Goal: Task Accomplishment & Management: Manage account settings

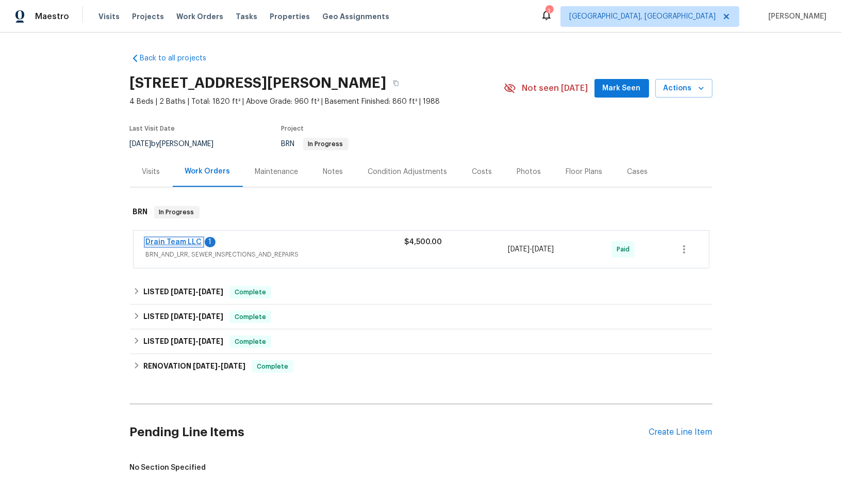
click at [167, 239] on link "Drain Team LLC" at bounding box center [174, 241] width 56 height 7
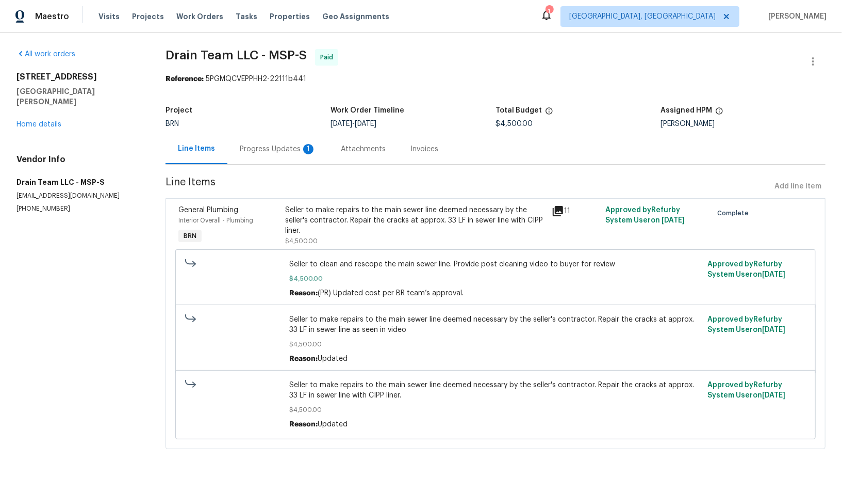
click at [276, 145] on div "Progress Updates 1" at bounding box center [278, 149] width 76 height 10
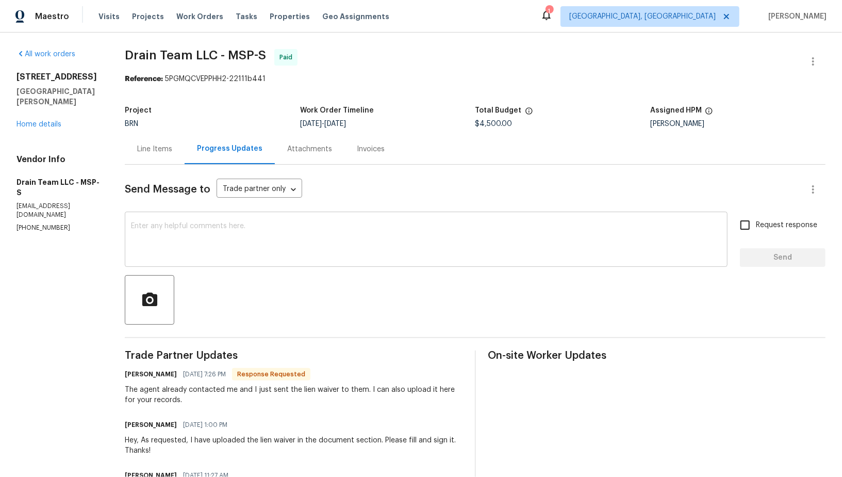
click at [190, 248] on textarea at bounding box center [426, 240] width 591 height 36
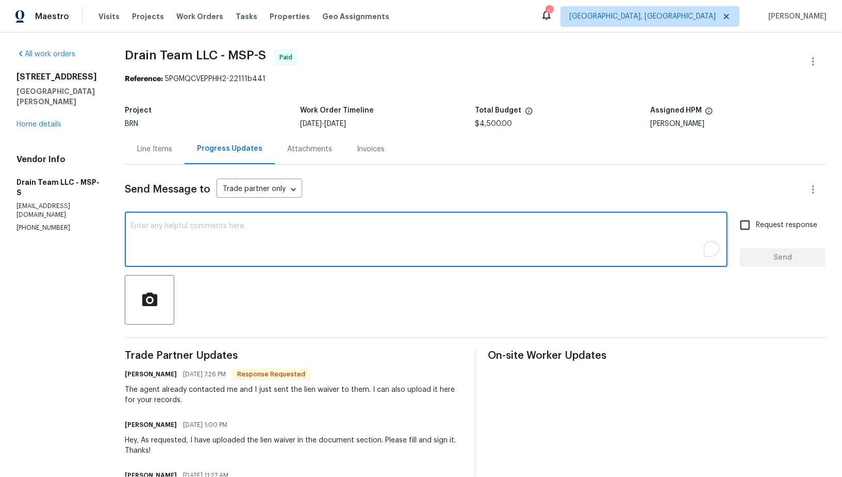
type textarea "t"
type textarea "Thank you!"
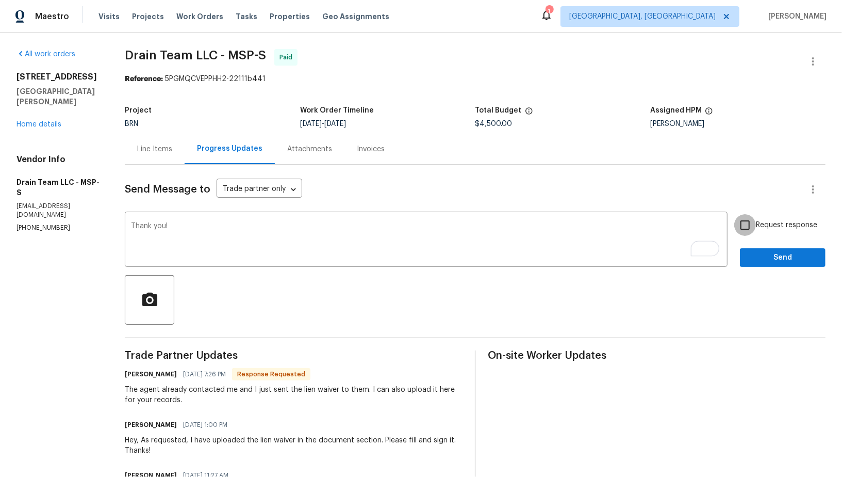
click at [753, 228] on input "Request response" at bounding box center [746, 225] width 22 height 22
checkbox input "true"
click at [768, 259] on span "Send" at bounding box center [783, 257] width 69 height 13
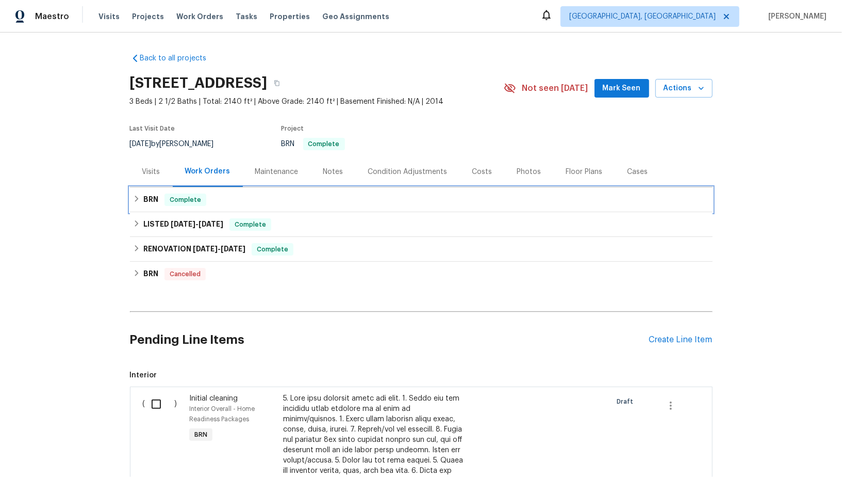
click at [138, 201] on icon at bounding box center [136, 198] width 7 height 7
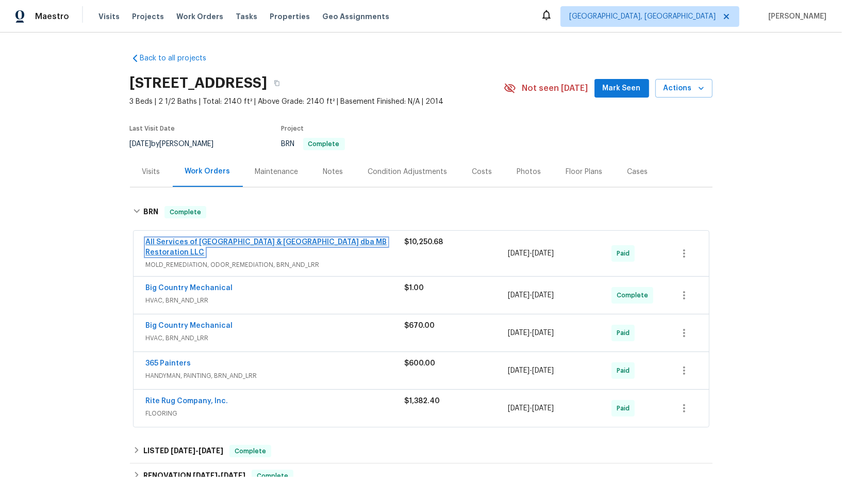
click at [194, 240] on link "All Services of [GEOGRAPHIC_DATA] & [GEOGRAPHIC_DATA] dba MB Restoration LLC" at bounding box center [266, 247] width 241 height 18
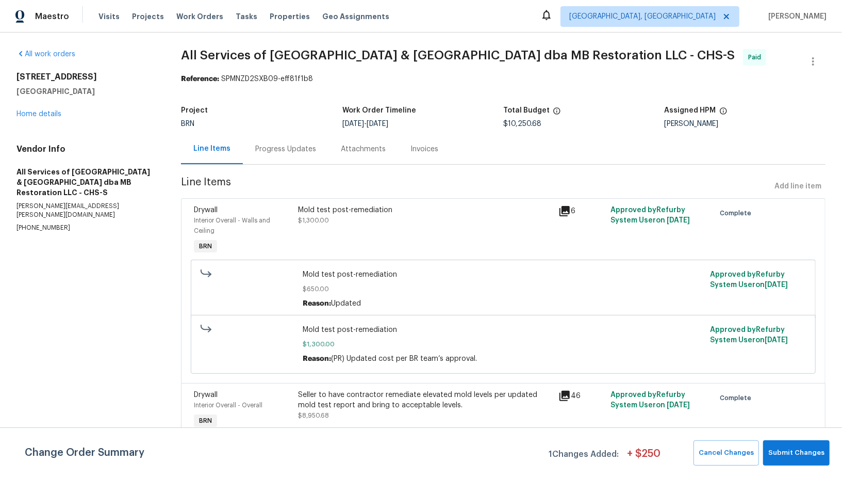
click at [419, 145] on div "Invoices" at bounding box center [425, 149] width 28 height 10
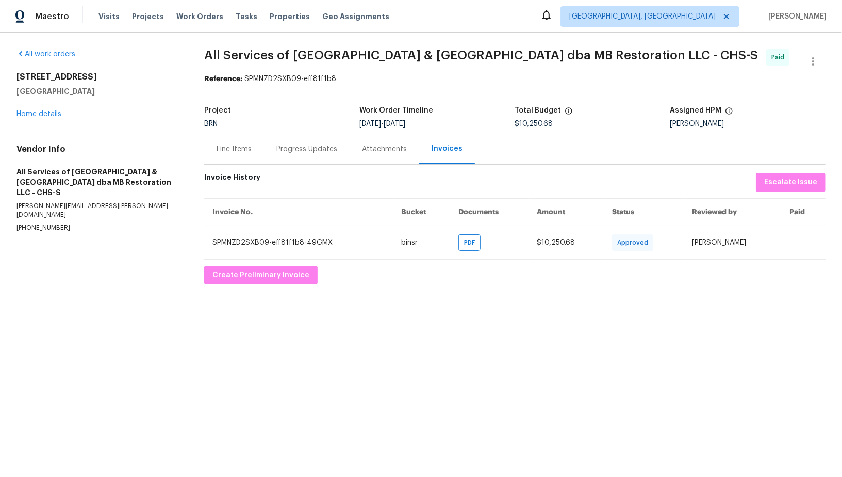
click at [246, 146] on div "Line Items" at bounding box center [234, 149] width 35 height 10
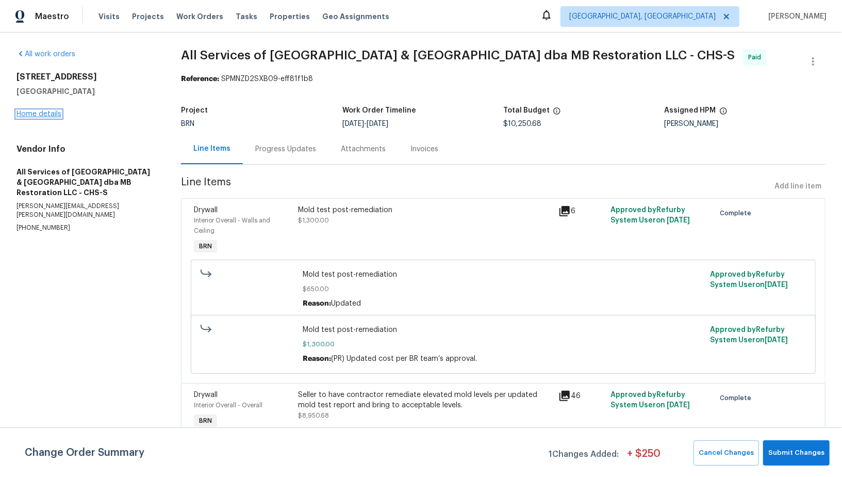
click at [46, 111] on link "Home details" at bounding box center [39, 113] width 45 height 7
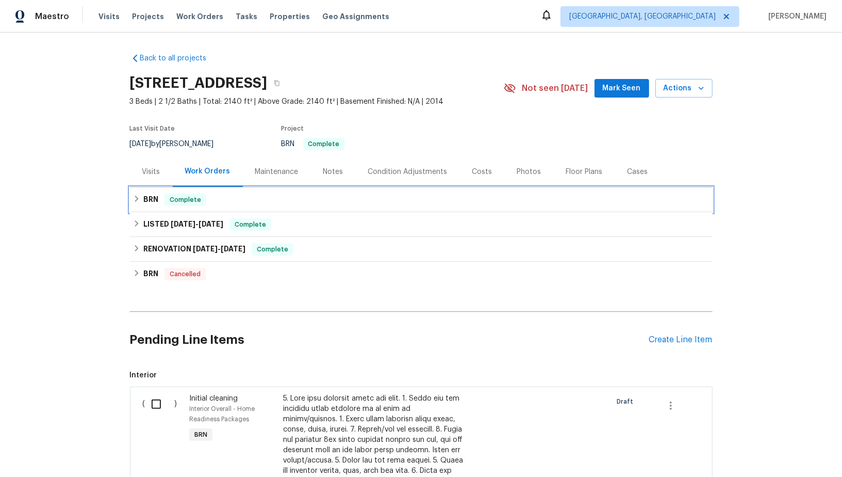
click at [142, 197] on div "BRN Complete" at bounding box center [421, 199] width 577 height 12
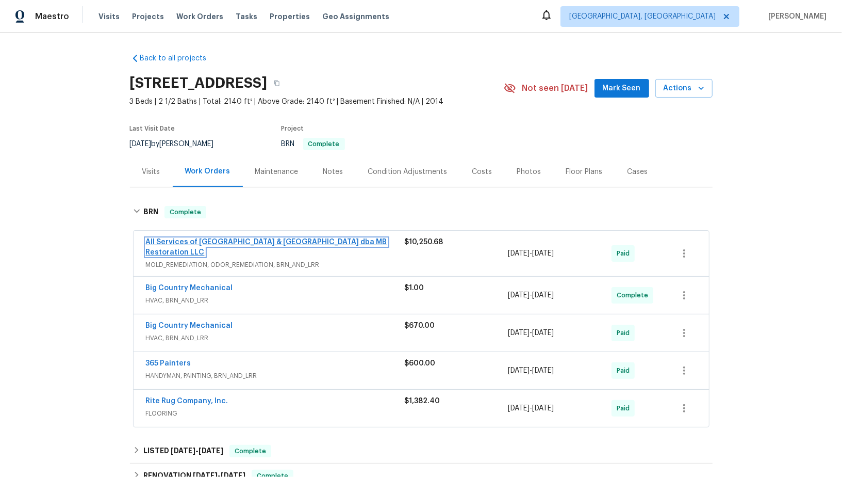
click at [181, 239] on link "All Services of [GEOGRAPHIC_DATA] & [GEOGRAPHIC_DATA] dba MB Restoration LLC" at bounding box center [266, 247] width 241 height 18
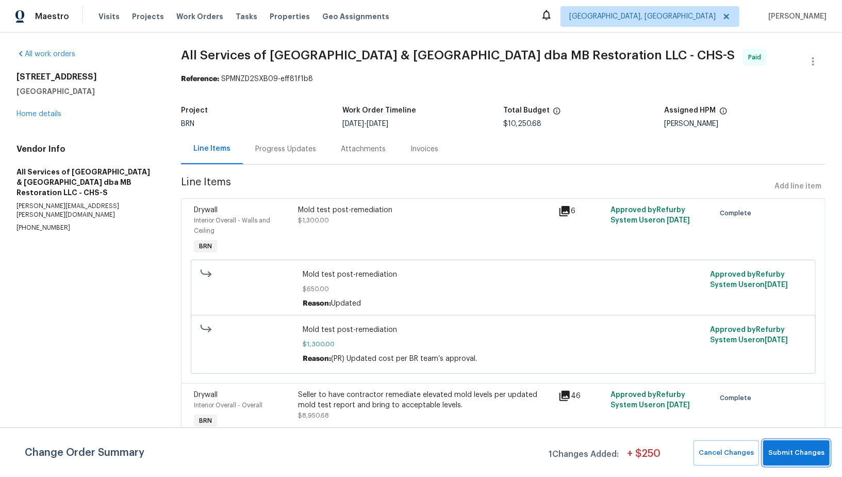
click at [799, 458] on span "Submit Changes" at bounding box center [797, 453] width 56 height 12
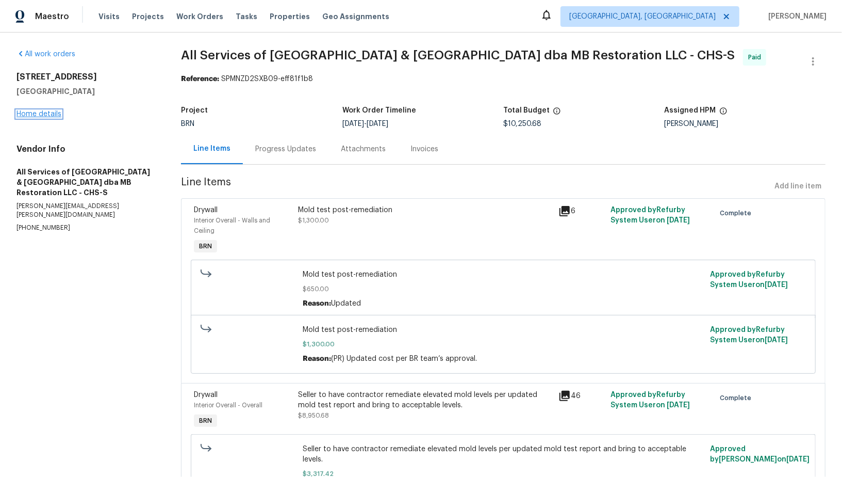
click at [43, 111] on link "Home details" at bounding box center [39, 113] width 45 height 7
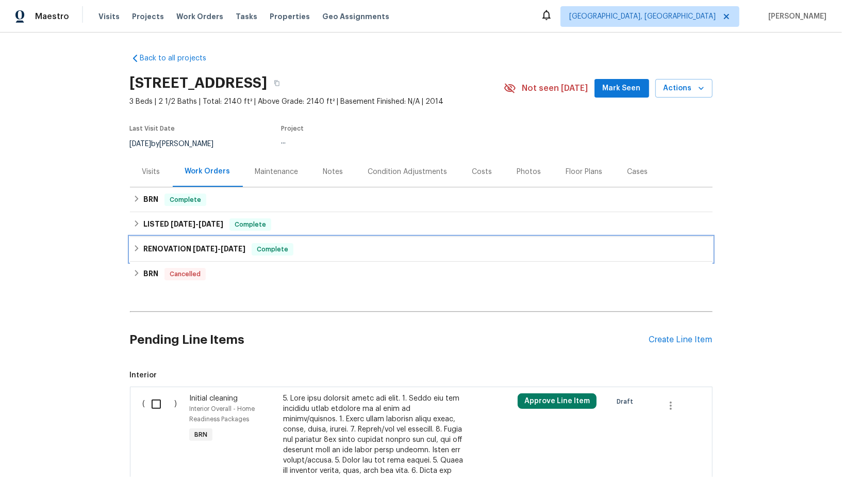
click at [136, 250] on icon at bounding box center [136, 248] width 7 height 7
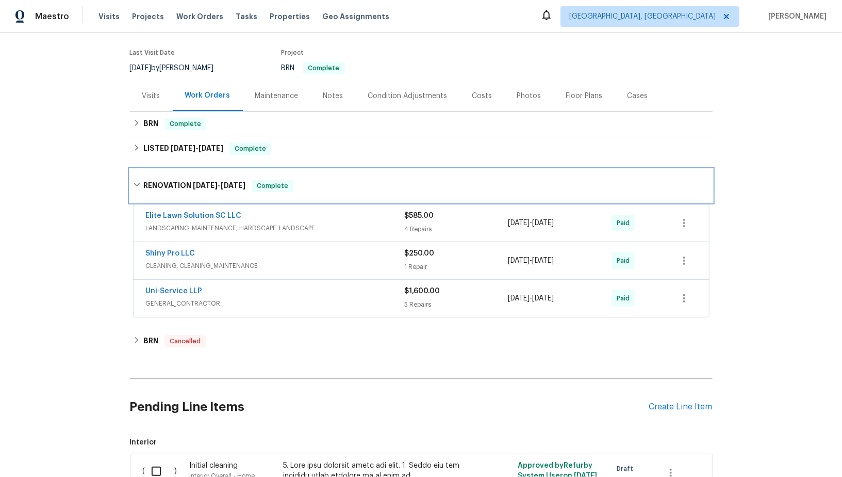
scroll to position [424, 0]
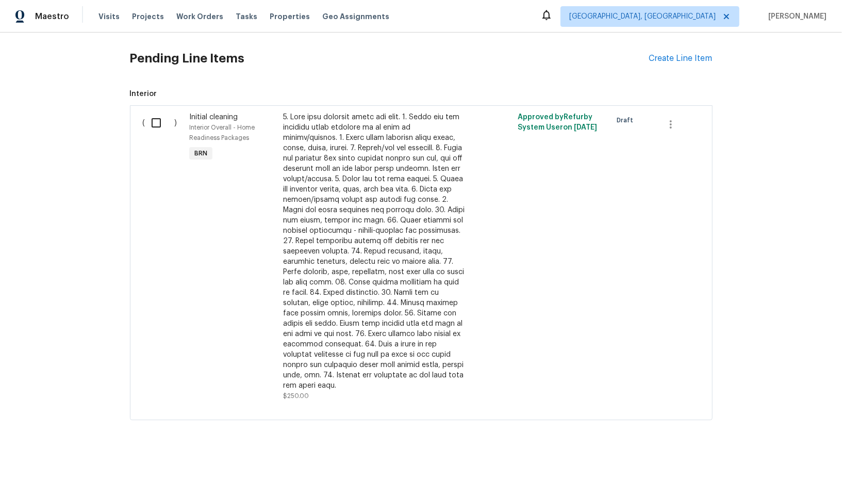
click at [157, 116] on input "checkbox" at bounding box center [159, 123] width 29 height 22
checkbox input "true"
click at [769, 449] on span "Create Work Order" at bounding box center [783, 451] width 69 height 13
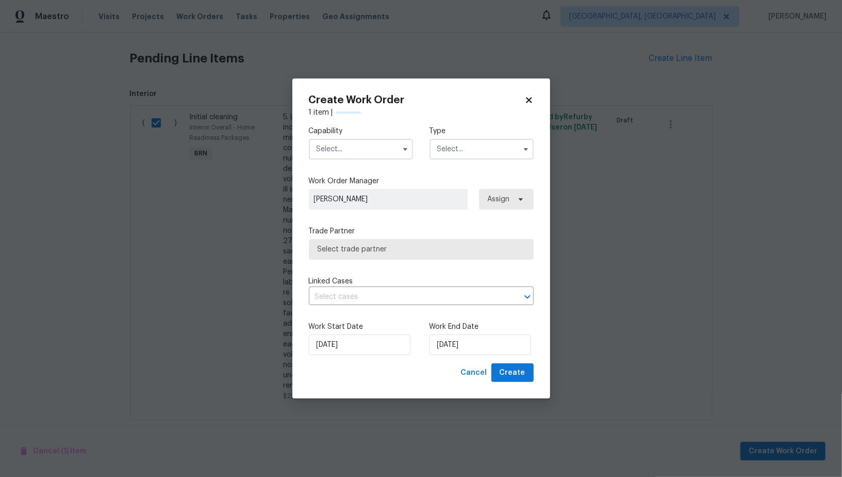
click at [383, 153] on input "text" at bounding box center [361, 149] width 104 height 21
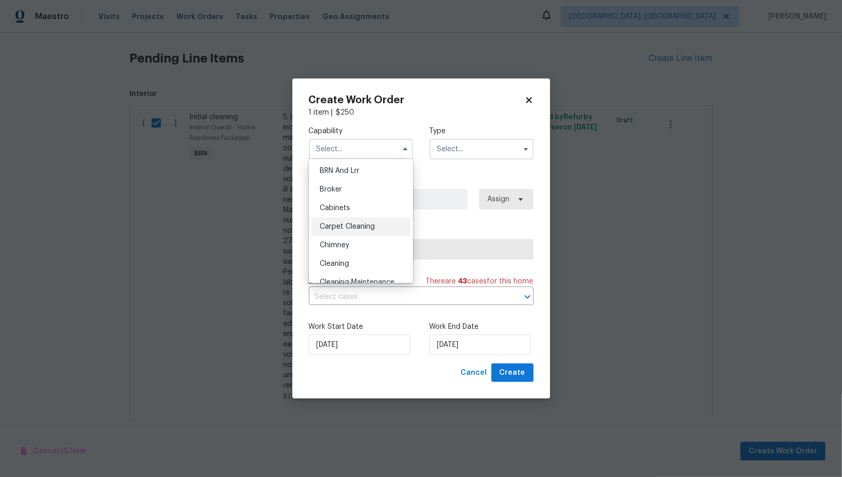
scroll to position [66, 0]
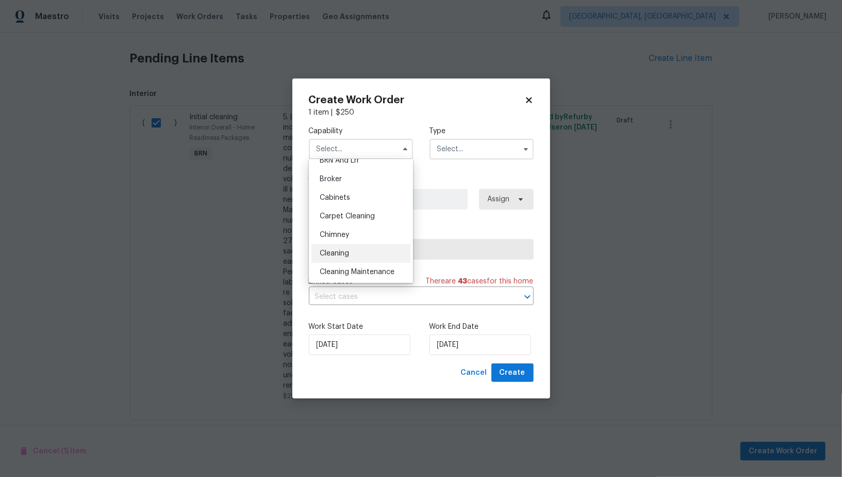
click at [356, 249] on div "Cleaning" at bounding box center [361, 253] width 99 height 19
type input "Cleaning"
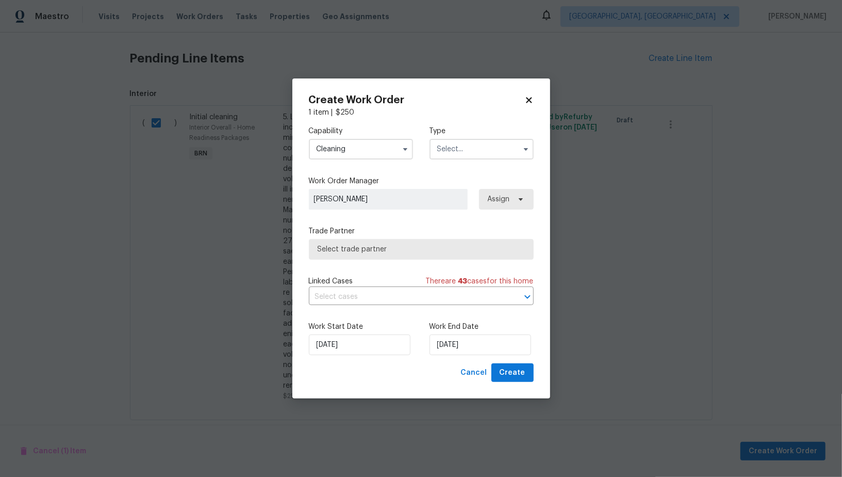
click at [457, 158] on input "text" at bounding box center [482, 149] width 104 height 21
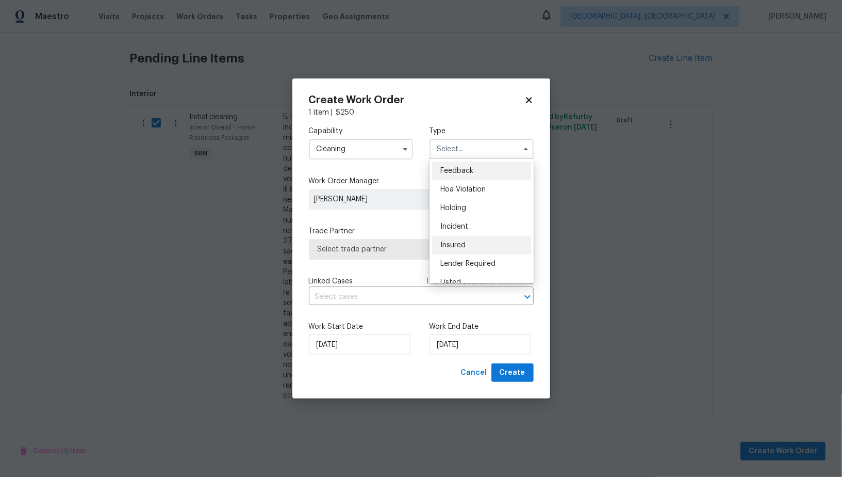
scroll to position [234, 0]
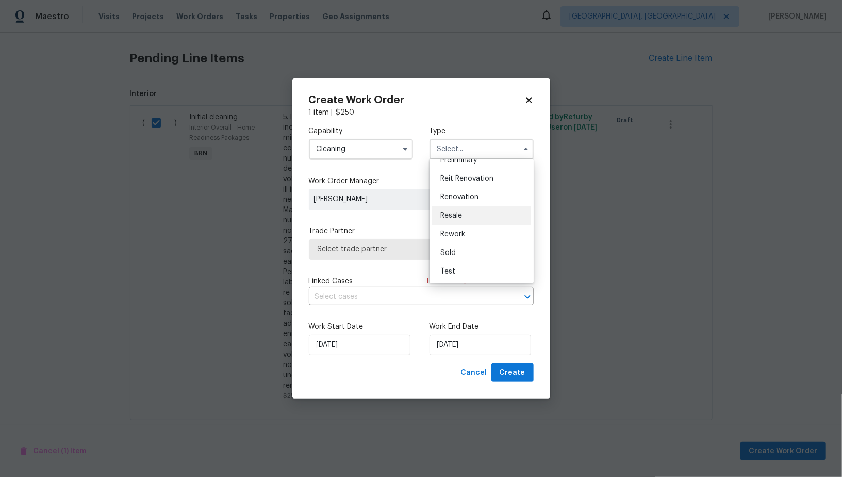
click at [452, 217] on span "Resale" at bounding box center [452, 215] width 22 height 7
type input "Resale"
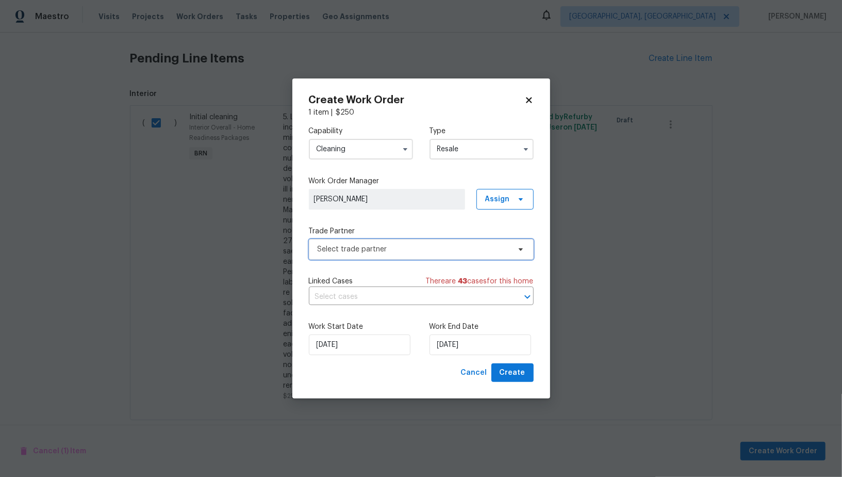
click at [418, 247] on span "Select trade partner" at bounding box center [414, 249] width 192 height 10
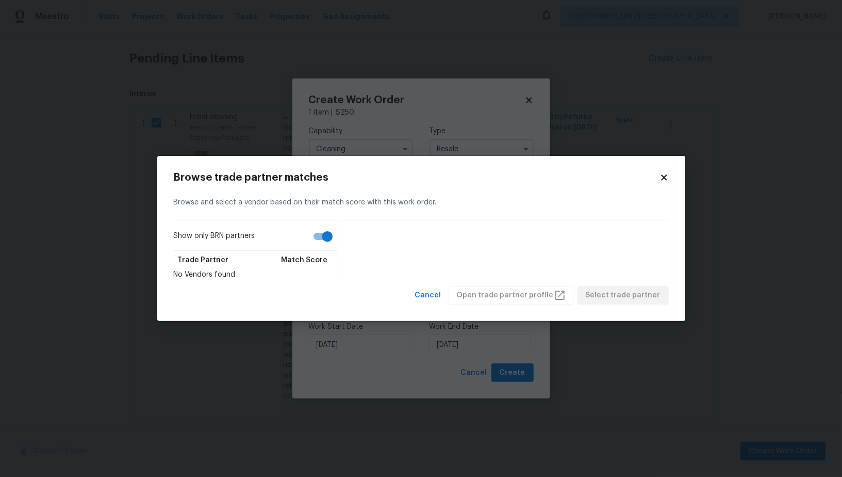
click at [325, 233] on input "Show only BRN partners" at bounding box center [327, 236] width 59 height 20
checkbox input "false"
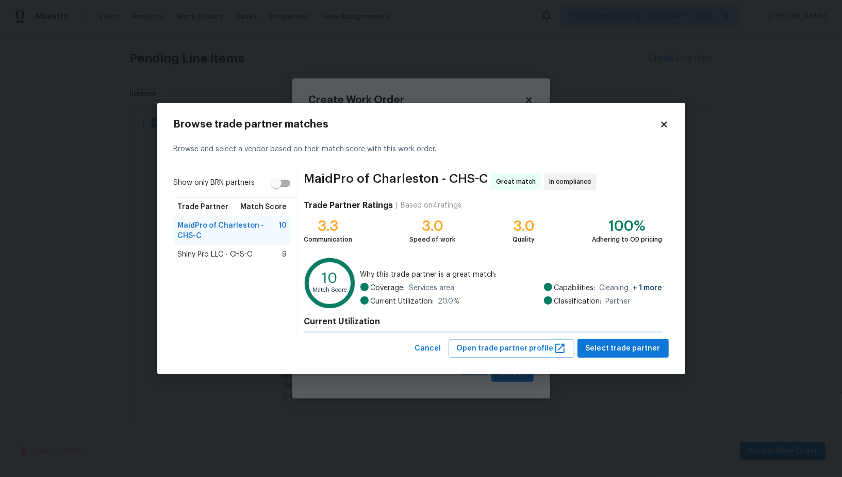
click at [231, 257] on span "Shiny Pro LLC - CHS-C" at bounding box center [215, 254] width 75 height 10
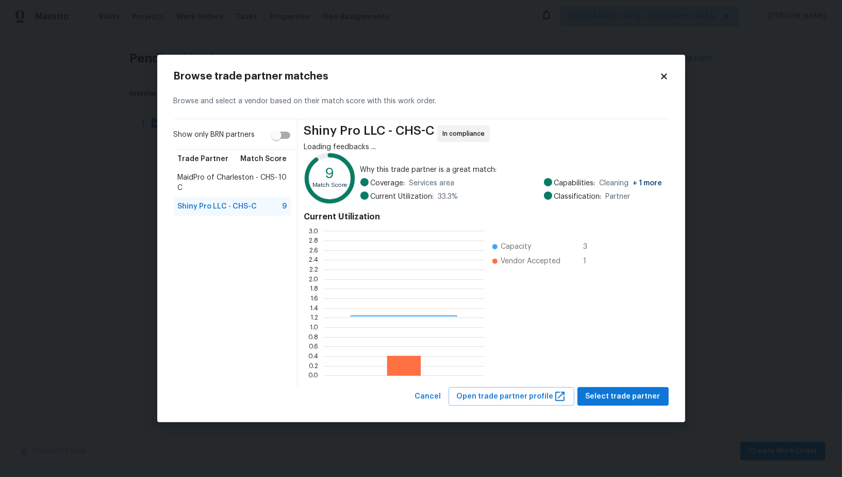
scroll to position [144, 160]
click at [624, 402] on button "Select trade partner" at bounding box center [623, 396] width 91 height 19
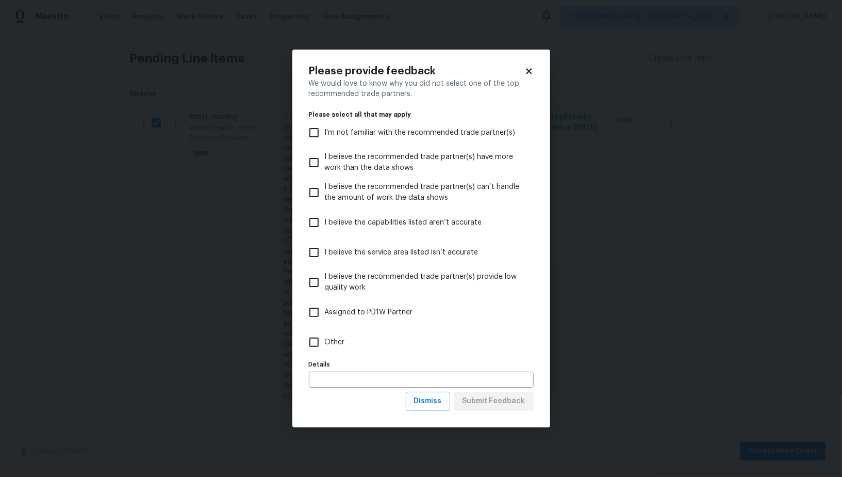
click at [311, 339] on input "Other" at bounding box center [314, 342] width 22 height 22
checkbox input "true"
click at [497, 408] on span "Submit Feedback" at bounding box center [494, 401] width 63 height 13
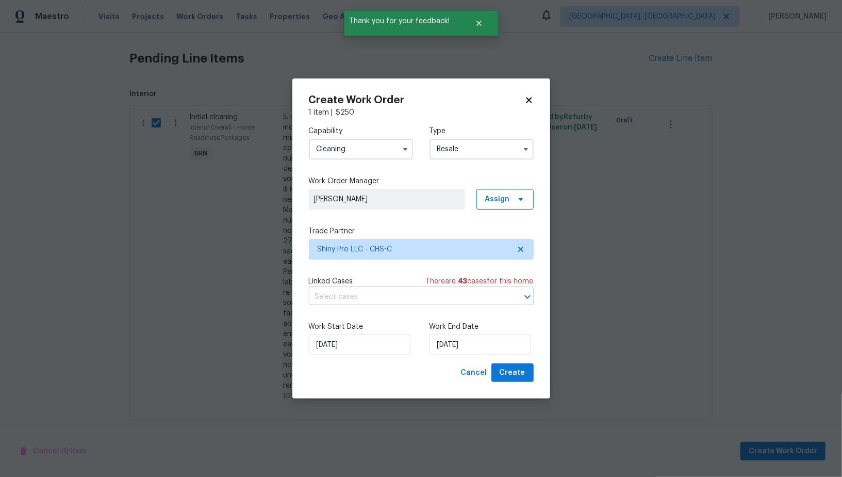
click at [417, 299] on input "text" at bounding box center [407, 297] width 196 height 16
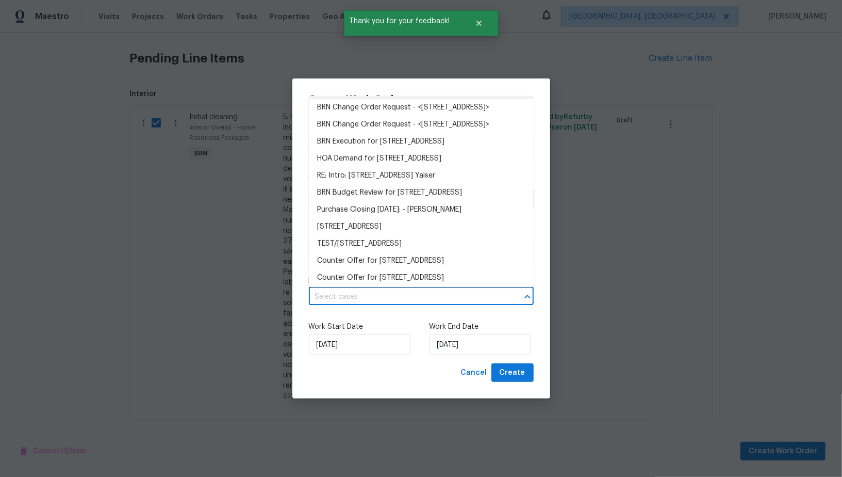
scroll to position [0, 0]
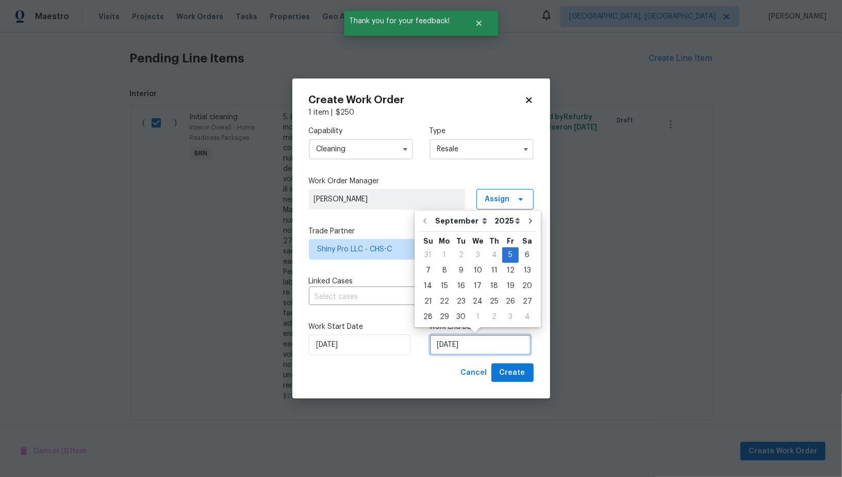
click at [476, 340] on input "05/09/2025" at bounding box center [481, 344] width 102 height 21
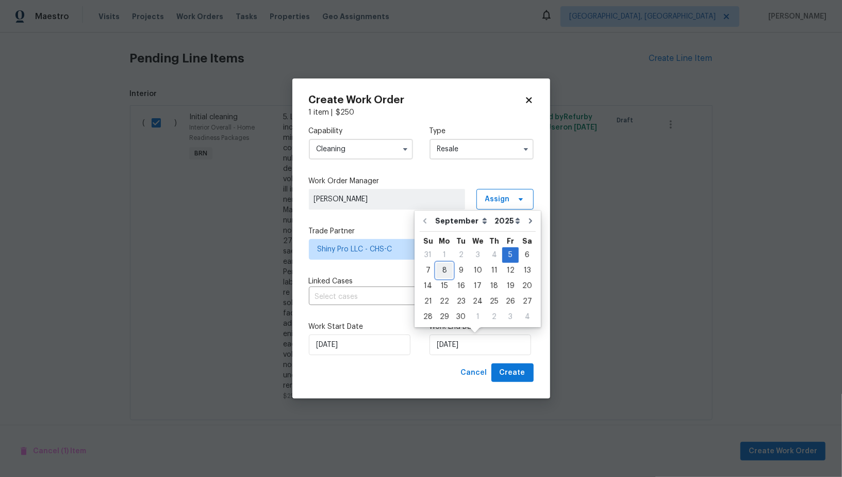
click at [441, 272] on div "8" at bounding box center [444, 270] width 17 height 14
type input "08/09/2025"
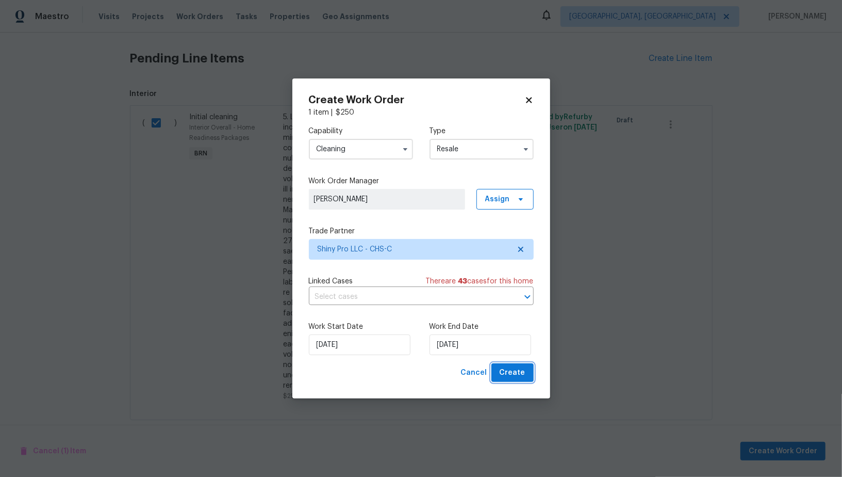
click at [521, 372] on span "Create" at bounding box center [513, 372] width 26 height 13
checkbox input "false"
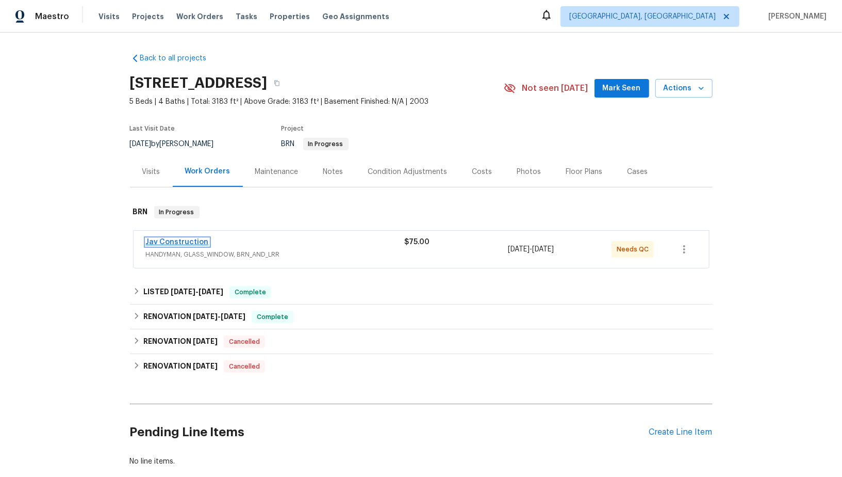
click at [187, 242] on link "Jav Construction" at bounding box center [177, 241] width 63 height 7
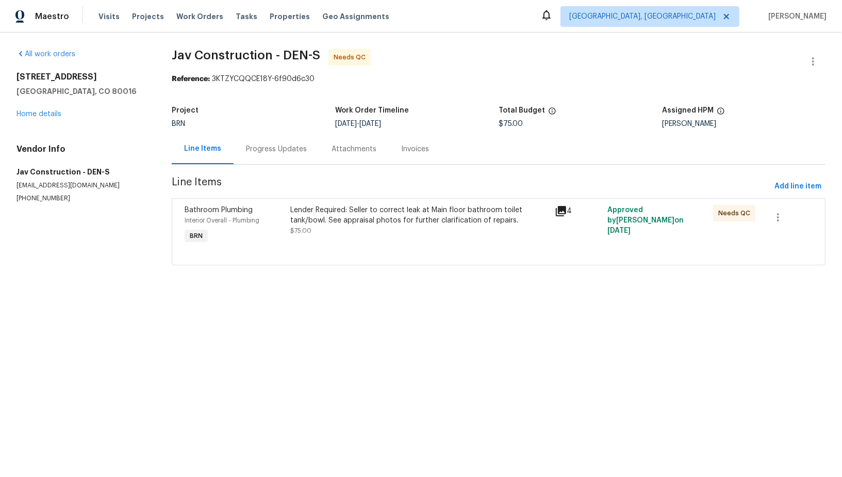
click at [284, 166] on section "Jav Construction - DEN-S Needs QC Reference: 3KTZYCQQCE18Y-6f90d6c30 Project BR…" at bounding box center [499, 163] width 654 height 229
click at [282, 156] on div "Progress Updates" at bounding box center [277, 149] width 86 height 30
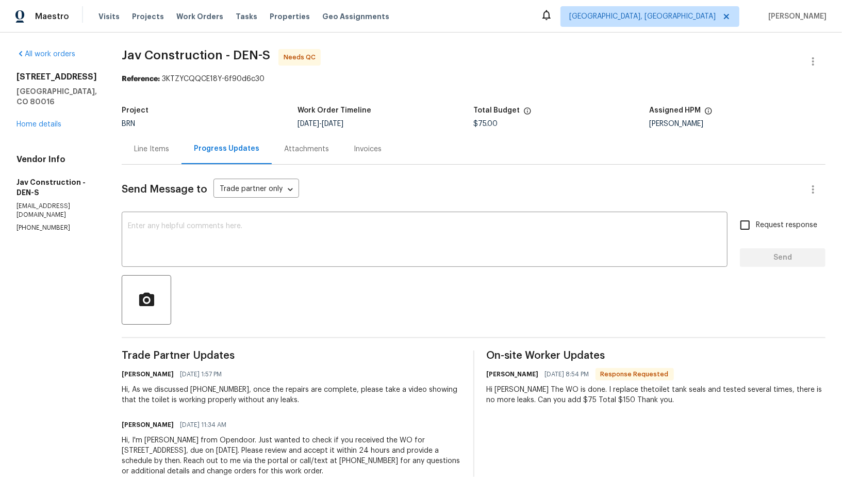
click at [139, 159] on div "Line Items" at bounding box center [152, 149] width 60 height 30
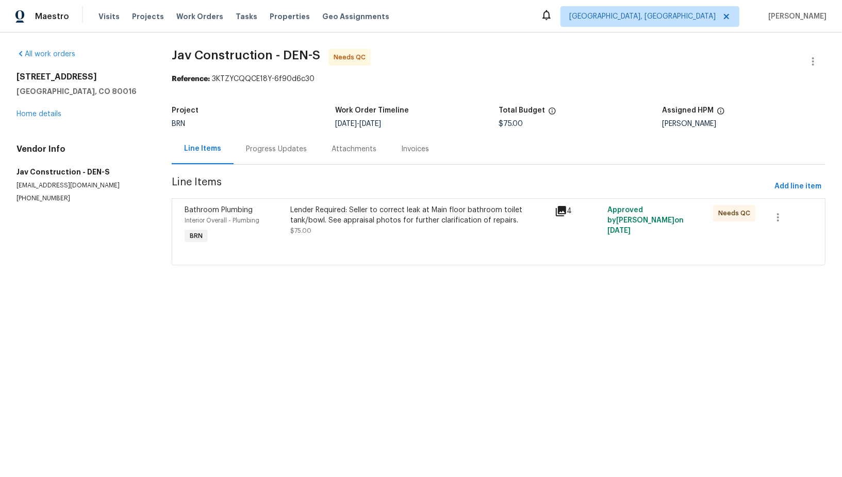
click at [320, 236] on div "Lender Required: Seller to correct leak at Main floor bathroom toilet tank/bowl…" at bounding box center [419, 225] width 264 height 47
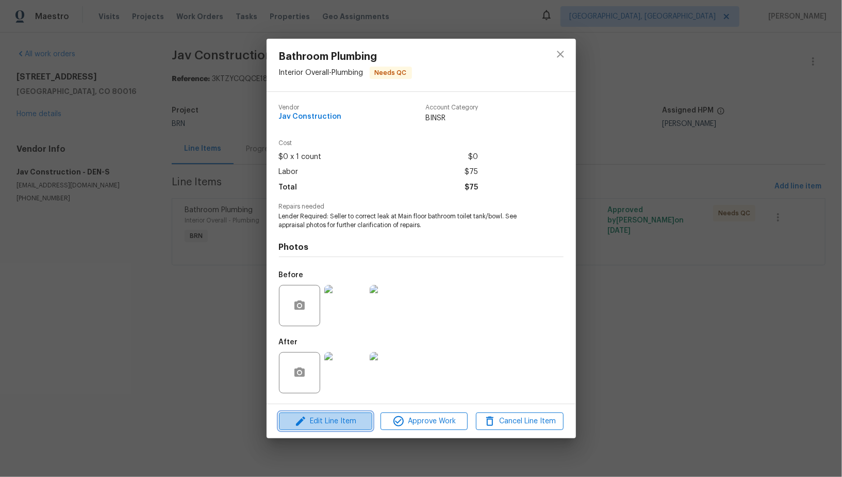
click at [339, 419] on span "Edit Line Item" at bounding box center [325, 421] width 87 height 13
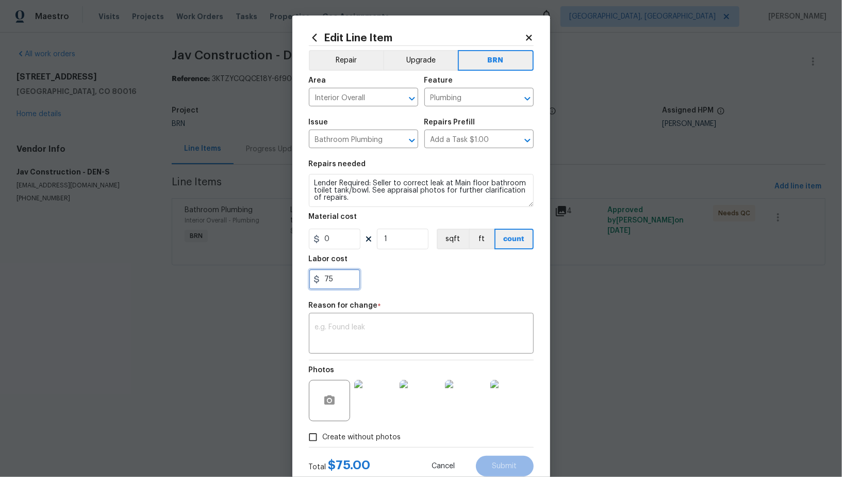
click at [347, 286] on input "75" at bounding box center [335, 279] width 52 height 21
type input "150"
click at [363, 342] on textarea at bounding box center [421, 334] width 213 height 22
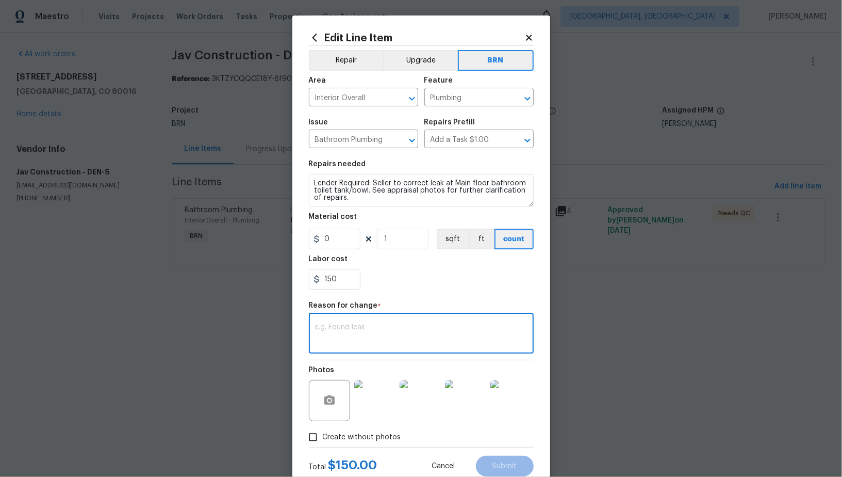
paste textarea "(PR) Updated per vendors final cost."
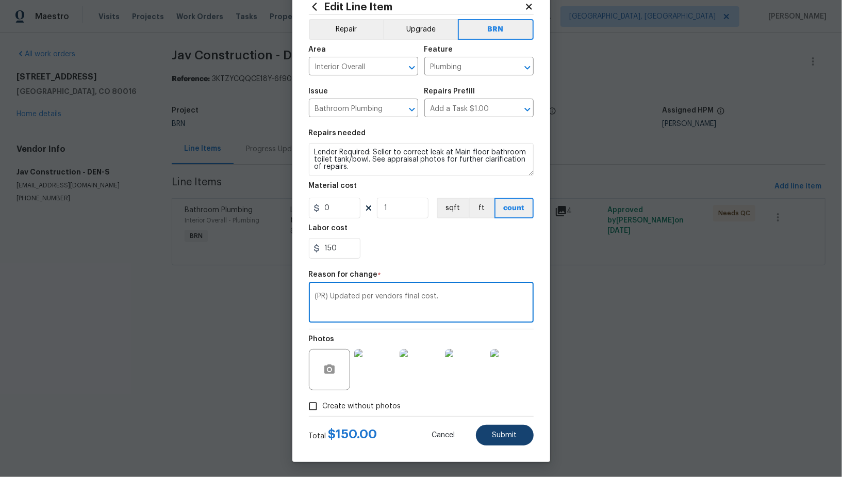
type textarea "(PR) Updated per vendors final cost."
click at [489, 439] on button "Submit" at bounding box center [505, 435] width 58 height 21
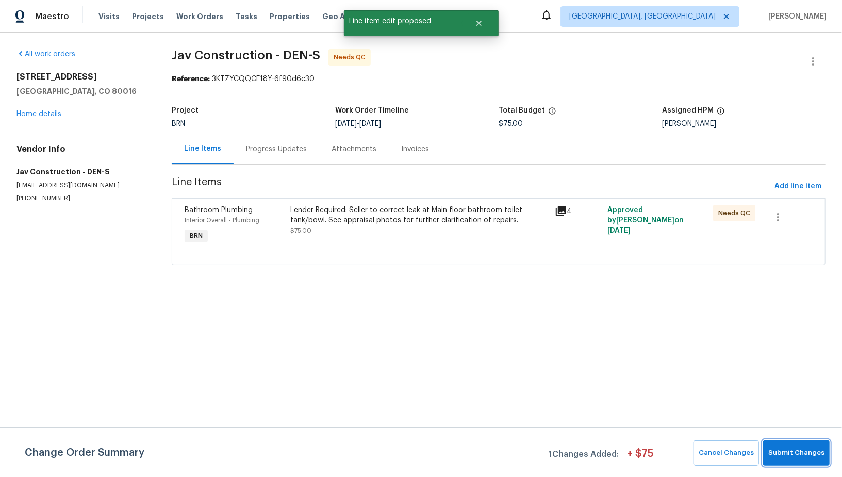
scroll to position [0, 0]
click at [811, 458] on span "Submit Changes" at bounding box center [797, 453] width 56 height 12
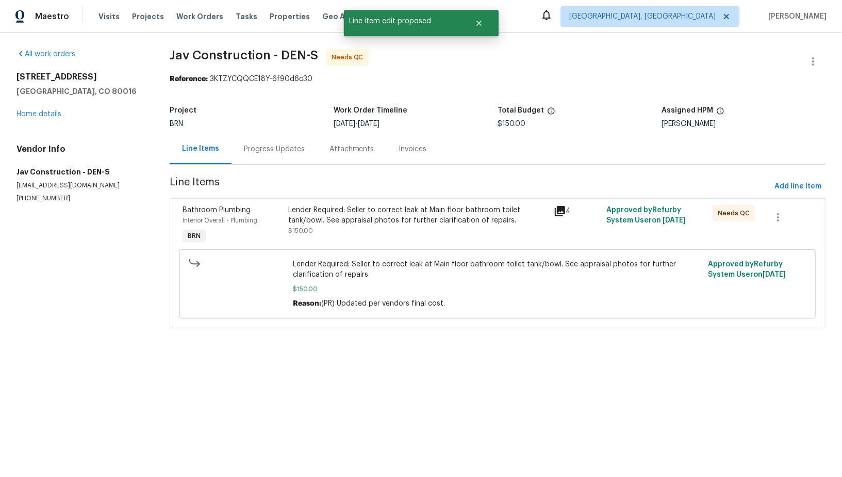
click at [272, 165] on section "Jav Construction - DEN-S Needs QC Reference: 3KTZYCQQCE18Y-6f90d6c30 Project BR…" at bounding box center [498, 194] width 656 height 291
click at [268, 152] on div "Progress Updates" at bounding box center [274, 149] width 61 height 10
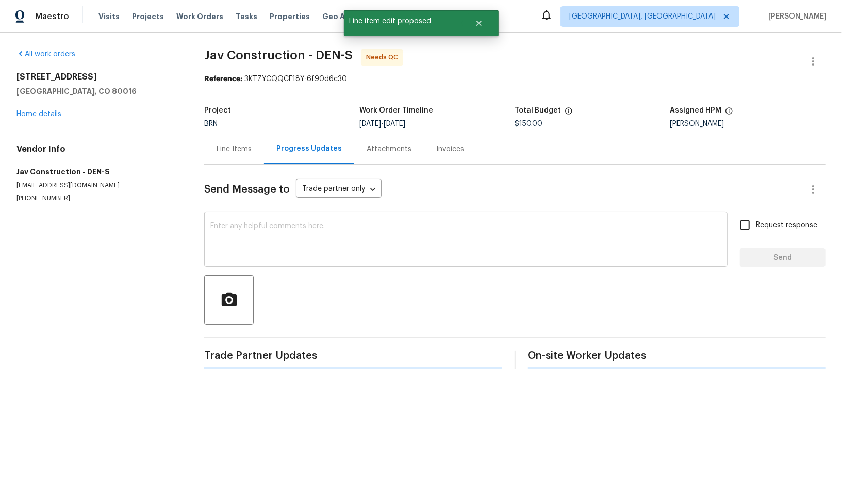
click at [298, 241] on textarea at bounding box center [465, 240] width 511 height 36
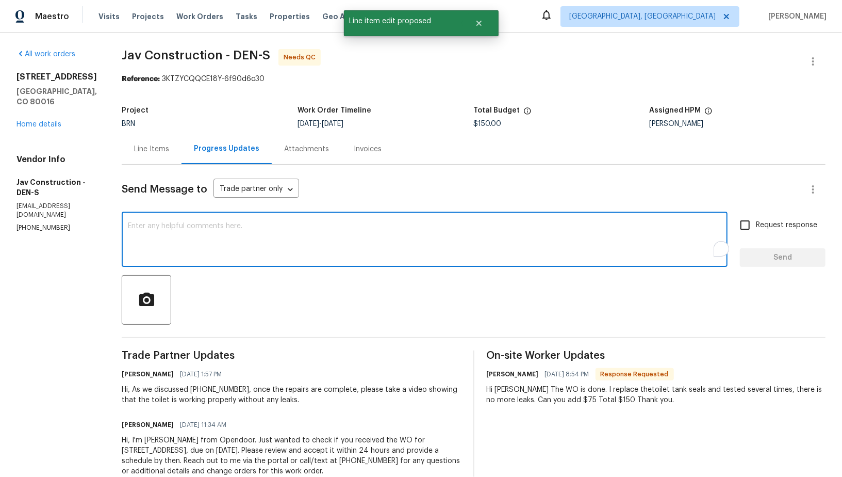
type textarea "h"
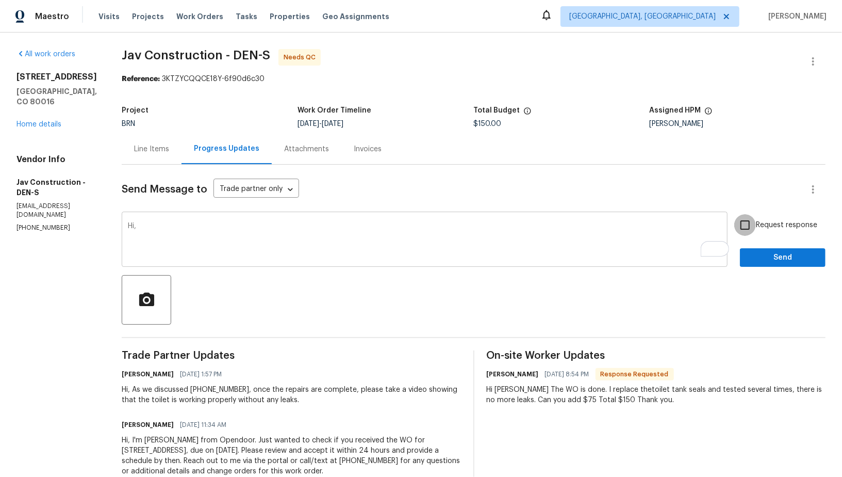
click at [156, 226] on textarea "Hi," at bounding box center [425, 240] width 594 height 36
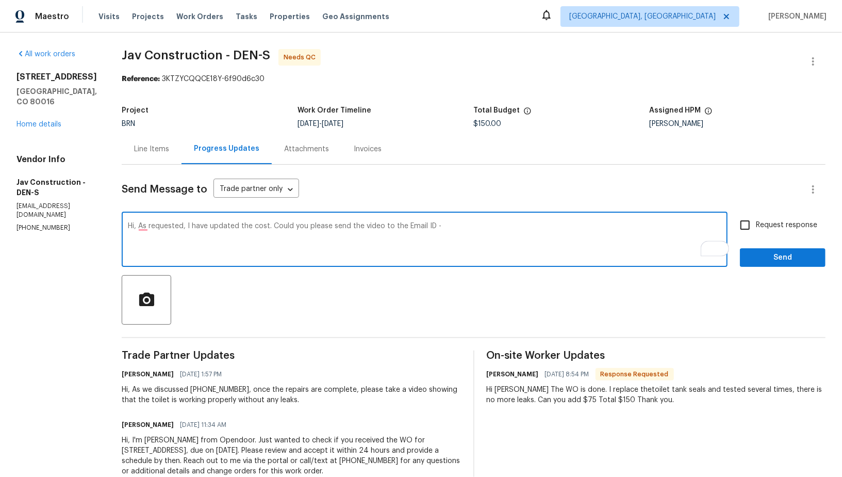
paste textarea "padmapriya.r@opendoor.com"
click at [177, 226] on textarea "Hi, As requested, I have updated the cost. Could you please send the video to t…" at bounding box center [425, 240] width 594 height 36
click at [306, 226] on textarea "Hi, I have updated the cost. Could you please send the video to the Email ID - …" at bounding box center [425, 240] width 594 height 36
click at [547, 235] on textarea "Hi, I have updated the cost. Could you please send the repair video to the Emai…" at bounding box center [425, 240] width 594 height 36
type textarea "Hi, I have updated the cost. Could you please send the repair video to the Emai…"
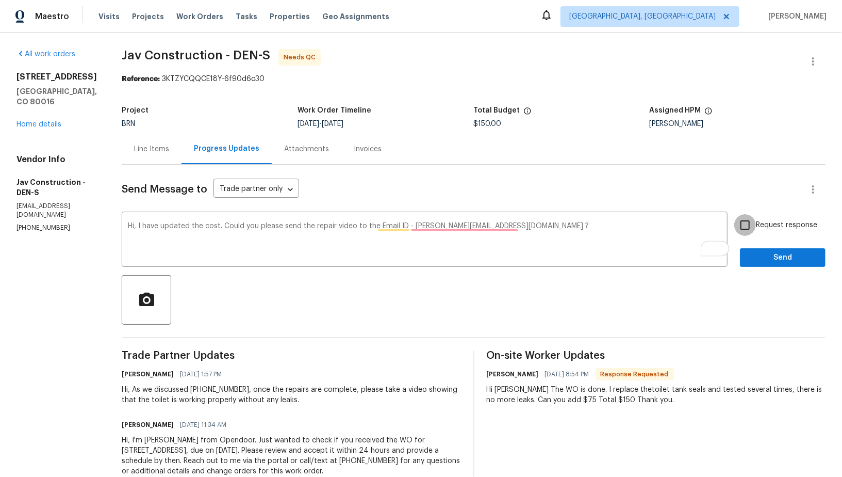
click at [746, 215] on input "Request response" at bounding box center [746, 225] width 22 height 22
checkbox input "true"
click at [431, 226] on textarea "Hi, I have updated the cost. Could you please send the repair video to the Emai…" at bounding box center [425, 240] width 594 height 36
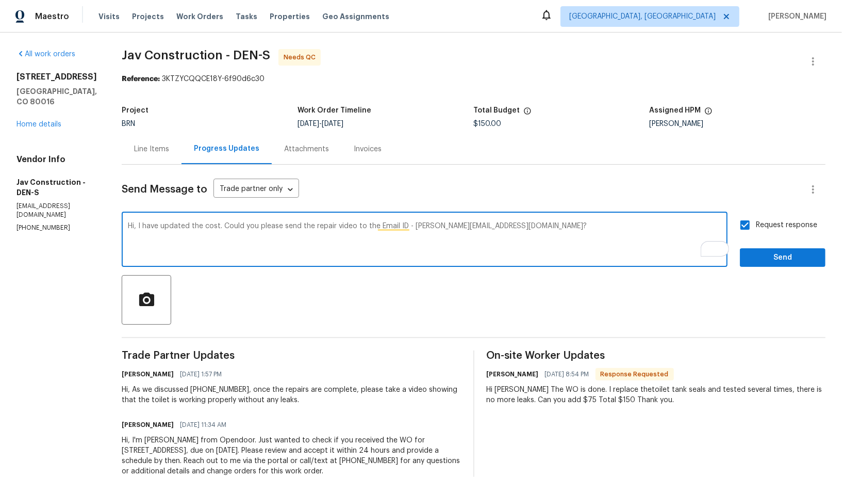
type textarea "Hi, I have updated the cost. Could you please send the repair video to the Emai…"
click at [272, 180] on div "Send Message to Trade partner only Trade partner only ​" at bounding box center [461, 189] width 679 height 25
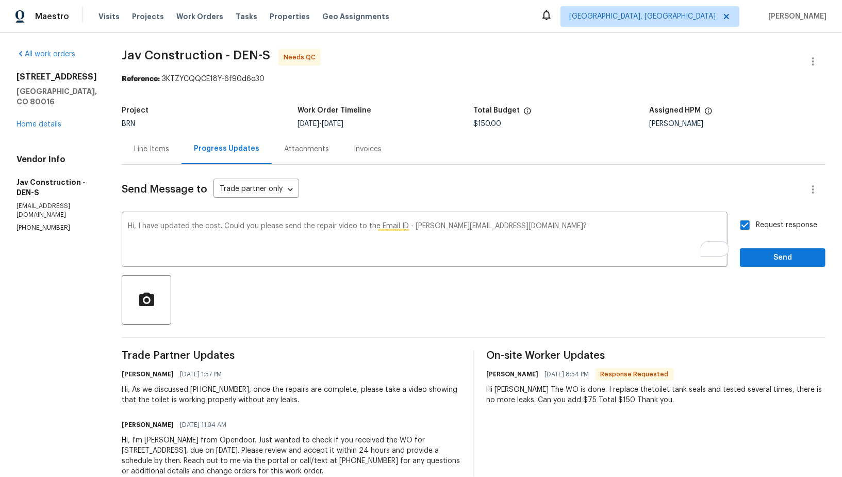
click at [270, 198] on div "Send Message to Trade partner only Trade partner only ​" at bounding box center [461, 189] width 679 height 25
click at [268, 191] on body "Maestro Visits Projects Work Orders Tasks Properties Geo Assignments Albuquerqu…" at bounding box center [421, 238] width 842 height 477
click at [268, 210] on li "Trade partner and on site worker" at bounding box center [267, 206] width 129 height 17
type input "Trade Partner and On-Site Worker"
click at [802, 262] on span "Send" at bounding box center [783, 257] width 69 height 13
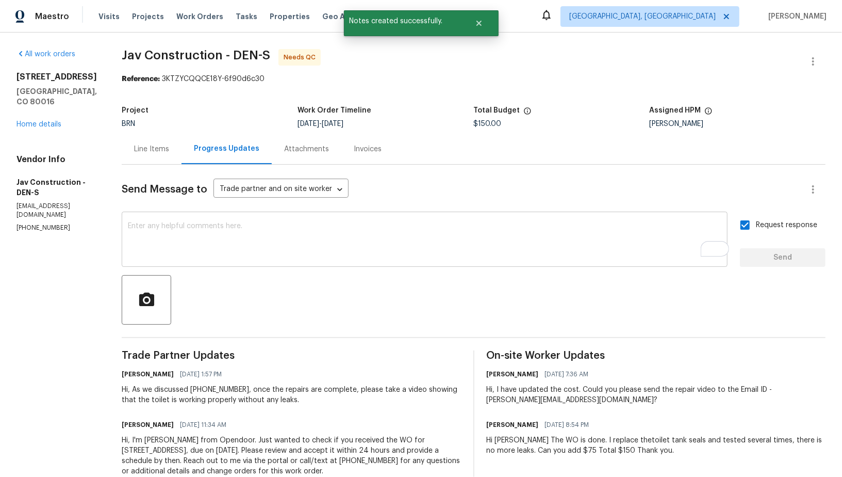
click at [314, 228] on textarea "To enrich screen reader interactions, please activate Accessibility in Grammarl…" at bounding box center [425, 240] width 594 height 36
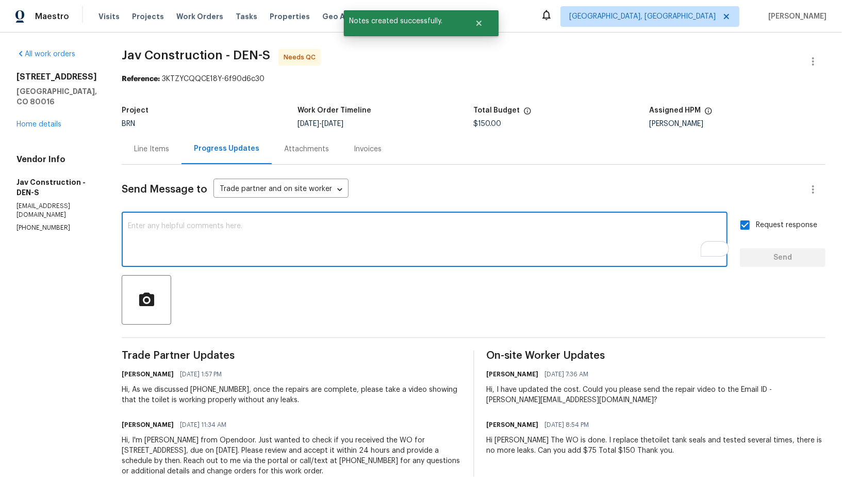
click at [150, 154] on div "Line Items" at bounding box center [151, 149] width 35 height 10
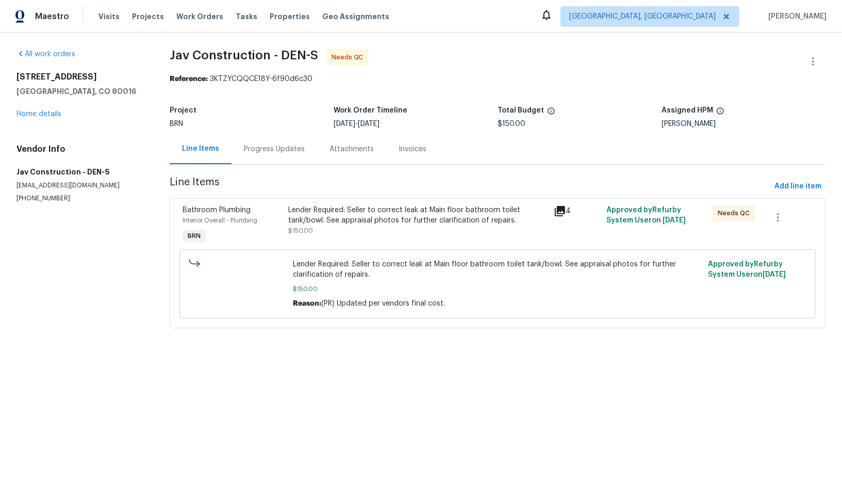
click at [303, 220] on div "Lender Required: Seller to correct leak at Main floor bathroom toilet tank/bowl…" at bounding box center [417, 215] width 259 height 21
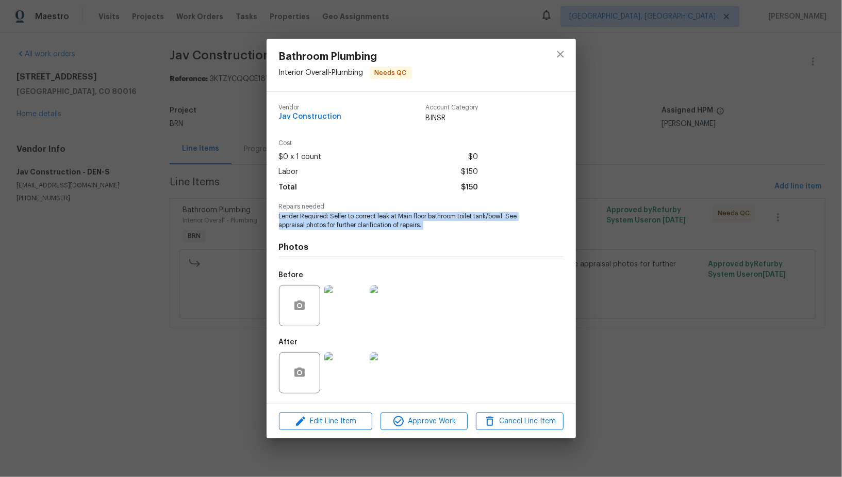
drag, startPoint x: 269, startPoint y: 218, endPoint x: 460, endPoint y: 235, distance: 191.6
click at [460, 235] on div "Vendor Jav Construction Account Category BINSR Cost $0 x 1 count $0 Labor $150 …" at bounding box center [422, 248] width 310 height 312
copy span "Lender Required: Seller to correct leak at Main floor bathroom toilet tank/bowl…"
click at [231, 221] on div "Bathroom Plumbing Interior Overall - Plumbing Needs QC Vendor Jav Construction …" at bounding box center [421, 238] width 842 height 477
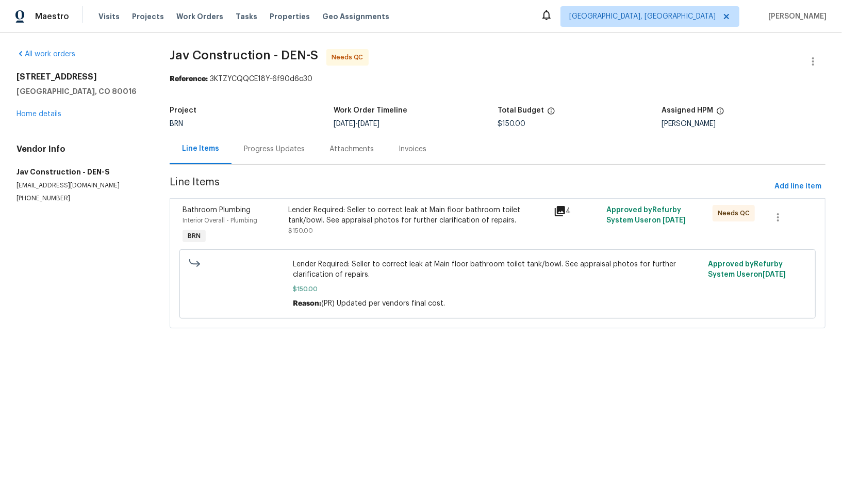
click at [257, 139] on div "Progress Updates" at bounding box center [275, 149] width 86 height 30
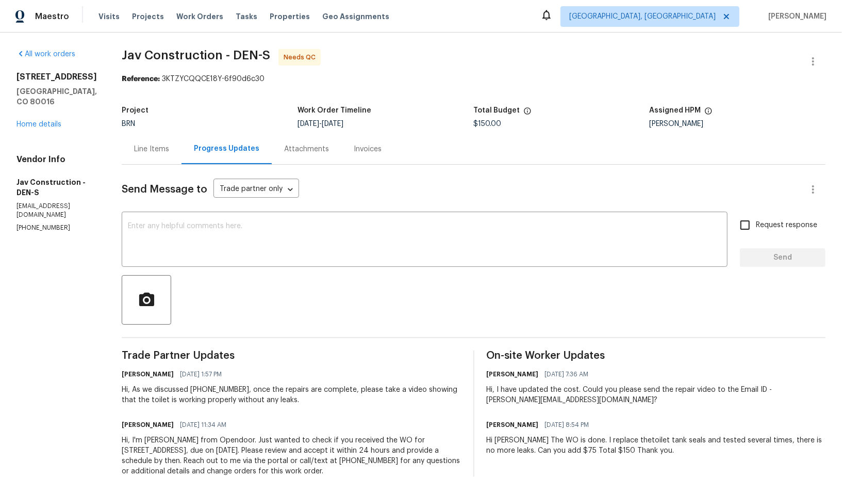
scroll to position [28, 0]
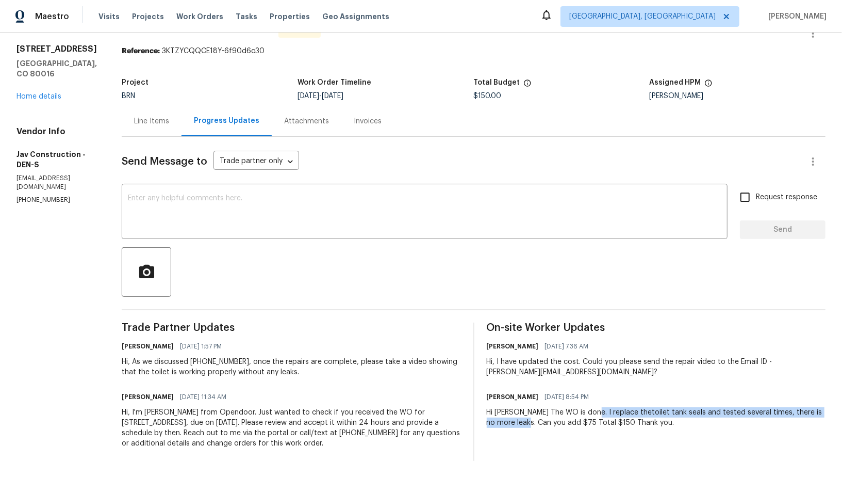
drag, startPoint x: 590, startPoint y: 411, endPoint x: 523, endPoint y: 422, distance: 67.9
click at [523, 422] on div "Hi Padmapriya The WO is done. I replace thetoilet tank seals and tested several…" at bounding box center [656, 417] width 339 height 21
copy div "I replace thetoilet tank seals and tested several times, there is no more leaks."
click at [153, 120] on div "Line Items" at bounding box center [151, 121] width 35 height 10
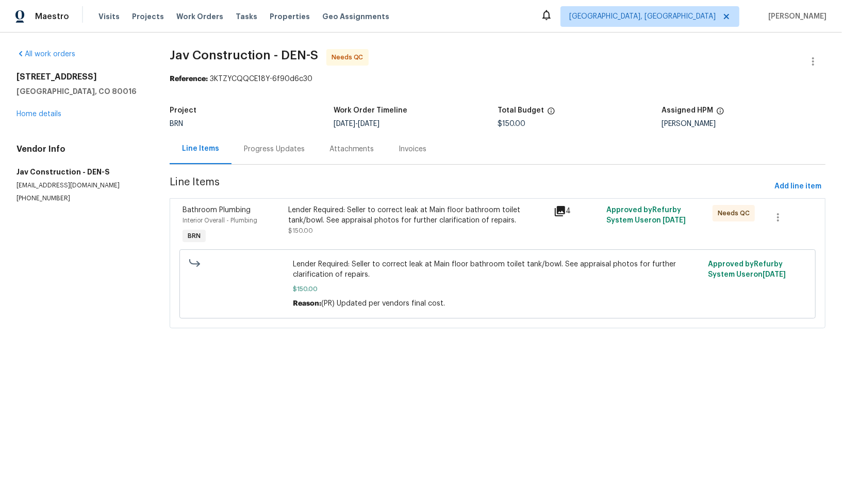
click at [323, 207] on div "Lender Required: Seller to correct leak at Main floor bathroom toilet tank/bowl…" at bounding box center [417, 215] width 259 height 21
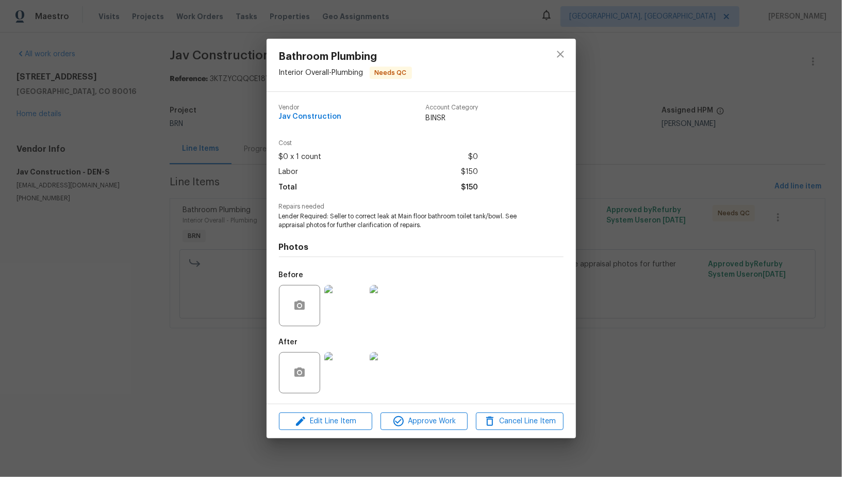
click at [354, 372] on img at bounding box center [344, 372] width 41 height 41
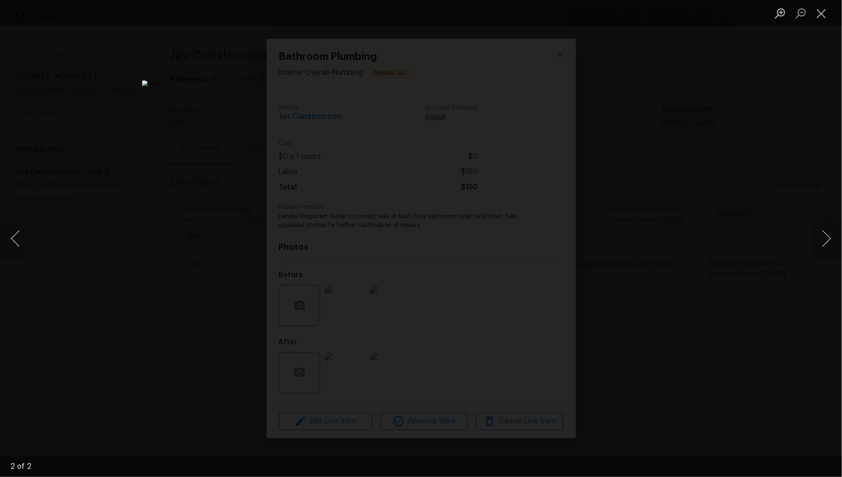
click at [164, 212] on div "Lightbox" at bounding box center [421, 238] width 842 height 477
click at [823, 12] on button "Close lightbox" at bounding box center [821, 13] width 21 height 18
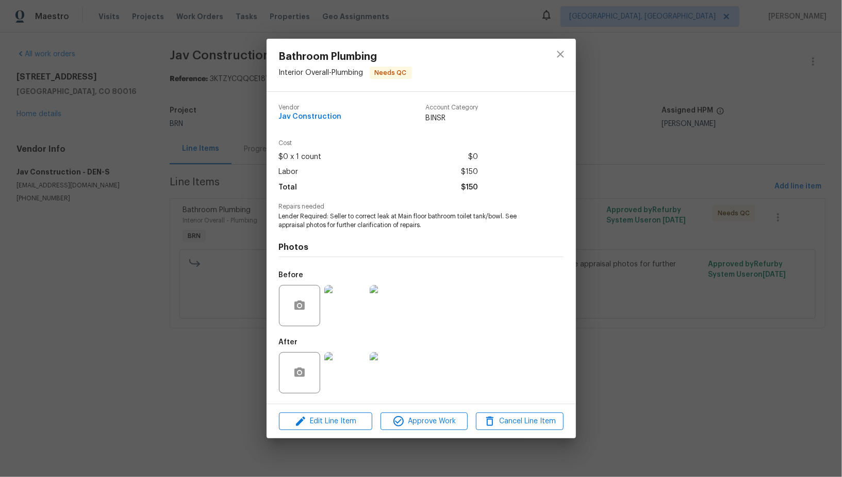
click at [339, 306] on img at bounding box center [344, 305] width 41 height 41
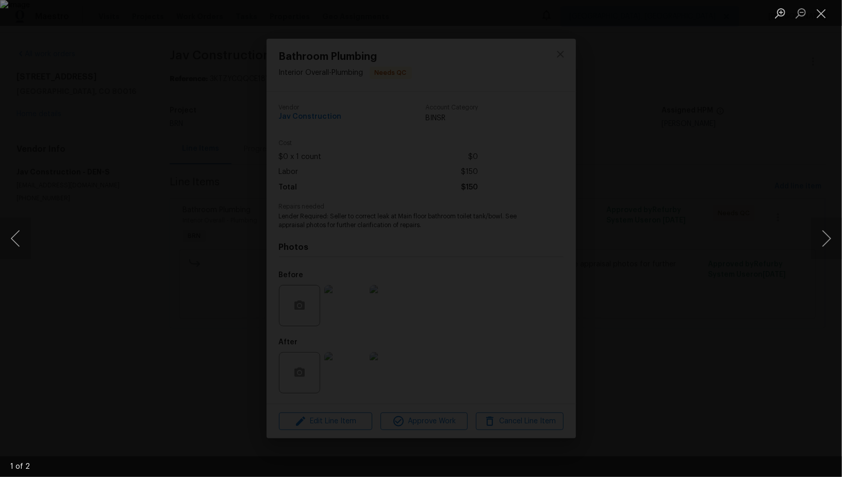
click at [114, 110] on div "Lightbox" at bounding box center [421, 238] width 842 height 477
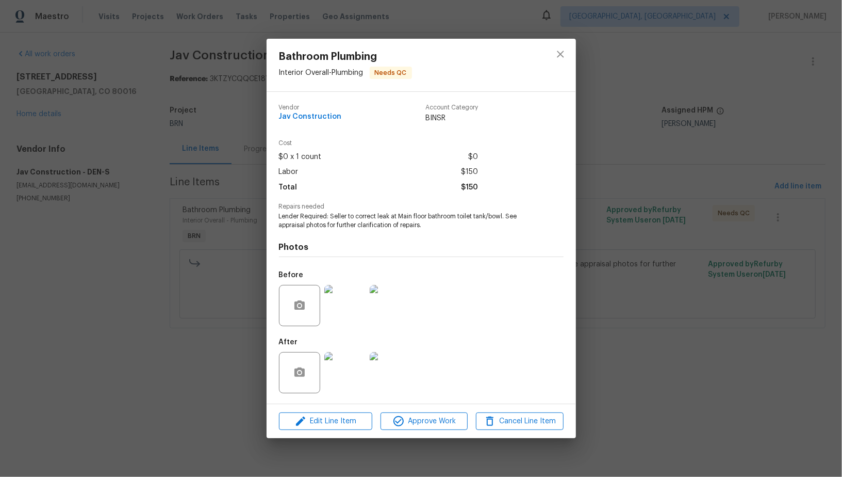
click at [114, 110] on div "Bathroom Plumbing Interior Overall - Plumbing Needs QC Vendor Jav Construction …" at bounding box center [421, 238] width 842 height 477
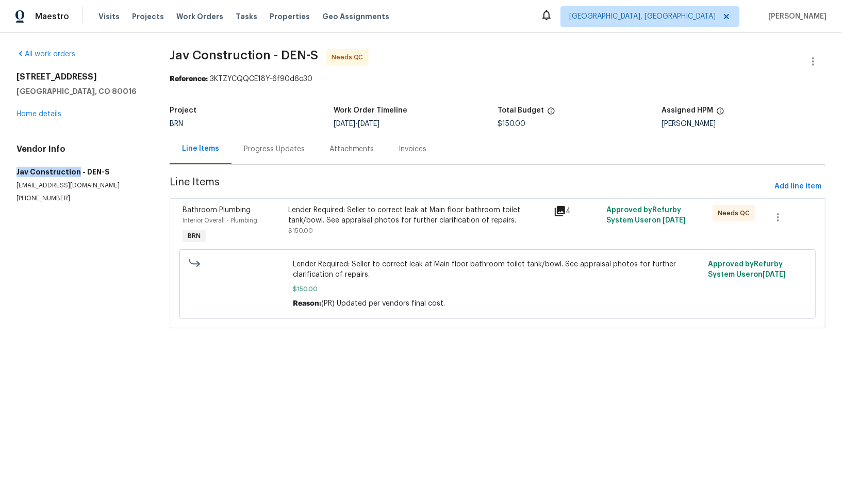
drag, startPoint x: 10, startPoint y: 173, endPoint x: 76, endPoint y: 174, distance: 66.0
click at [76, 174] on div "All work orders 24955 E Roxbury Pl Aurora, CO 80016 Home details Vendor Info Ja…" at bounding box center [421, 195] width 842 height 324
copy h5 "Jav Construction"
click at [426, 157] on div "Invoices" at bounding box center [413, 149] width 53 height 30
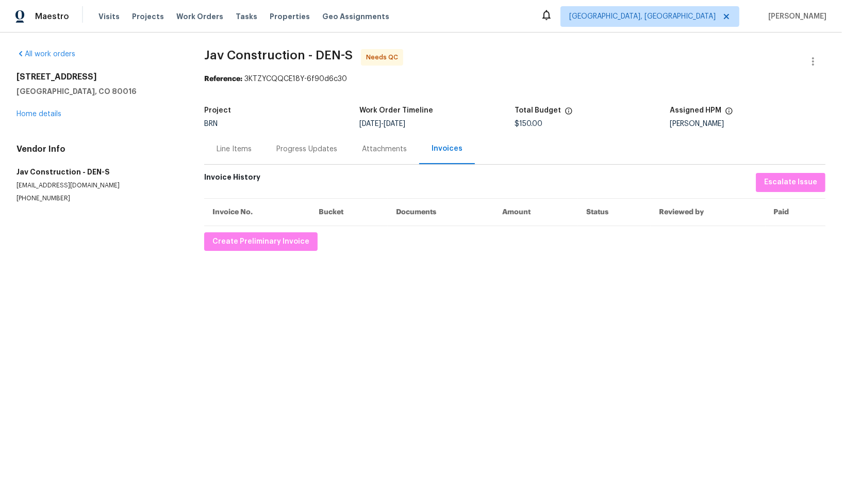
click at [299, 143] on div "Progress Updates" at bounding box center [307, 149] width 86 height 30
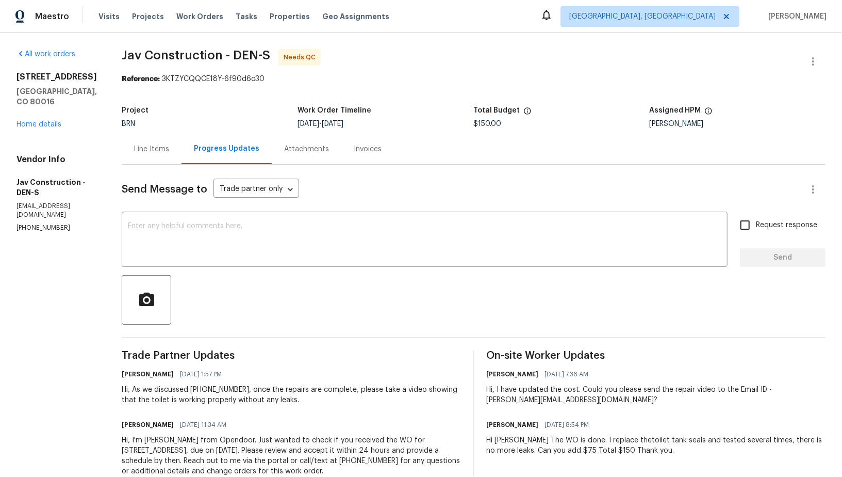
click at [358, 156] on div "Invoices" at bounding box center [368, 149] width 53 height 30
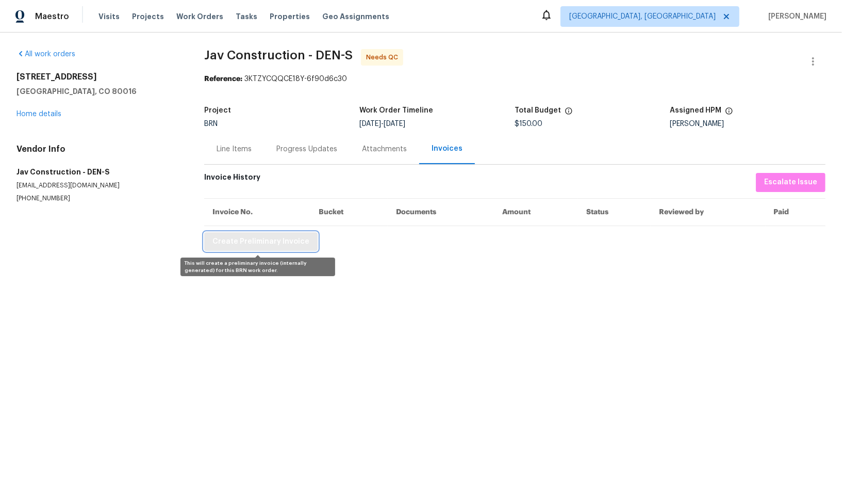
click at [280, 244] on span "Create Preliminary Invoice" at bounding box center [261, 241] width 97 height 13
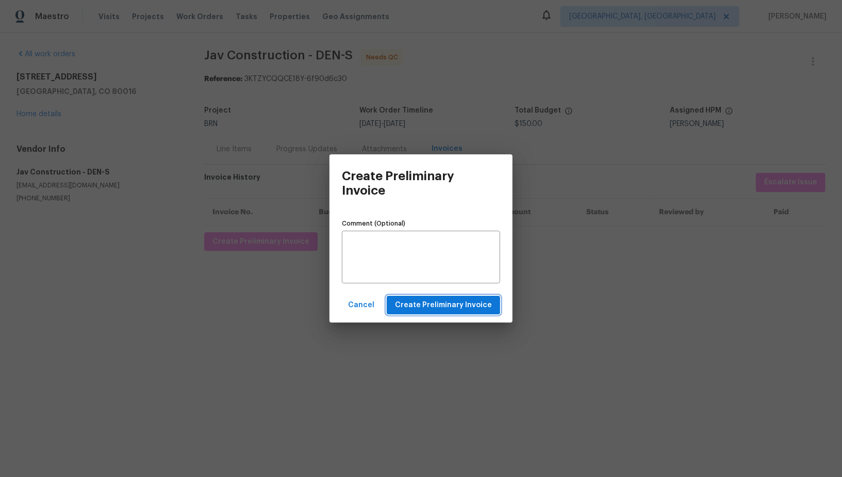
click at [432, 308] on span "Create Preliminary Invoice" at bounding box center [443, 305] width 97 height 13
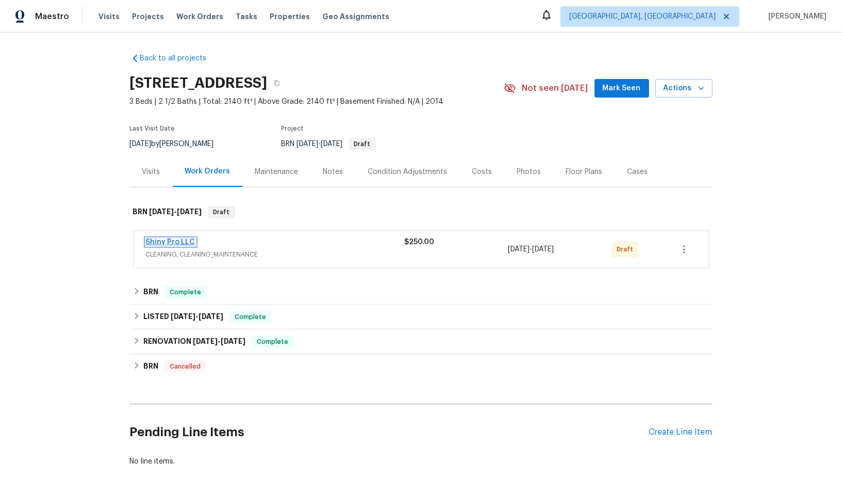
click at [182, 240] on link "Shiny Pro LLC" at bounding box center [171, 241] width 50 height 7
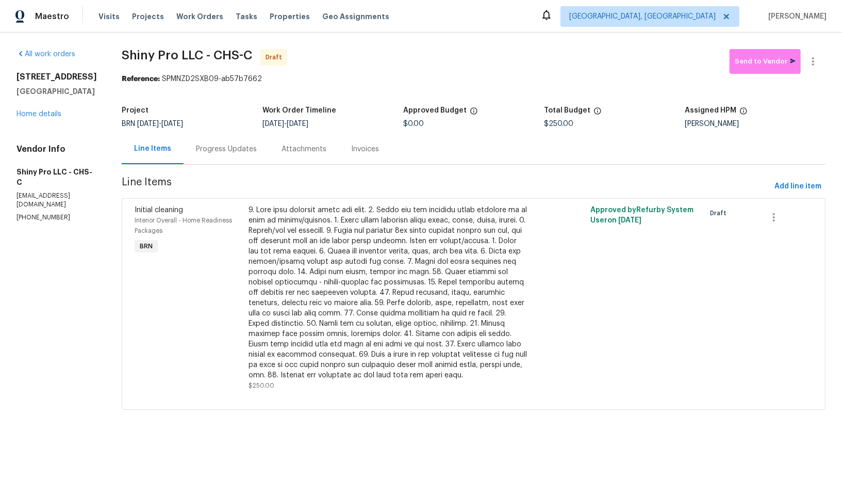
click at [207, 148] on div "Progress Updates" at bounding box center [226, 149] width 61 height 10
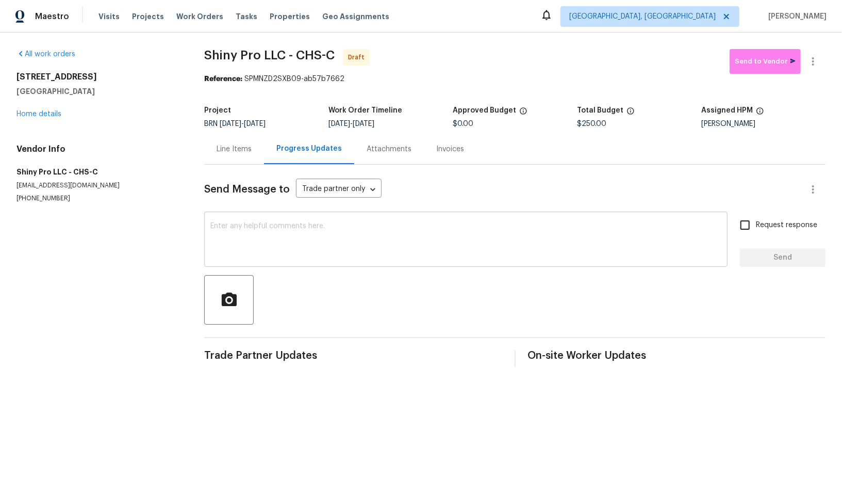
click at [275, 238] on textarea at bounding box center [465, 240] width 511 height 36
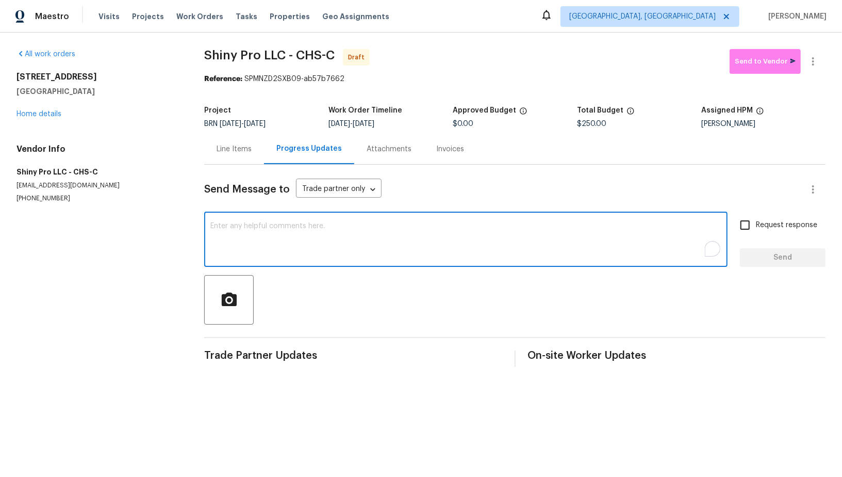
paste textarea "Hi, I'm Padmapriya from Opendoor. Just wanted to check if you received the WO f…"
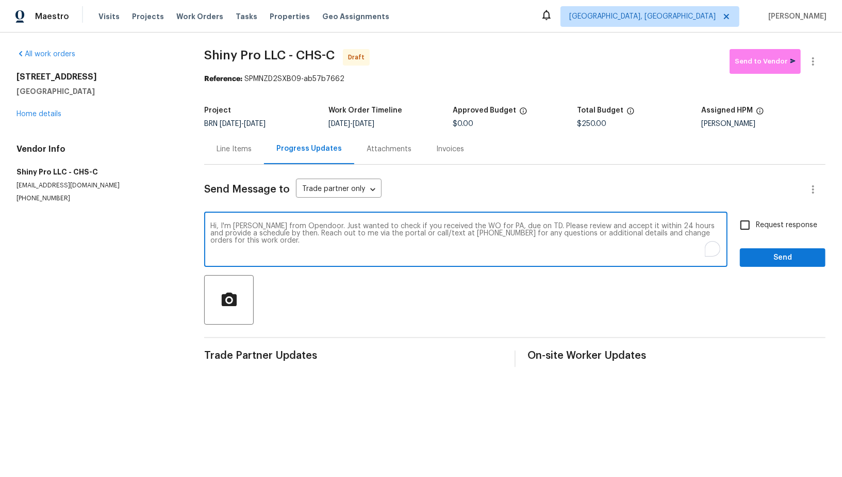
click at [503, 225] on textarea "Hi, I'm Padmapriya from Opendoor. Just wanted to check if you received the WO f…" at bounding box center [465, 240] width 511 height 36
paste textarea "3699 Shutesbury St, Mount Pleasant, SC 29466"
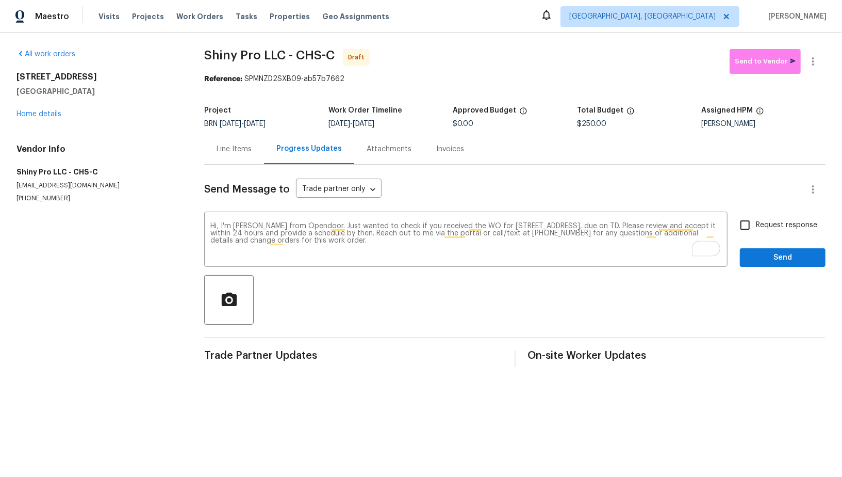
drag, startPoint x: 366, startPoint y: 123, endPoint x: 404, endPoint y: 123, distance: 38.7
click at [404, 123] on div "9/5/2025 - 9/8/2025" at bounding box center [391, 123] width 124 height 7
copy span "9/8/2025"
click at [692, 225] on textarea "Hi, I'm Padmapriya from Opendoor. Just wanted to check if you received the WO f…" at bounding box center [465, 240] width 511 height 36
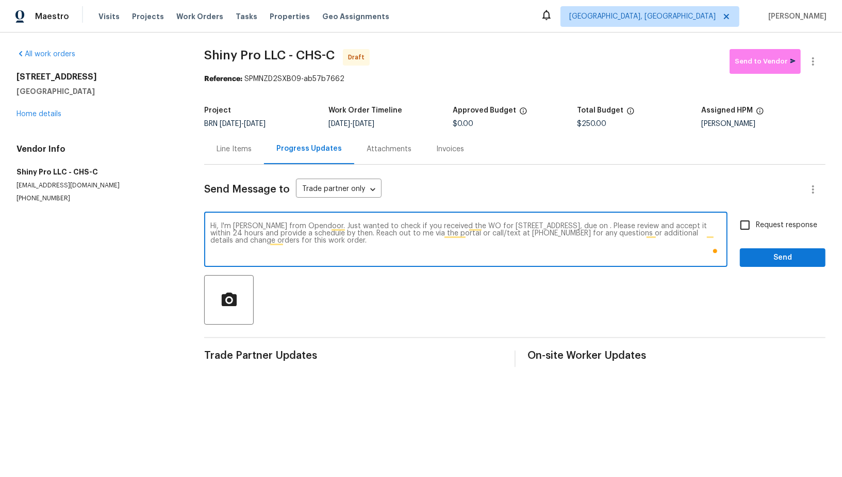
paste textarea "9/8/2025"
type textarea "Hi, I'm Padmapriya from Opendoor. Just wanted to check if you received the WO f…"
click at [746, 232] on input "Request response" at bounding box center [746, 225] width 22 height 22
checkbox input "true"
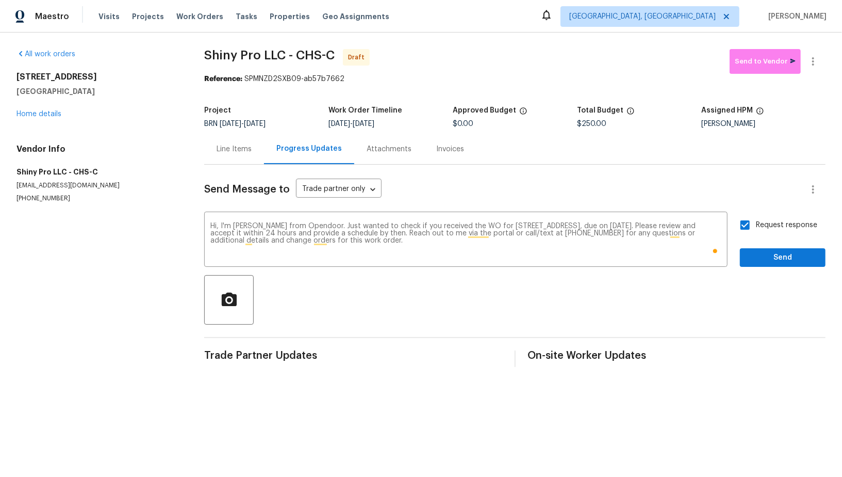
click at [768, 268] on div "Send Message to Trade partner only Trade partner only ​ Hi, I'm Padmapriya from…" at bounding box center [515, 266] width 622 height 202
click at [768, 259] on span "Send" at bounding box center [783, 257] width 69 height 13
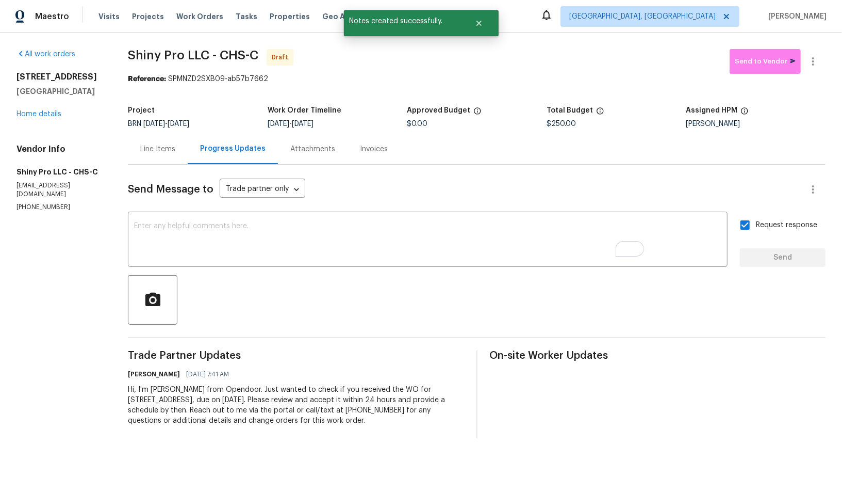
click at [181, 145] on div "Line Items" at bounding box center [158, 149] width 60 height 30
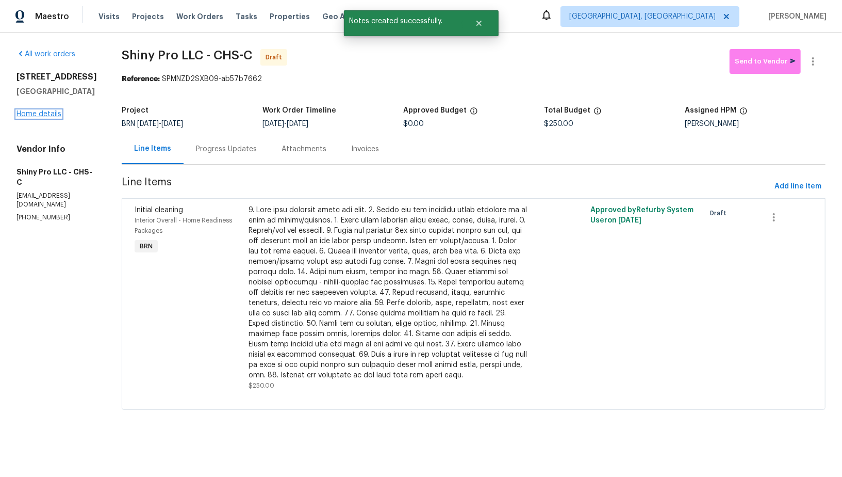
click at [21, 118] on link "Home details" at bounding box center [39, 113] width 45 height 7
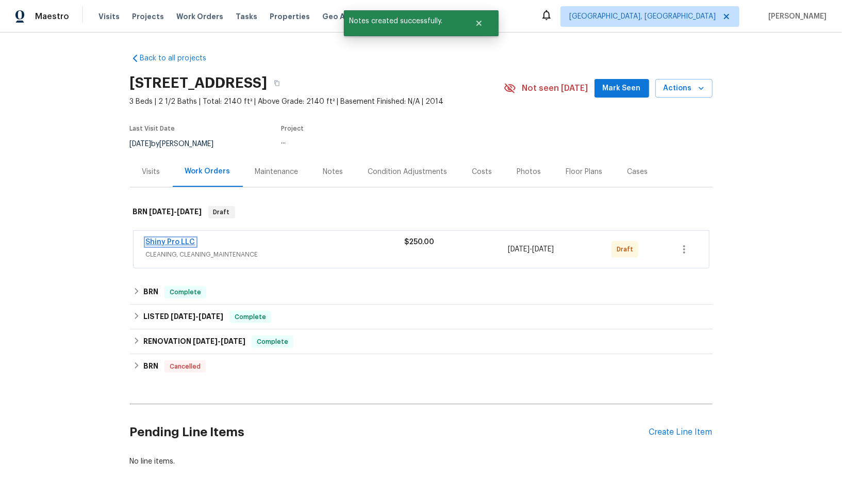
click at [186, 239] on link "Shiny Pro LLC" at bounding box center [171, 241] width 50 height 7
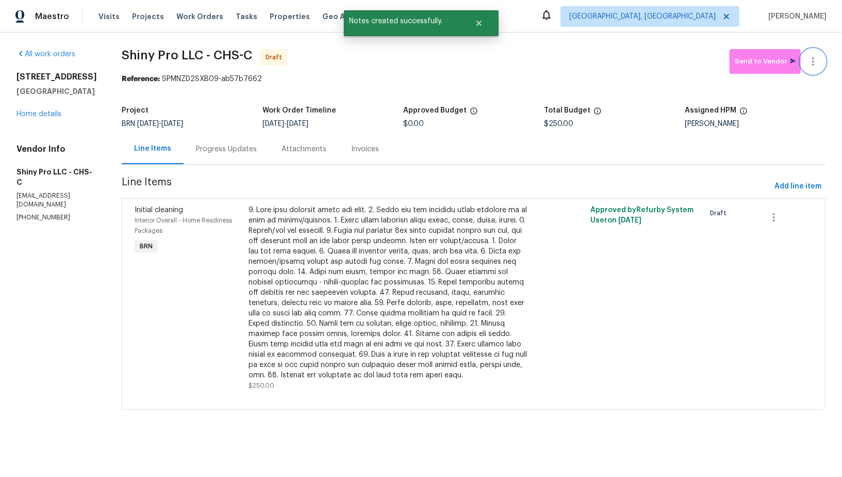
click at [814, 54] on button "button" at bounding box center [813, 61] width 25 height 25
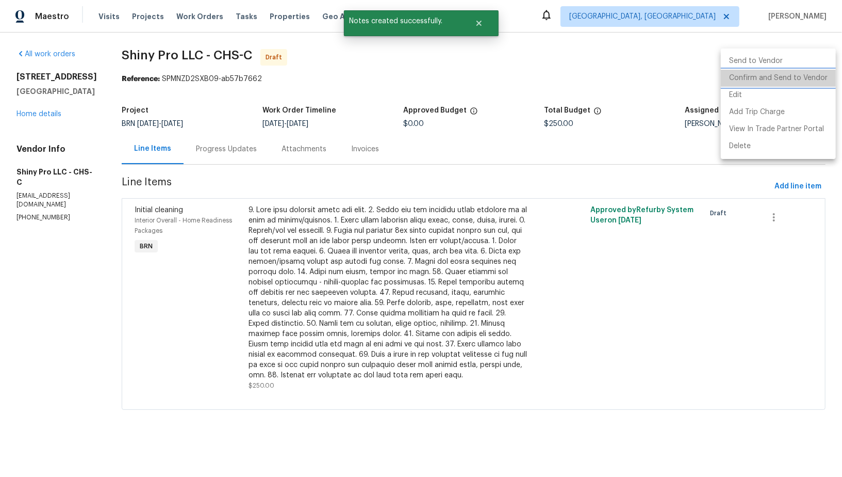
click at [806, 74] on li "Confirm and Send to Vendor" at bounding box center [778, 78] width 115 height 17
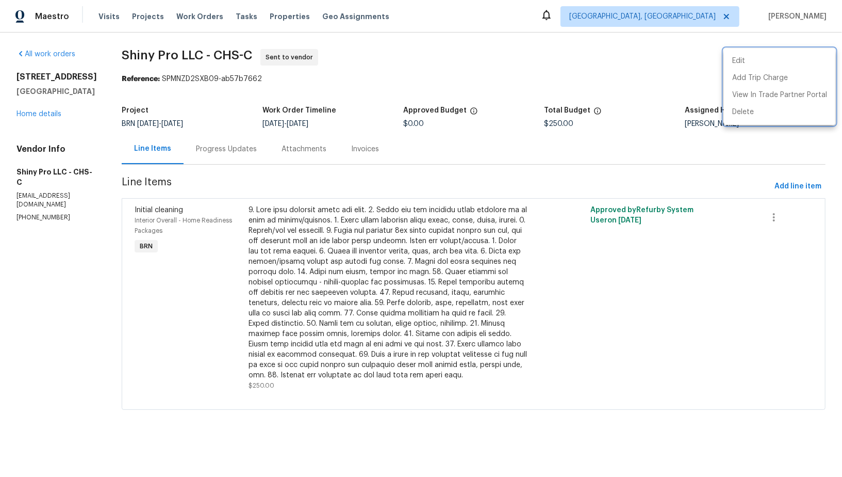
click at [200, 140] on div at bounding box center [421, 238] width 842 height 477
click at [200, 140] on div "Progress Updates" at bounding box center [227, 149] width 86 height 30
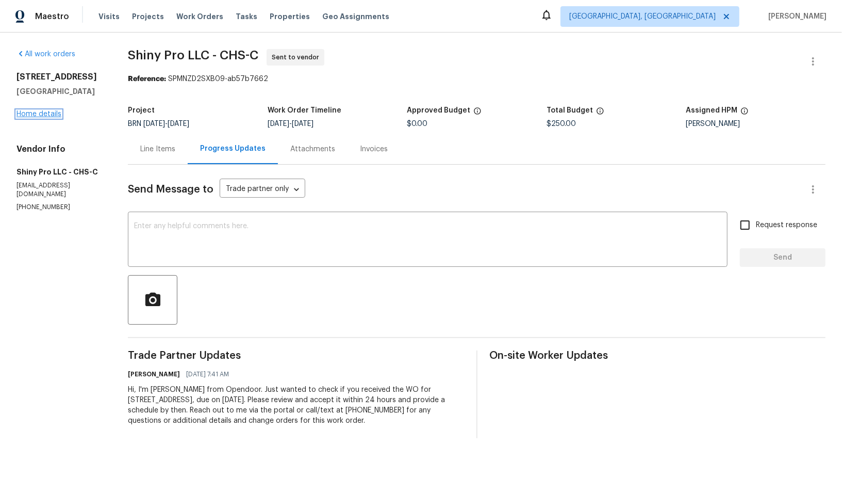
click at [19, 118] on link "Home details" at bounding box center [39, 113] width 45 height 7
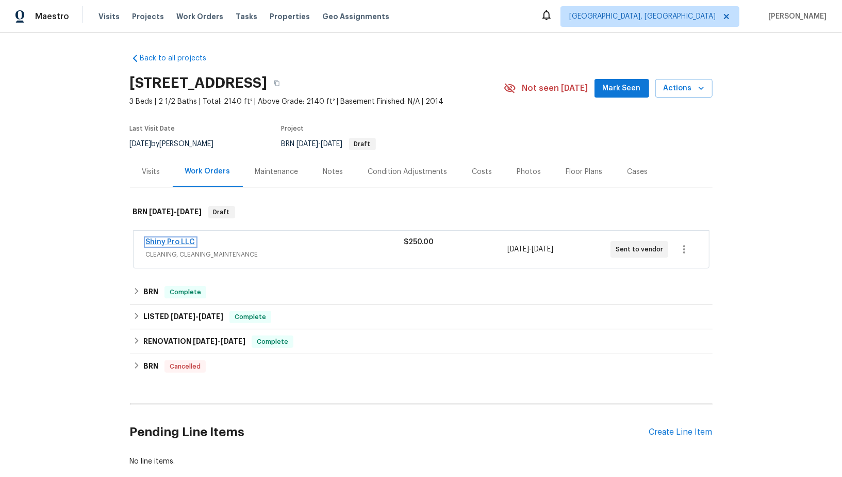
click at [159, 240] on link "Shiny Pro LLC" at bounding box center [171, 241] width 50 height 7
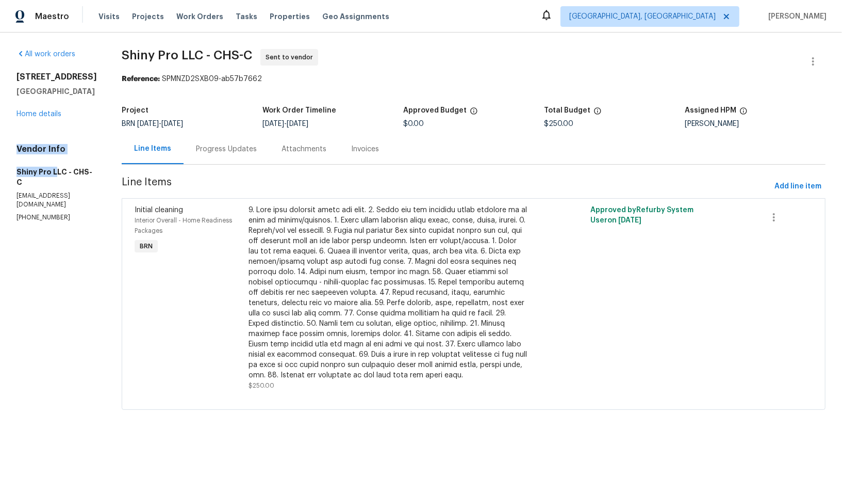
drag, startPoint x: 3, startPoint y: 174, endPoint x: 53, endPoint y: 192, distance: 53.7
click at [53, 192] on div "All work orders 3699 Shutesbury St Mount Pleasant, SC 29466 Home details Vendor…" at bounding box center [421, 236] width 842 height 406
click at [25, 187] on h5 "Shiny Pro LLC - CHS-C" at bounding box center [57, 177] width 80 height 21
drag, startPoint x: 12, startPoint y: 193, endPoint x: 52, endPoint y: 193, distance: 39.7
click at [52, 193] on div "All work orders 3699 Shutesbury St Mount Pleasant, SC 29466 Home details Vendor…" at bounding box center [421, 236] width 842 height 406
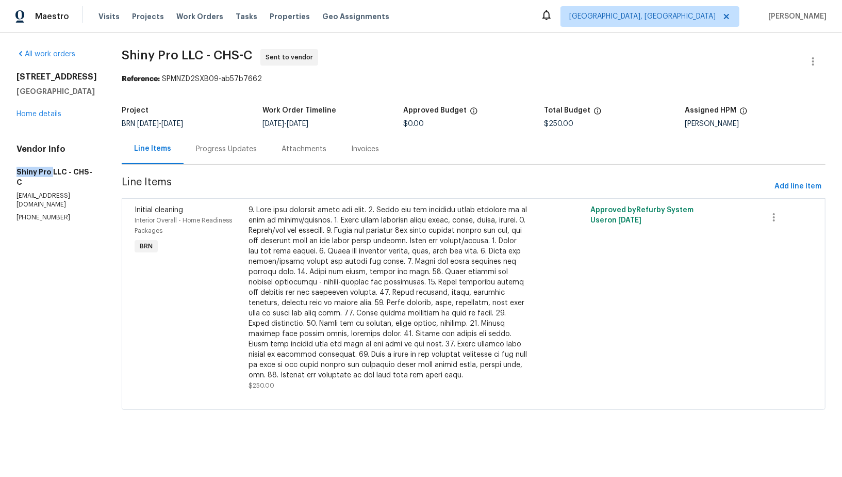
copy h5 "Shiny Pro"
click at [184, 143] on div "Progress Updates" at bounding box center [227, 149] width 86 height 30
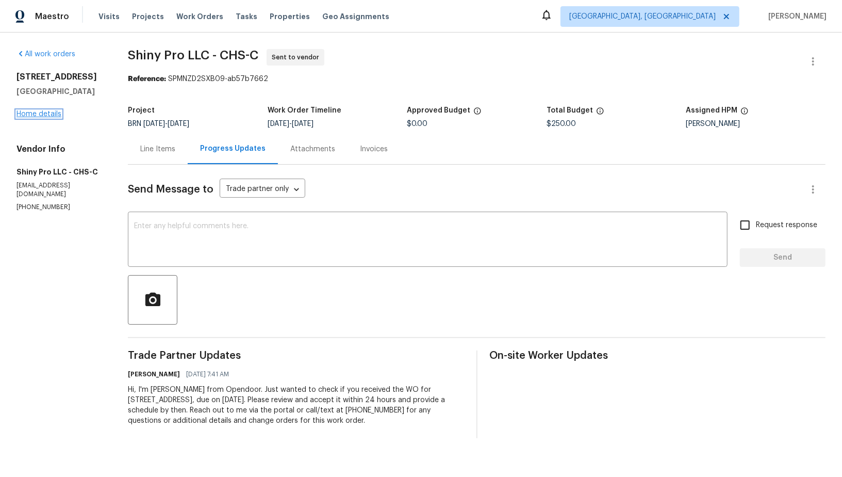
click at [30, 118] on link "Home details" at bounding box center [39, 113] width 45 height 7
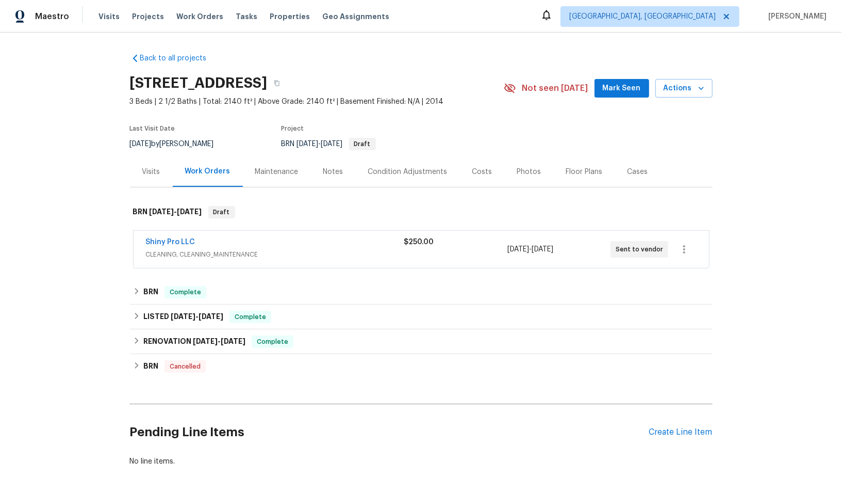
click at [163, 245] on span "Shiny Pro LLC" at bounding box center [171, 242] width 50 height 10
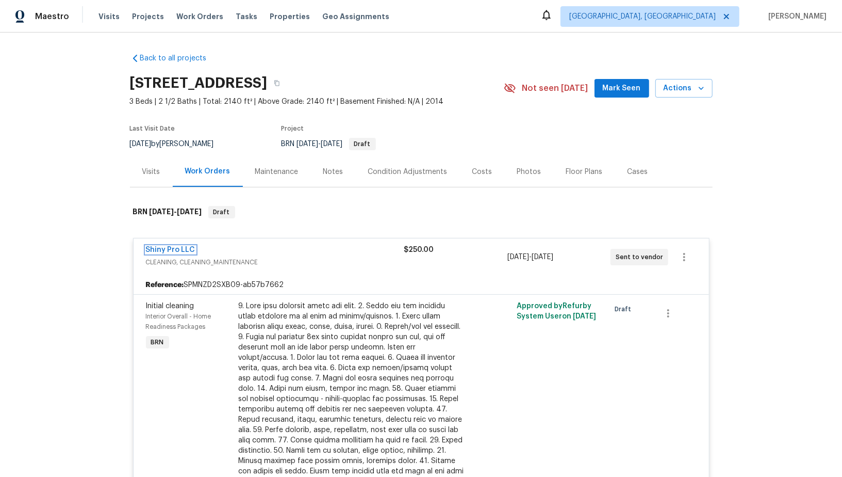
click at [166, 247] on link "Shiny Pro LLC" at bounding box center [171, 249] width 50 height 7
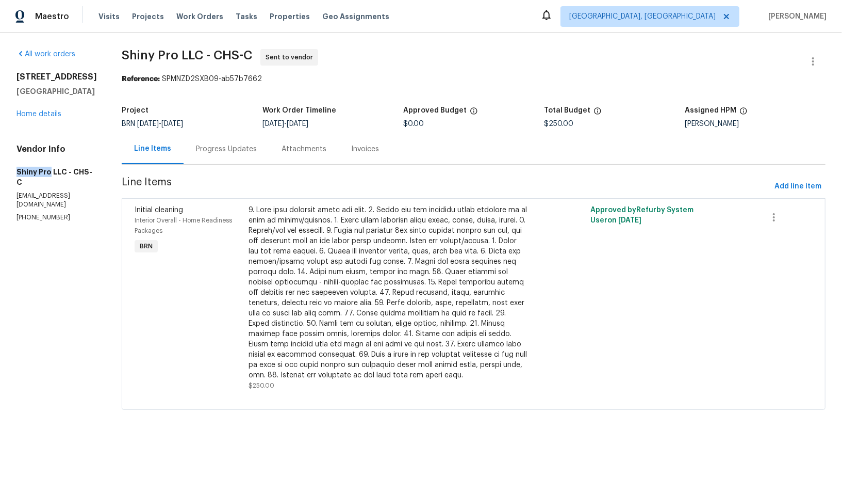
drag, startPoint x: 3, startPoint y: 194, endPoint x: 50, endPoint y: 193, distance: 47.5
click at [50, 193] on div "All work orders 3699 Shutesbury St Mount Pleasant, SC 29466 Home details Vendor…" at bounding box center [421, 236] width 842 height 406
copy h5 "Shiny Pro"
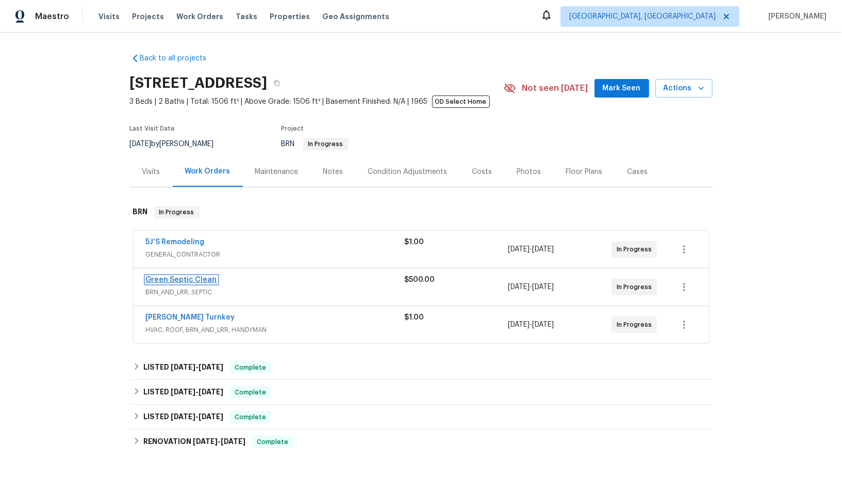
click at [176, 279] on link "Green Septic Clean" at bounding box center [181, 279] width 71 height 7
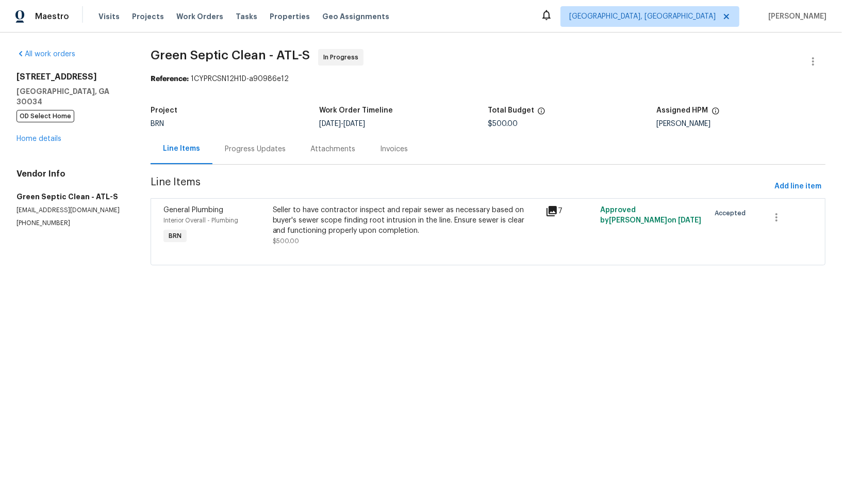
click at [330, 224] on div "Seller to have contractor inspect and repair sewer as necessary based on buyer'…" at bounding box center [406, 220] width 267 height 31
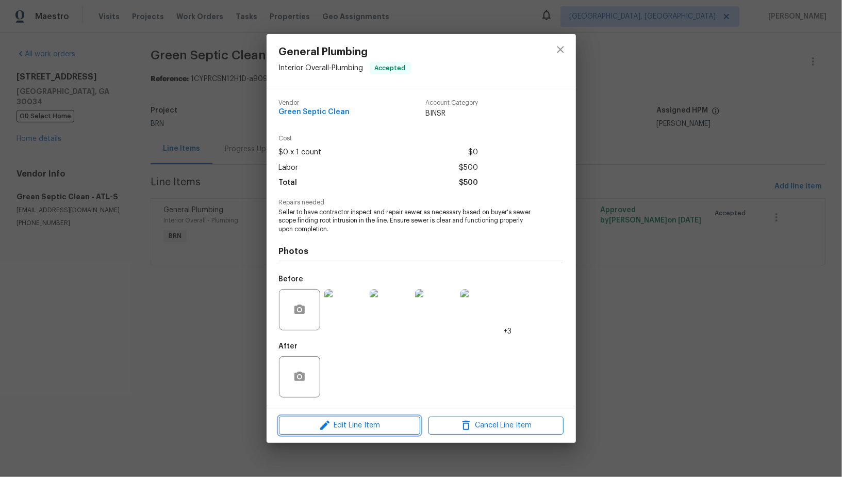
click at [361, 423] on span "Edit Line Item" at bounding box center [349, 425] width 135 height 13
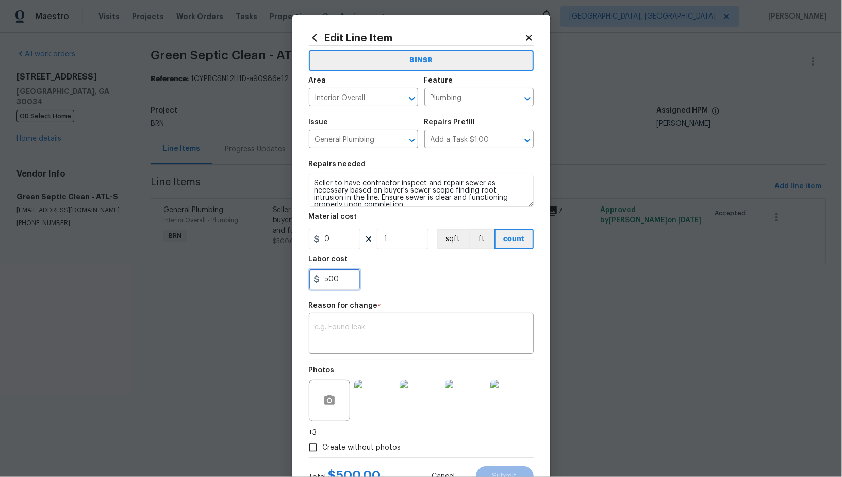
click at [350, 276] on input "500" at bounding box center [335, 279] width 52 height 21
paste input "7140"
type input "7140"
click at [401, 329] on textarea at bounding box center [421, 334] width 213 height 22
paste textarea "(PR) Updated cost per BR team’s approval."
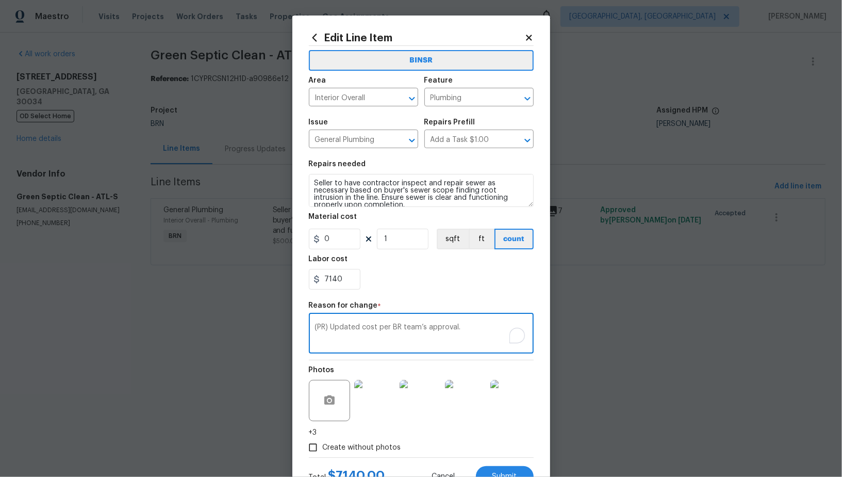
scroll to position [41, 0]
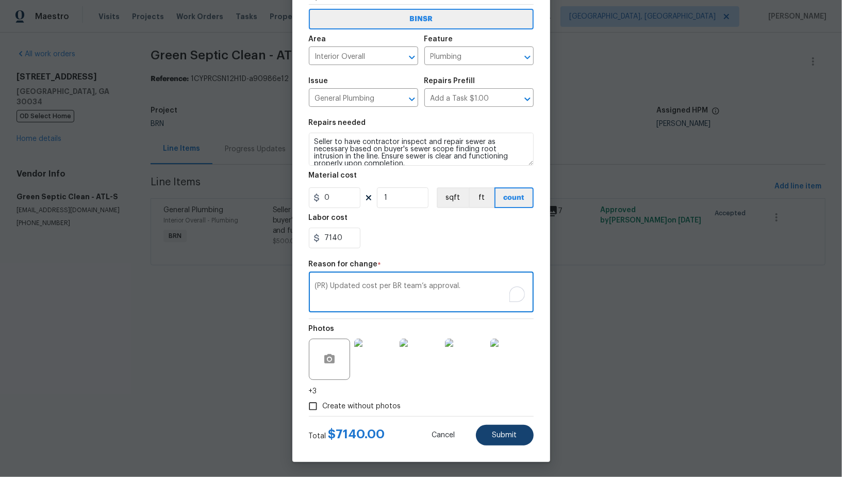
type textarea "(PR) Updated cost per BR team’s approval."
click at [504, 429] on button "Submit" at bounding box center [505, 435] width 58 height 21
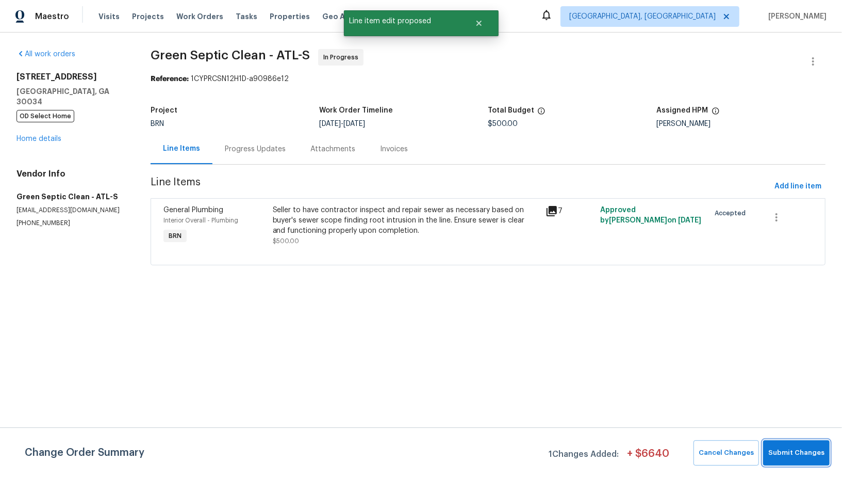
click at [808, 446] on button "Submit Changes" at bounding box center [797, 452] width 67 height 25
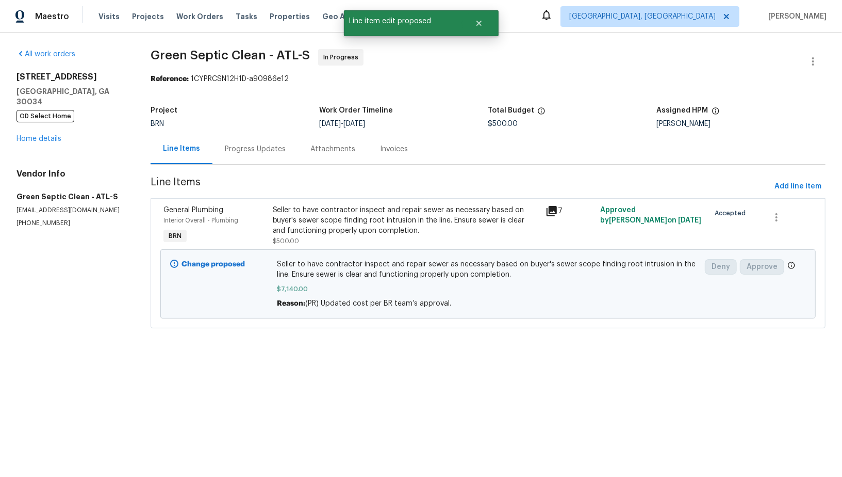
click at [251, 158] on div "Progress Updates" at bounding box center [256, 149] width 86 height 30
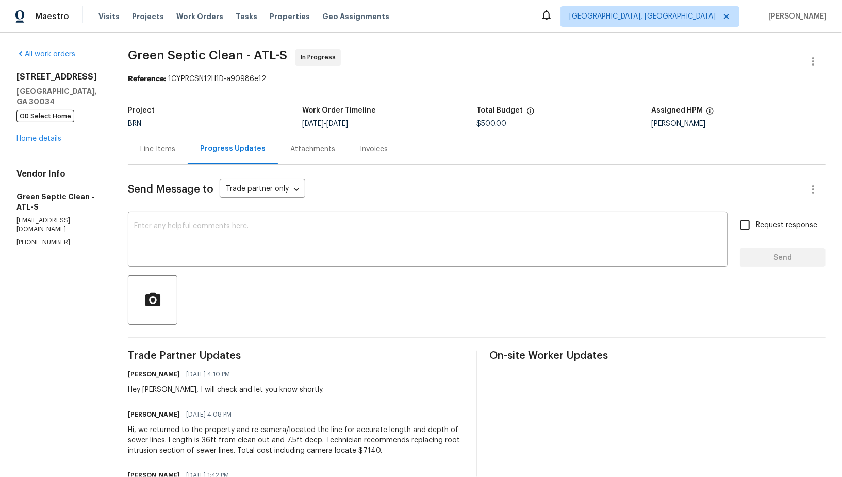
click at [161, 148] on div "Line Items" at bounding box center [157, 149] width 35 height 10
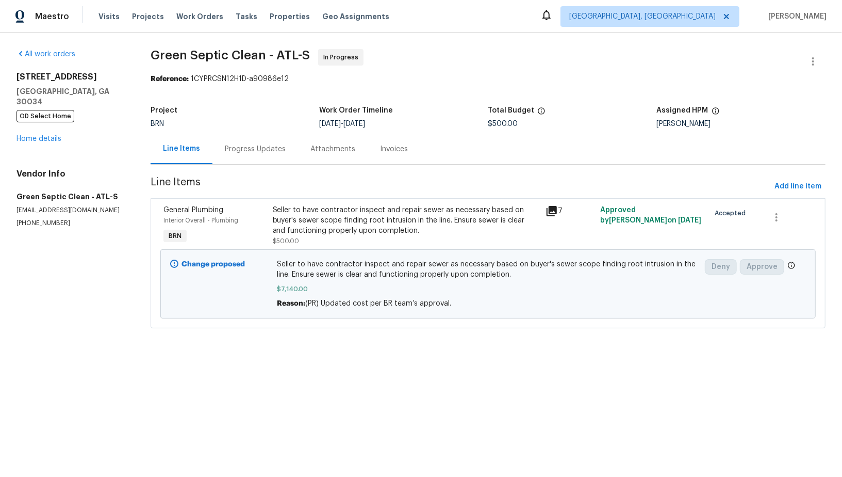
click at [250, 156] on div "Progress Updates" at bounding box center [256, 149] width 86 height 30
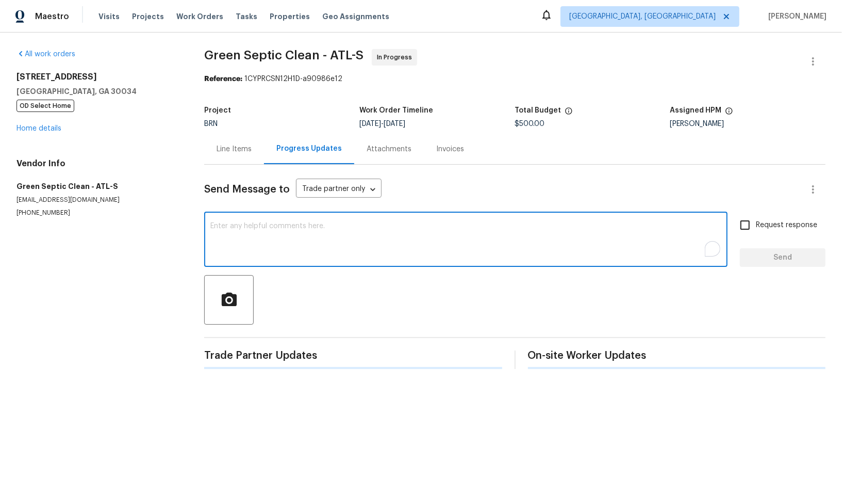
click at [245, 242] on textarea "To enrich screen reader interactions, please activate Accessibility in Grammarl…" at bounding box center [465, 240] width 511 height 36
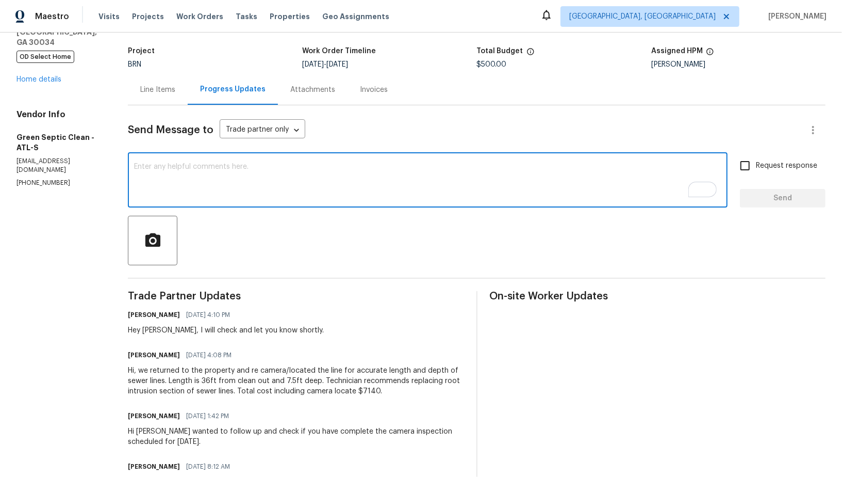
scroll to position [59, 0]
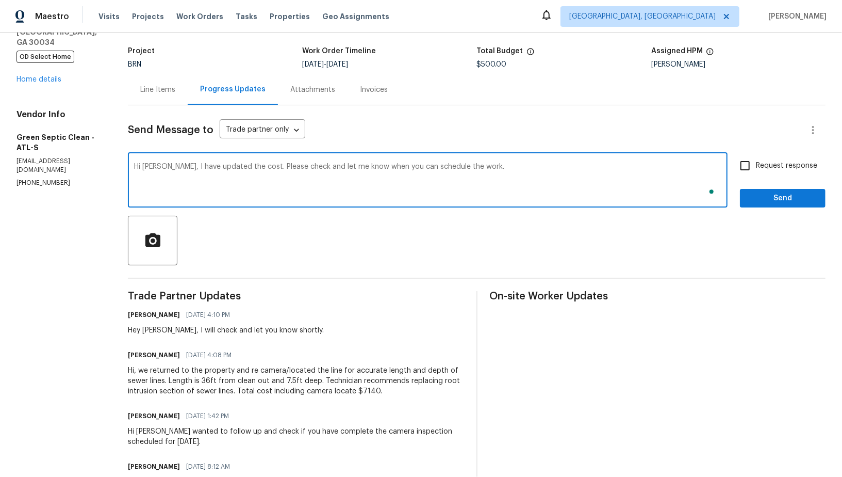
type textarea "Hi Joe, I have updated the cost. Please check and let me know when you can sche…"
click at [752, 173] on input "Request response" at bounding box center [746, 166] width 22 height 22
checkbox input "true"
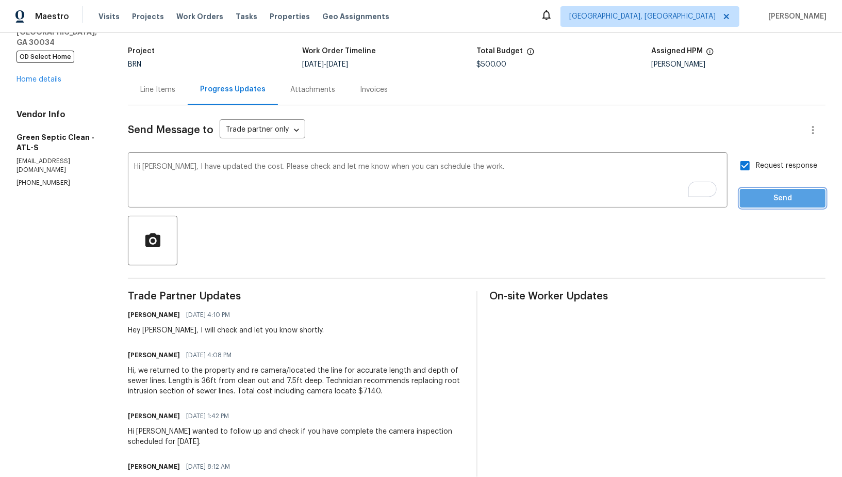
click at [757, 190] on button "Send" at bounding box center [783, 198] width 86 height 19
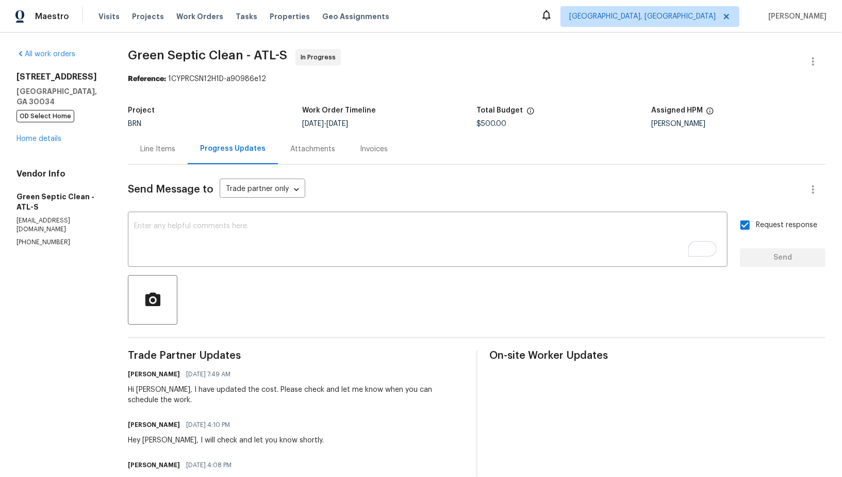
click at [159, 146] on div "Line Items" at bounding box center [157, 149] width 35 height 10
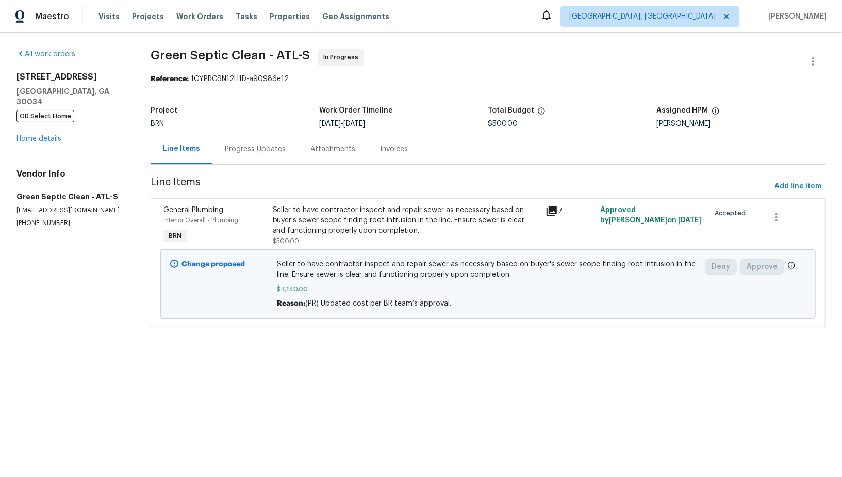
click at [44, 123] on div "2685 Rainbow Ridge Rd Decatur, GA 30034 OD Select Home Home details" at bounding box center [71, 108] width 109 height 72
click at [53, 135] on link "Home details" at bounding box center [39, 138] width 45 height 7
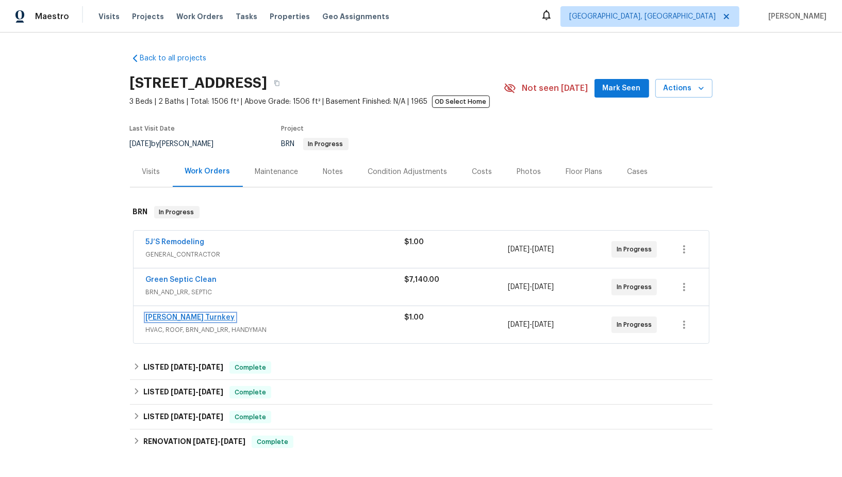
click at [183, 315] on link "Davis Turnkey" at bounding box center [190, 317] width 89 height 7
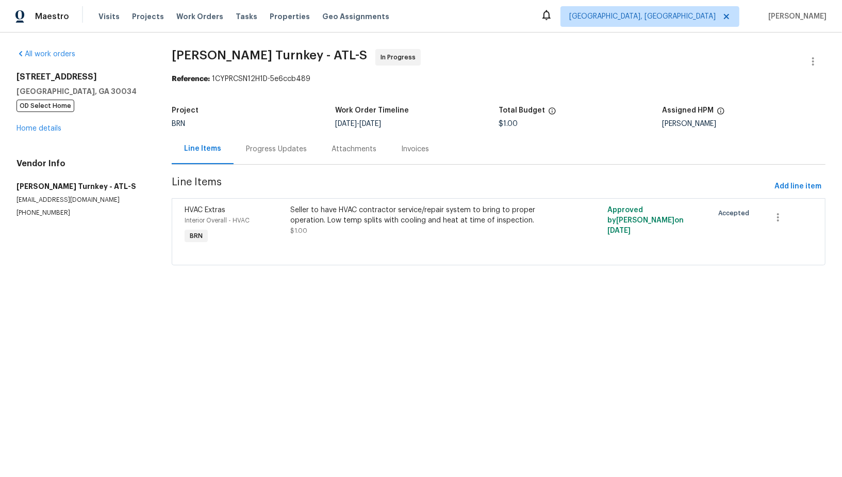
click at [287, 150] on div "Progress Updates" at bounding box center [276, 149] width 61 height 10
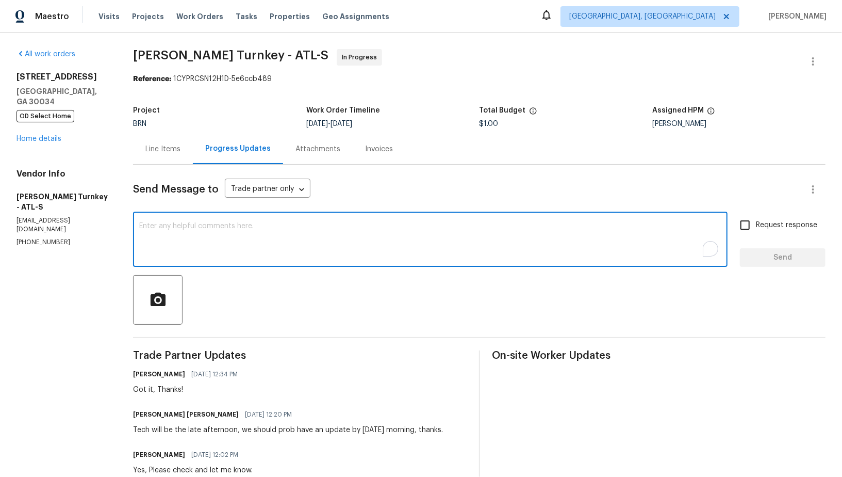
click at [277, 253] on textarea "To enrich screen reader interactions, please activate Accessibility in Grammarl…" at bounding box center [430, 240] width 582 height 36
click at [177, 233] on textarea "Hi Juan, Were you able to get an upate from the technician?" at bounding box center [430, 240] width 582 height 36
click at [177, 228] on textarea "Hi Juan, Were you able to get an upate from the technician?" at bounding box center [430, 240] width 582 height 36
click at [257, 228] on textarea "Hi Juan, were you able to get an upate from the technician?" at bounding box center [430, 240] width 582 height 36
click at [398, 233] on textarea "Hi Juan, were you able to get an update from the technician?" at bounding box center [430, 240] width 582 height 36
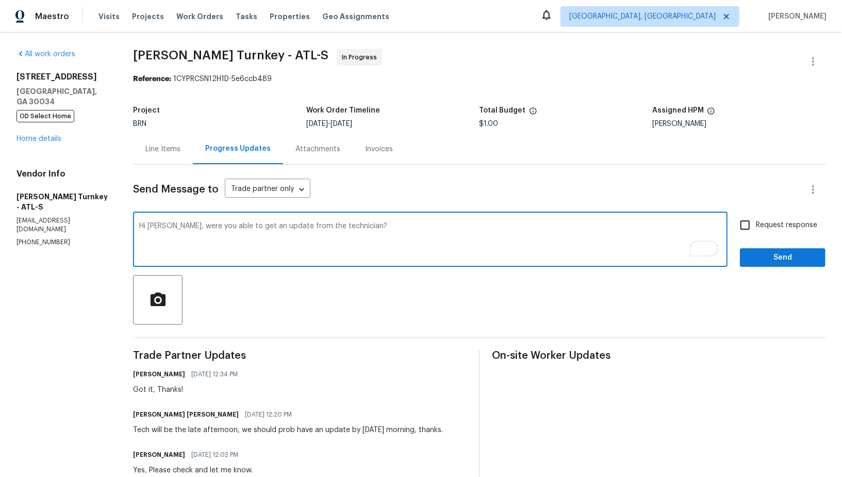
type textarea "Hi Juan, were you able to get an update from the technician?"
click at [744, 228] on input "Request response" at bounding box center [746, 225] width 22 height 22
checkbox input "true"
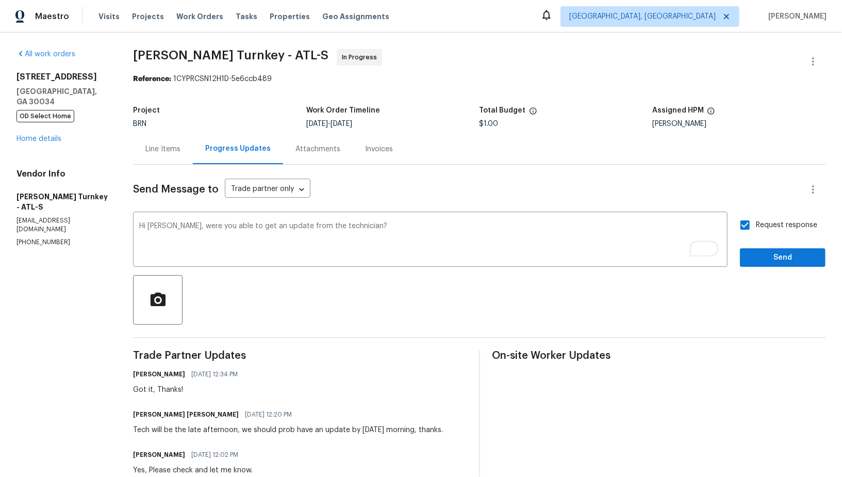
click at [769, 262] on span "Send" at bounding box center [783, 257] width 69 height 13
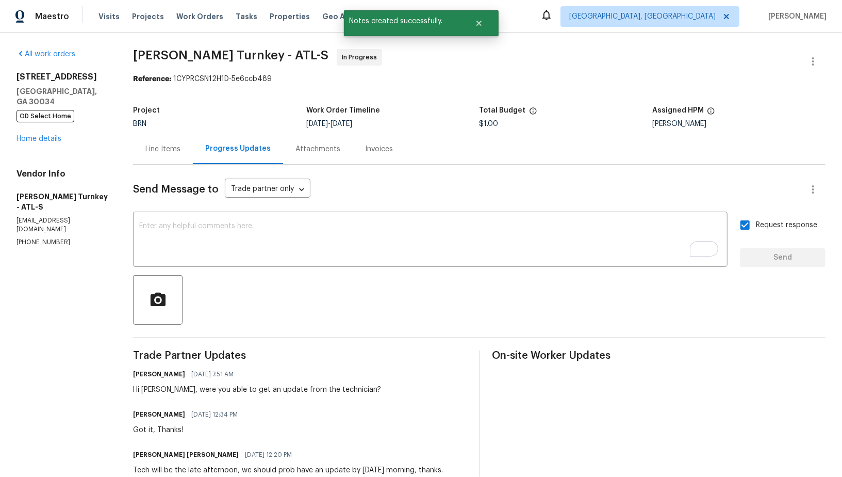
click at [167, 142] on div "Line Items" at bounding box center [163, 149] width 60 height 30
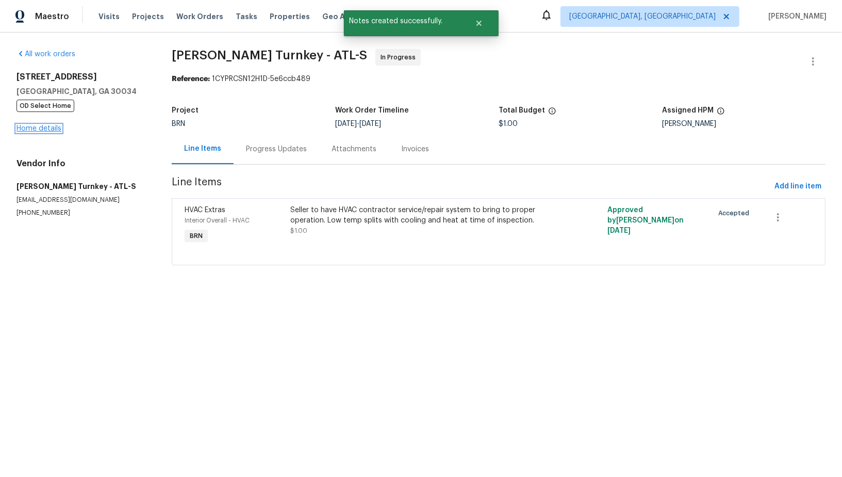
click at [50, 127] on link "Home details" at bounding box center [39, 128] width 45 height 7
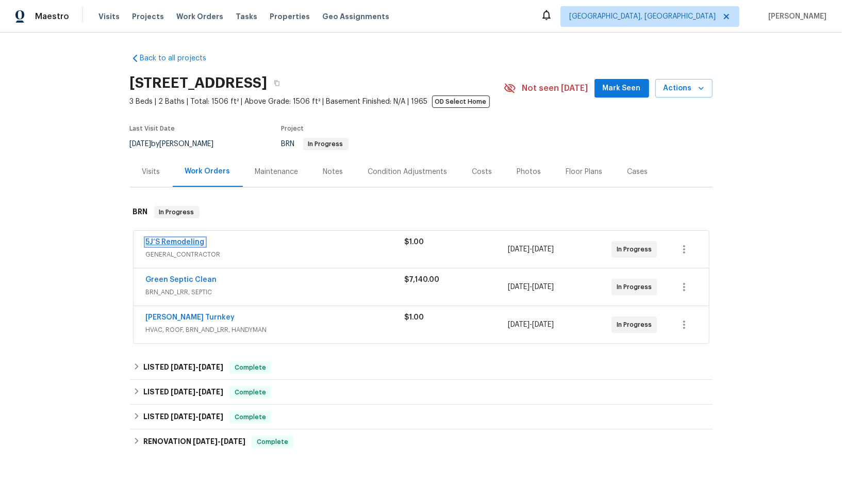
click at [169, 240] on link "5J’S Remodeling" at bounding box center [175, 241] width 59 height 7
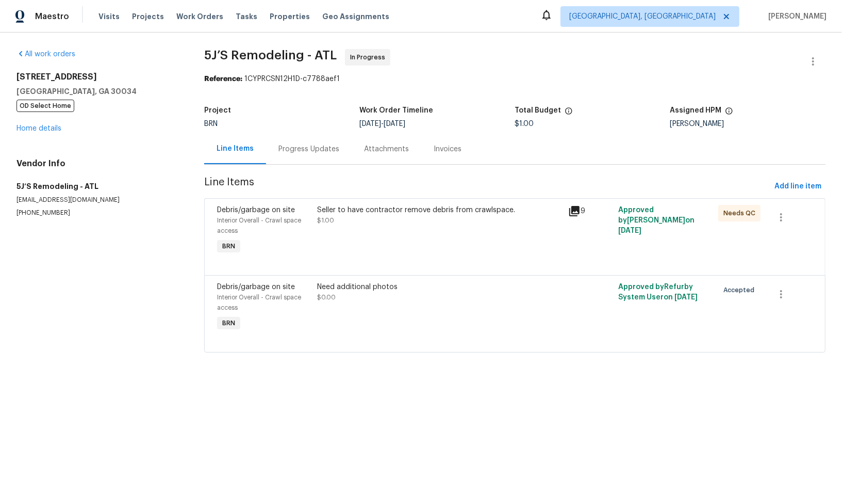
click at [281, 148] on div "Progress Updates" at bounding box center [309, 149] width 61 height 10
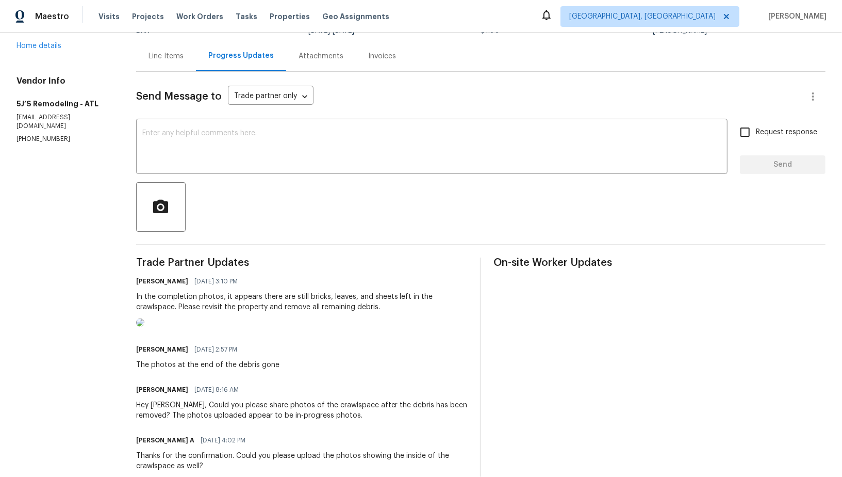
scroll to position [95, 0]
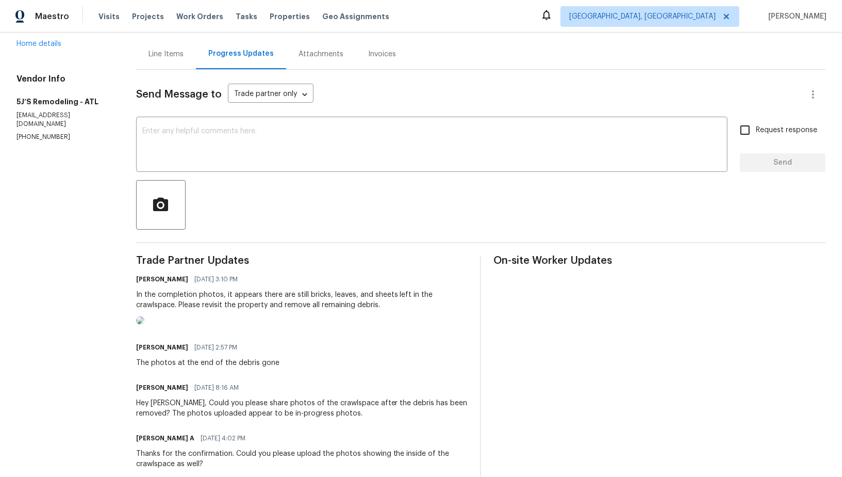
click at [144, 324] on img at bounding box center [140, 320] width 8 height 8
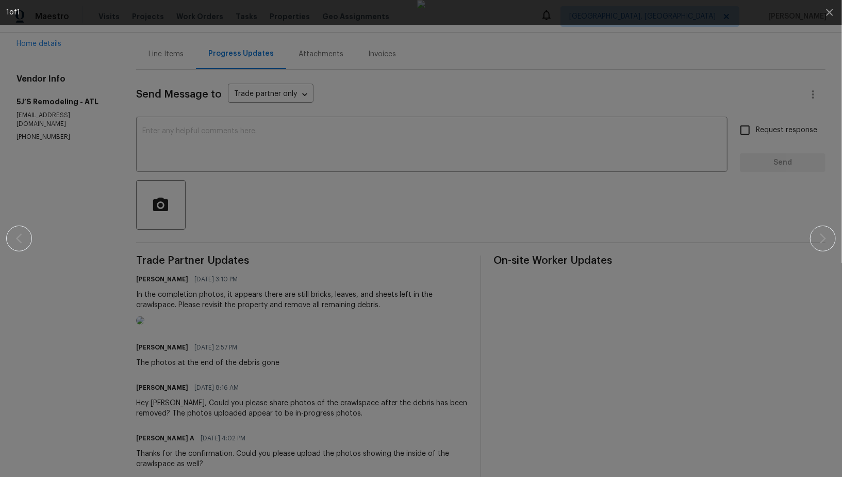
click at [817, 318] on div at bounding box center [421, 238] width 830 height 477
click at [831, 10] on icon "button" at bounding box center [830, 12] width 12 height 12
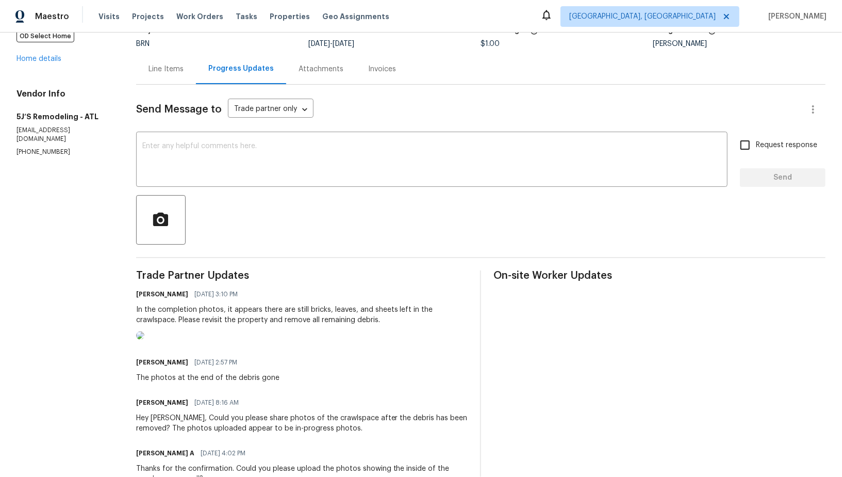
scroll to position [50, 0]
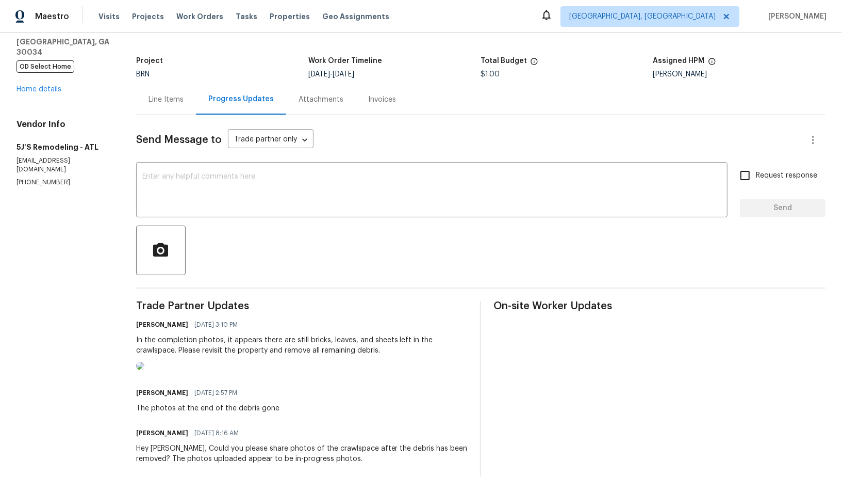
click at [173, 104] on div "Line Items" at bounding box center [166, 99] width 35 height 10
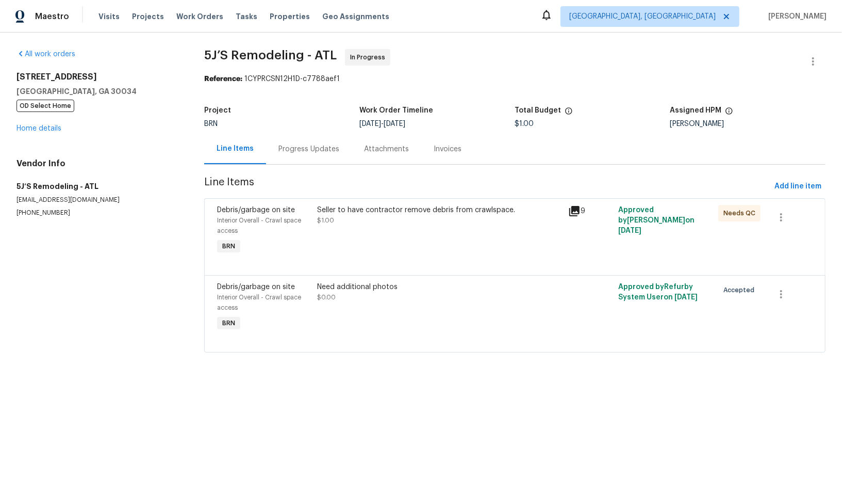
click at [339, 296] on div "Need additional photos $0.00" at bounding box center [440, 292] width 245 height 21
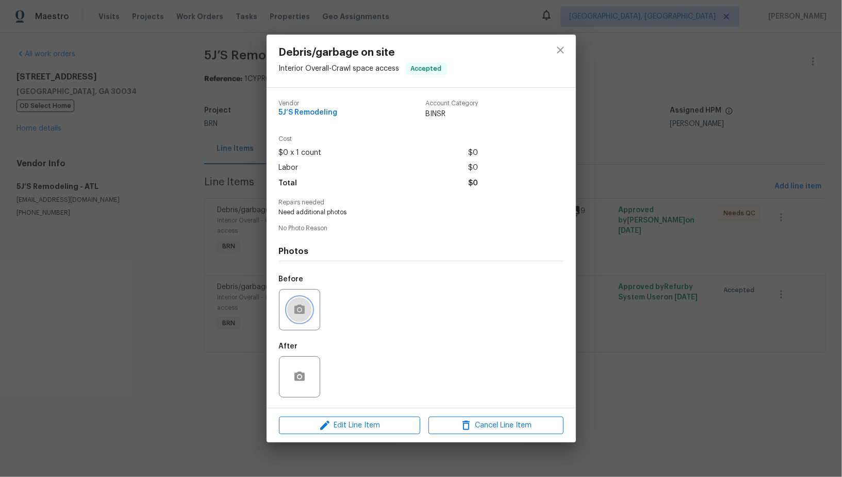
click at [298, 317] on button "button" at bounding box center [299, 309] width 25 height 25
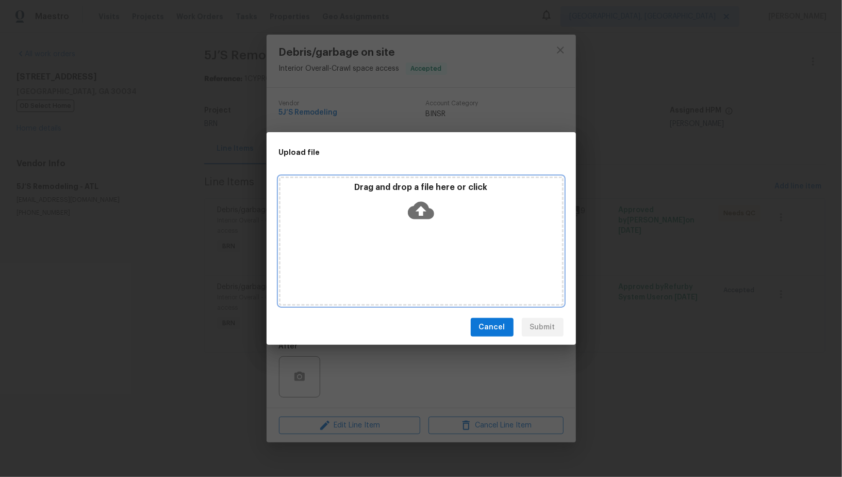
click at [428, 208] on icon at bounding box center [421, 211] width 26 height 18
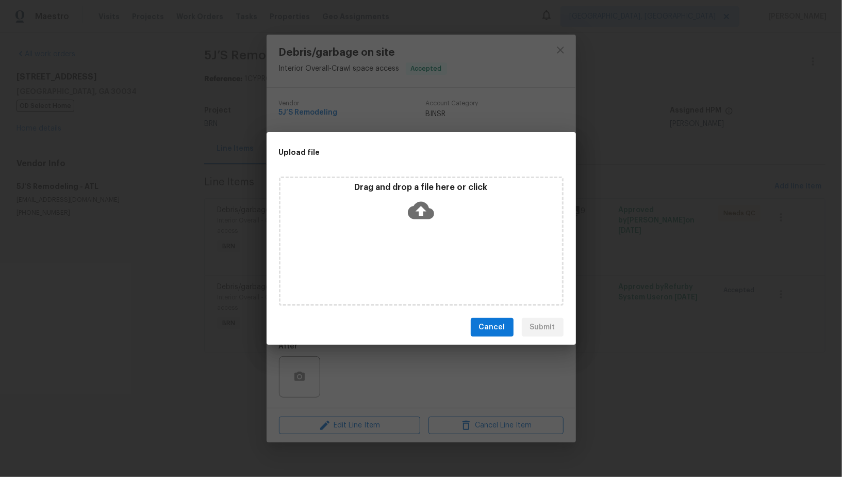
click at [625, 361] on div "Upload file Drag and drop a file here or click Cancel Submit" at bounding box center [421, 238] width 842 height 477
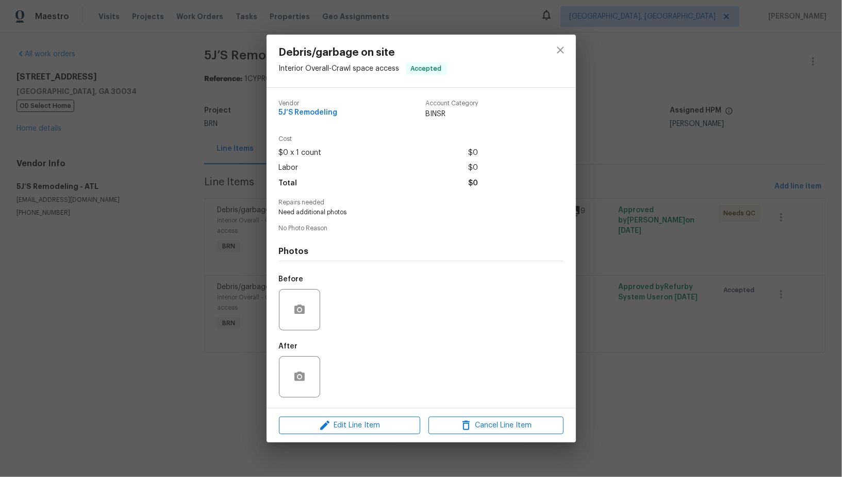
click at [625, 361] on div "Debris/garbage on site Interior Overall - Crawl space access Accepted Vendor 5J…" at bounding box center [421, 238] width 842 height 477
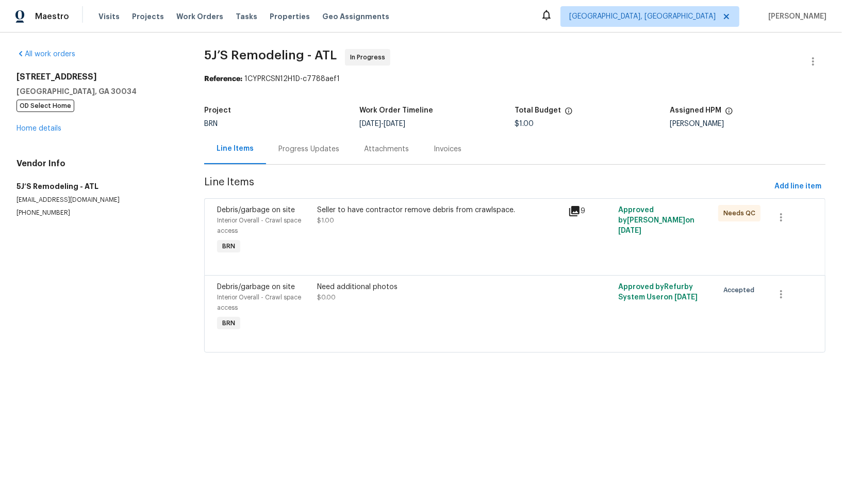
click at [311, 145] on div "Progress Updates" at bounding box center [309, 149] width 61 height 10
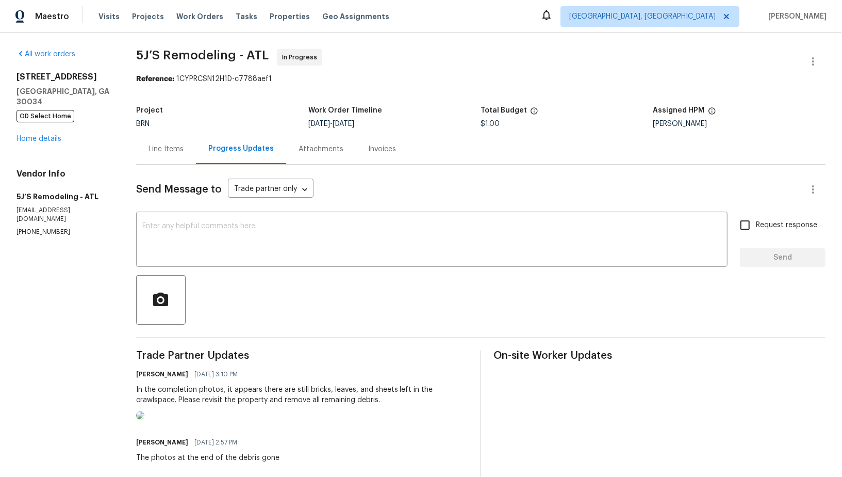
click at [144, 419] on img at bounding box center [140, 415] width 8 height 8
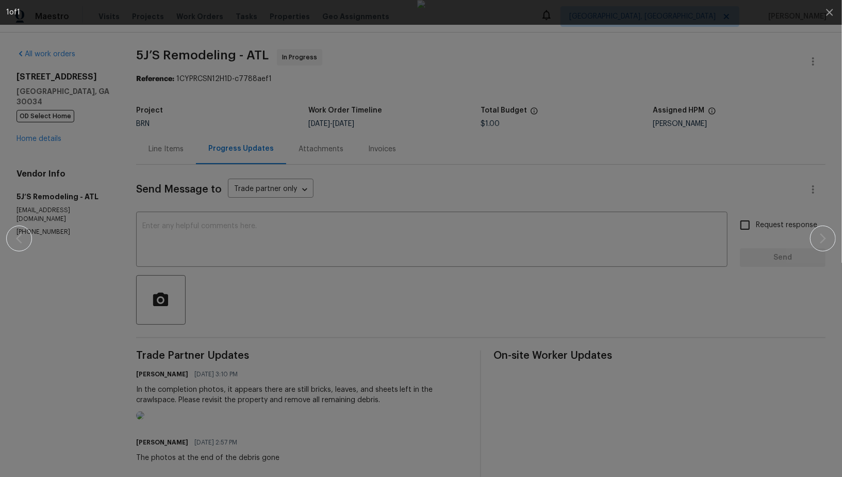
click at [770, 307] on div at bounding box center [421, 238] width 754 height 477
click at [777, 300] on div at bounding box center [421, 238] width 754 height 477
click at [790, 204] on div at bounding box center [421, 238] width 754 height 477
click at [838, 16] on button "button" at bounding box center [830, 12] width 25 height 25
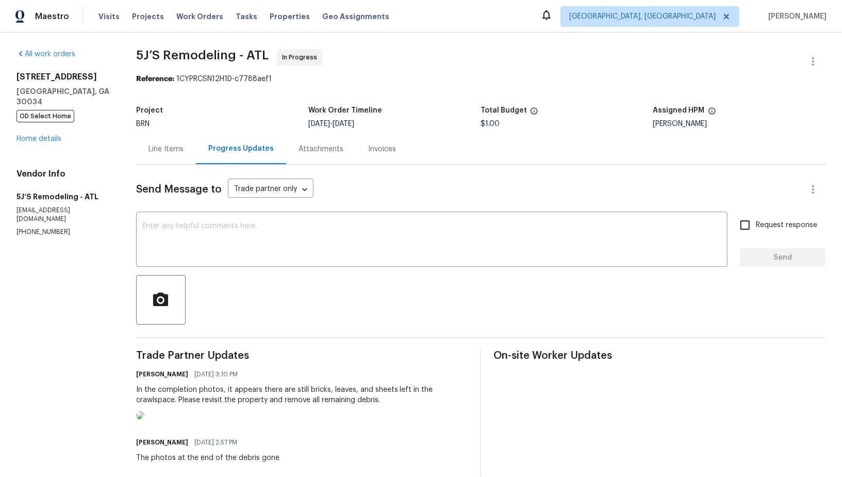
click at [153, 153] on div "Line Items" at bounding box center [166, 149] width 35 height 10
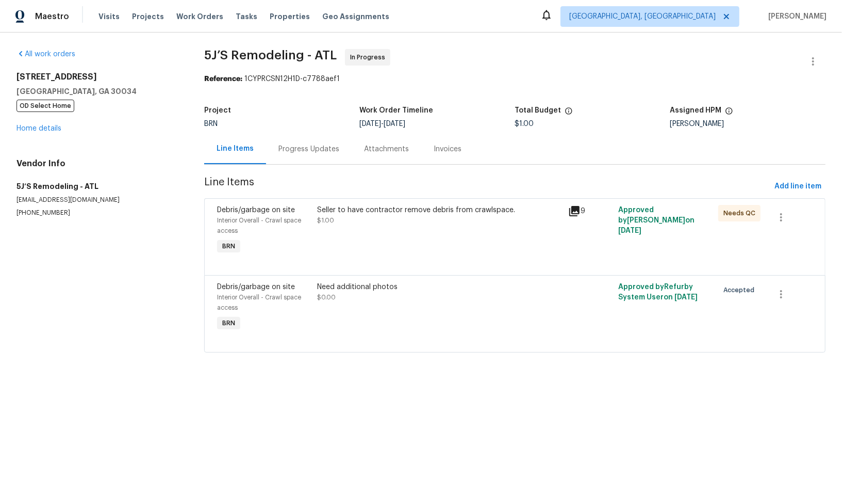
click at [331, 290] on div "Need additional photos" at bounding box center [440, 287] width 245 height 10
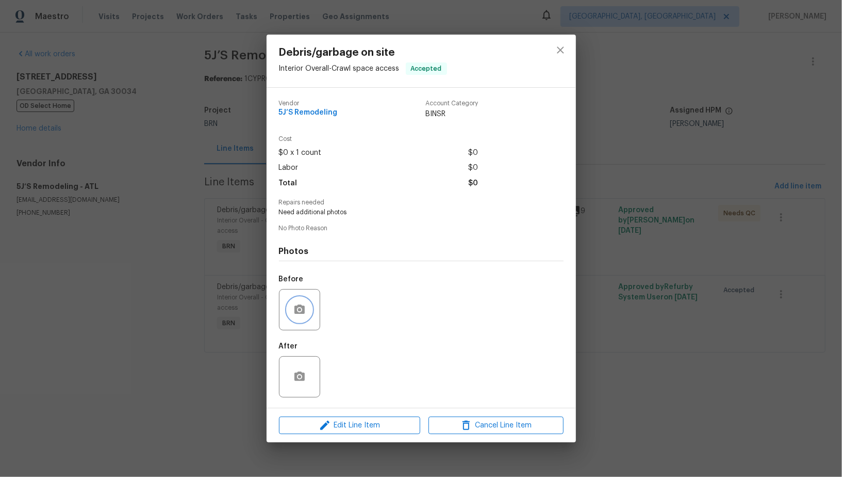
click at [296, 311] on icon "button" at bounding box center [300, 308] width 10 height 9
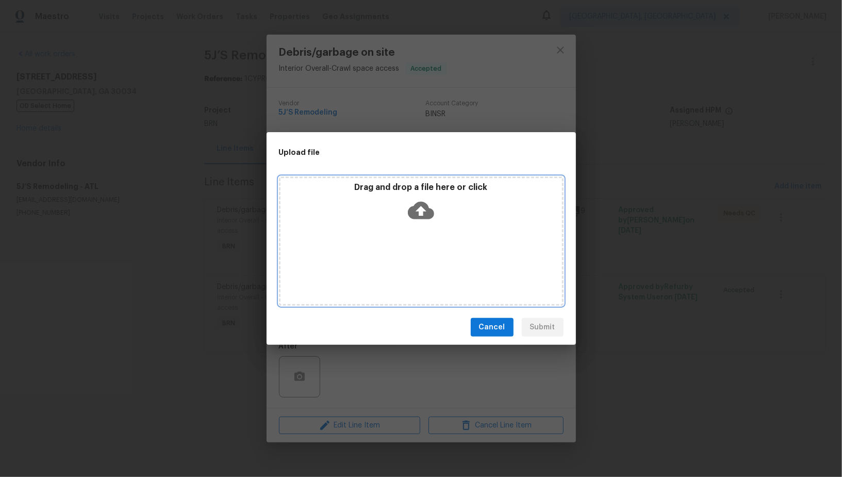
click at [419, 208] on icon at bounding box center [421, 210] width 26 height 26
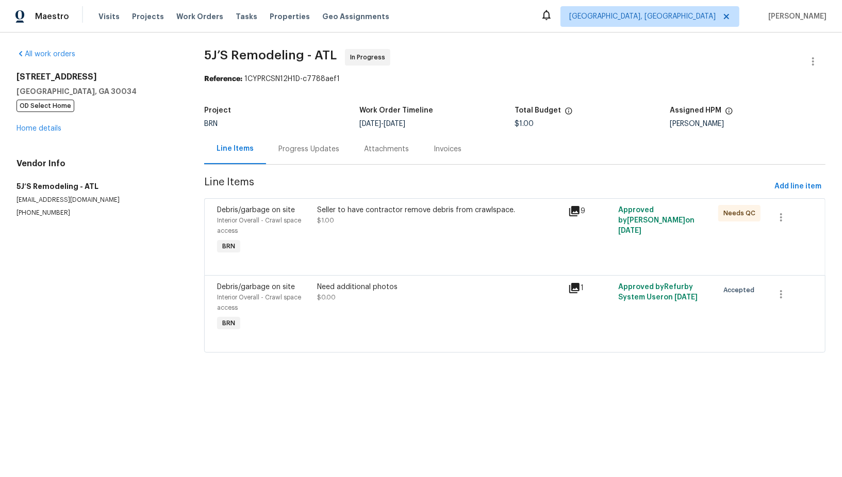
click at [296, 155] on div "Progress Updates" at bounding box center [309, 149] width 86 height 30
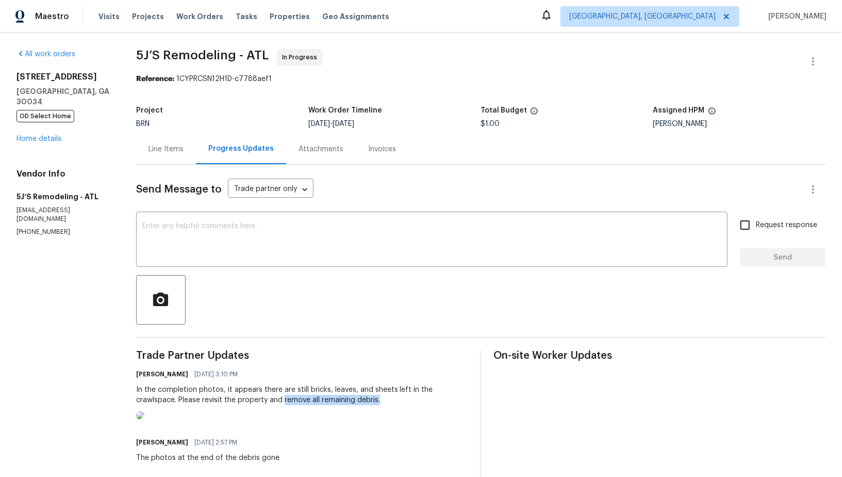
drag, startPoint x: 285, startPoint y: 401, endPoint x: 421, endPoint y: 403, distance: 136.7
click at [421, 403] on div "In the completion photos, it appears there are still bricks, leaves, and sheets…" at bounding box center [302, 394] width 332 height 21
copy div "remove all remaining debris."
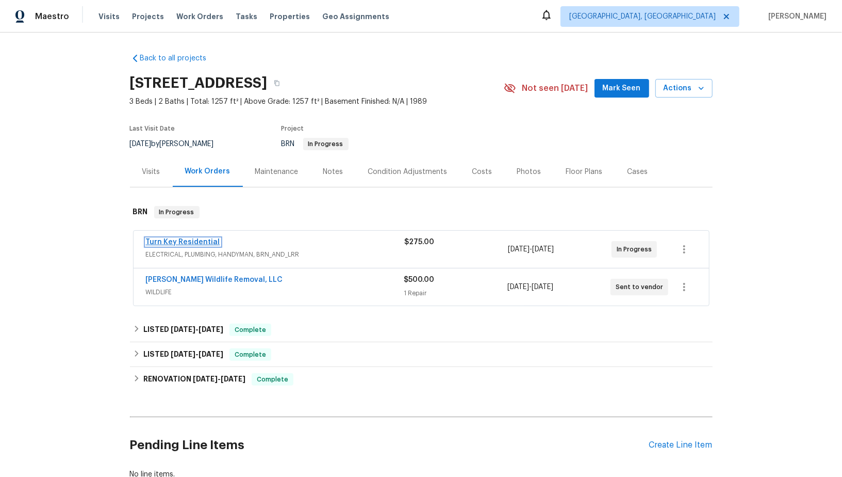
click at [188, 239] on link "Turn Key Residential" at bounding box center [183, 241] width 74 height 7
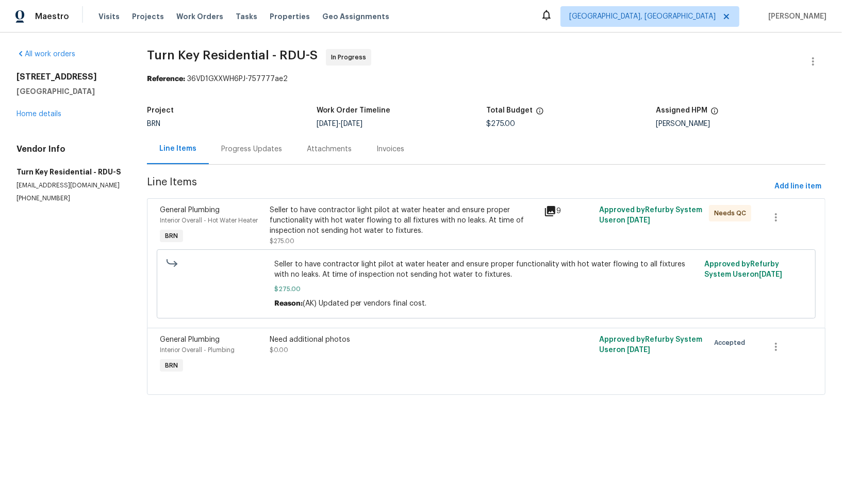
click at [279, 150] on div "Progress Updates" at bounding box center [251, 149] width 61 height 10
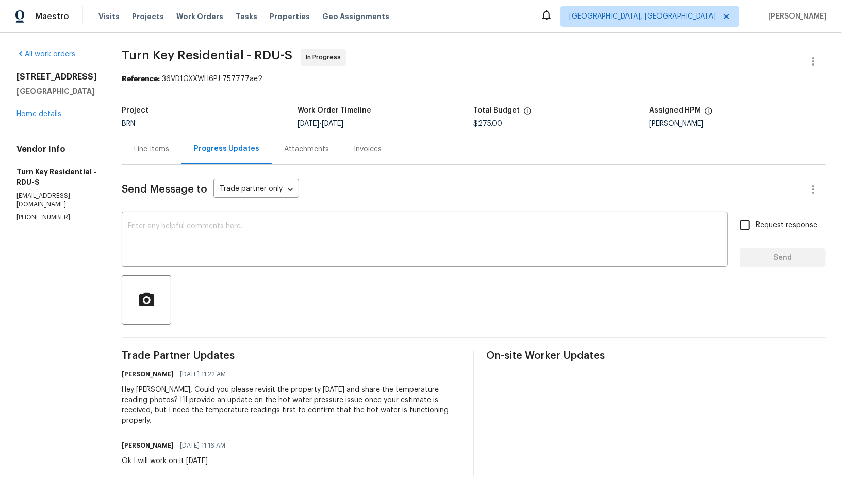
click at [163, 145] on div "Line Items" at bounding box center [151, 149] width 35 height 10
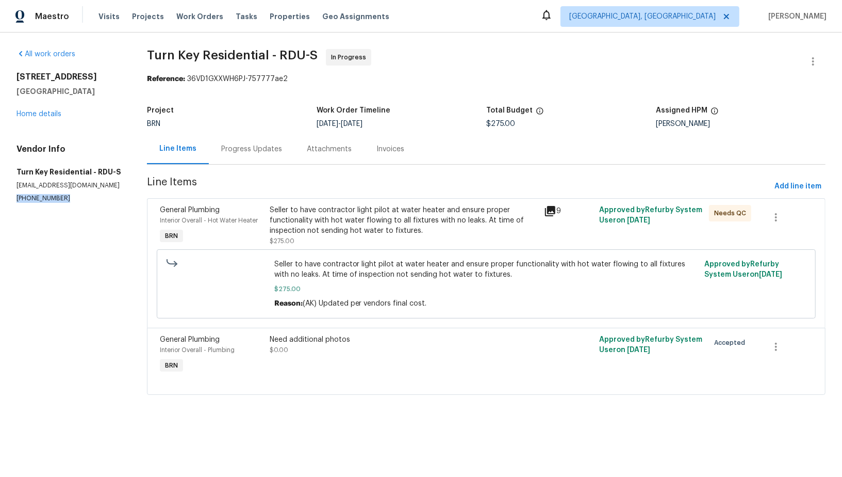
drag, startPoint x: 66, startPoint y: 198, endPoint x: 0, endPoint y: 199, distance: 65.5
click at [0, 199] on div "All work orders [STREET_ADDRESS] Home details Vendor Info Turn Key Residential …" at bounding box center [421, 228] width 842 height 391
copy p "[PHONE_NUMBER]"
click at [261, 152] on div "Progress Updates" at bounding box center [251, 149] width 61 height 10
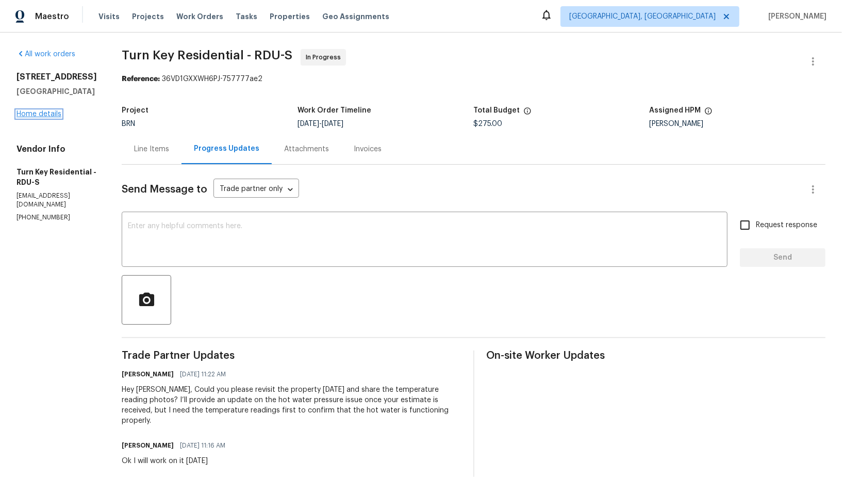
click at [51, 117] on link "Home details" at bounding box center [39, 113] width 45 height 7
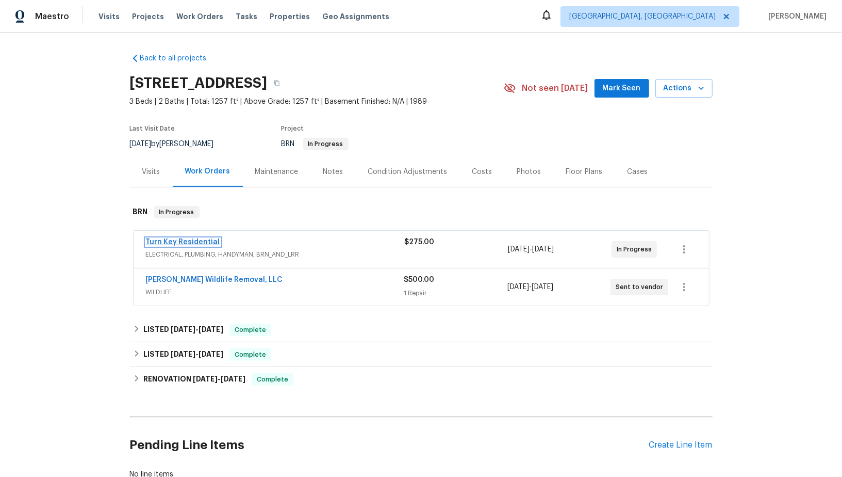
click at [204, 245] on link "Turn Key Residential" at bounding box center [183, 241] width 74 height 7
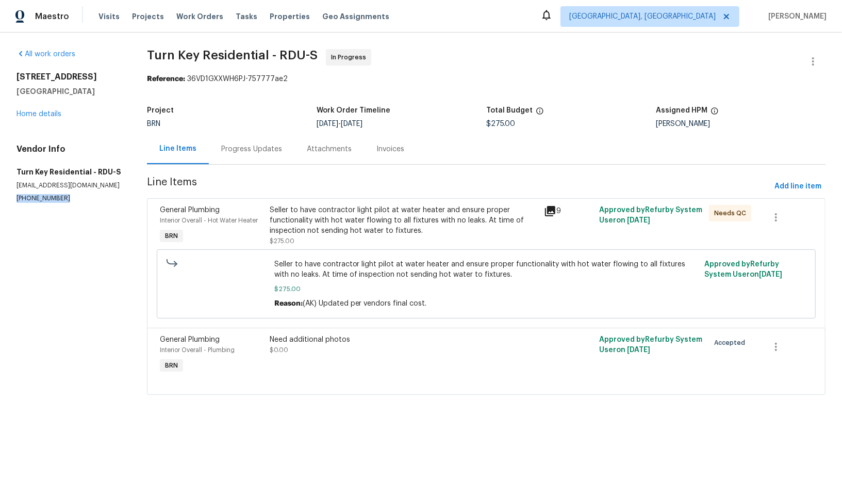
drag, startPoint x: 63, startPoint y: 200, endPoint x: 0, endPoint y: 197, distance: 63.5
click at [0, 197] on div "All work orders [STREET_ADDRESS] Home details Vendor Info Turn Key Residential …" at bounding box center [421, 228] width 842 height 391
copy p "[PHONE_NUMBER]"
click at [38, 119] on div "All work orders [STREET_ADDRESS] Home details Vendor Info Turn Key Residential …" at bounding box center [70, 126] width 106 height 154
click at [48, 113] on link "Home details" at bounding box center [39, 113] width 45 height 7
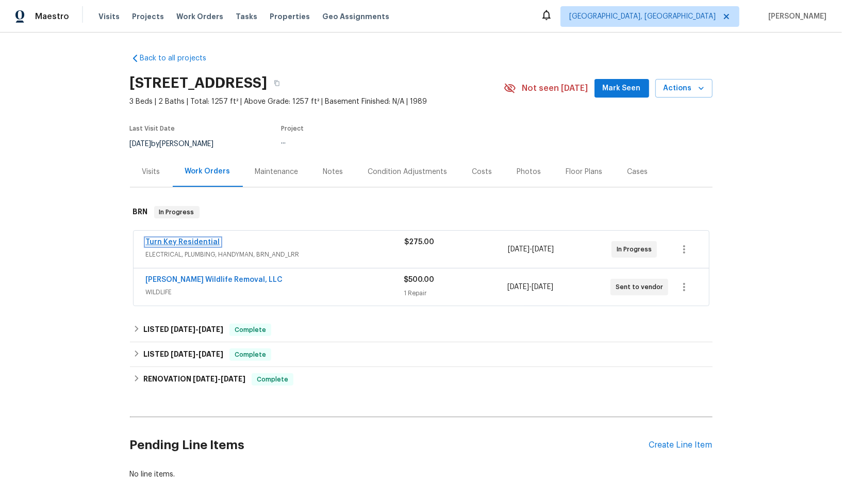
click at [191, 241] on link "Turn Key Residential" at bounding box center [183, 241] width 74 height 7
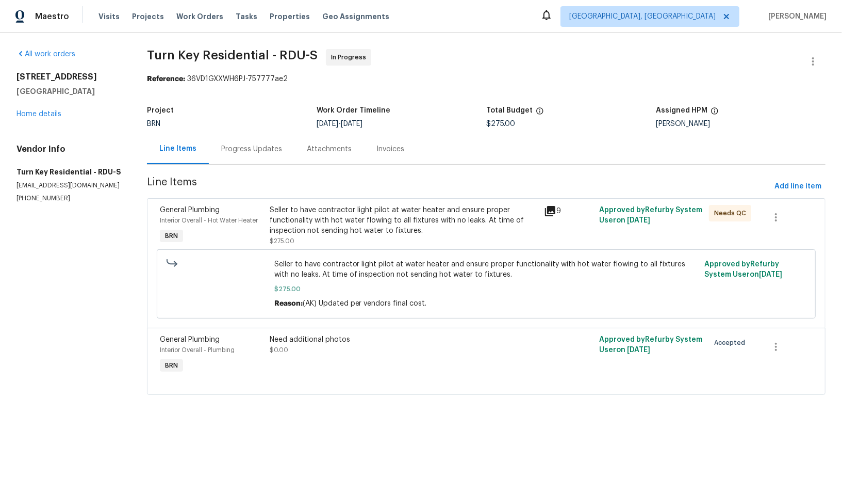
click at [233, 154] on div "Progress Updates" at bounding box center [251, 149] width 61 height 10
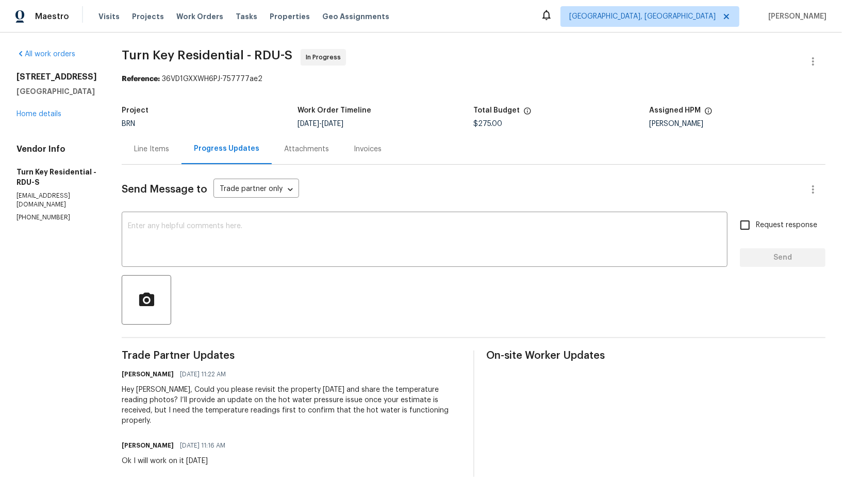
click at [169, 149] on div "Line Items" at bounding box center [151, 149] width 35 height 10
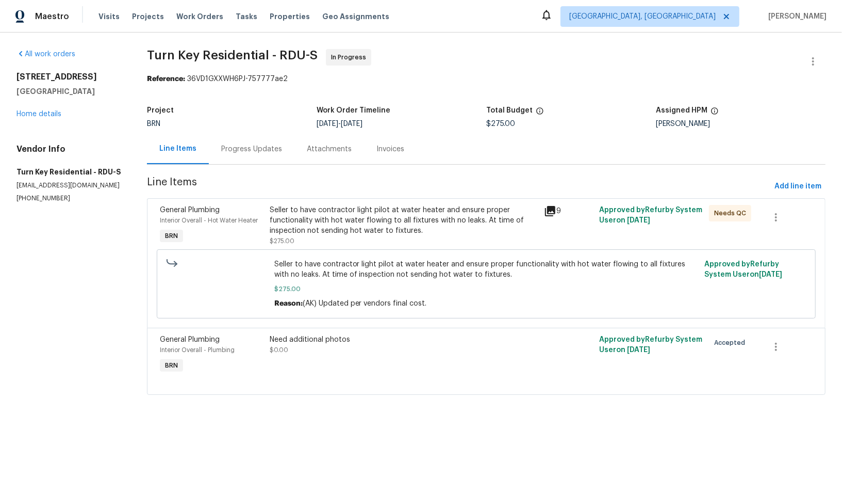
click at [245, 142] on div "Progress Updates" at bounding box center [252, 149] width 86 height 30
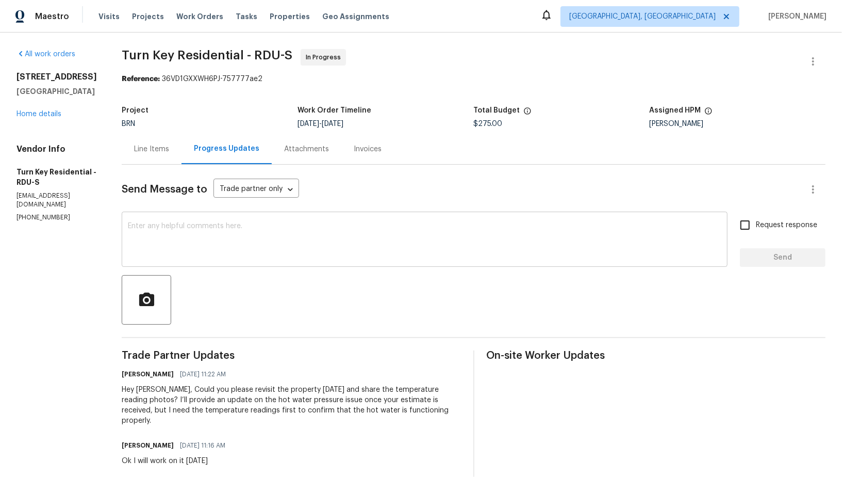
click at [250, 250] on textarea at bounding box center [425, 240] width 594 height 36
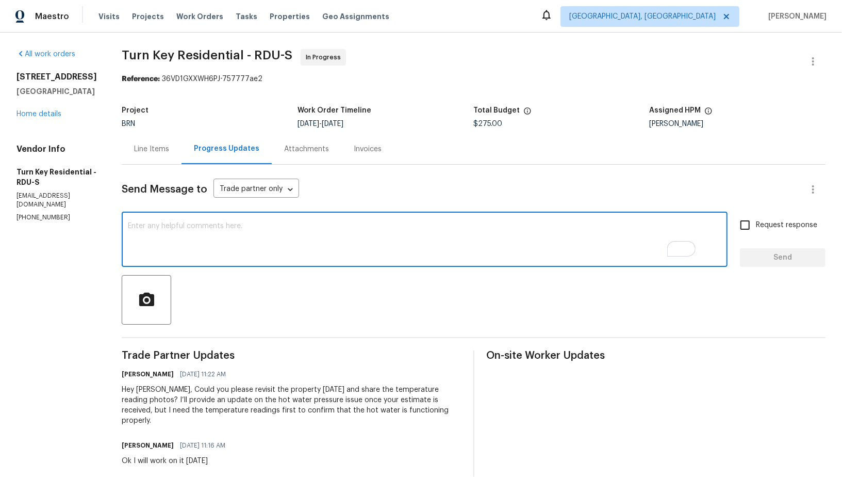
click at [182, 142] on div "Line Items" at bounding box center [152, 149] width 60 height 30
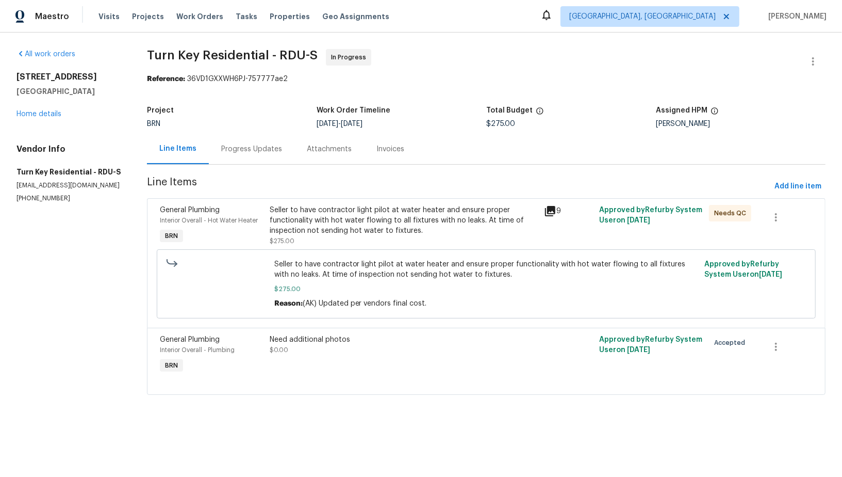
click at [255, 156] on div "Progress Updates" at bounding box center [252, 149] width 86 height 30
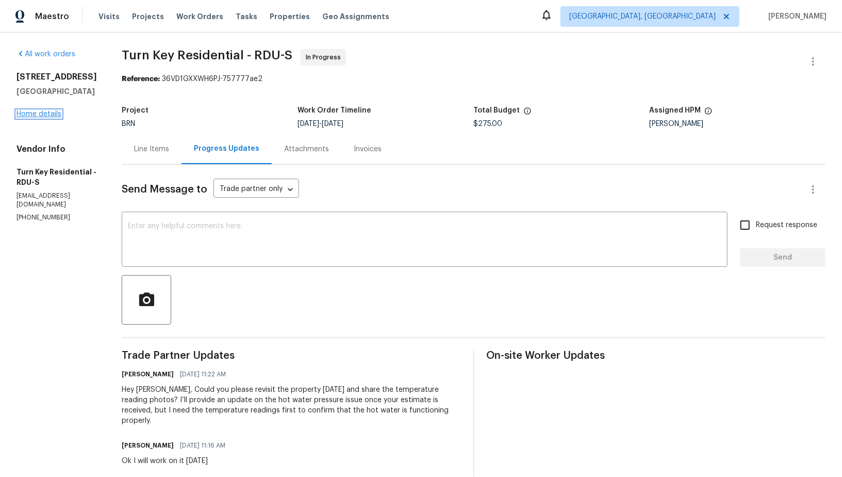
click at [52, 113] on link "Home details" at bounding box center [39, 113] width 45 height 7
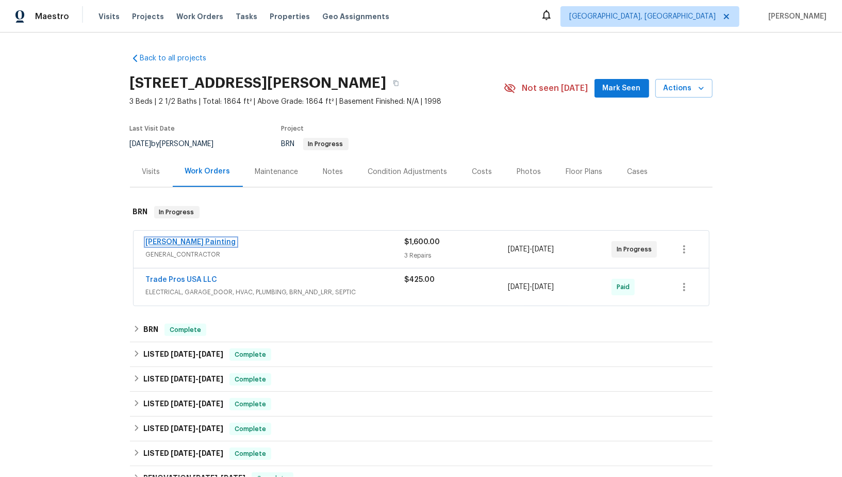
click at [159, 241] on link "[PERSON_NAME] Painting" at bounding box center [191, 241] width 90 height 7
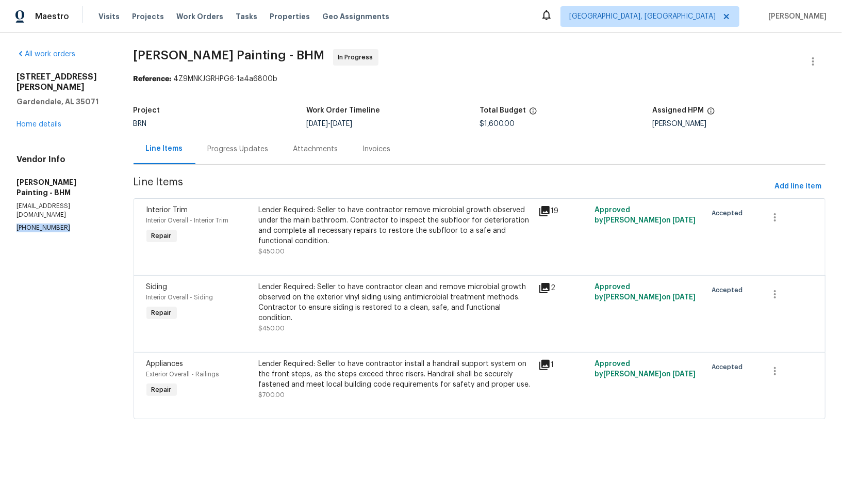
drag, startPoint x: 65, startPoint y: 197, endPoint x: 0, endPoint y: 196, distance: 65.0
click at [0, 196] on div "All work orders [STREET_ADDRESS][PERSON_NAME] Home details Vendor Info [PERSON_…" at bounding box center [421, 240] width 842 height 415
copy p "[PHONE_NUMBER]"
click at [281, 160] on div "Progress Updates" at bounding box center [239, 149] width 86 height 30
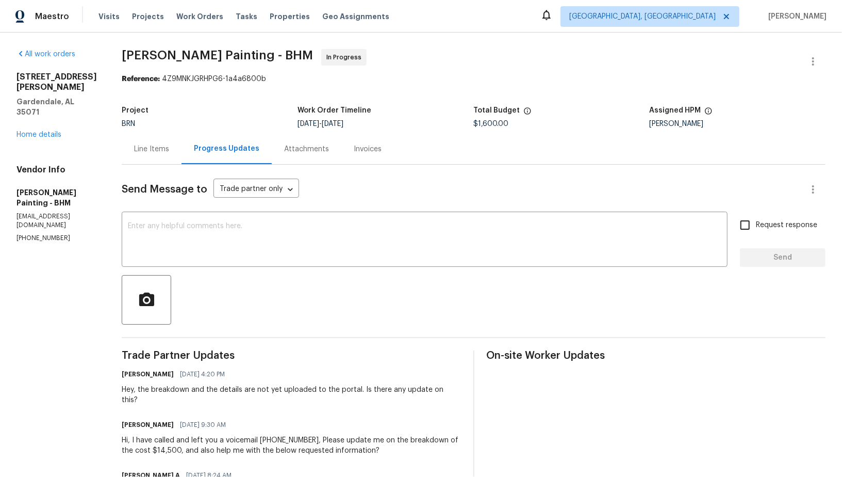
click at [169, 149] on div "Line Items" at bounding box center [151, 149] width 35 height 10
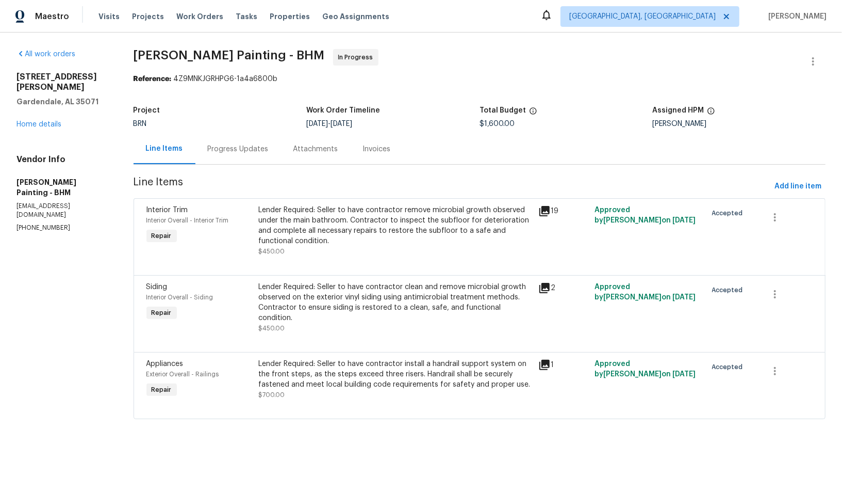
click at [268, 144] on div "Progress Updates" at bounding box center [238, 149] width 61 height 10
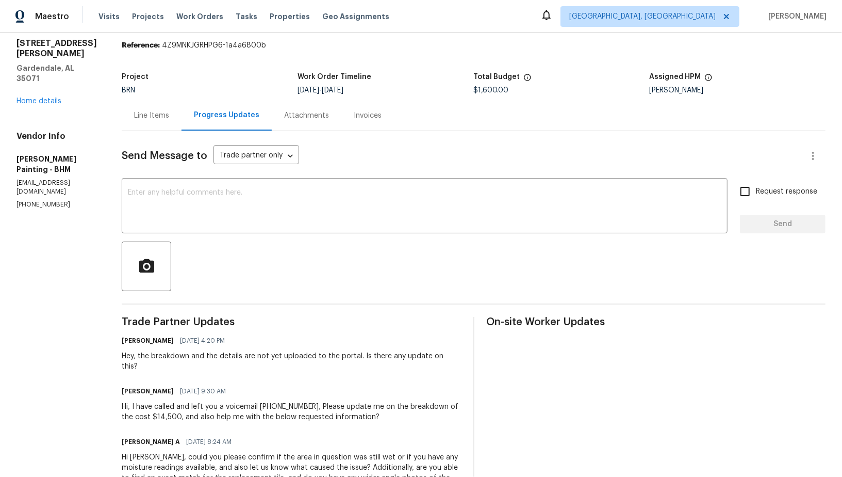
scroll to position [81, 0]
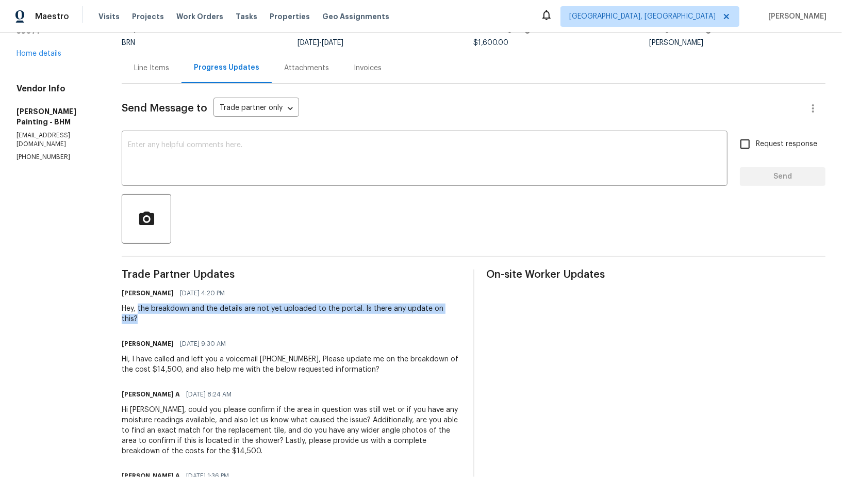
drag, startPoint x: 190, startPoint y: 307, endPoint x: 212, endPoint y: 317, distance: 23.8
click at [212, 317] on div "Hey, the breakdown and the details are not yet uploaded to the portal. Is there…" at bounding box center [291, 313] width 339 height 21
copy div "the breakdown and the details are not yet uploaded to the portal. Is there any …"
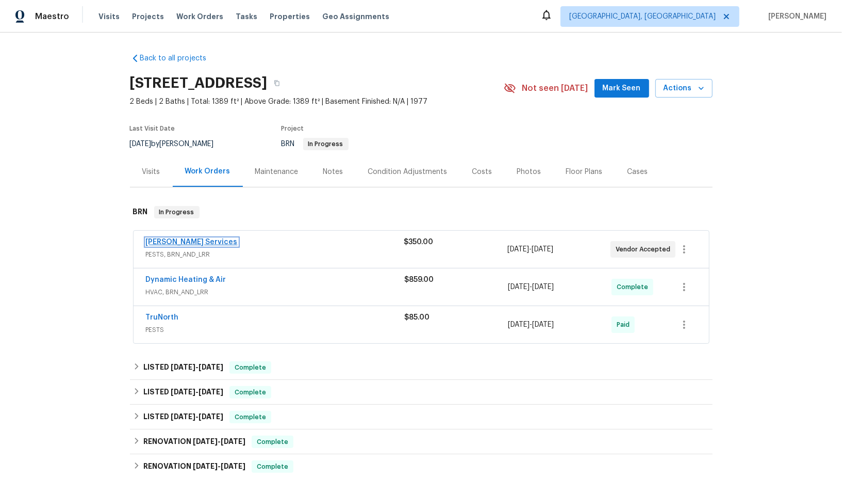
click at [187, 241] on link "Massey Services" at bounding box center [192, 241] width 92 height 7
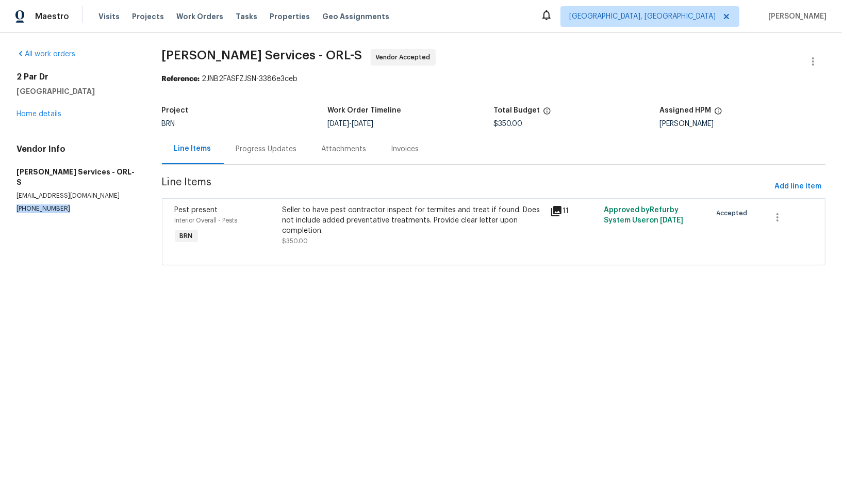
drag, startPoint x: 69, startPoint y: 199, endPoint x: 0, endPoint y: 199, distance: 68.6
click at [0, 199] on div "All work orders 2 Par Dr New Smyrna Beach, FL 32168 Home details Vendor Info Ma…" at bounding box center [421, 164] width 842 height 262
copy p "(407) 645-2500"
click at [263, 149] on div "Progress Updates" at bounding box center [266, 149] width 61 height 10
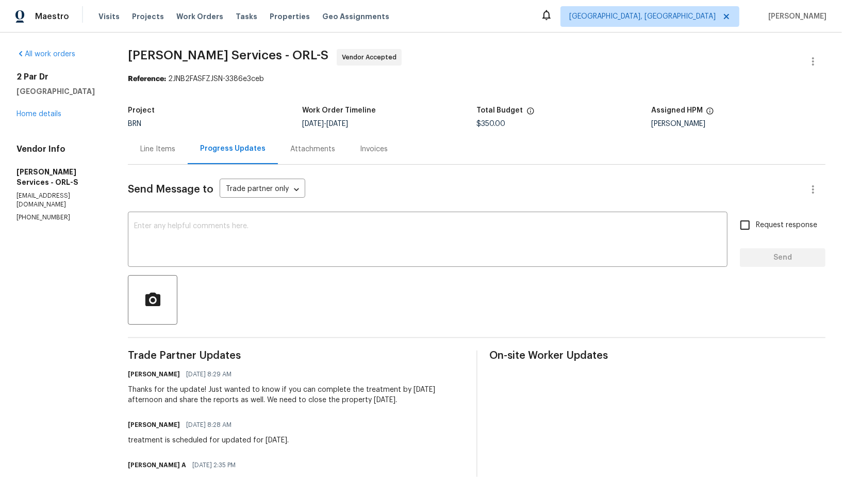
click at [188, 157] on div "Line Items" at bounding box center [158, 149] width 60 height 30
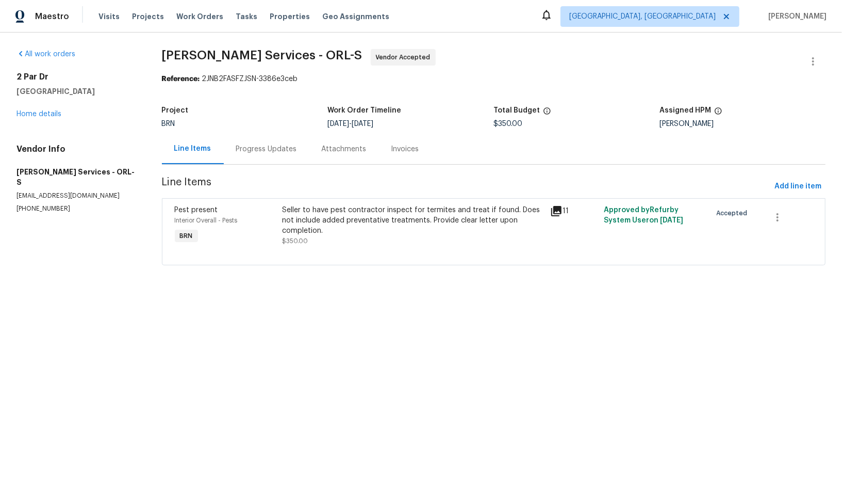
click at [267, 134] on div "Progress Updates" at bounding box center [267, 149] width 86 height 30
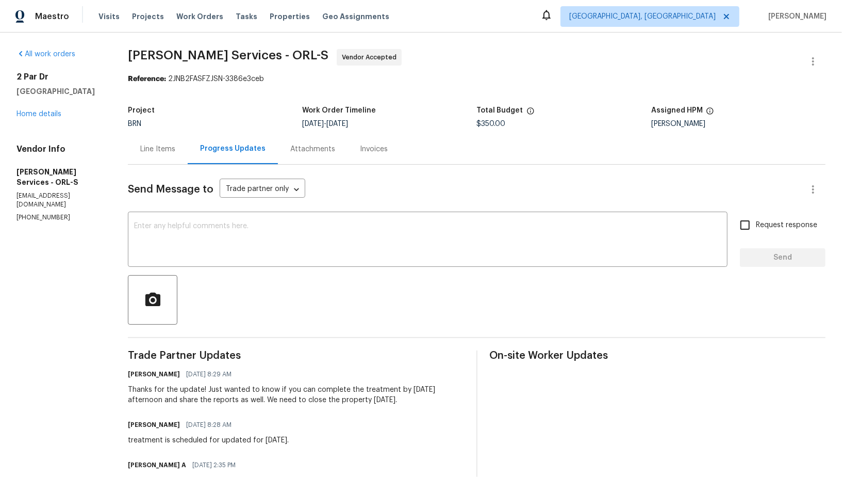
click at [175, 144] on div "Line Items" at bounding box center [157, 149] width 35 height 10
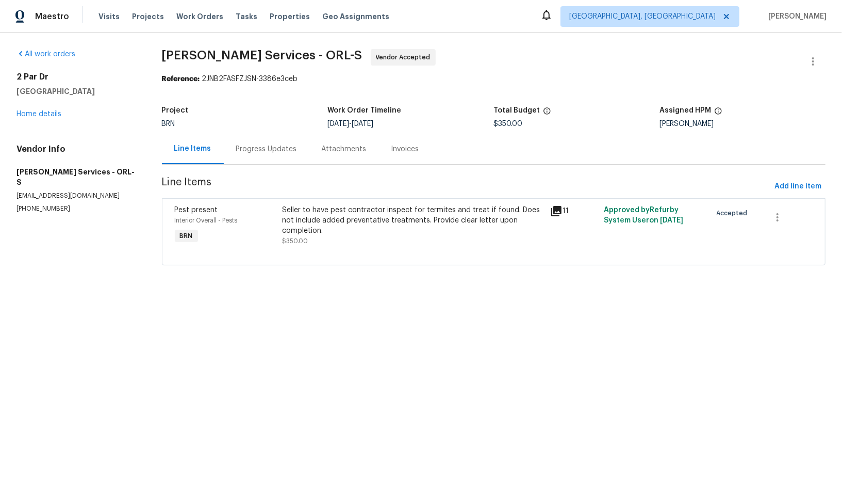
click at [300, 164] on div "Progress Updates" at bounding box center [267, 149] width 86 height 30
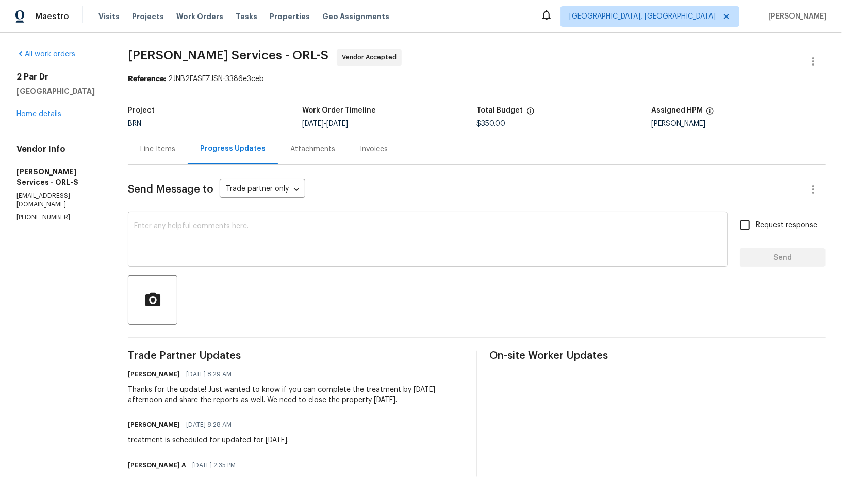
click at [257, 250] on textarea at bounding box center [428, 240] width 588 height 36
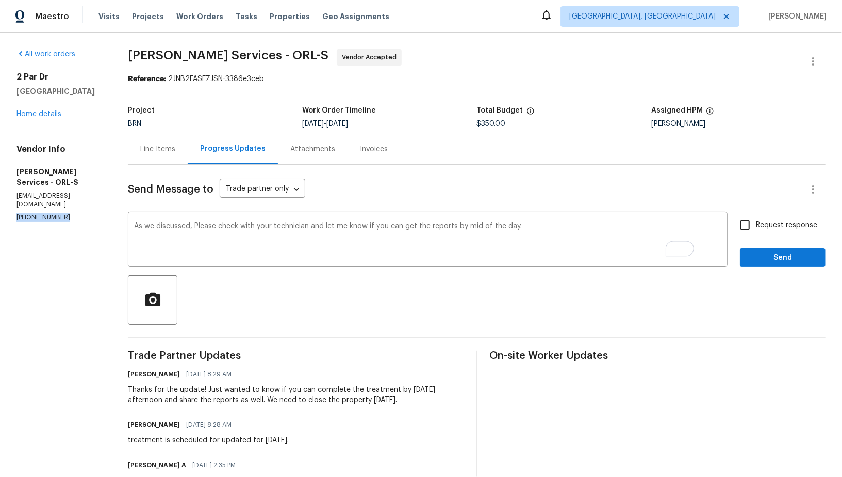
drag, startPoint x: 67, startPoint y: 200, endPoint x: 0, endPoint y: 200, distance: 66.6
copy p "(407) 645-2500"
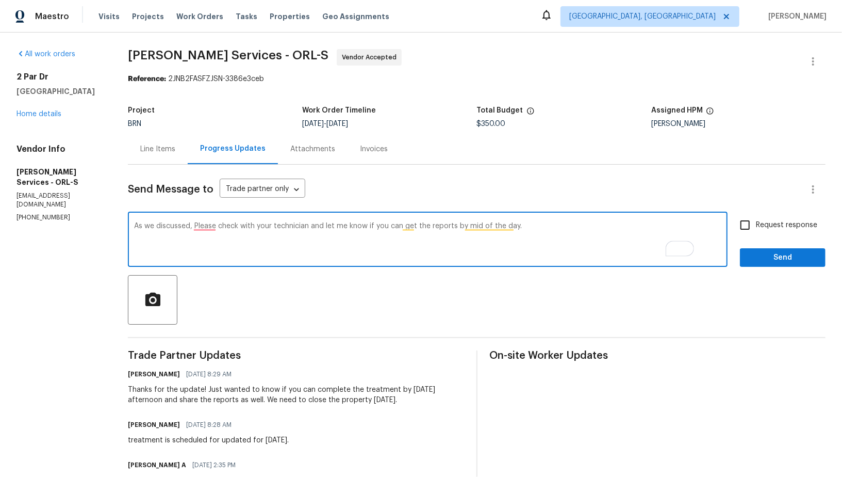
click at [216, 226] on textarea "As we discussed, Please check with your technician and let me know if you can g…" at bounding box center [428, 240] width 588 height 36
paste textarea "(407) 645-2500"
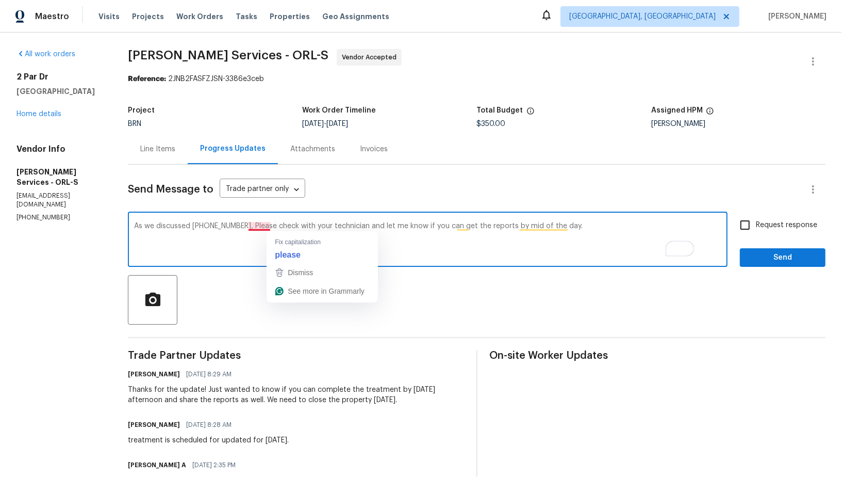
click at [288, 225] on textarea "As we discussed (407) 645-2500, Please check with your technician and let me kn…" at bounding box center [428, 240] width 588 height 36
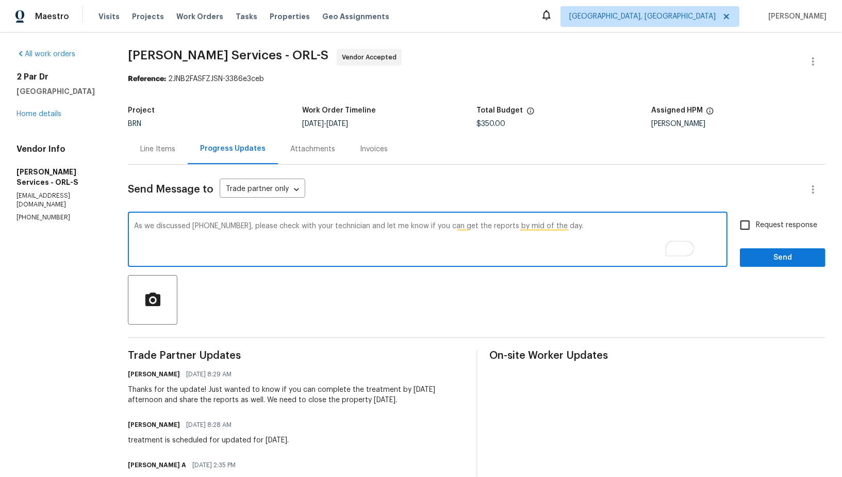
click at [276, 228] on textarea "As we discussed (407) 645-2500, please check with your technician and let me kn…" at bounding box center [428, 240] width 588 height 36
click at [289, 226] on textarea "As we discussed (407) 645-2500, Could you please check with your technician and…" at bounding box center [428, 240] width 588 height 36
click at [658, 233] on textarea "As we discussed (407) 645-2500, could you please check with your technician and…" at bounding box center [428, 240] width 588 height 36
type textarea "As we discussed (407) 645-2500, could you please check with your technician and…"
click at [751, 226] on input "Request response" at bounding box center [746, 225] width 22 height 22
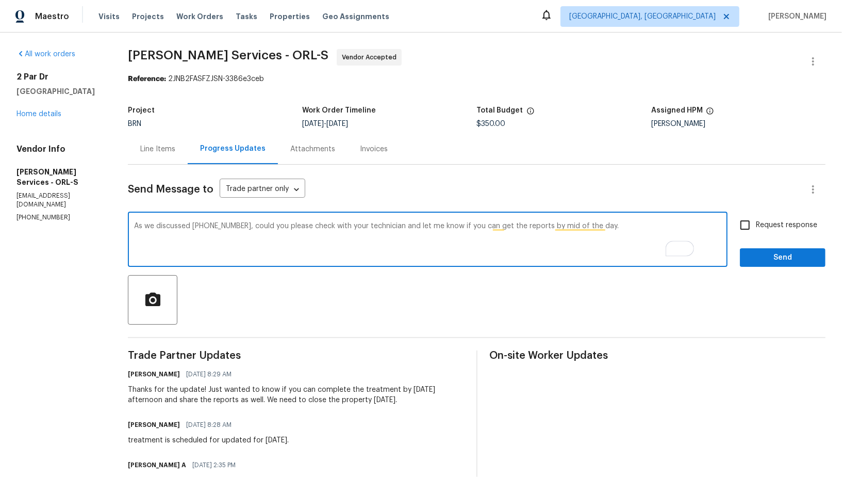
checkbox input "true"
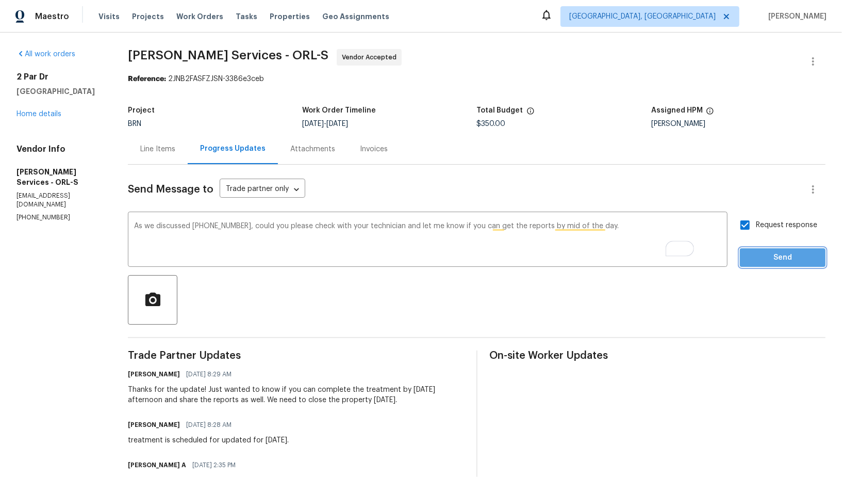
click at [762, 252] on span "Send" at bounding box center [783, 257] width 69 height 13
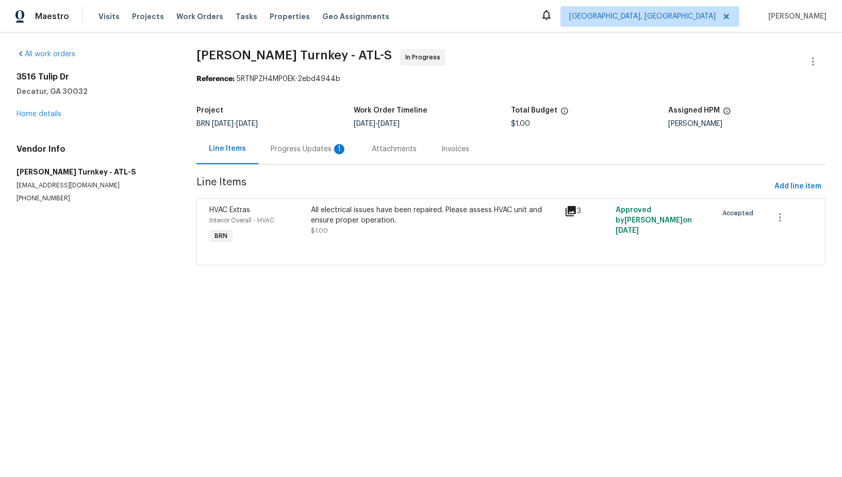
click at [282, 149] on div "Progress Updates 1" at bounding box center [309, 149] width 76 height 10
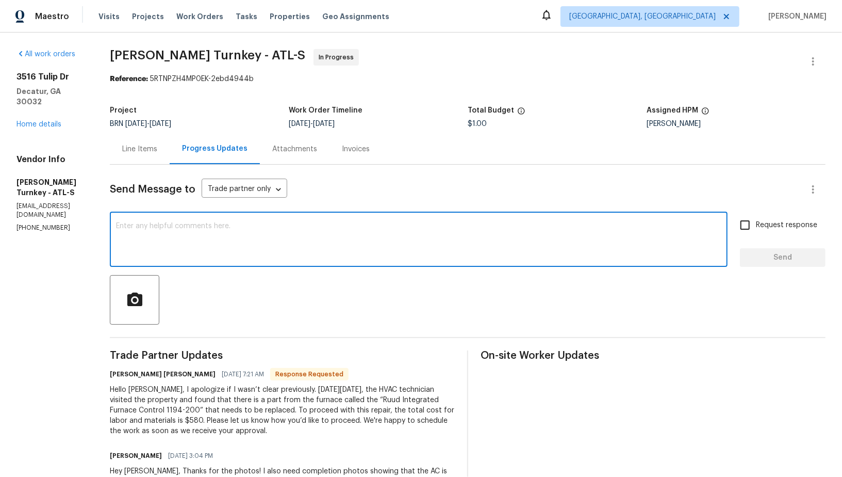
click at [256, 241] on textarea at bounding box center [419, 240] width 606 height 36
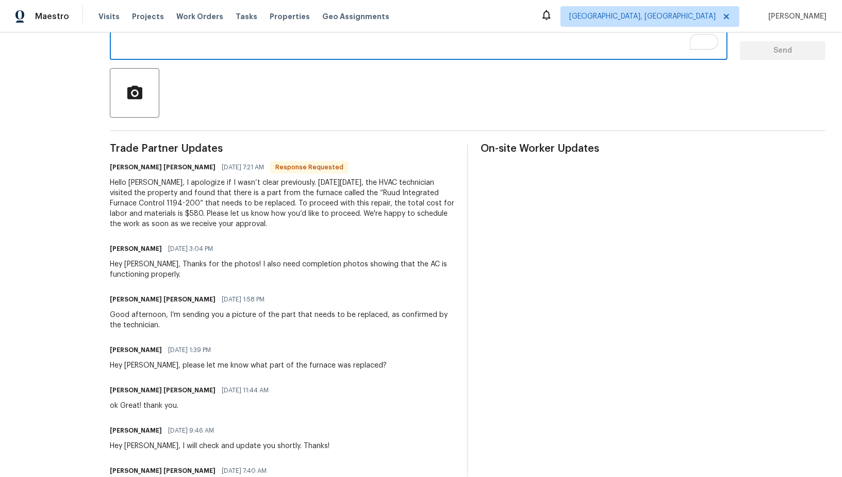
scroll to position [194, 0]
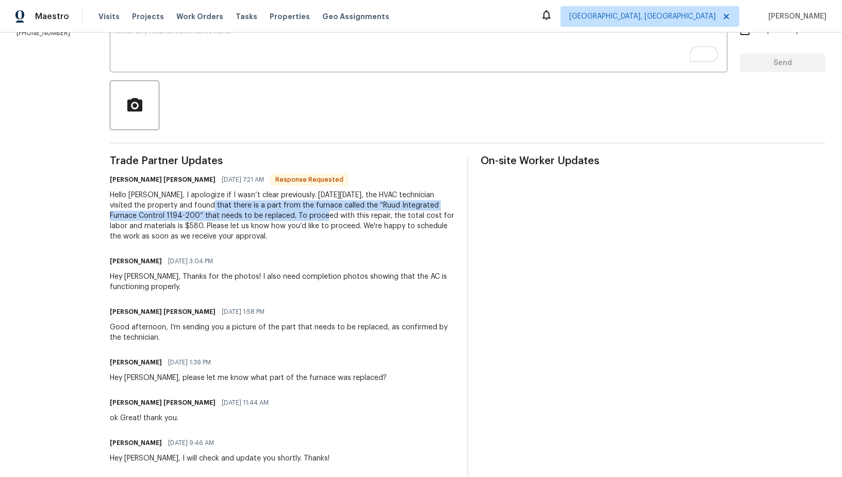
drag, startPoint x: 217, startPoint y: 205, endPoint x: 334, endPoint y: 219, distance: 117.9
click at [334, 219] on div "Hello [PERSON_NAME], I apologize if I wasn’t clear previously. [DATE][DATE], th…" at bounding box center [282, 216] width 345 height 52
copy div "and found that there is a part from the furnace called the “Ruud Integrated Fur…"
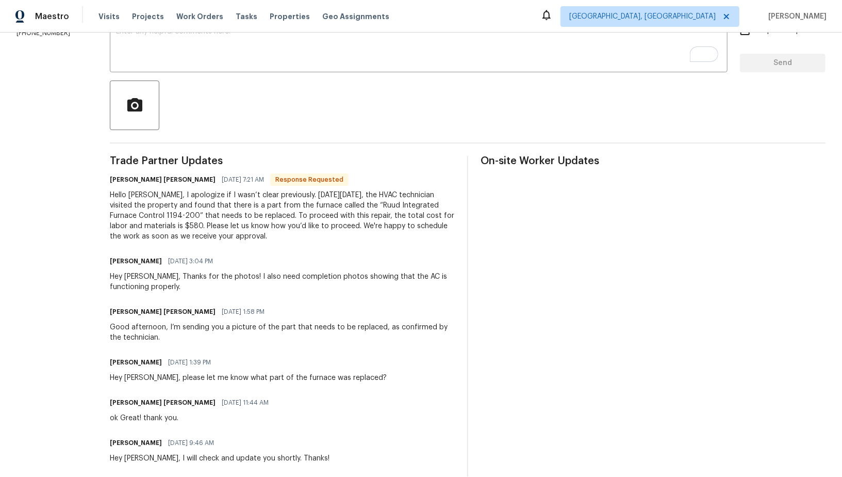
click at [334, 230] on div "Hello [PERSON_NAME], I apologize if I wasn’t clear previously. [DATE][DATE], th…" at bounding box center [282, 216] width 345 height 52
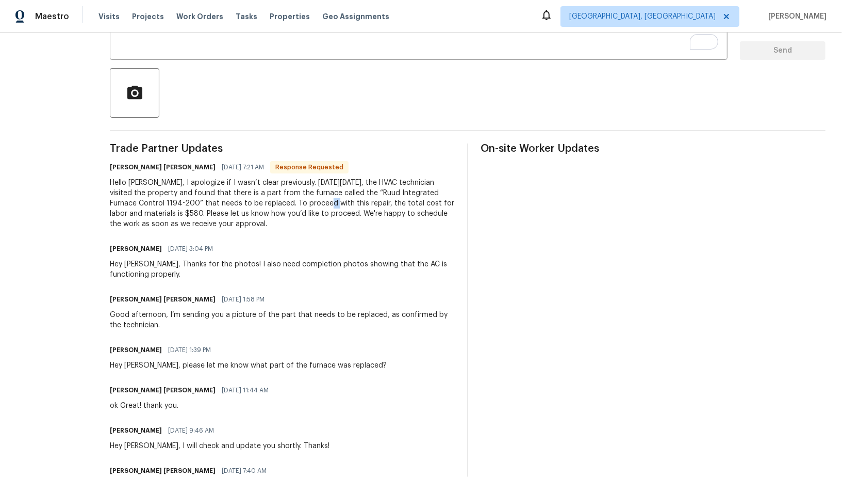
drag, startPoint x: 332, startPoint y: 203, endPoint x: 339, endPoint y: 203, distance: 6.7
click at [339, 203] on div "Hello [PERSON_NAME], I apologize if I wasn’t clear previously. [DATE][DATE], th…" at bounding box center [282, 203] width 345 height 52
drag, startPoint x: 213, startPoint y: 213, endPoint x: 230, endPoint y: 215, distance: 17.2
click at [230, 215] on div "Hello [PERSON_NAME], I apologize if I wasn’t clear previously. [DATE][DATE], th…" at bounding box center [282, 203] width 345 height 52
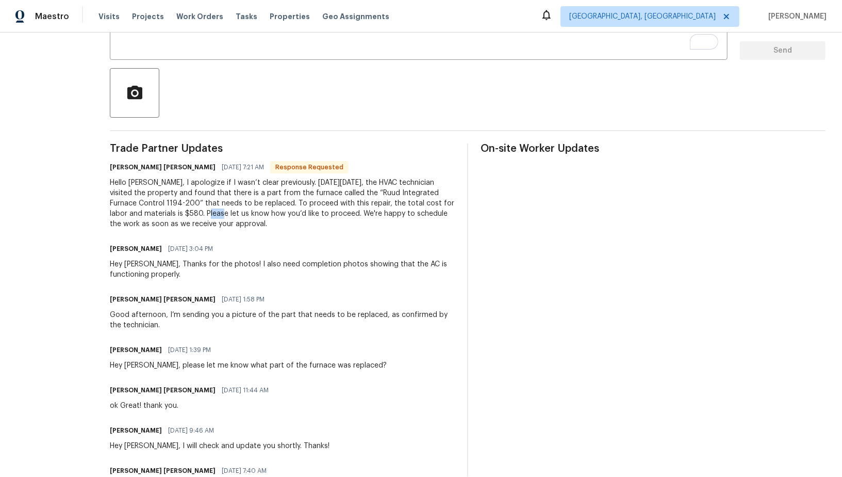
copy div "$580"
drag, startPoint x: 305, startPoint y: 183, endPoint x: 336, endPoint y: 222, distance: 50.3
click at [336, 222] on div "Hello [PERSON_NAME], I apologize if I wasn’t clear previously. [DATE][DATE], th…" at bounding box center [282, 203] width 345 height 52
copy div "[DATE][DATE], the HVAC technician visited the property and found that there is …"
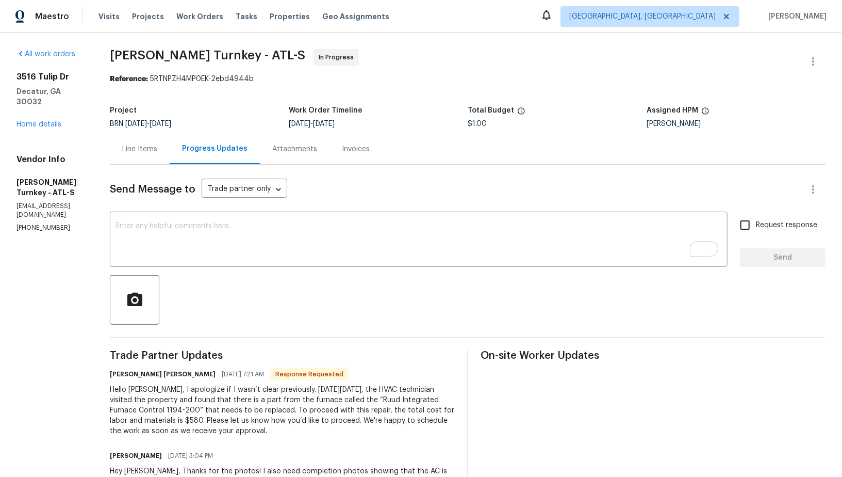
click at [138, 141] on div "Line Items" at bounding box center [140, 149] width 60 height 30
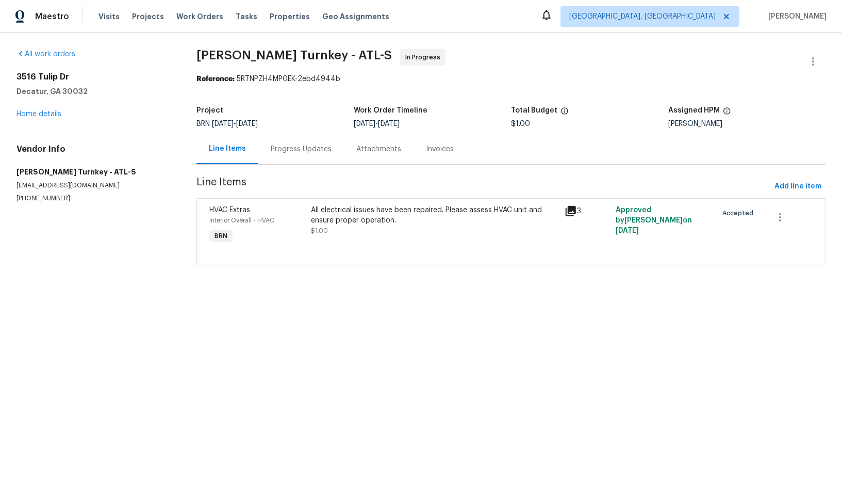
click at [315, 217] on div "All electrical issues have been repaired. Please assess HVAC unit and ensure pr…" at bounding box center [435, 215] width 248 height 21
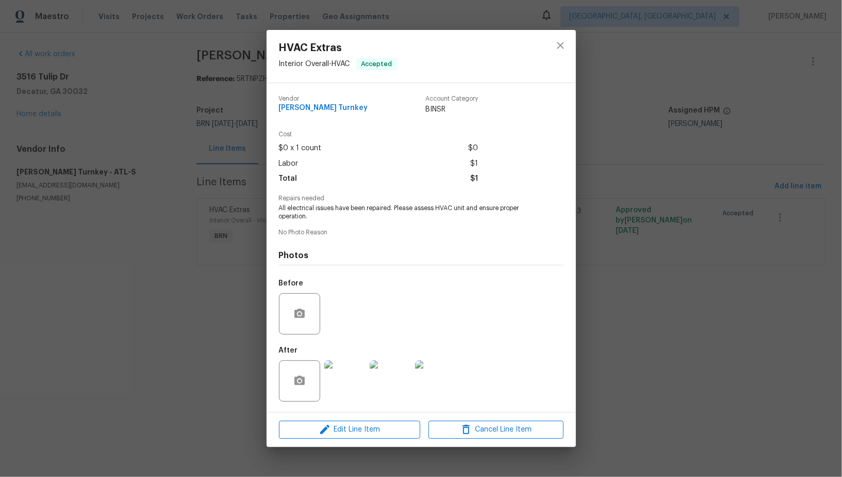
click at [348, 393] on img at bounding box center [344, 380] width 41 height 41
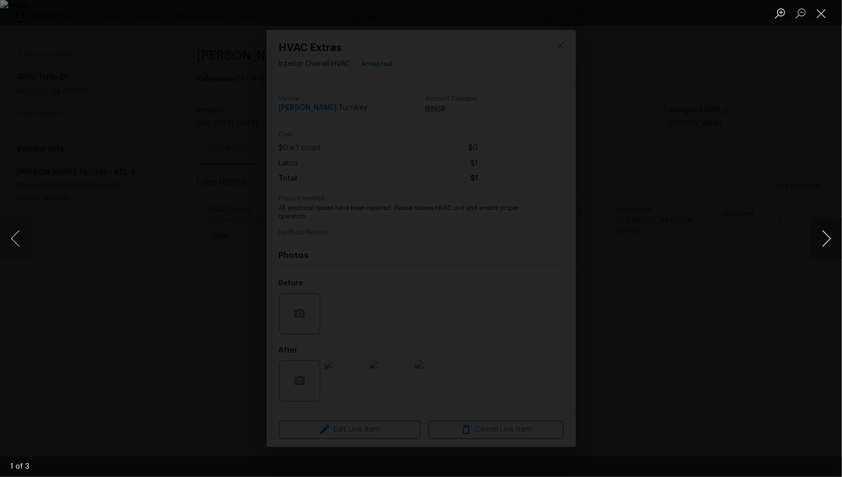
click at [828, 234] on button "Next image" at bounding box center [826, 238] width 31 height 41
click at [802, 322] on div "Lightbox" at bounding box center [421, 238] width 842 height 477
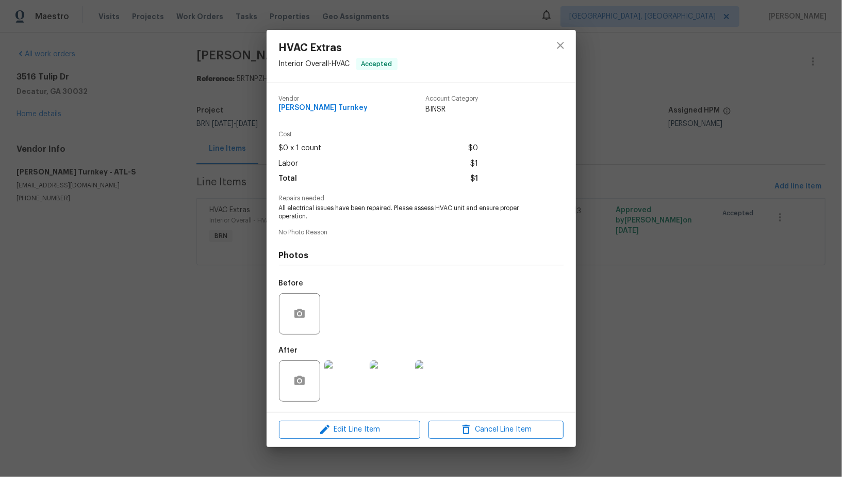
click at [719, 354] on div "HVAC Extras Interior Overall - HVAC Accepted Vendor [PERSON_NAME] Turnkey Accou…" at bounding box center [421, 238] width 842 height 477
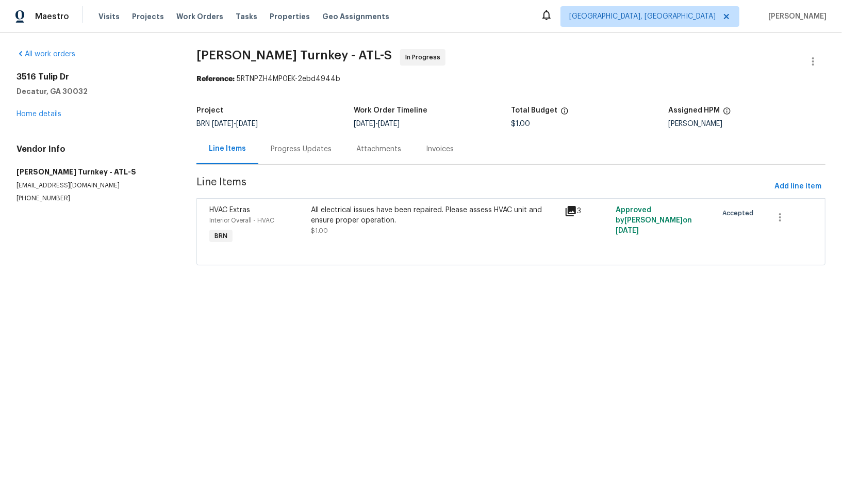
click at [297, 142] on div "Progress Updates" at bounding box center [301, 149] width 86 height 30
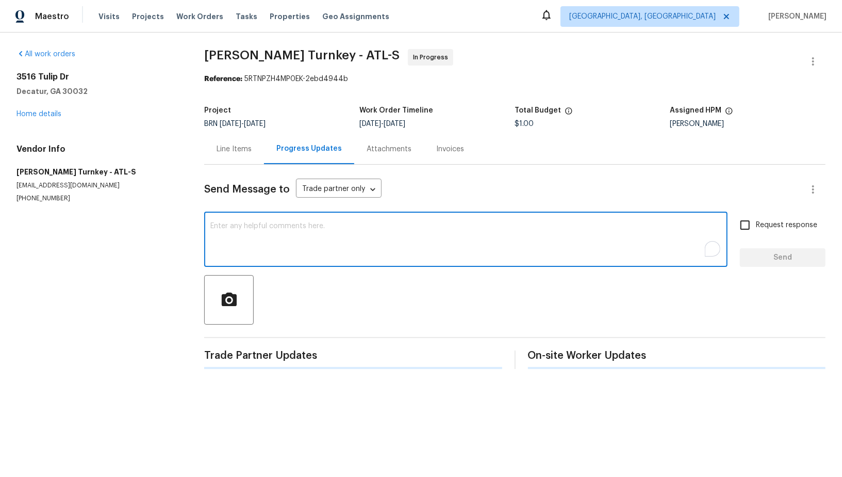
click at [235, 238] on textarea "To enrich screen reader interactions, please activate Accessibility in Grammarl…" at bounding box center [465, 240] width 511 height 36
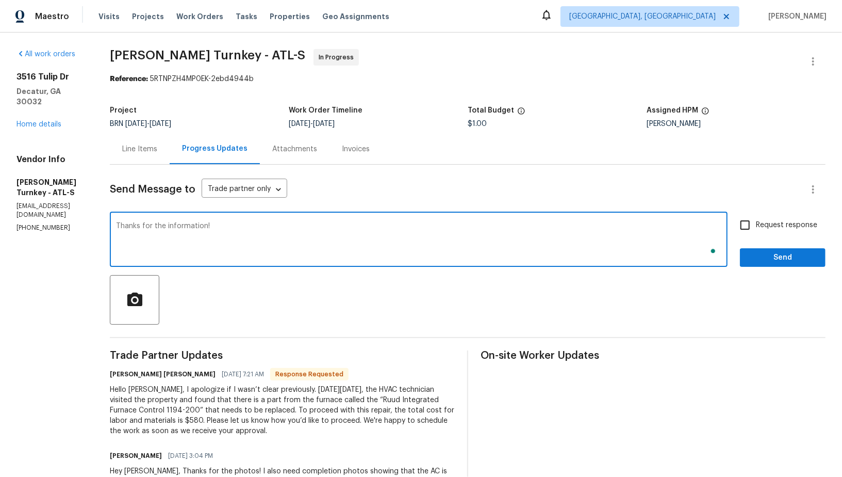
type textarea "Thanks for the information!"
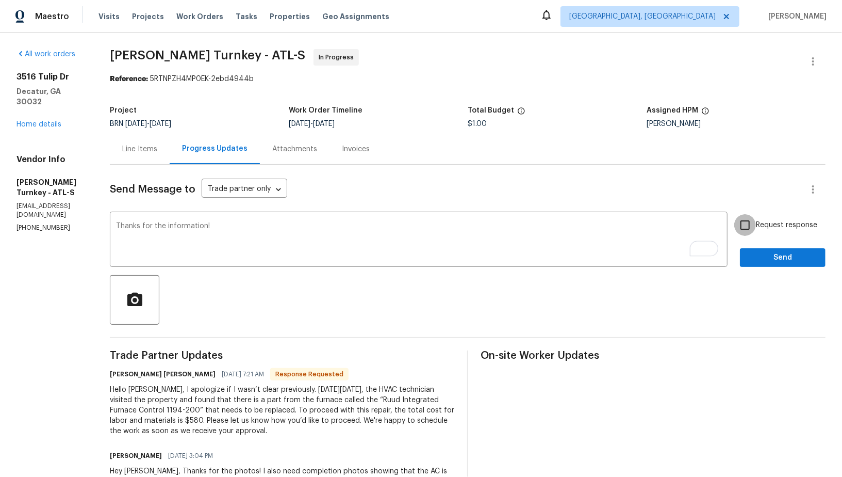
click at [740, 232] on input "Request response" at bounding box center [746, 225] width 22 height 22
checkbox input "true"
click at [766, 253] on span "Send" at bounding box center [783, 257] width 69 height 13
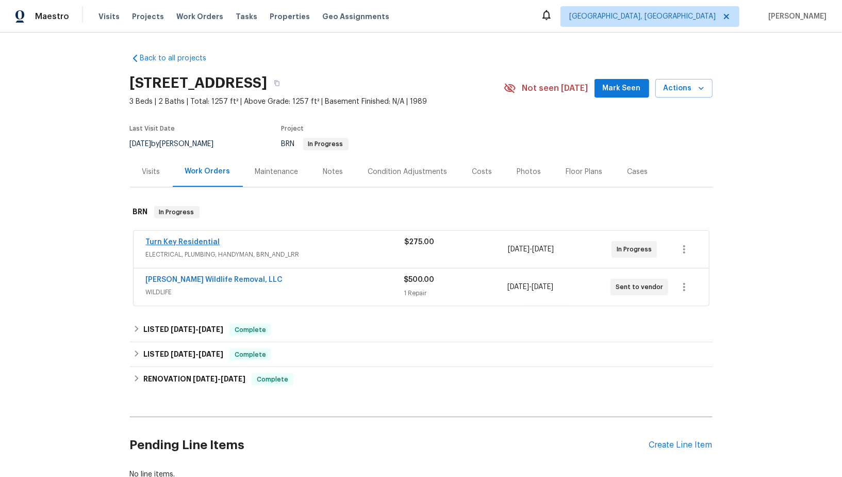
click at [177, 245] on span "Turn Key Residential" at bounding box center [183, 242] width 74 height 10
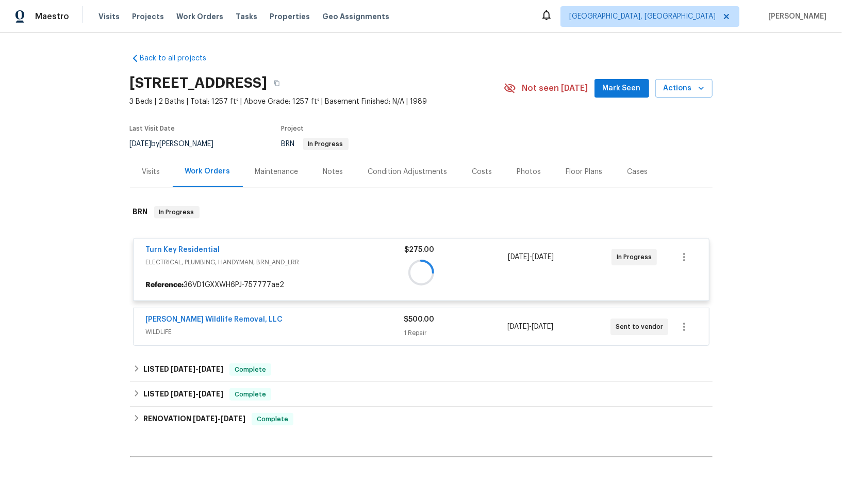
click at [183, 251] on div at bounding box center [421, 272] width 583 height 153
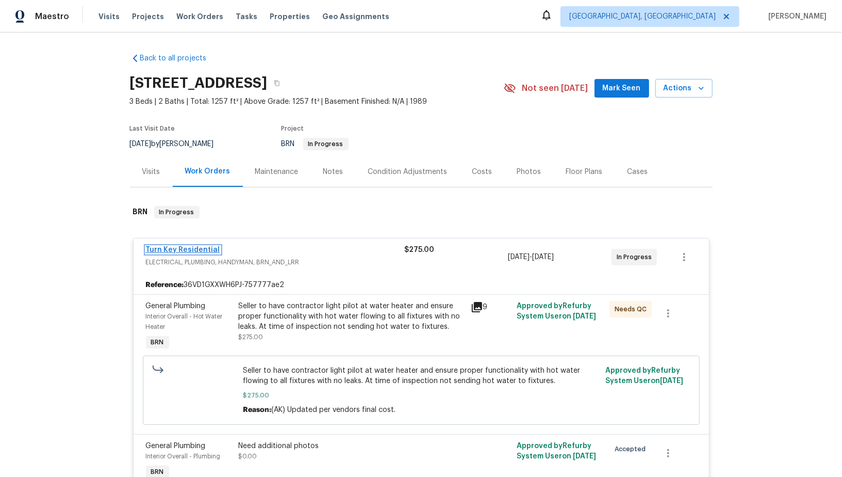
click at [183, 249] on link "Turn Key Residential" at bounding box center [183, 249] width 74 height 7
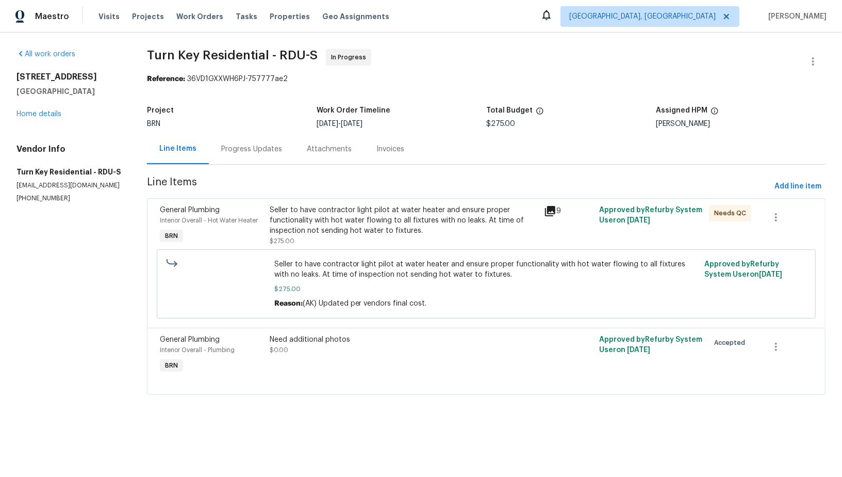
click at [277, 146] on div "Progress Updates" at bounding box center [251, 149] width 61 height 10
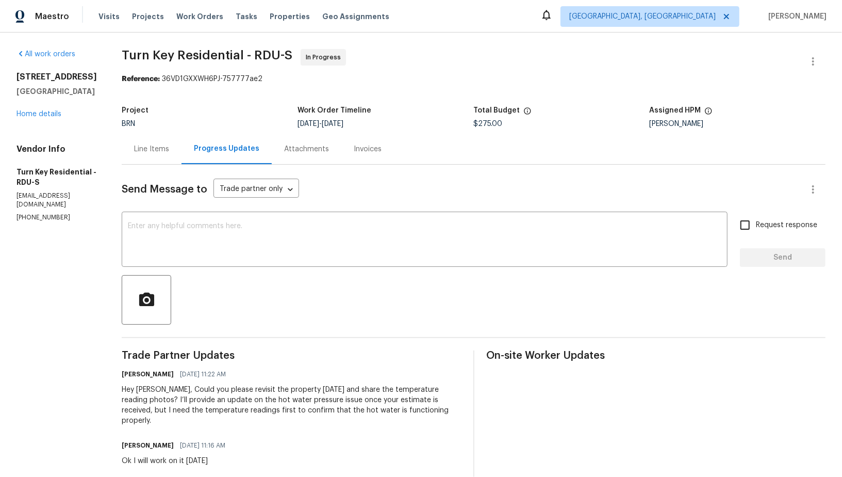
click at [169, 150] on div "Line Items" at bounding box center [151, 149] width 35 height 10
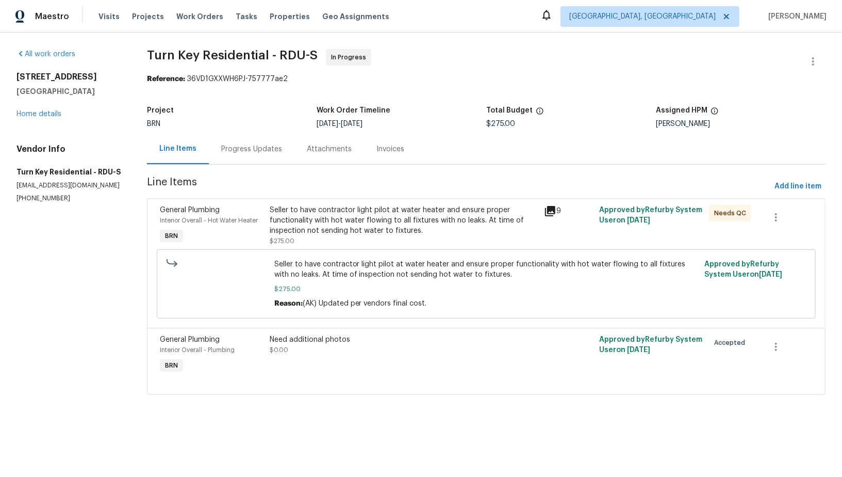
click at [321, 231] on div "Seller to have contractor light pilot at water heater and ensure proper functio…" at bounding box center [404, 220] width 269 height 31
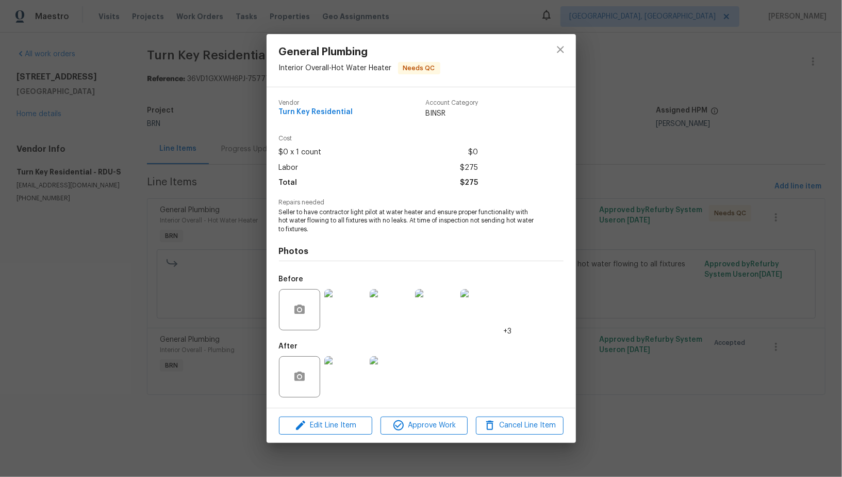
click at [348, 385] on img at bounding box center [344, 376] width 41 height 41
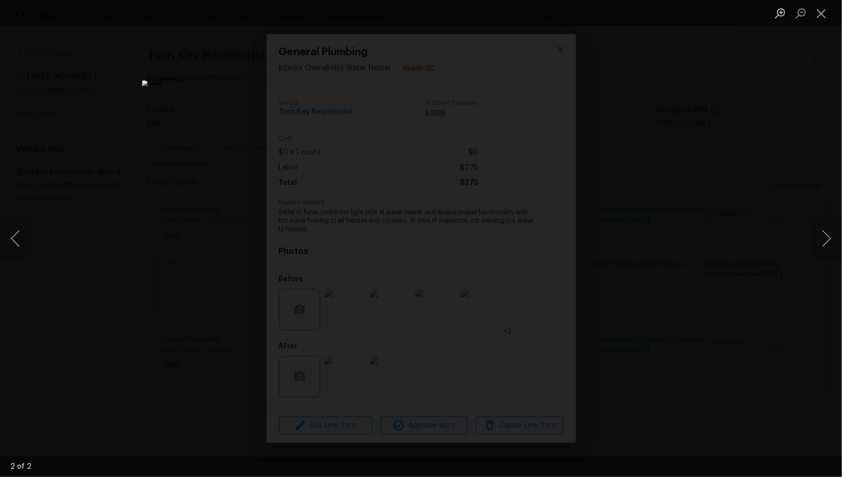
click at [647, 301] on div "Lightbox" at bounding box center [421, 238] width 842 height 477
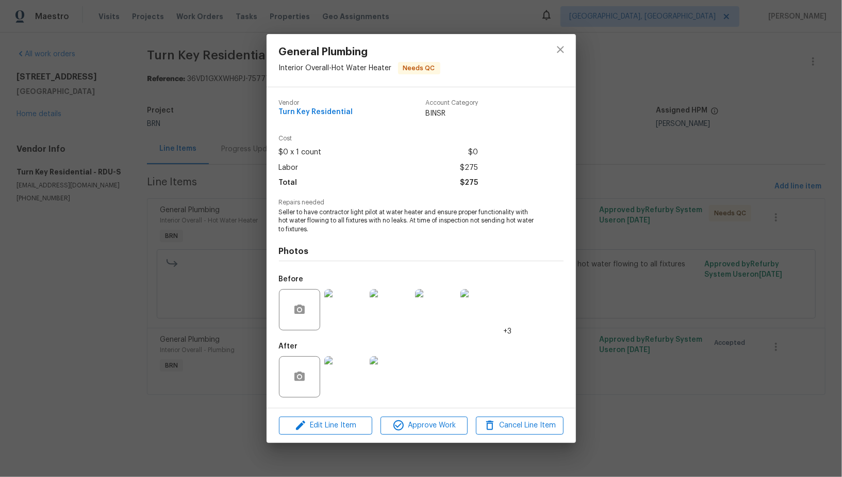
click at [637, 305] on div "General Plumbing Interior Overall - Hot Water Heater Needs QC Vendor Turn Key R…" at bounding box center [421, 238] width 842 height 477
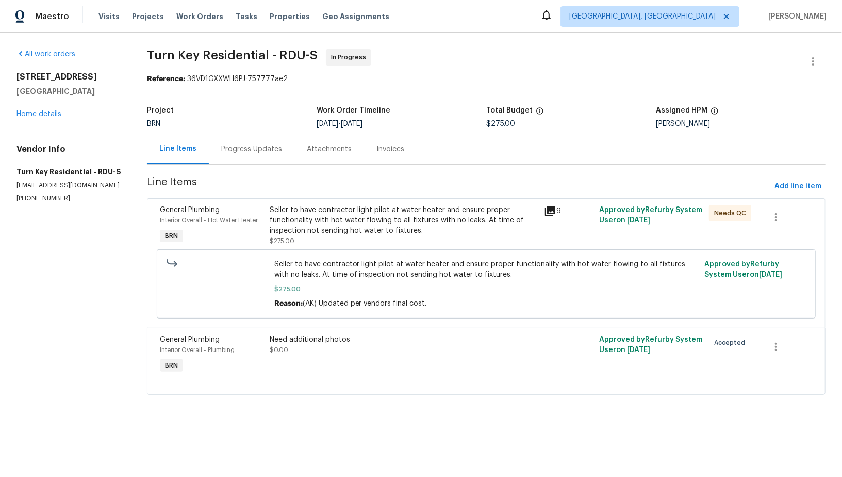
click at [255, 155] on div "Progress Updates" at bounding box center [252, 149] width 86 height 30
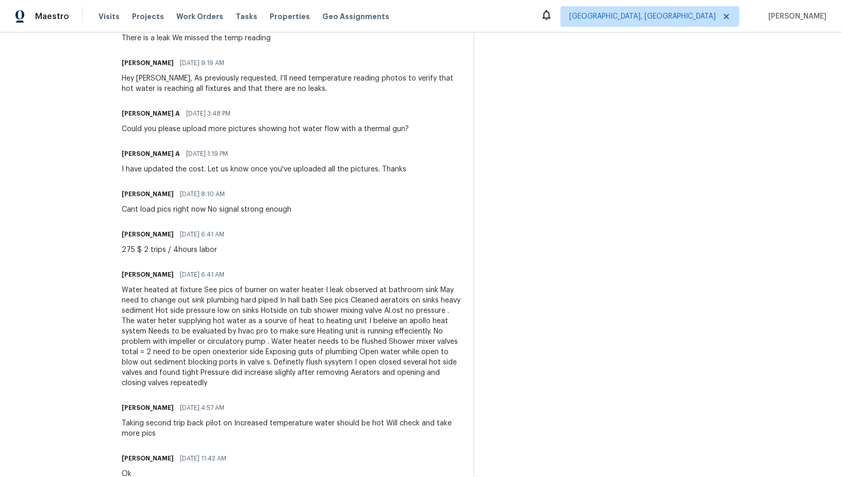
scroll to position [556, 0]
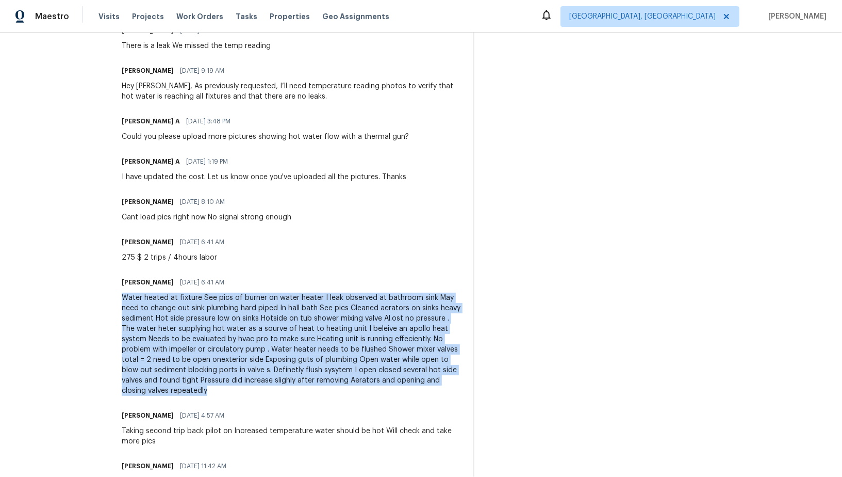
drag, startPoint x: 146, startPoint y: 287, endPoint x: 375, endPoint y: 379, distance: 246.3
click at [375, 379] on div "All work orders 2705 Ramblegate Ln Durham, NC 27705 Home details Vendor Info Tu…" at bounding box center [421, 87] width 842 height 1222
copy div "Water heated at fixture See pics of burner on water heater I leak observed at b…"
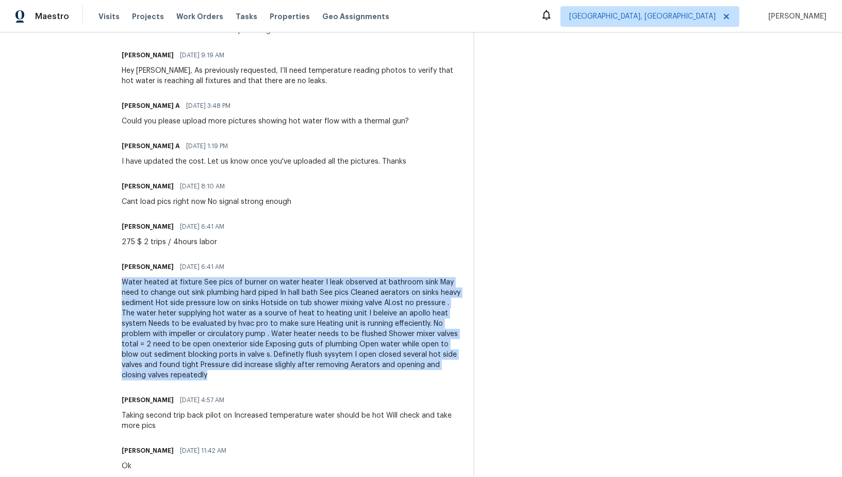
scroll to position [573, 0]
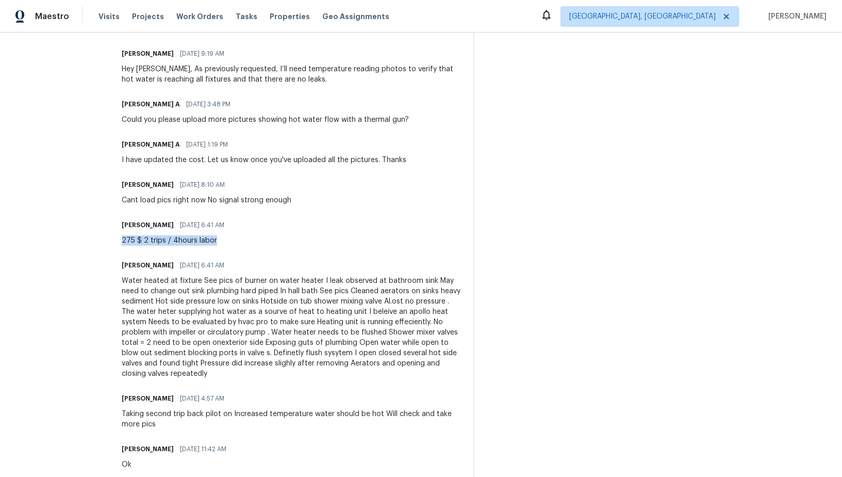
drag, startPoint x: 144, startPoint y: 229, endPoint x: 264, endPoint y: 229, distance: 119.7
click at [264, 229] on div "All work orders 2705 Ramblegate Ln Durham, NC 27705 Home details Vendor Info Tu…" at bounding box center [421, 70] width 842 height 1222
copy div "275 $ 2 trips / 4hours labor"
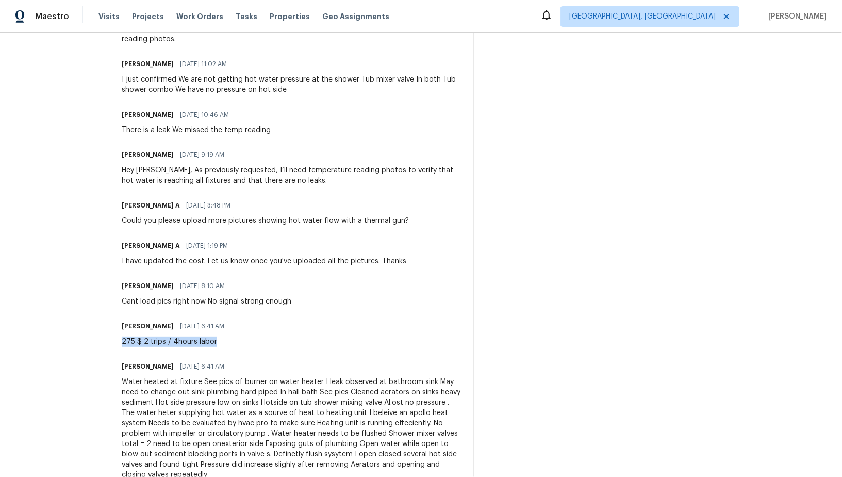
scroll to position [453, 0]
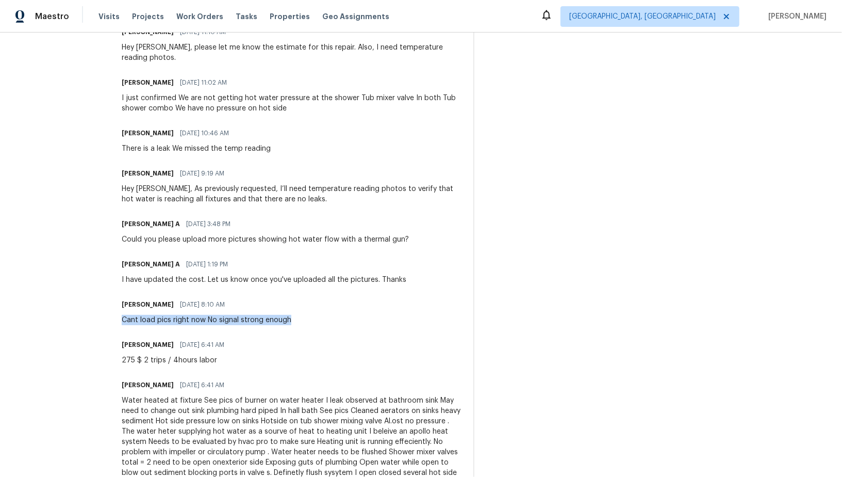
drag, startPoint x: 148, startPoint y: 311, endPoint x: 379, endPoint y: 305, distance: 231.2
click at [379, 305] on div "Maria Johnson 09/02/2025 8:10 AM Cant load pics right now No signal strong enou…" at bounding box center [291, 311] width 339 height 28
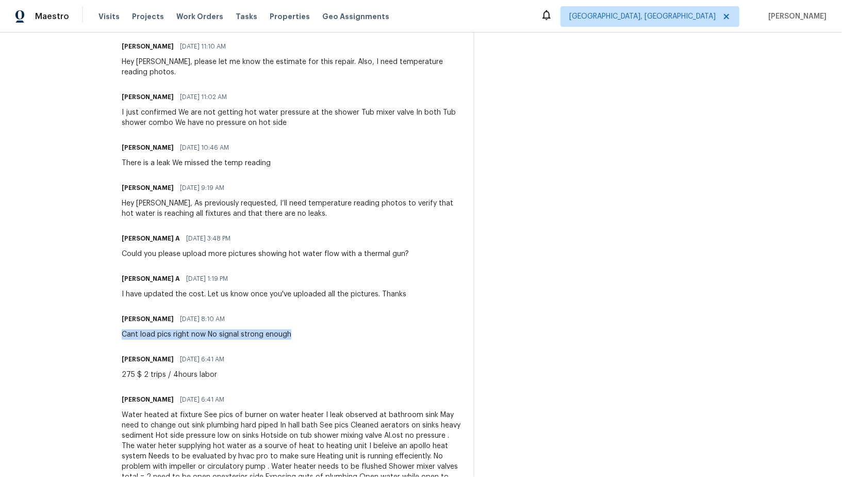
scroll to position [474, 0]
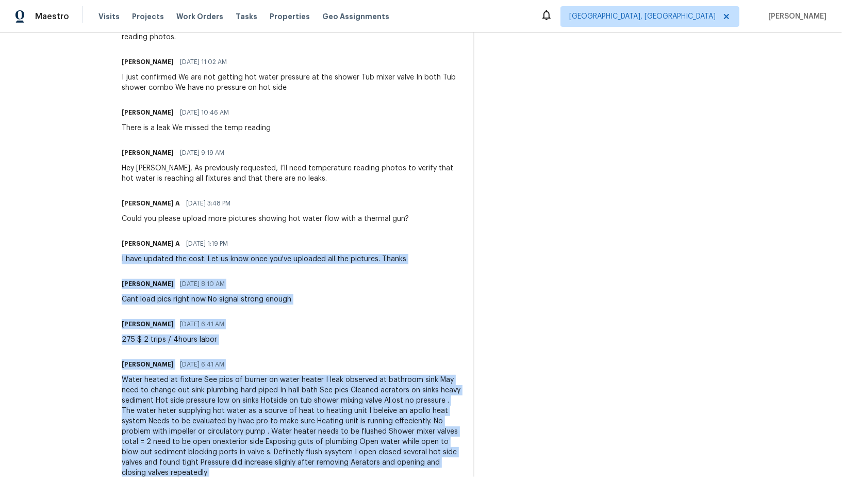
drag, startPoint x: 142, startPoint y: 251, endPoint x: 498, endPoint y: 250, distance: 356.0
click at [498, 250] on div "All work orders 2705 Ramblegate Ln Durham, NC 27705 Home details Vendor Info Tu…" at bounding box center [421, 169] width 842 height 1222
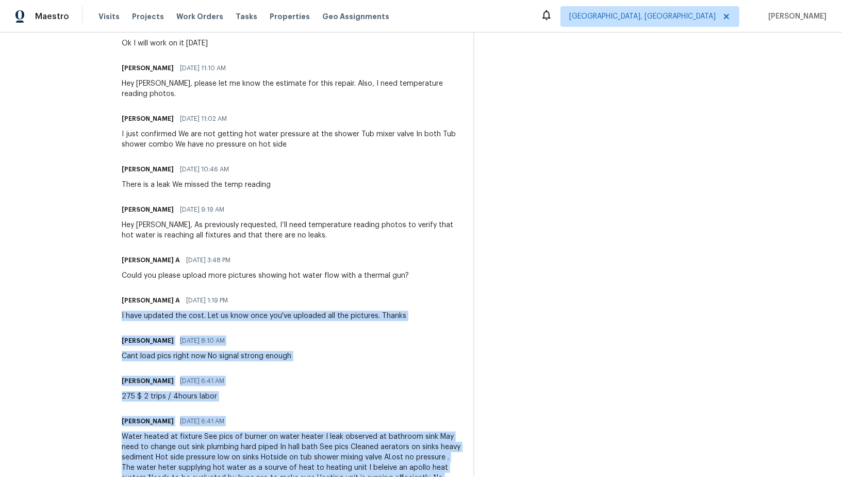
scroll to position [402, 0]
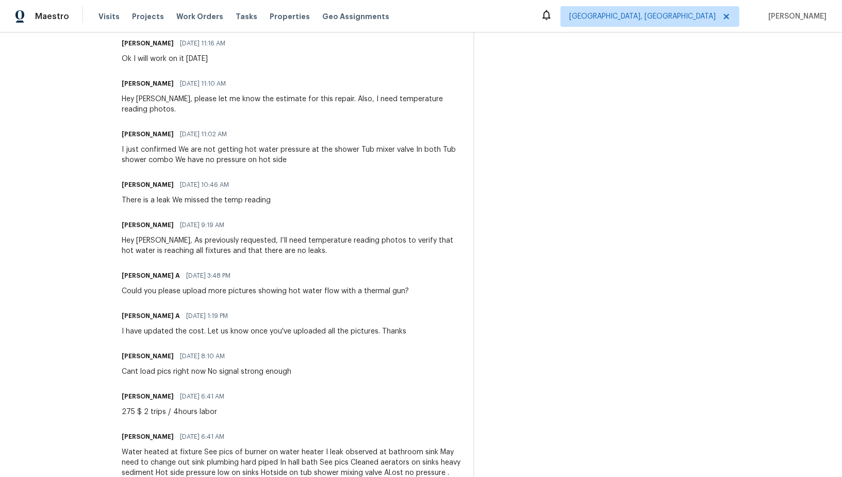
click at [265, 286] on div "Could you please upload more pictures showing hot water flow with a thermal gun?" at bounding box center [265, 291] width 287 height 10
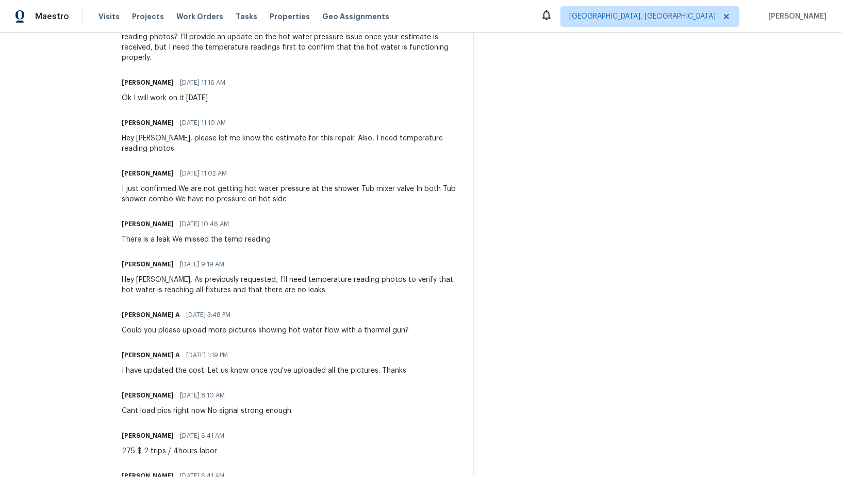
scroll to position [355, 0]
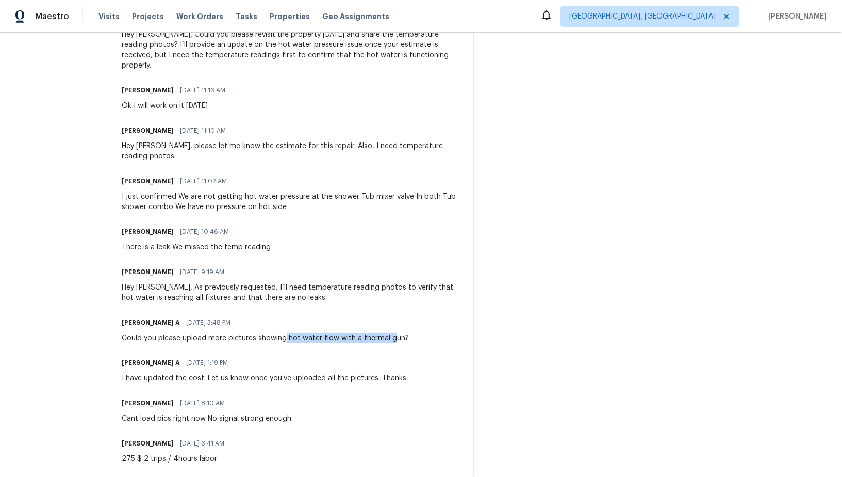
drag, startPoint x: 308, startPoint y: 329, endPoint x: 417, endPoint y: 331, distance: 108.9
click at [409, 333] on div "Could you please upload more pictures showing hot water flow with a thermal gun?" at bounding box center [265, 338] width 287 height 10
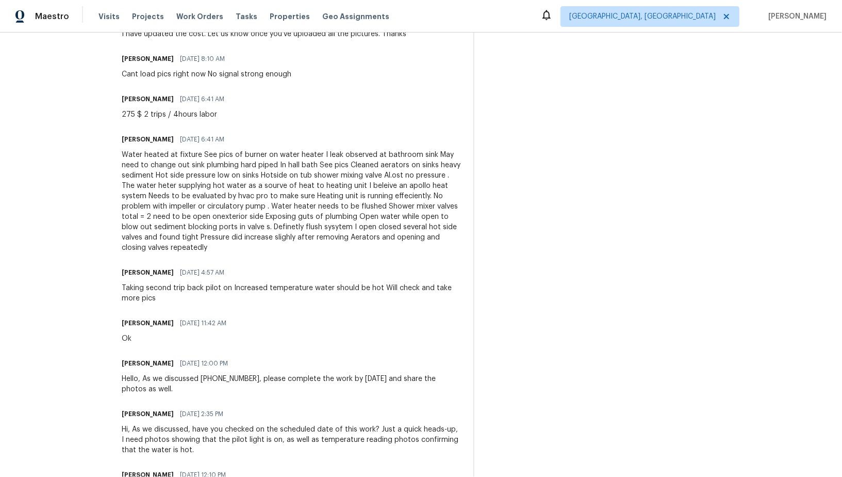
scroll to position [572, 0]
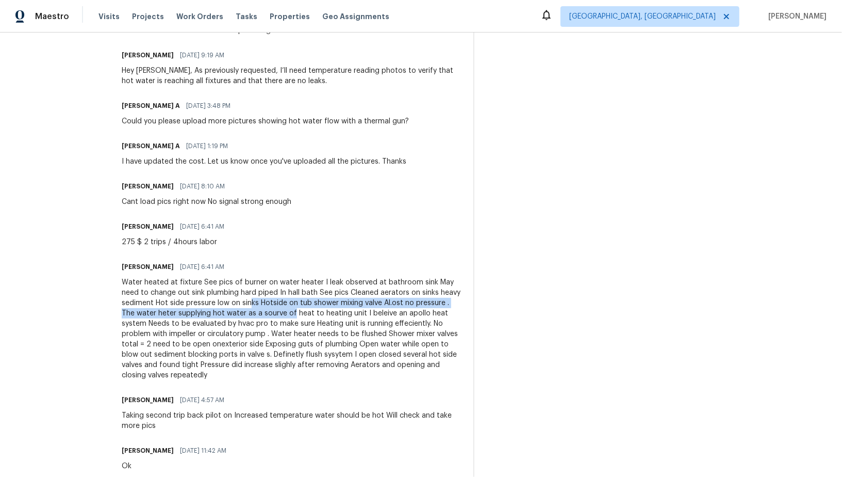
drag, startPoint x: 297, startPoint y: 296, endPoint x: 352, endPoint y: 304, distance: 56.4
click at [352, 304] on div "Water heated at fixture See pics of burner on water heater I leak observed at b…" at bounding box center [291, 328] width 339 height 103
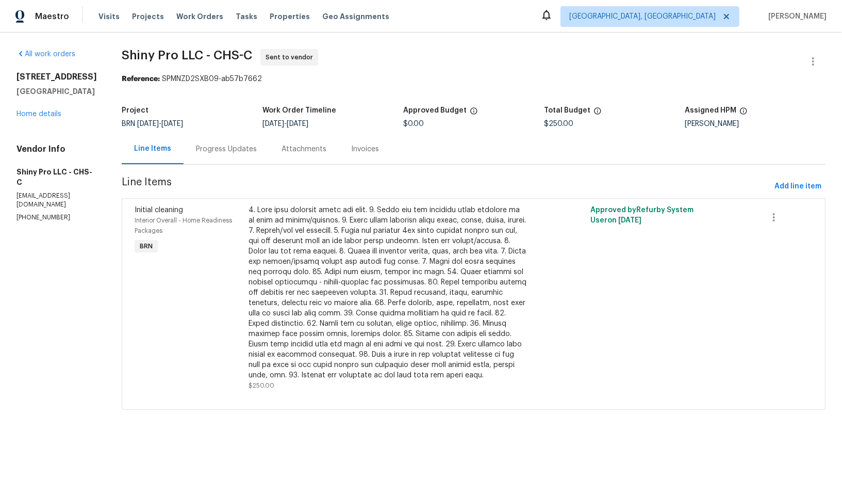
click at [226, 148] on div "Progress Updates" at bounding box center [226, 149] width 61 height 10
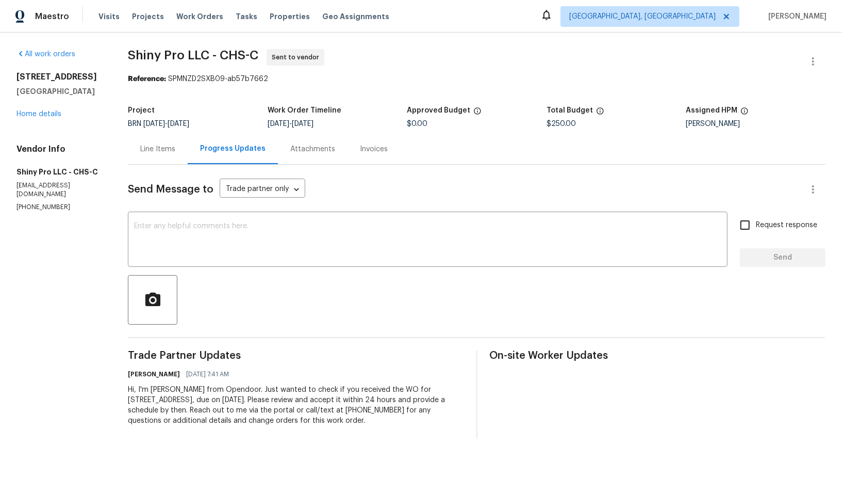
drag, startPoint x: 67, startPoint y: 203, endPoint x: 3, endPoint y: 206, distance: 63.5
click at [3, 206] on div "All work orders [STREET_ADDRESS] Home details Vendor Info Shiny Pro LLC - CHS-C…" at bounding box center [421, 244] width 842 height 422
drag, startPoint x: 76, startPoint y: 210, endPoint x: 0, endPoint y: 211, distance: 76.4
click at [0, 211] on div "All work orders [STREET_ADDRESS] Home details Vendor Info Shiny Pro LLC - CHS-C…" at bounding box center [421, 244] width 842 height 422
copy p "[PHONE_NUMBER]"
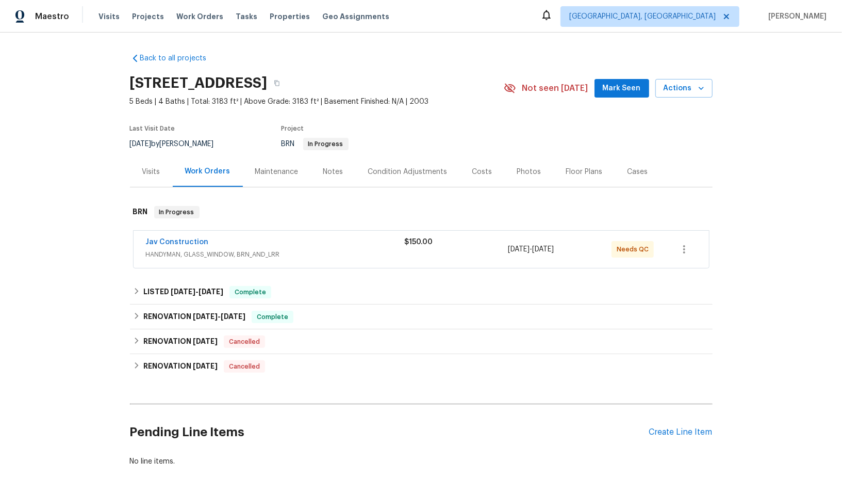
click at [174, 245] on span "Jav Construction" at bounding box center [177, 242] width 63 height 10
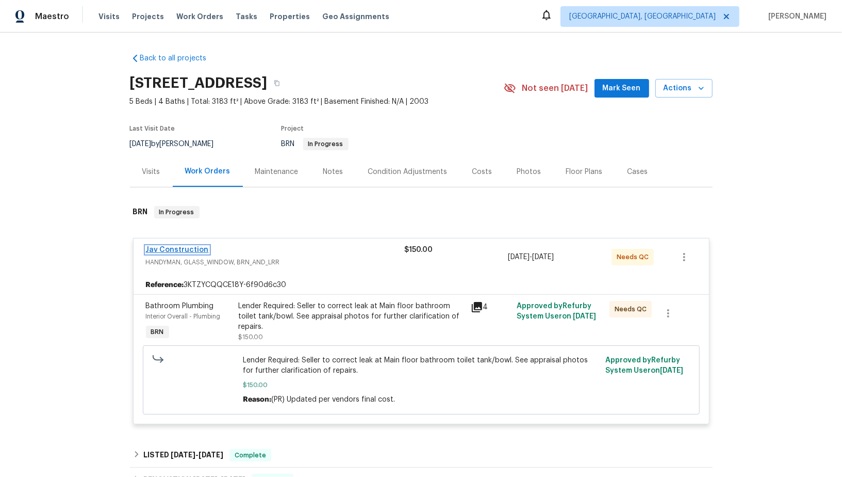
click at [177, 252] on link "Jav Construction" at bounding box center [177, 249] width 63 height 7
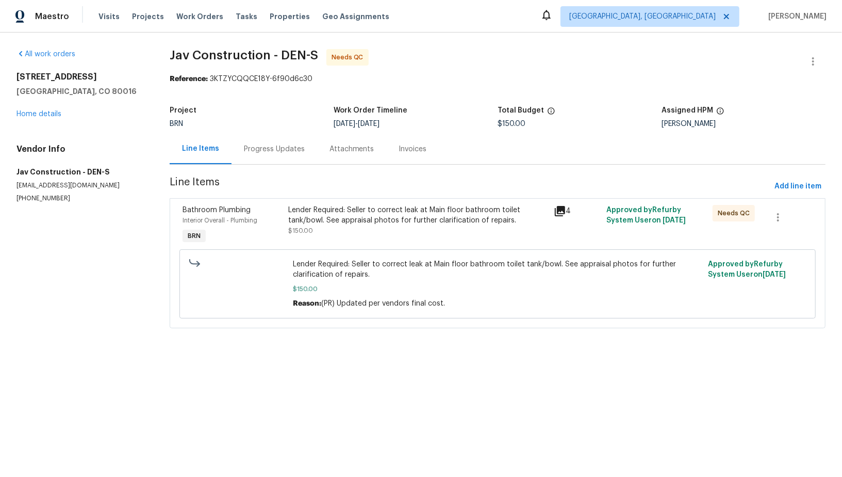
click at [242, 163] on div "Progress Updates" at bounding box center [275, 149] width 86 height 30
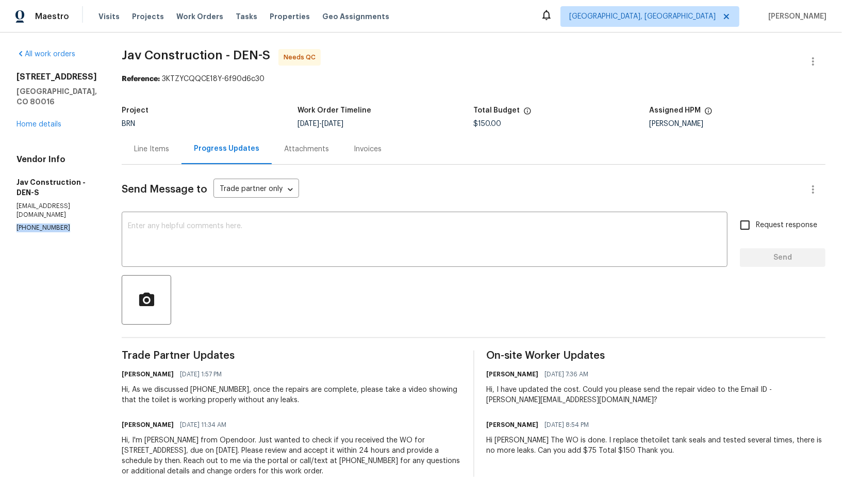
drag, startPoint x: 74, startPoint y: 222, endPoint x: 0, endPoint y: 221, distance: 74.3
click at [0, 221] on div "All work orders [STREET_ADDRESS] Home details Vendor Info Jav Construction - DE…" at bounding box center [421, 269] width 842 height 473
copy p "[PHONE_NUMBER]"
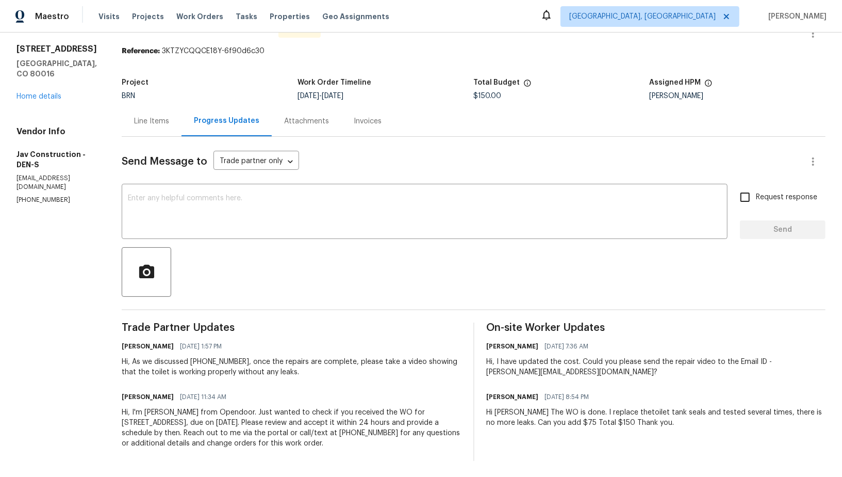
click at [62, 196] on p "[PHONE_NUMBER]" at bounding box center [57, 200] width 80 height 9
drag, startPoint x: 62, startPoint y: 193, endPoint x: 4, endPoint y: 192, distance: 58.8
click at [4, 192] on div "All work orders [STREET_ADDRESS] Home details Vendor Info Jav Construction - DE…" at bounding box center [421, 241] width 842 height 473
copy p "[PHONE_NUMBER]"
drag, startPoint x: 480, startPoint y: 372, endPoint x: 583, endPoint y: 374, distance: 102.7
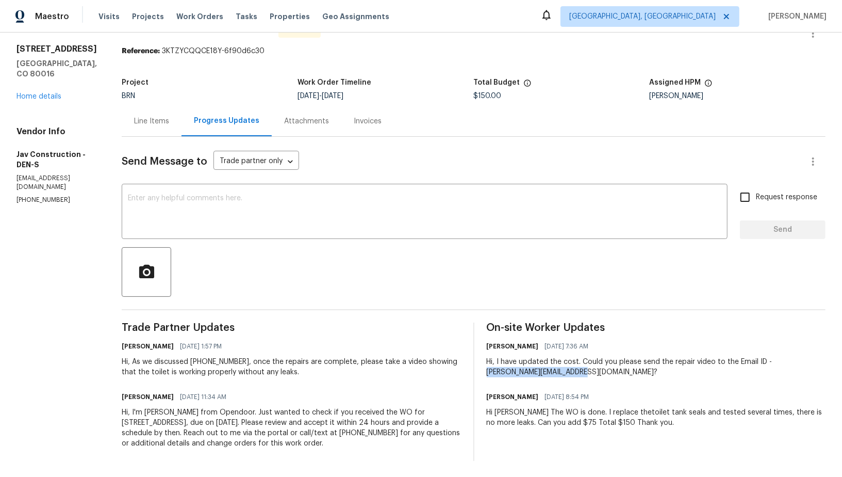
click at [583, 374] on div "Trade Partner Updates [PERSON_NAME] R [DATE] 1:57 PM Hi, As we discussed [PHONE…" at bounding box center [474, 391] width 704 height 138
copy div "[PERSON_NAME][EMAIL_ADDRESS][DOMAIN_NAME]"
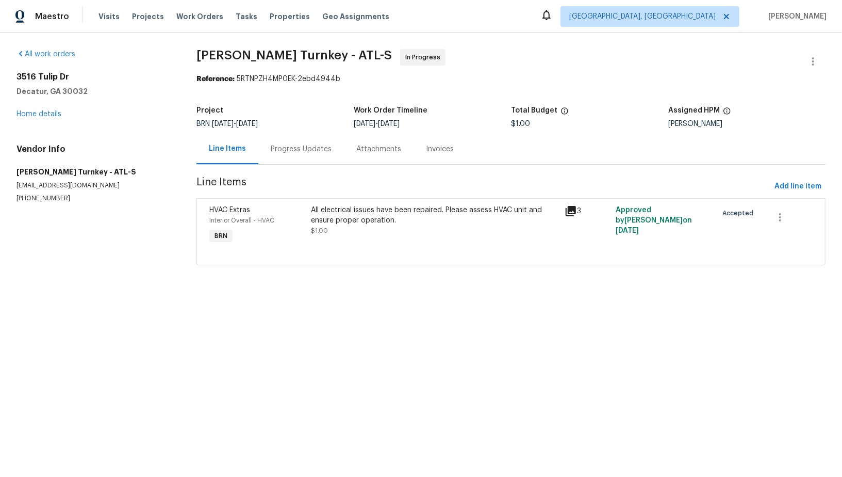
click at [328, 239] on div "All electrical issues have been repaired. Please assess HVAC unit and ensure pr…" at bounding box center [435, 225] width 254 height 47
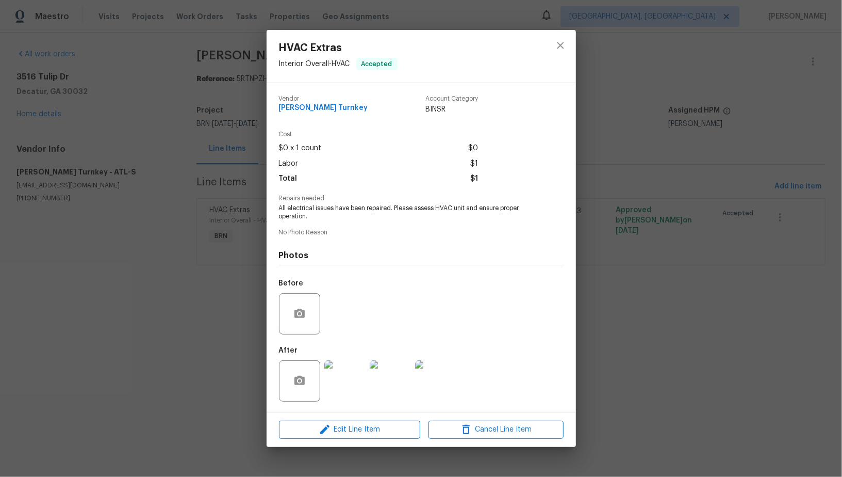
click at [225, 267] on div "HVAC Extras Interior Overall - HVAC Accepted Vendor [PERSON_NAME] Turnkey Accou…" at bounding box center [421, 238] width 842 height 477
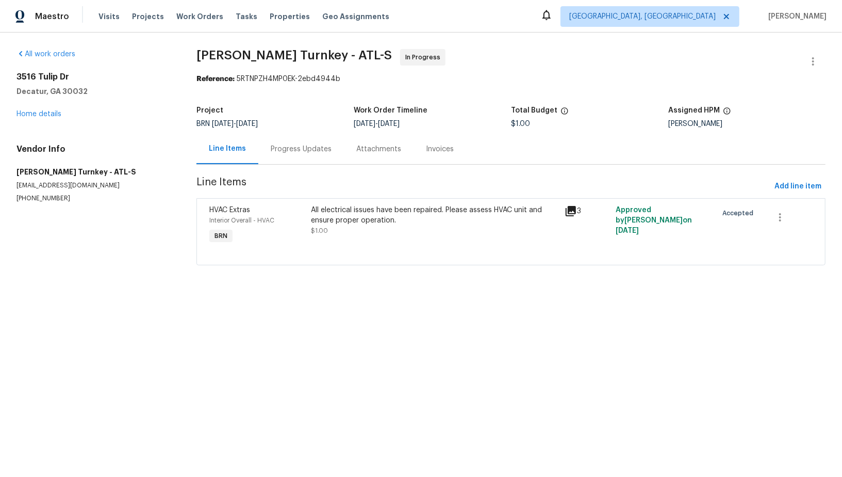
click at [314, 142] on div "Progress Updates" at bounding box center [301, 149] width 86 height 30
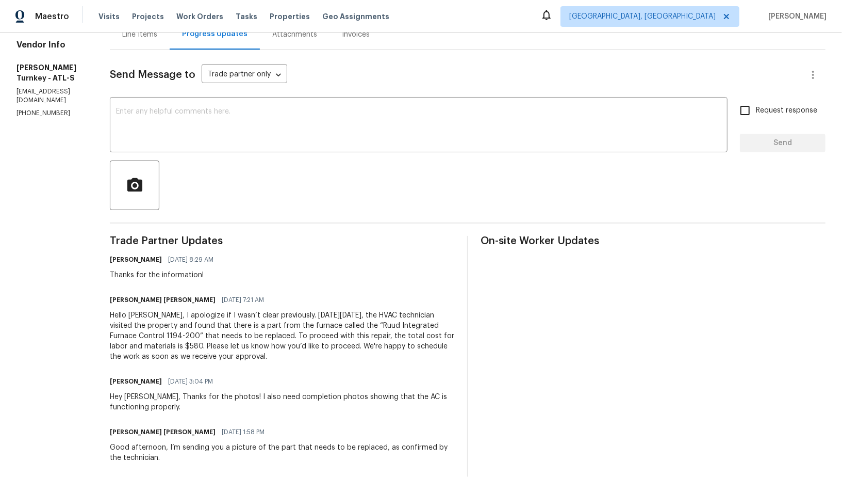
scroll to position [121, 0]
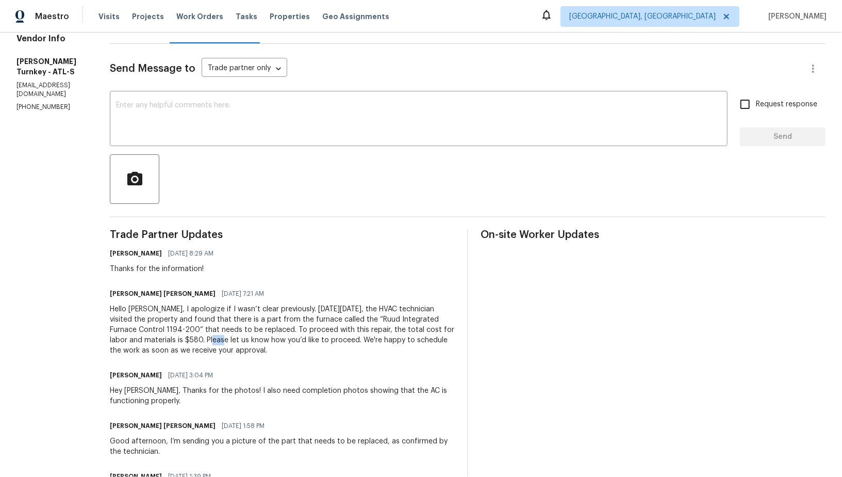
drag, startPoint x: 219, startPoint y: 338, endPoint x: 231, endPoint y: 338, distance: 12.4
click at [231, 338] on div "Hello [PERSON_NAME], I apologize if I wasn’t clear previously. [DATE][DATE], th…" at bounding box center [282, 330] width 345 height 52
copy div "580"
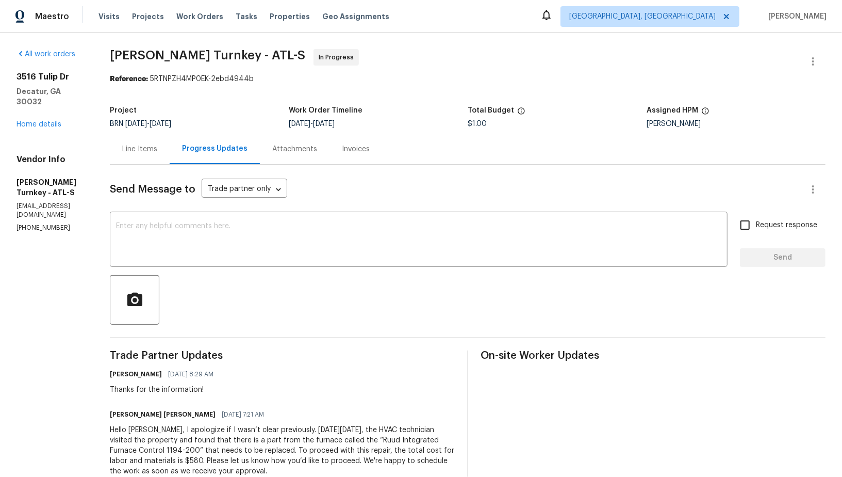
click at [153, 155] on div "Line Items" at bounding box center [140, 149] width 60 height 30
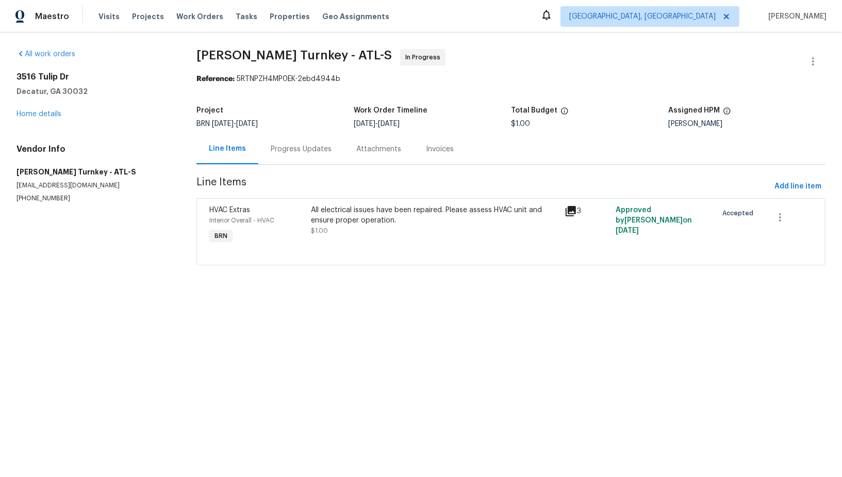
click at [328, 243] on div "All electrical issues have been repaired. Please assess HVAC unit and ensure pr…" at bounding box center [435, 225] width 254 height 47
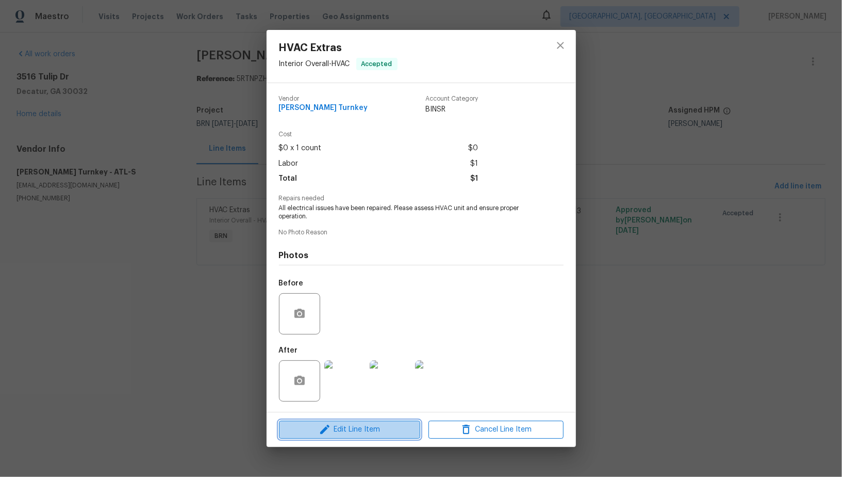
click at [345, 426] on span "Edit Line Item" at bounding box center [349, 429] width 135 height 13
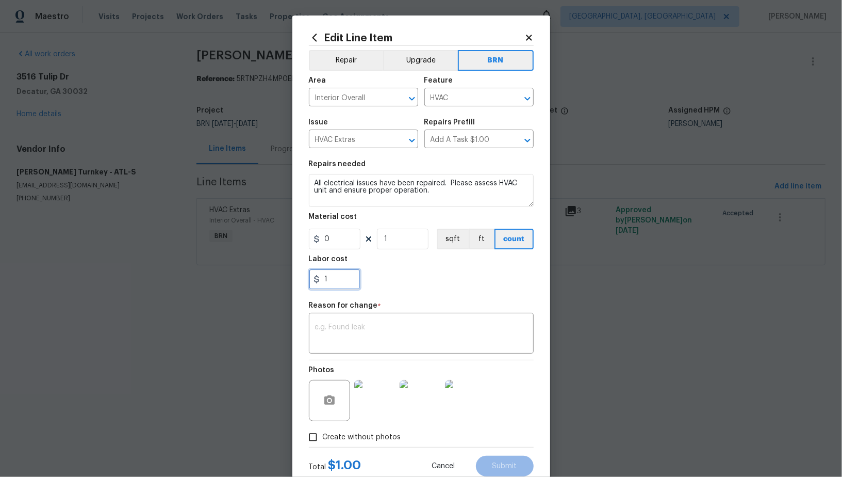
click at [346, 279] on input "1" at bounding box center [335, 279] width 52 height 21
paste input "580"
type input "580"
click at [375, 321] on div "x ​" at bounding box center [421, 334] width 225 height 38
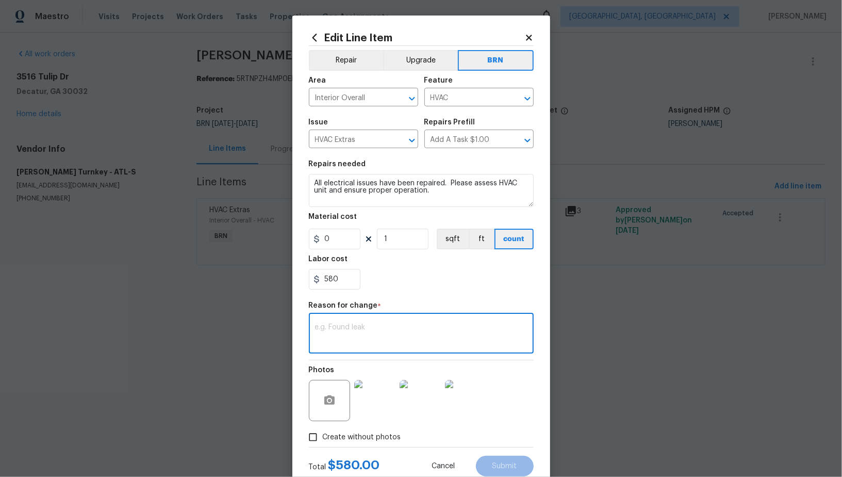
paste textarea "(PR) Updated cost per BR team’s approval."
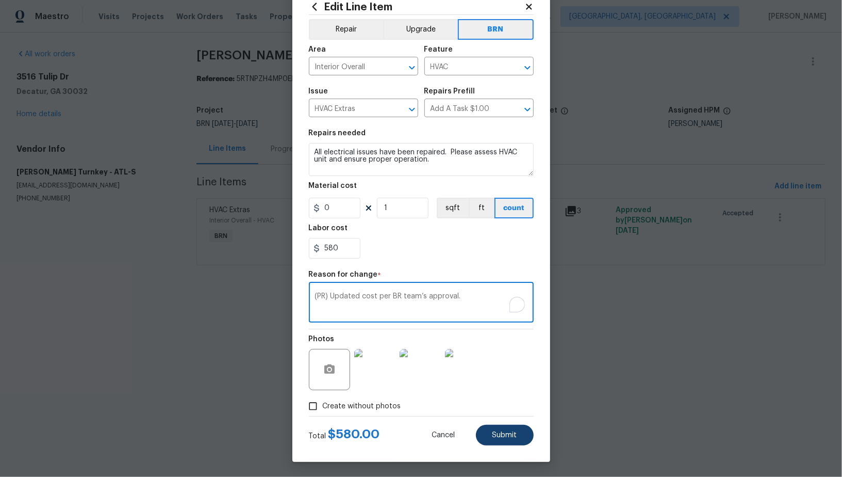
type textarea "(PR) Updated cost per BR team’s approval."
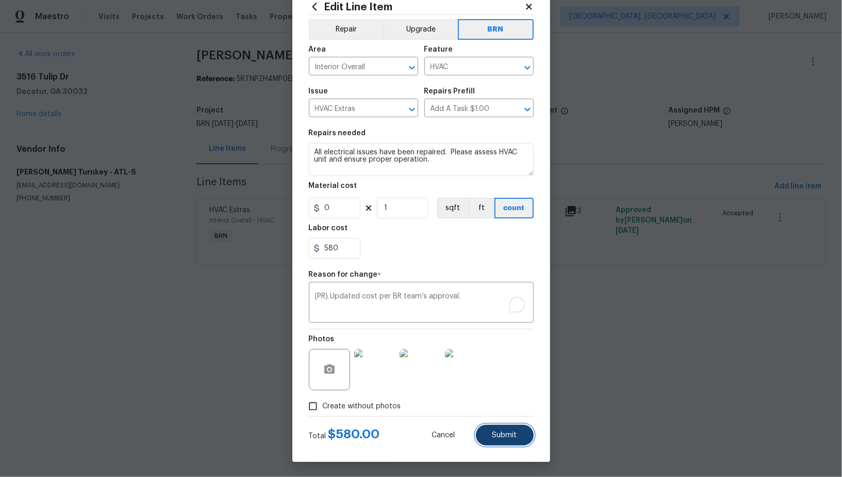
click at [499, 436] on span "Submit" at bounding box center [505, 435] width 25 height 8
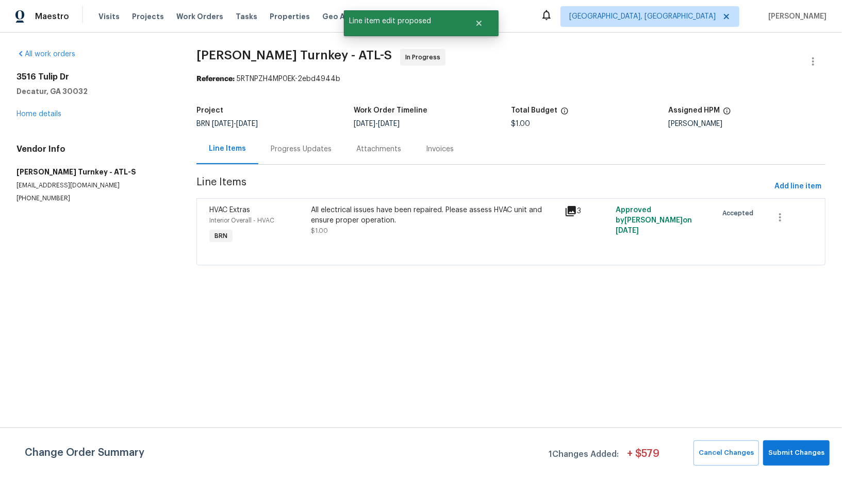
scroll to position [0, 0]
click at [794, 461] on button "Submit Changes" at bounding box center [797, 452] width 67 height 25
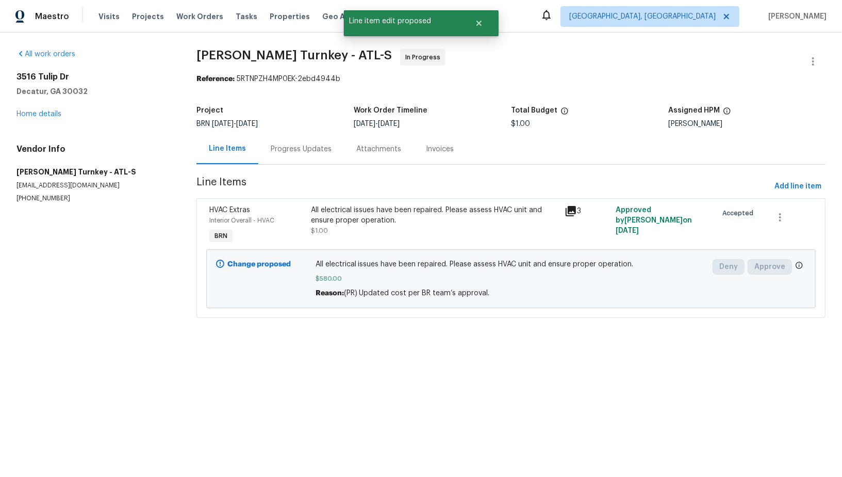
click at [287, 155] on div "Progress Updates" at bounding box center [301, 149] width 86 height 30
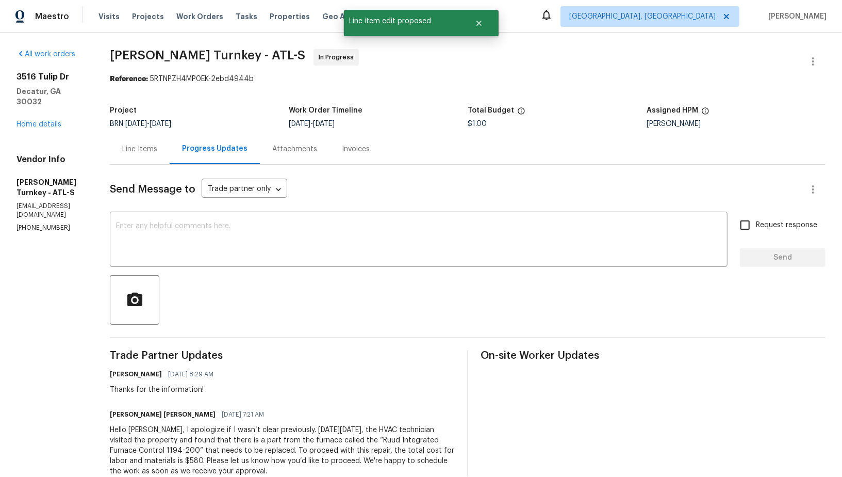
click at [153, 148] on div "Line Items" at bounding box center [139, 149] width 35 height 10
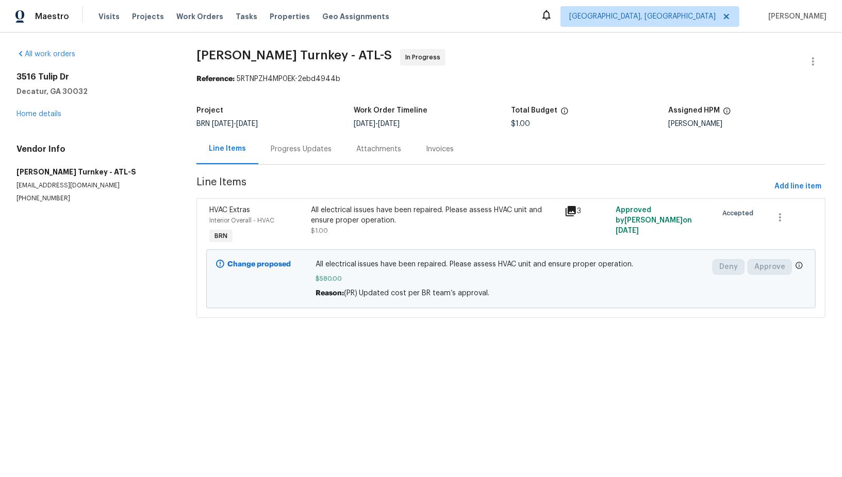
click at [318, 144] on div "Progress Updates" at bounding box center [301, 149] width 61 height 10
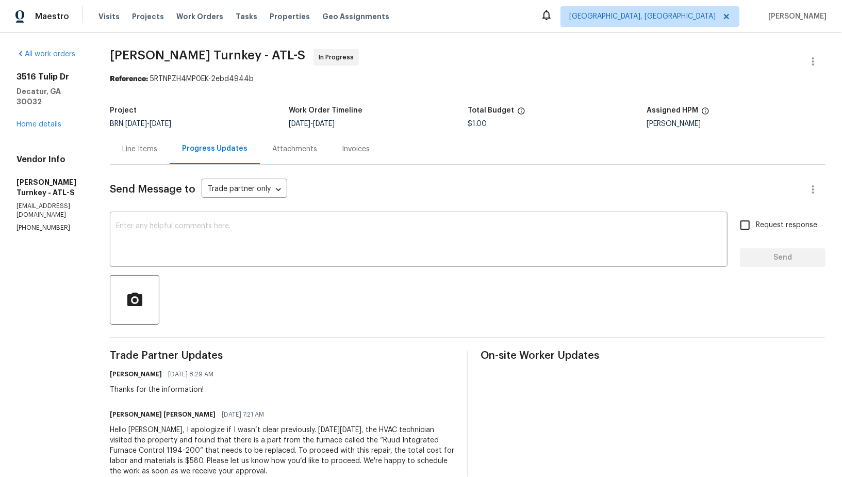
click at [137, 152] on div "Line Items" at bounding box center [139, 149] width 35 height 10
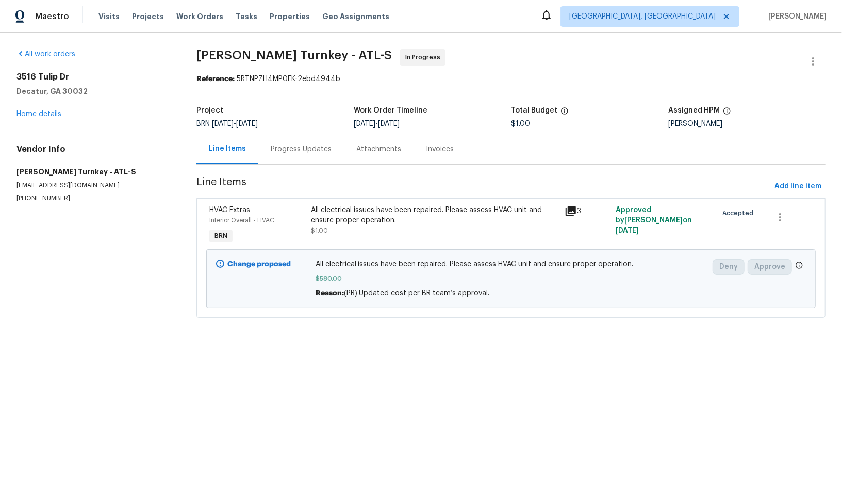
click at [290, 155] on div "Progress Updates" at bounding box center [301, 149] width 86 height 30
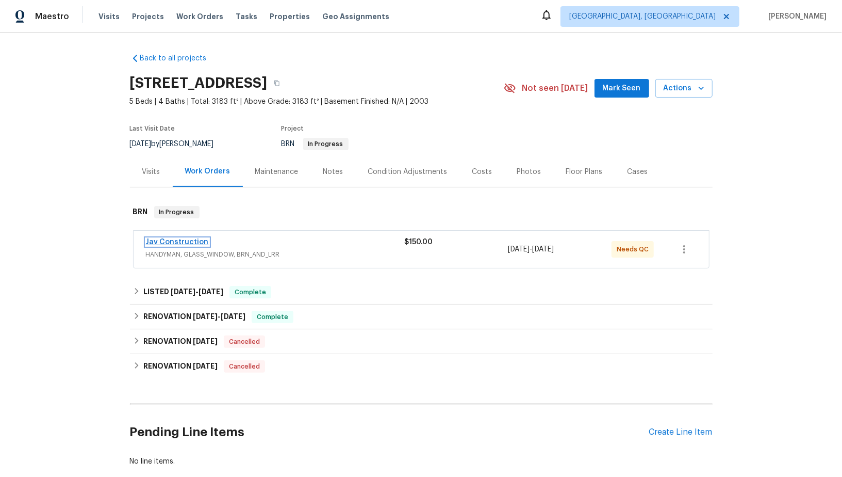
click at [180, 242] on link "Jav Construction" at bounding box center [177, 241] width 63 height 7
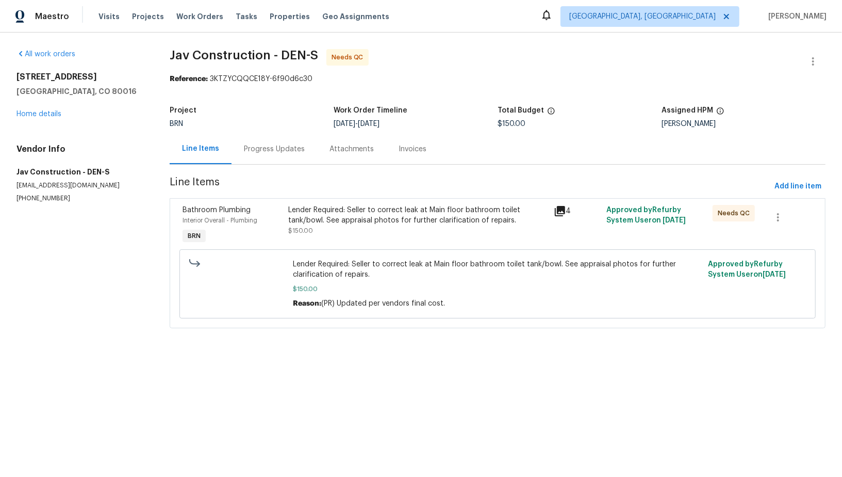
click at [340, 220] on div "Lender Required: Seller to correct leak at Main floor bathroom toilet tank/bowl…" at bounding box center [417, 215] width 259 height 21
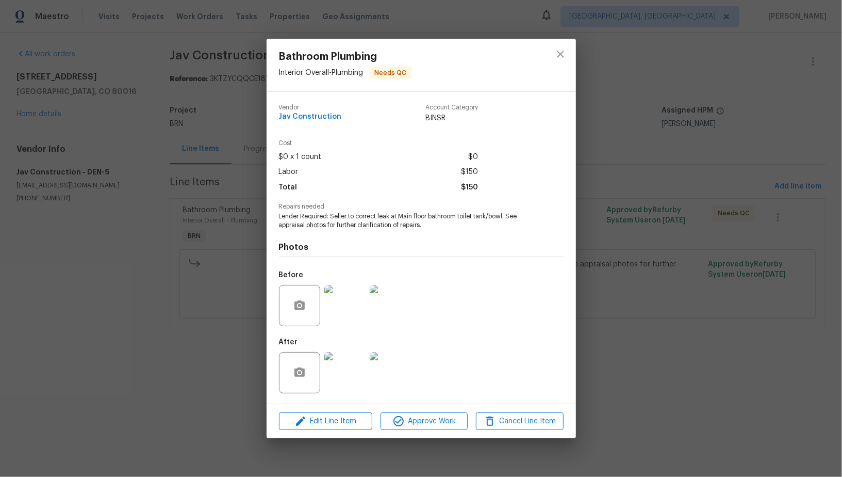
click at [417, 433] on div "Edit Line Item Approve Work Cancel Line Item" at bounding box center [422, 421] width 310 height 35
click at [419, 426] on span "Approve Work" at bounding box center [424, 421] width 81 height 13
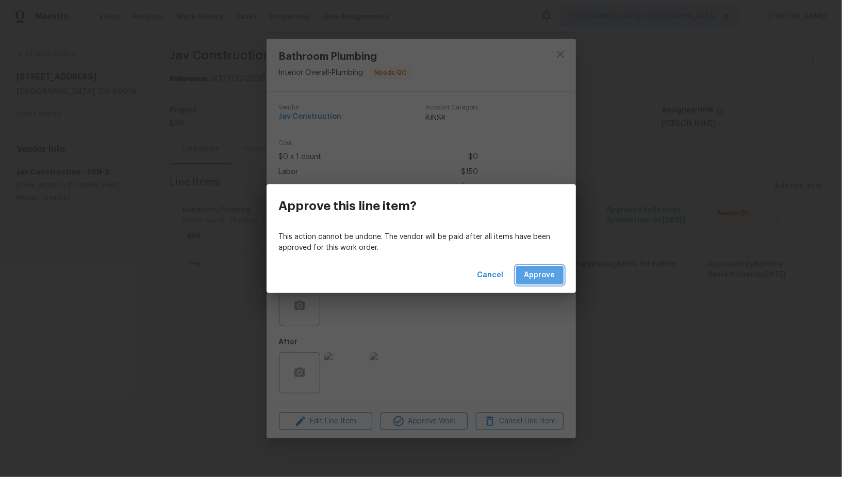
click at [547, 280] on span "Approve" at bounding box center [540, 275] width 31 height 13
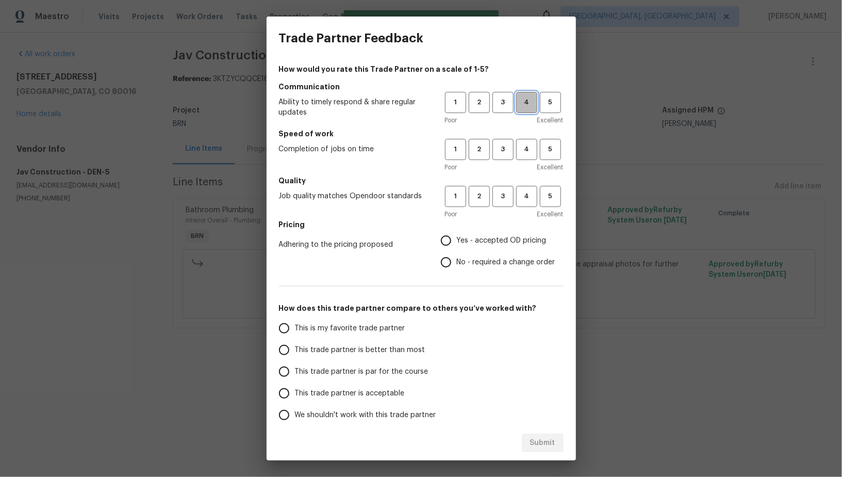
click at [519, 103] on span "4" at bounding box center [526, 102] width 19 height 12
click at [523, 136] on h5 "Speed of work" at bounding box center [421, 133] width 285 height 10
click at [525, 147] on span "4" at bounding box center [526, 149] width 19 height 12
click at [531, 192] on span "4" at bounding box center [526, 196] width 19 height 12
click at [447, 243] on input "Yes - accepted OD pricing" at bounding box center [446, 241] width 22 height 22
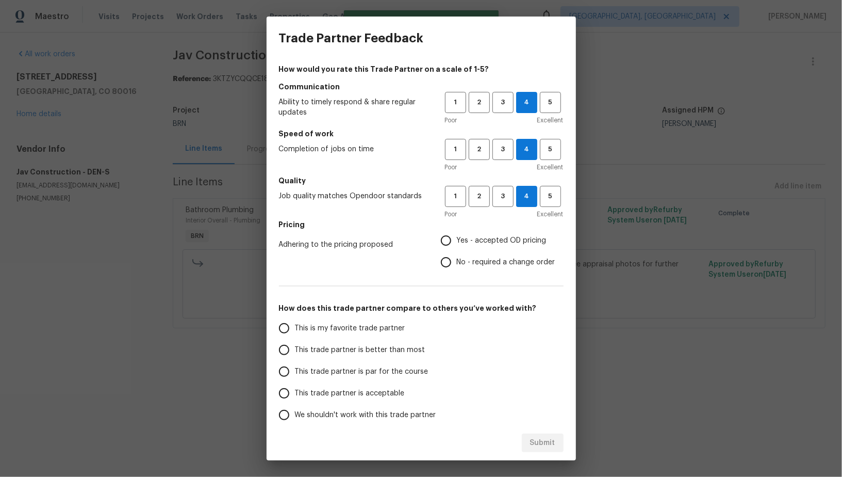
radio input "true"
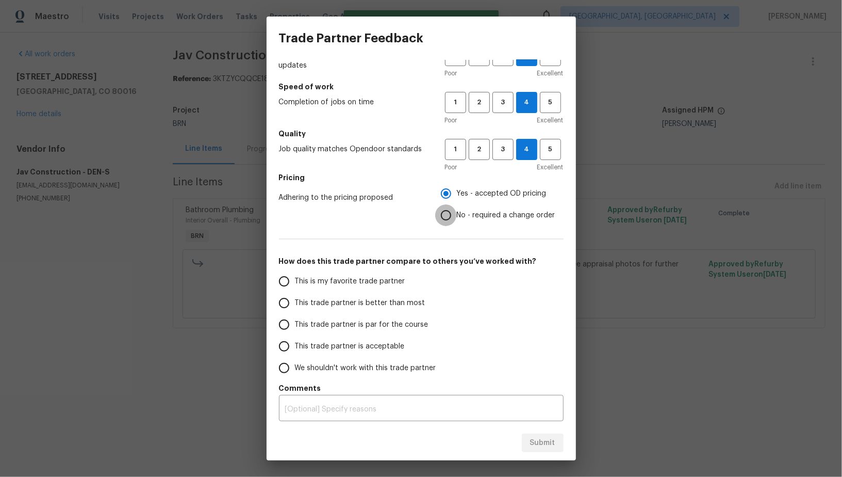
click at [446, 221] on input "No - required a change order" at bounding box center [446, 215] width 22 height 22
radio input "true"
click at [285, 302] on input "This trade partner is better than most" at bounding box center [284, 303] width 22 height 22
click at [549, 439] on span "Submit" at bounding box center [542, 442] width 25 height 13
radio input "true"
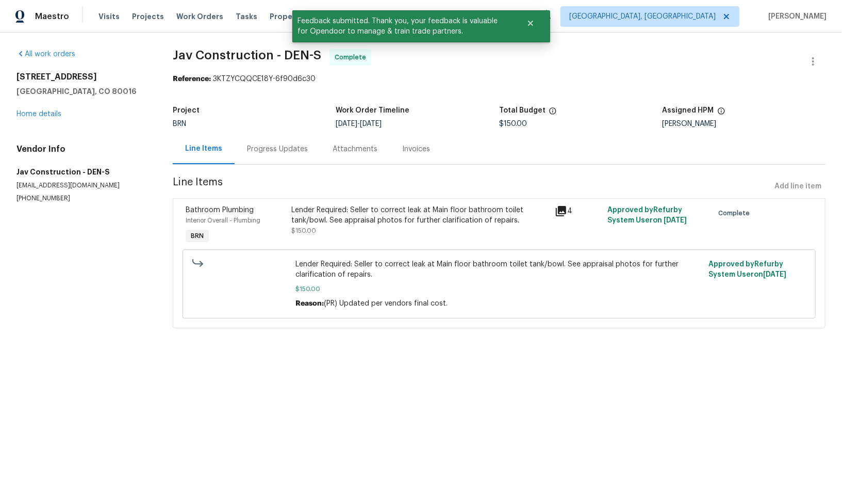
click at [278, 147] on div "Progress Updates" at bounding box center [277, 149] width 61 height 10
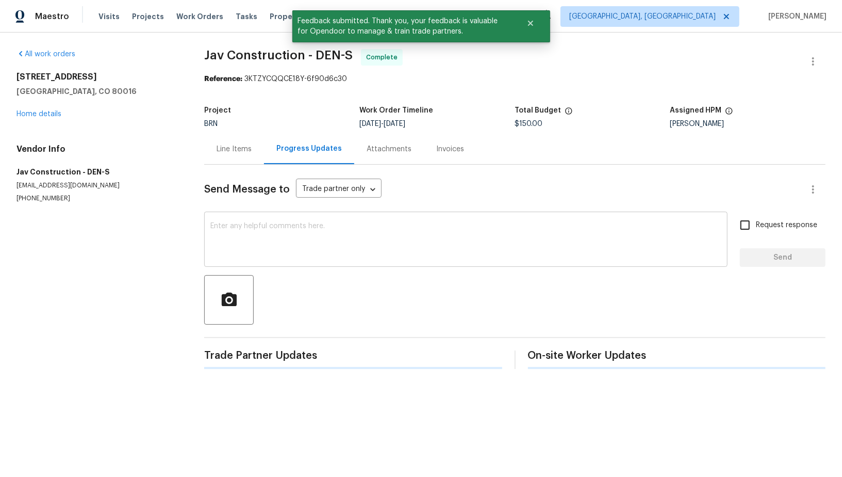
click at [362, 231] on textarea at bounding box center [465, 240] width 511 height 36
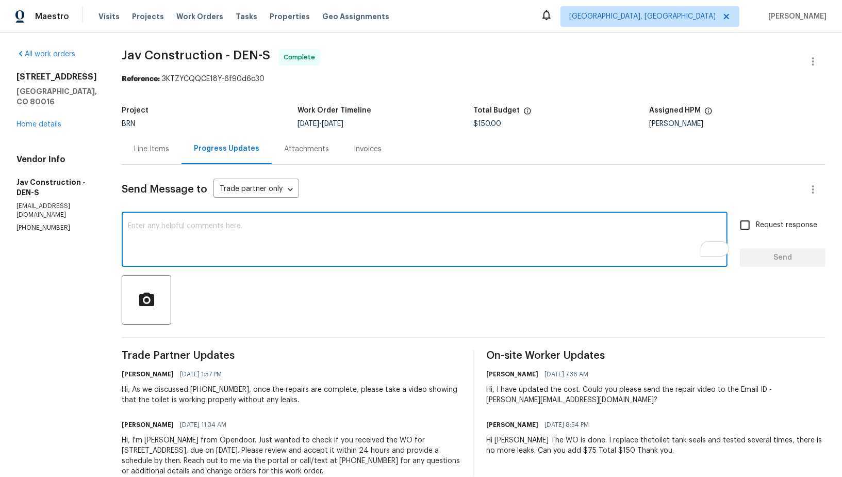
click at [250, 253] on textarea "To enrich screen reader interactions, please activate Accessibility in Grammarl…" at bounding box center [425, 240] width 594 height 36
paste textarea "WO is approved, Please upload the invoice under invoice section. Thanks!"
type textarea "WO is approved, Please upload the invoice under invoice section. Thanks!"
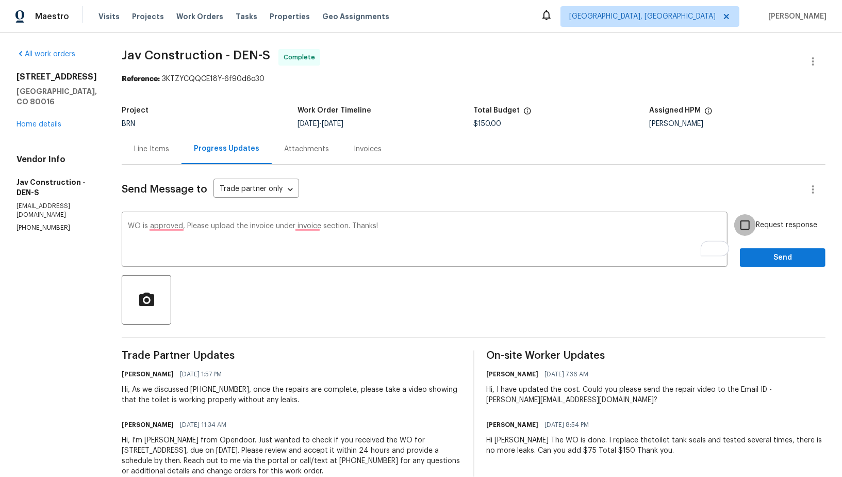
click at [748, 228] on input "Request response" at bounding box center [746, 225] width 22 height 22
checkbox input "true"
click at [775, 255] on span "Send" at bounding box center [783, 257] width 69 height 13
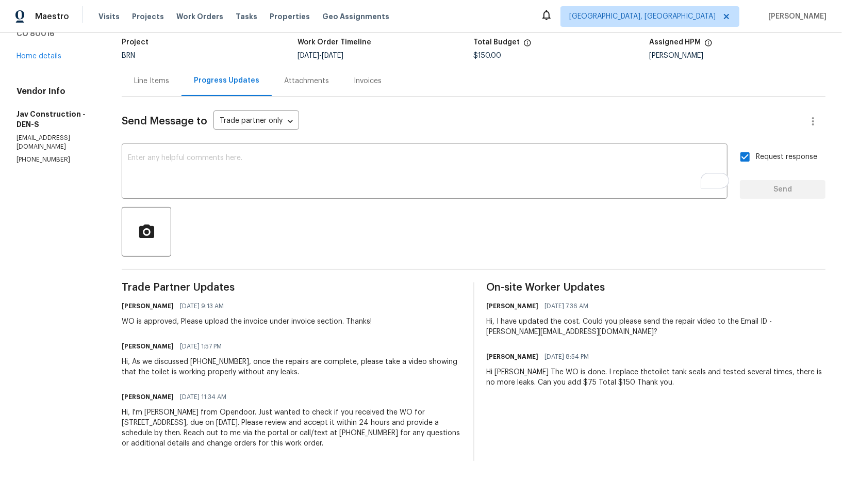
scroll to position [68, 0]
click at [143, 64] on div "Project BRN Work Order Timeline 9/4/2025 - 9/5/2025 Total Budget $150.00 Assign…" at bounding box center [474, 49] width 704 height 33
click at [143, 80] on div "Line Items" at bounding box center [151, 81] width 35 height 10
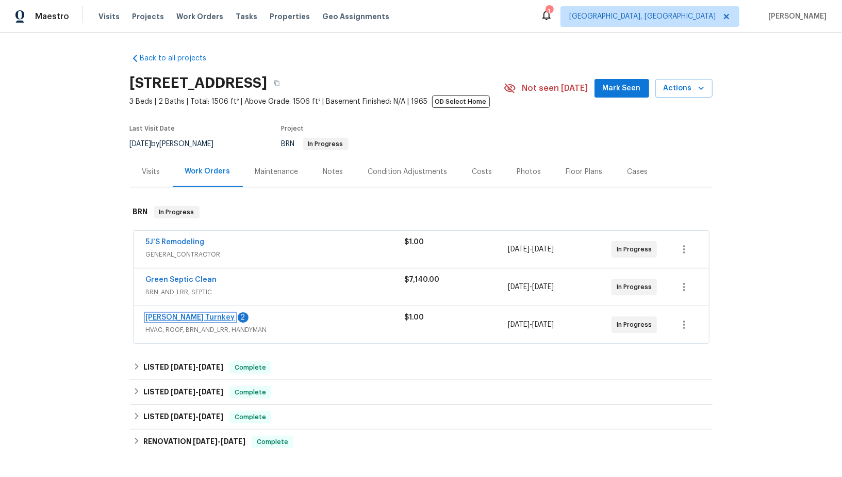
click at [175, 314] on link "[PERSON_NAME] Turnkey" at bounding box center [190, 317] width 89 height 7
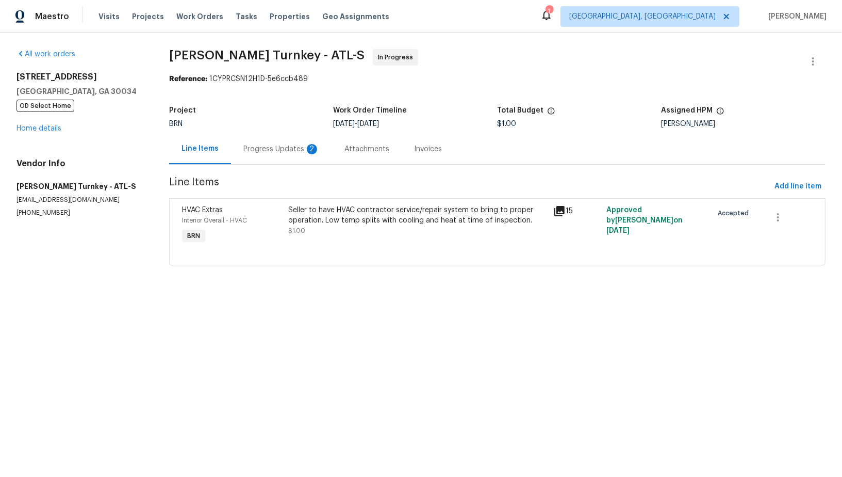
click at [261, 153] on div "Progress Updates 2" at bounding box center [281, 149] width 76 height 10
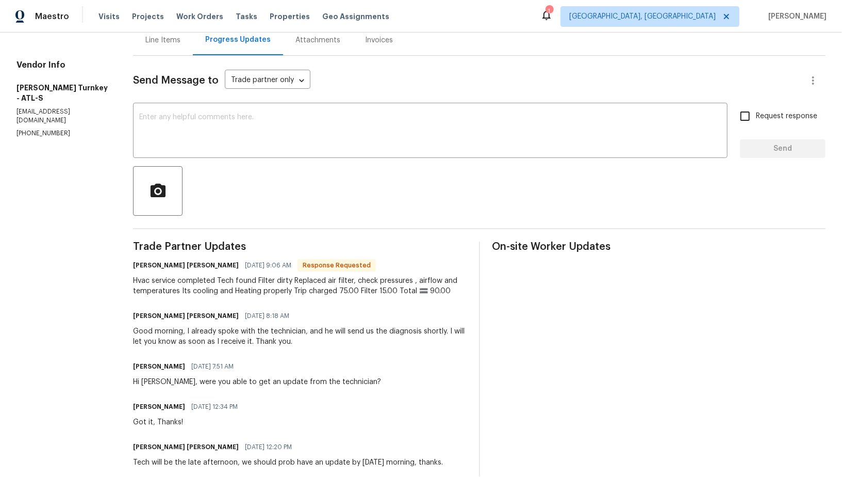
scroll to position [92, 0]
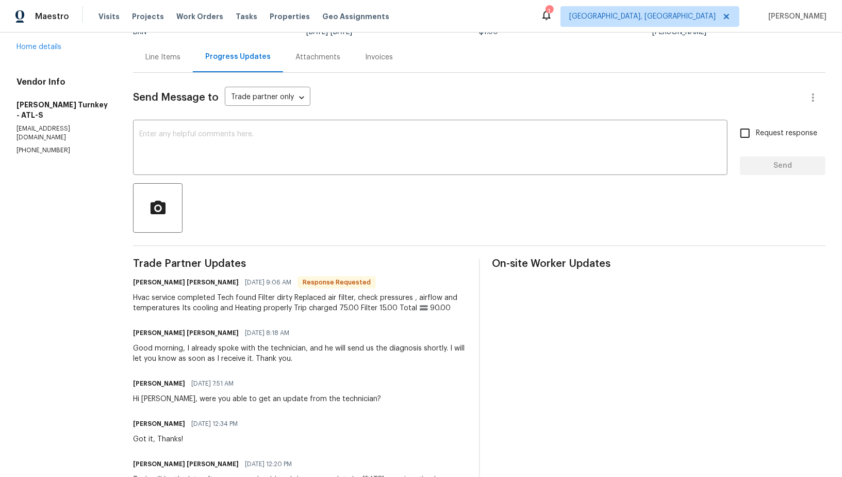
click at [175, 64] on div "Line Items" at bounding box center [163, 57] width 60 height 30
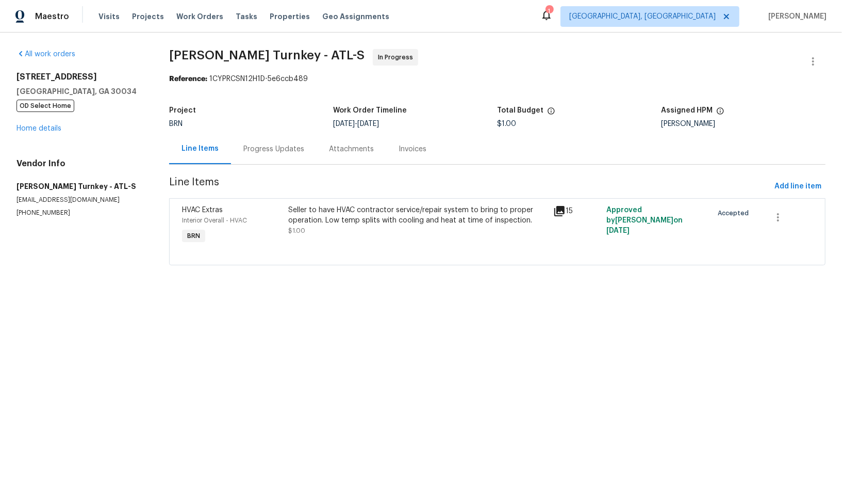
click at [350, 239] on div "Seller to have HVAC contractor service/repair system to bring to proper operati…" at bounding box center [418, 225] width 266 height 47
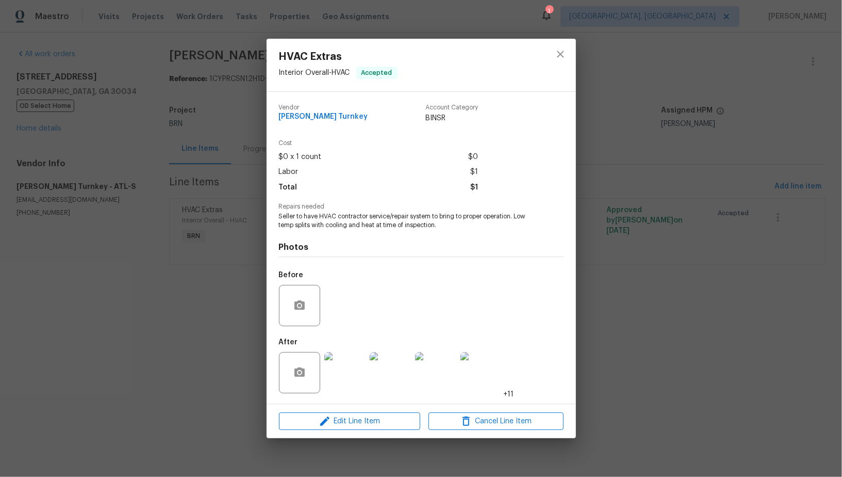
click at [354, 373] on img at bounding box center [344, 372] width 41 height 41
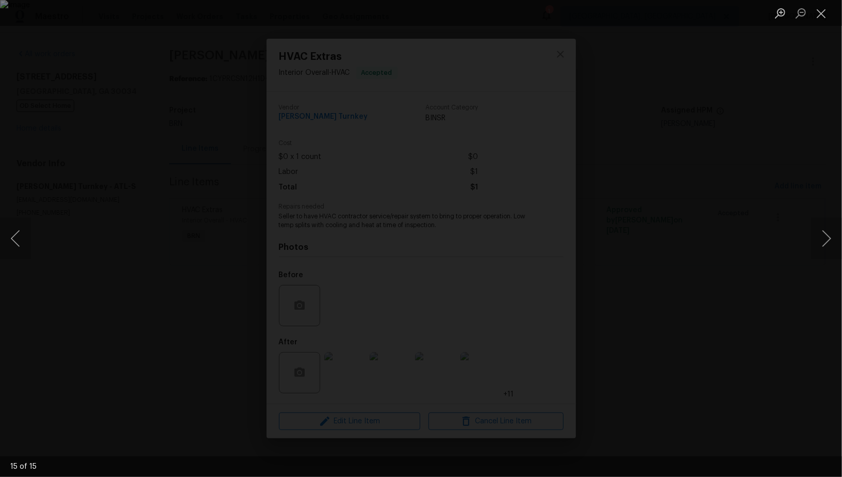
click at [707, 328] on div "Lightbox" at bounding box center [421, 238] width 842 height 477
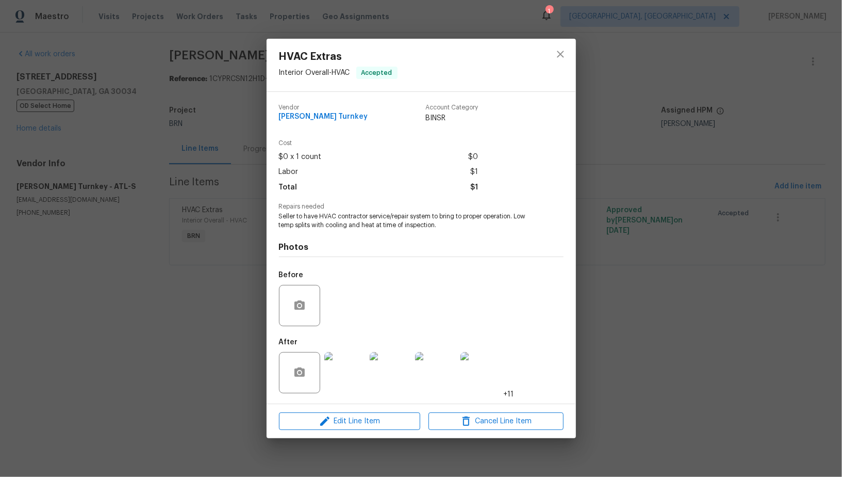
click at [707, 328] on div "Lightbox" at bounding box center [421, 238] width 842 height 477
click at [240, 237] on div "HVAC Extras Interior Overall - HVAC Accepted Vendor Davis Turnkey Account Categ…" at bounding box center [421, 238] width 842 height 477
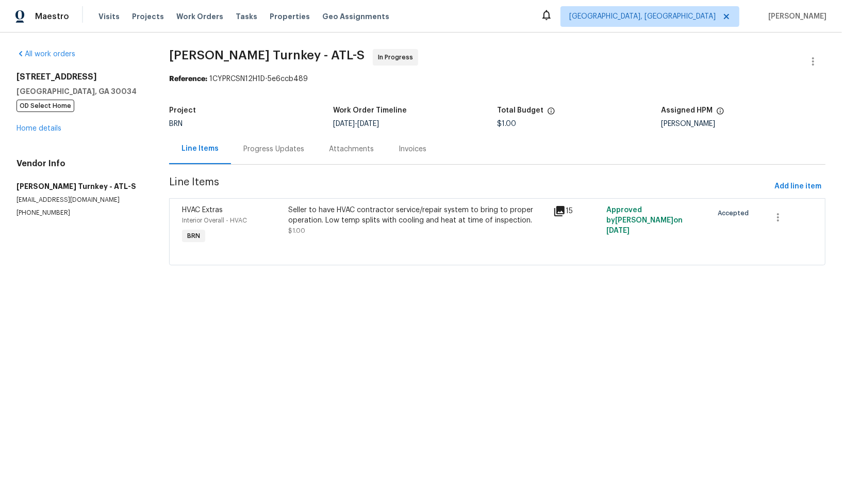
click at [261, 154] on div "Progress Updates" at bounding box center [274, 149] width 86 height 30
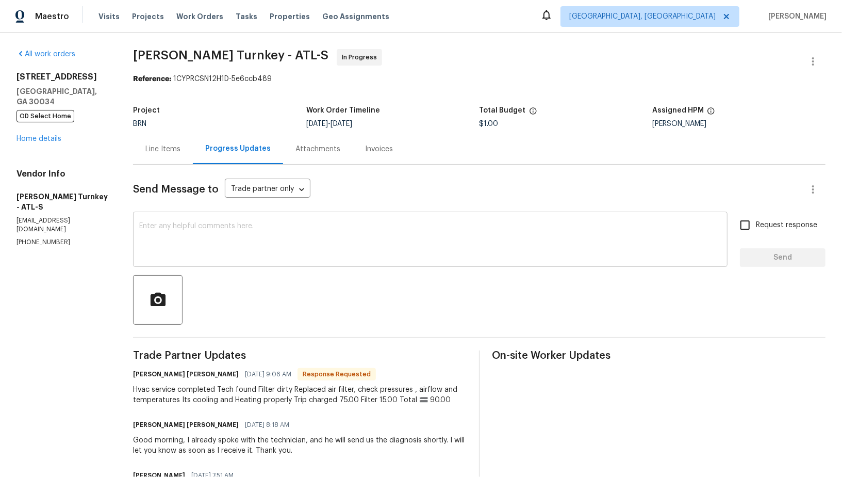
click at [173, 231] on textarea at bounding box center [430, 240] width 582 height 36
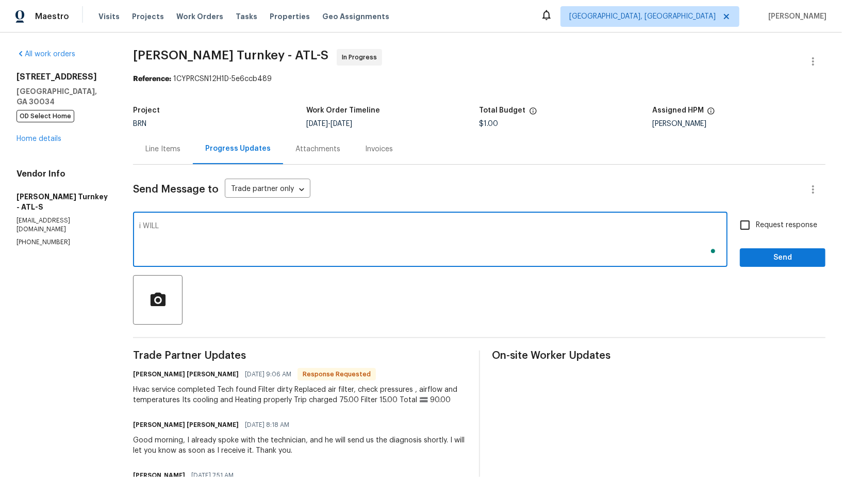
type textarea "i WILL C"
type textarea "I will check and update the cost shortly. Thanks!"
click at [754, 226] on input "Request response" at bounding box center [746, 225] width 22 height 22
checkbox input "true"
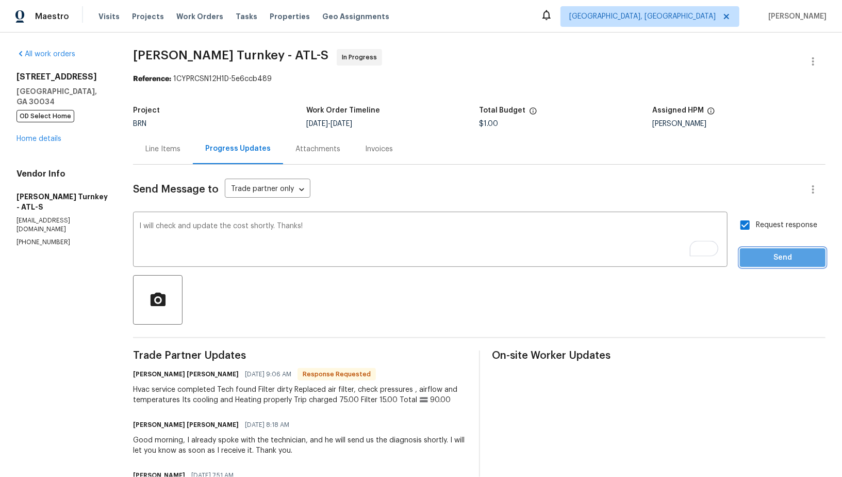
click at [759, 251] on span "Send" at bounding box center [783, 257] width 69 height 13
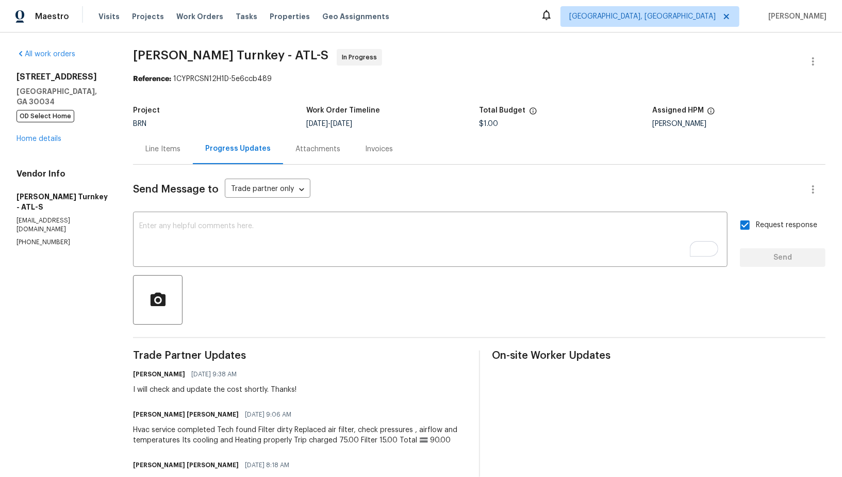
click at [175, 151] on div "Line Items" at bounding box center [162, 149] width 35 height 10
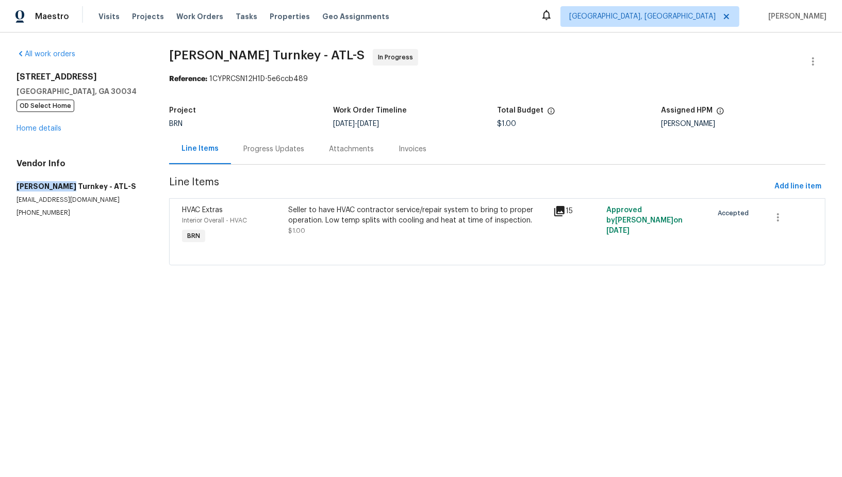
drag, startPoint x: 1, startPoint y: 181, endPoint x: 64, endPoint y: 184, distance: 64.1
click at [64, 184] on div "All work orders 2685 Rainbow Ridge Rd Decatur, GA 30034 OD Select Home Home det…" at bounding box center [421, 164] width 842 height 262
copy h5 "Davis Turnkey"
click at [320, 206] on div "Seller to have HVAC contractor service/repair system to bring to proper operati…" at bounding box center [417, 215] width 259 height 21
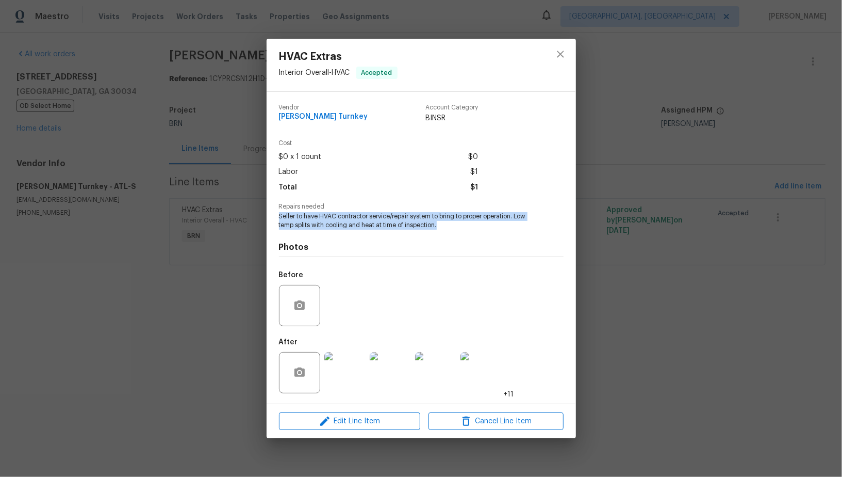
drag, startPoint x: 272, startPoint y: 214, endPoint x: 493, endPoint y: 225, distance: 220.6
click at [493, 225] on div "Vendor Davis Turnkey Account Category BINSR Cost $0 x 1 count $0 Labor $1 Total…" at bounding box center [422, 248] width 310 height 312
copy span "Seller to have HVAC contractor service/repair system to bring to proper operati…"
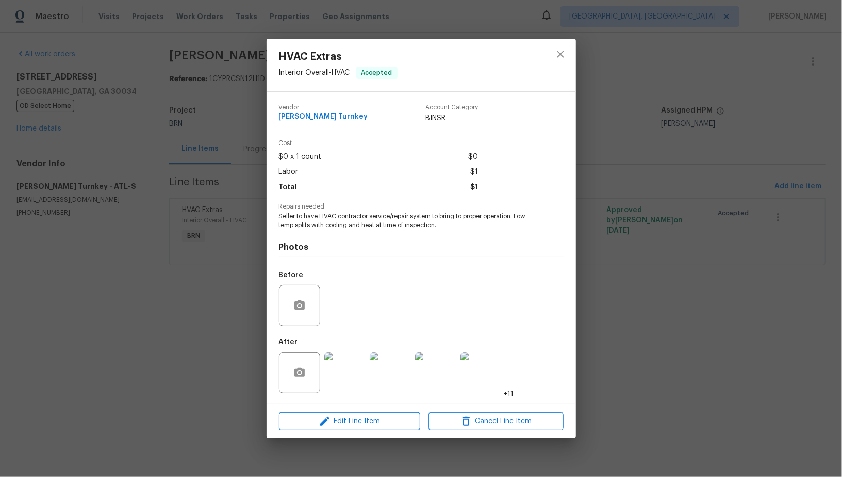
click at [239, 144] on div "HVAC Extras Interior Overall - HVAC Accepted Vendor Davis Turnkey Account Categ…" at bounding box center [421, 238] width 842 height 477
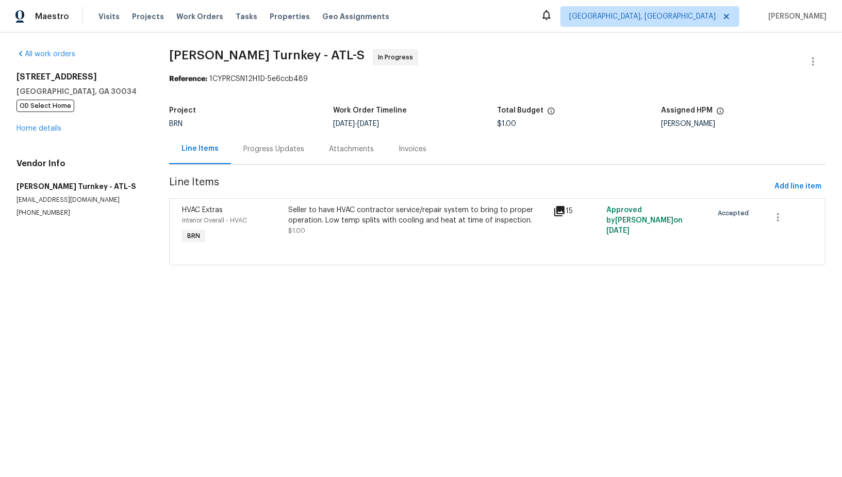
click at [266, 152] on div "Progress Updates" at bounding box center [273, 149] width 61 height 10
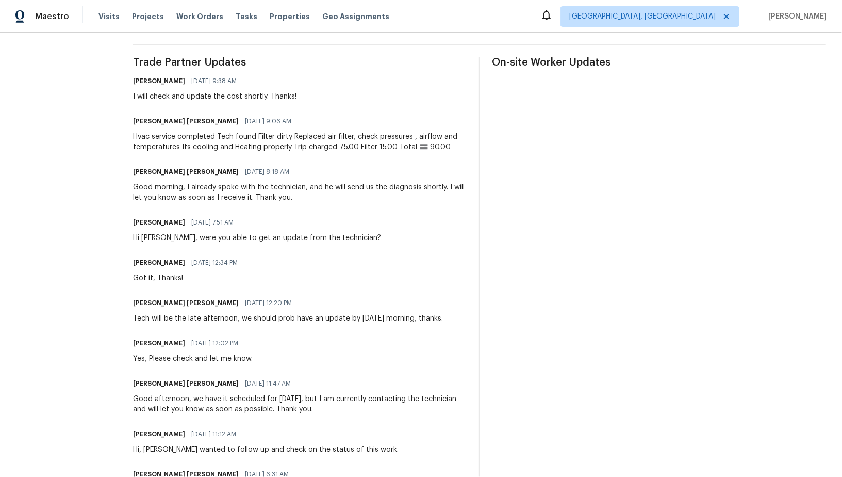
scroll to position [253, 0]
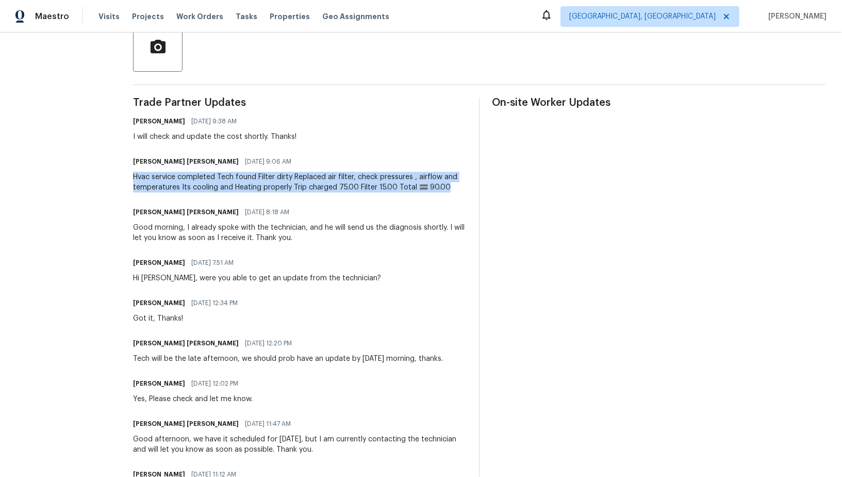
drag, startPoint x: 126, startPoint y: 178, endPoint x: 463, endPoint y: 186, distance: 336.9
click at [463, 185] on div "All work orders 2685 Rainbow Ridge Rd Decatur, GA 30034 OD Select Home Home det…" at bounding box center [421, 288] width 842 height 1016
copy div "Hvac service completed Tech found Filter dirty Replaced air filter, check press…"
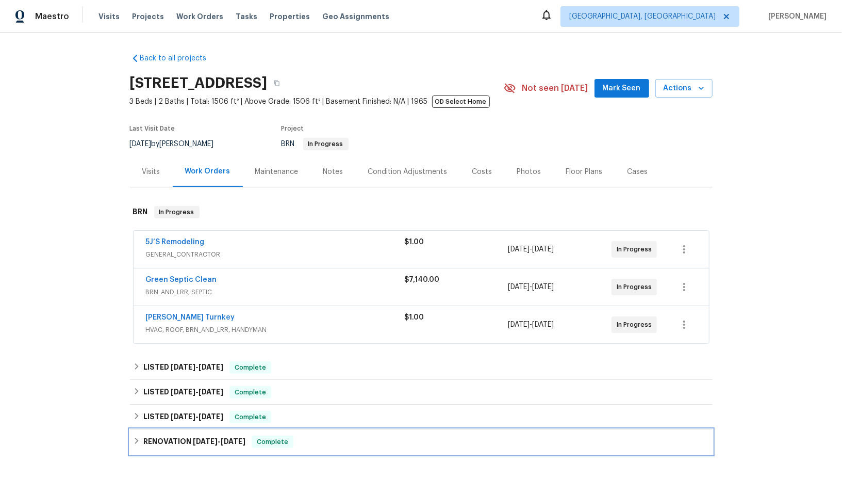
click at [137, 437] on icon at bounding box center [136, 440] width 7 height 7
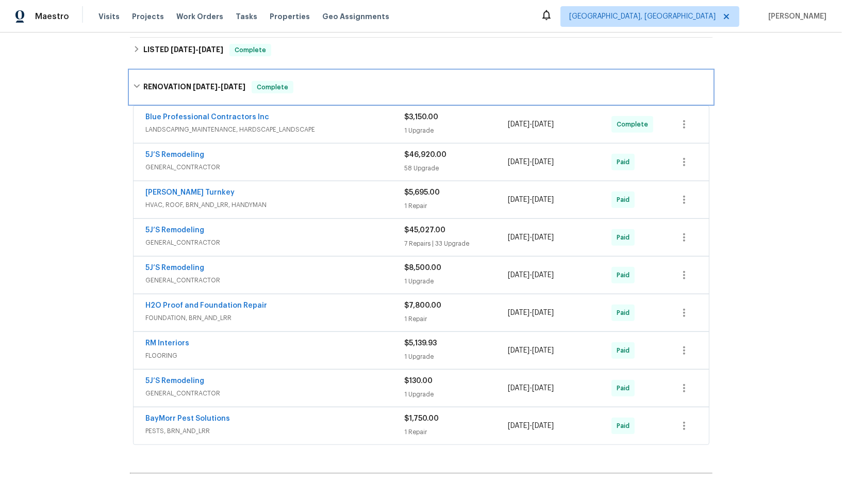
scroll to position [353, 0]
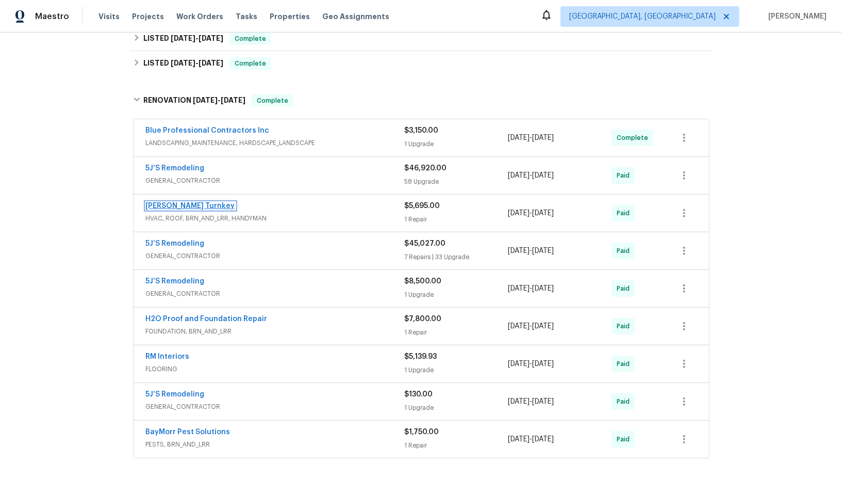
click at [166, 204] on link "[PERSON_NAME] Turnkey" at bounding box center [190, 205] width 89 height 7
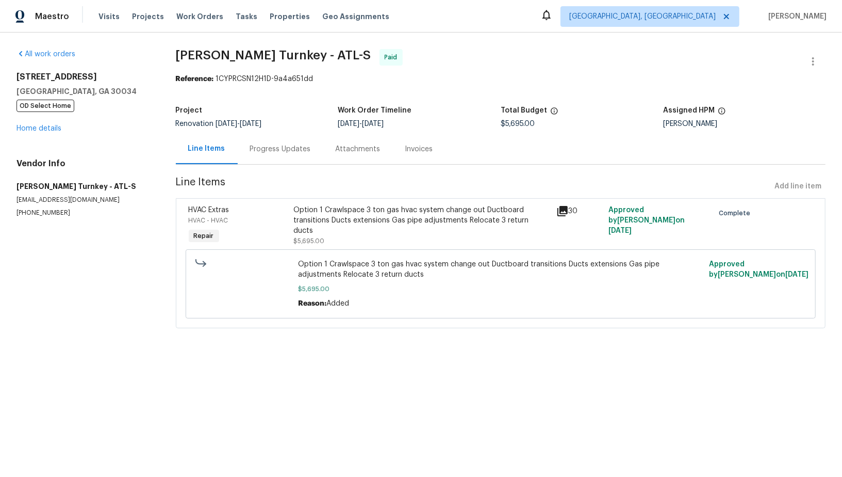
click at [282, 165] on section "[PERSON_NAME] Turnkey - ATL-S Paid Reference: 1CYPRCSN12H1D-9a4a651dd Project R…" at bounding box center [501, 194] width 651 height 291
click at [280, 160] on div "Progress Updates" at bounding box center [281, 149] width 86 height 30
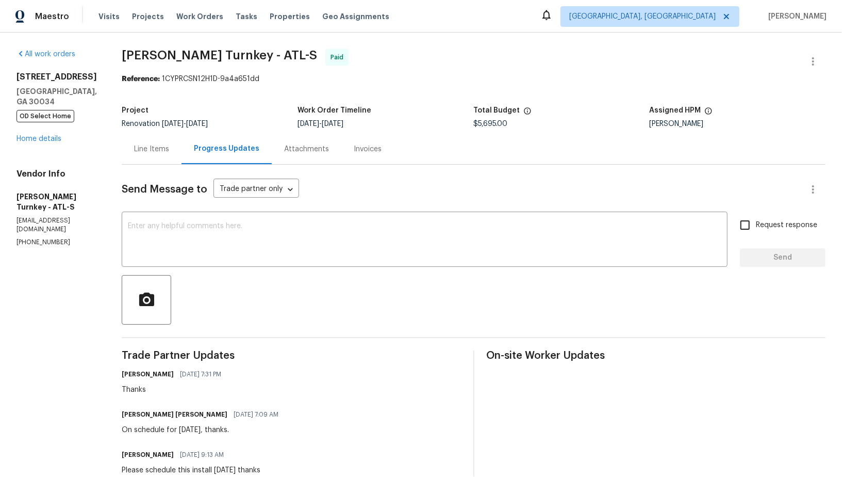
click at [358, 141] on div "Invoices" at bounding box center [368, 149] width 53 height 30
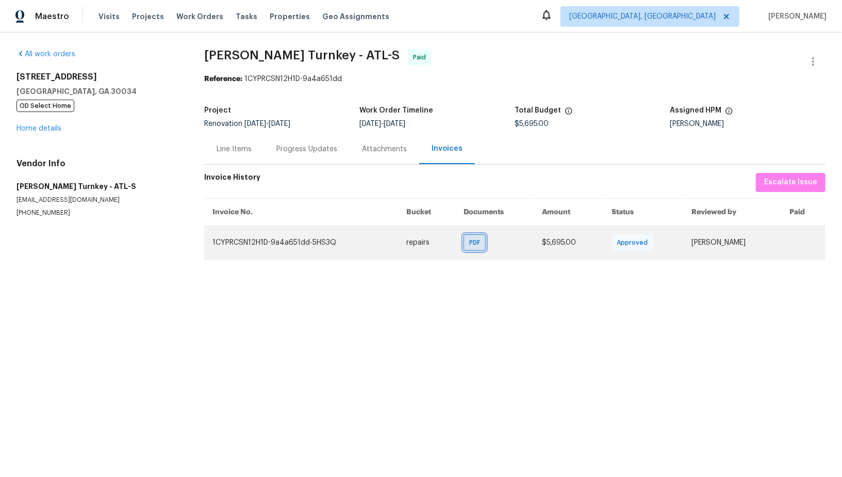
click at [464, 235] on div "PDF" at bounding box center [475, 242] width 22 height 17
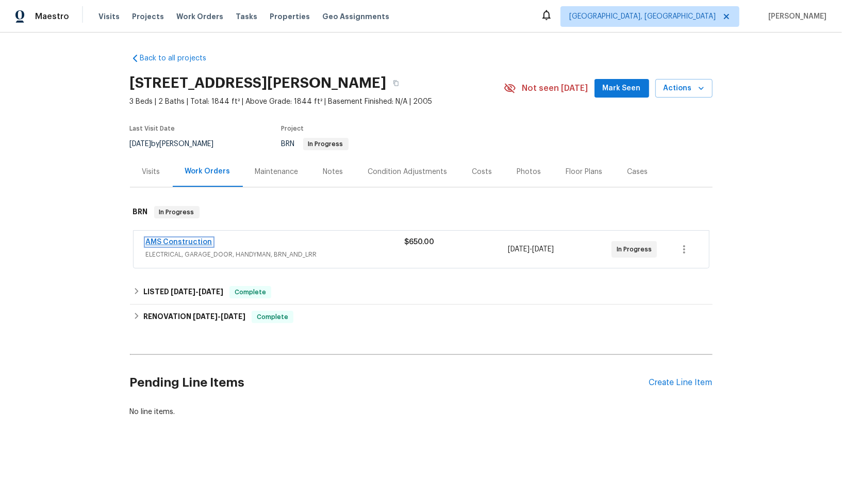
click at [169, 238] on link "AMS Construction" at bounding box center [179, 241] width 67 height 7
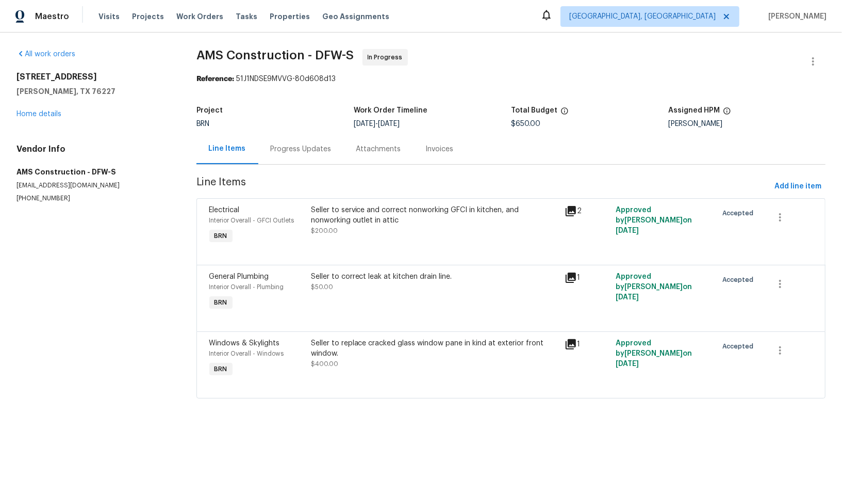
click at [301, 153] on div "Progress Updates" at bounding box center [301, 149] width 61 height 10
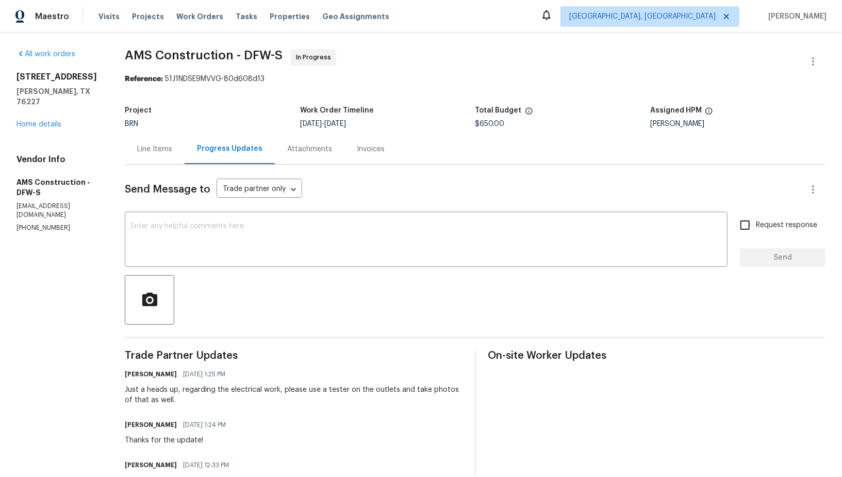
click at [172, 152] on div "Line Items" at bounding box center [154, 149] width 35 height 10
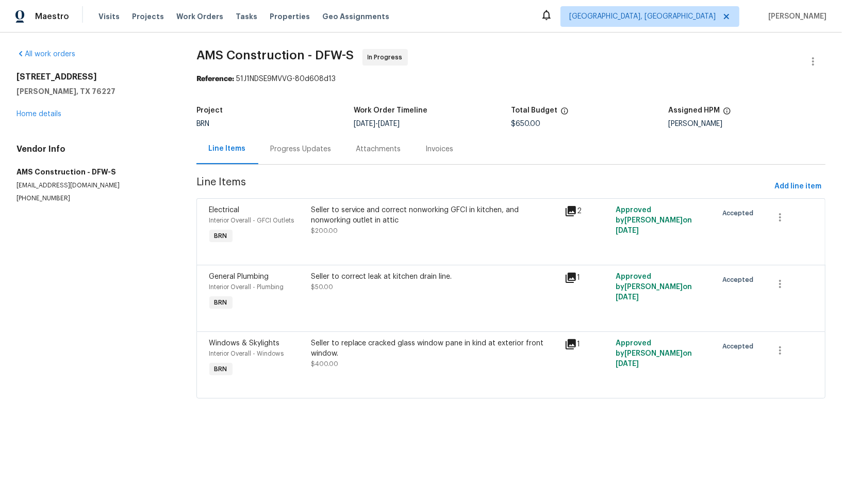
click at [367, 301] on div "Seller to correct leak at kitchen drain line. $50.00" at bounding box center [435, 291] width 254 height 47
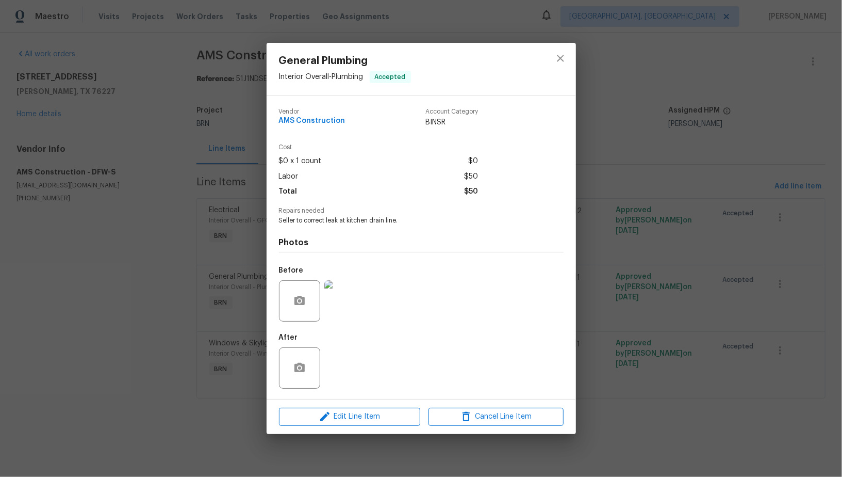
click at [344, 326] on div at bounding box center [344, 301] width 45 height 54
click at [356, 293] on img at bounding box center [344, 300] width 41 height 41
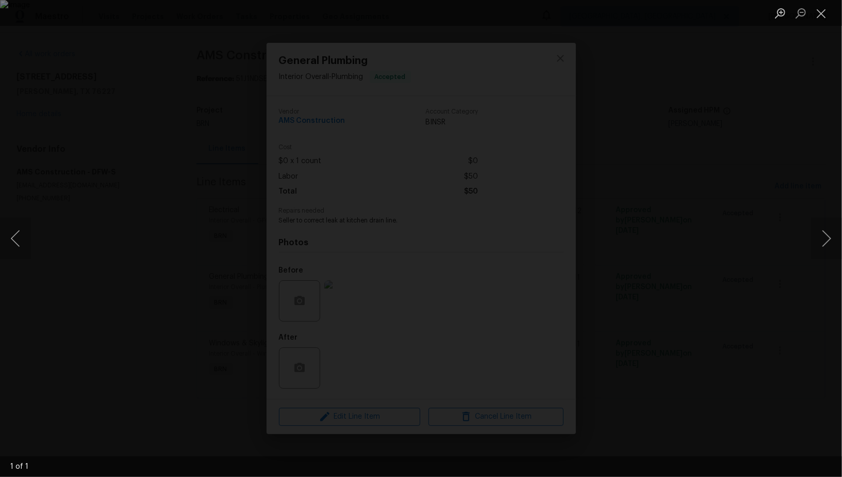
click at [737, 326] on div "Lightbox" at bounding box center [421, 238] width 842 height 477
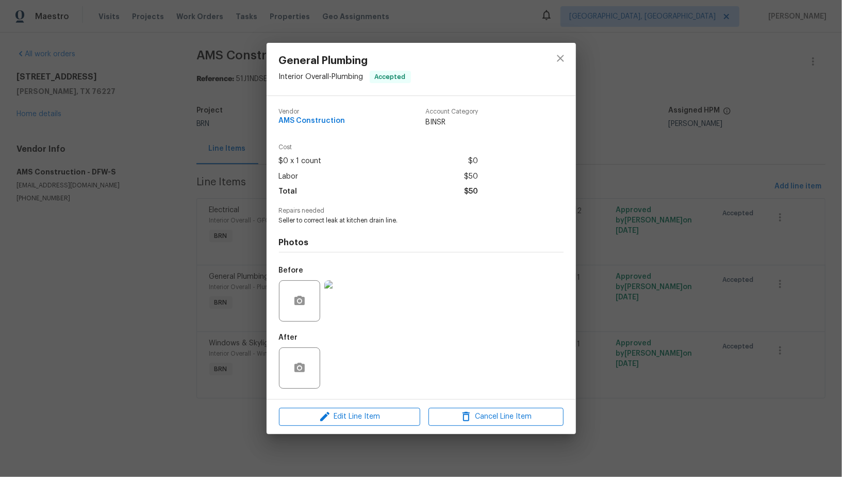
click at [737, 326] on div "General Plumbing Interior Overall - Plumbing Accepted Vendor AMS Construction A…" at bounding box center [421, 238] width 842 height 477
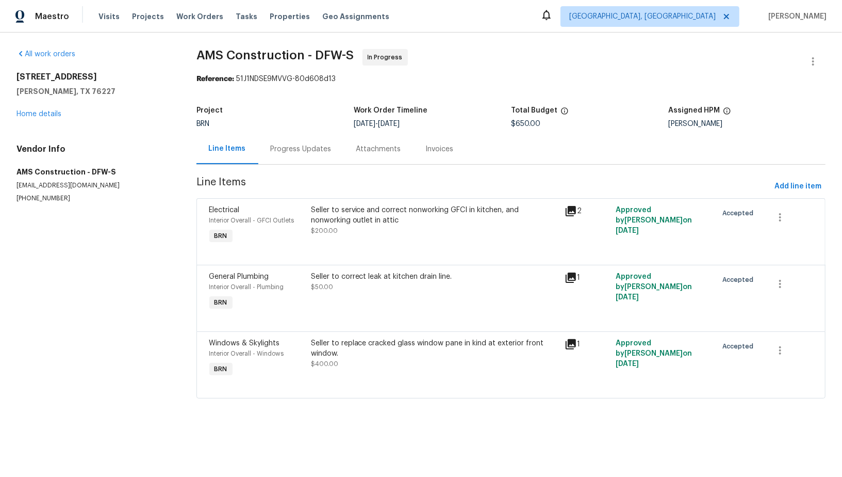
click at [285, 143] on div "Progress Updates" at bounding box center [301, 149] width 86 height 30
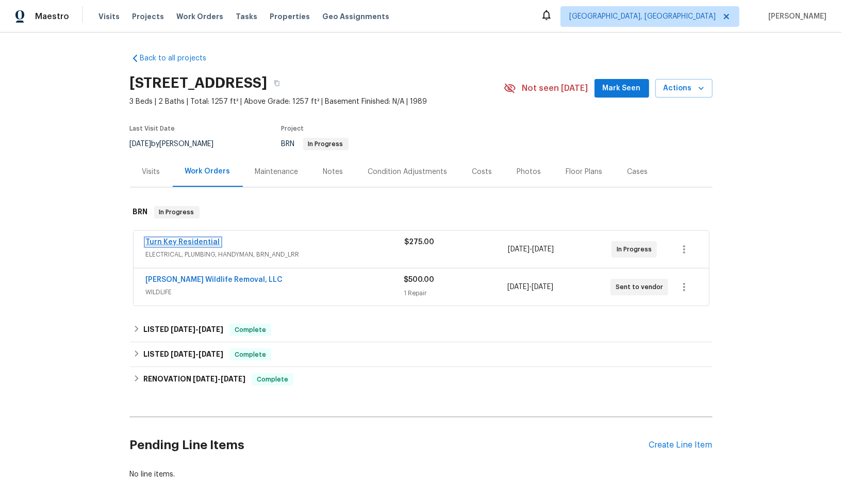
click at [186, 242] on link "Turn Key Residential" at bounding box center [183, 241] width 74 height 7
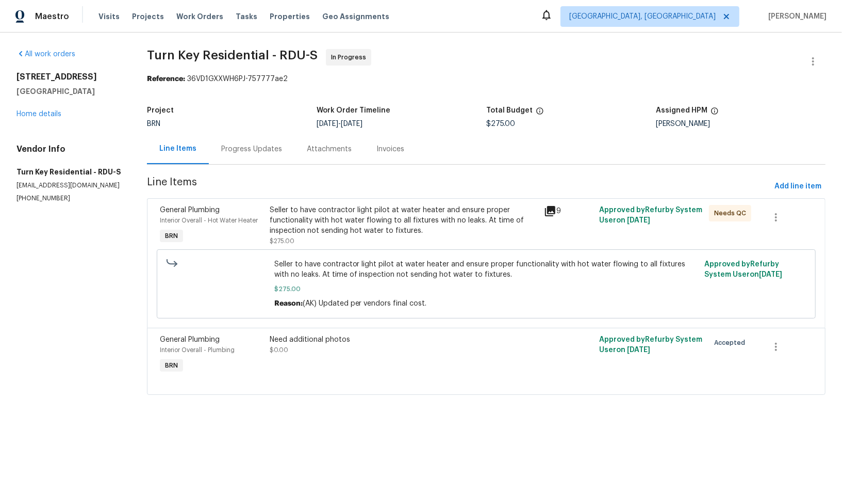
click at [337, 229] on div "Seller to have contractor light pilot at water heater and ensure proper functio…" at bounding box center [404, 220] width 269 height 31
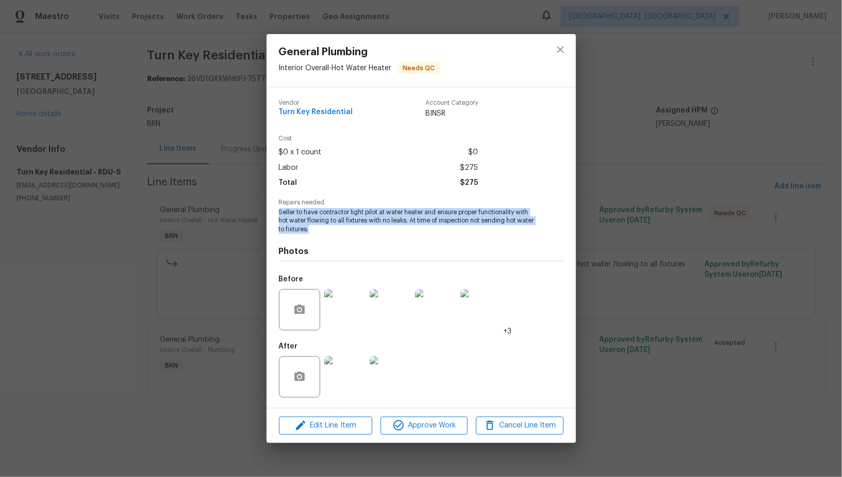
drag, startPoint x: 273, startPoint y: 214, endPoint x: 363, endPoint y: 232, distance: 91.6
click at [364, 232] on div "Vendor Turn Key Residential Account Category BINSR Cost $0 x 1 count $0 Labor $…" at bounding box center [422, 247] width 310 height 320
copy span "Seller to have contractor light pilot at water heater and ensure proper functio…"
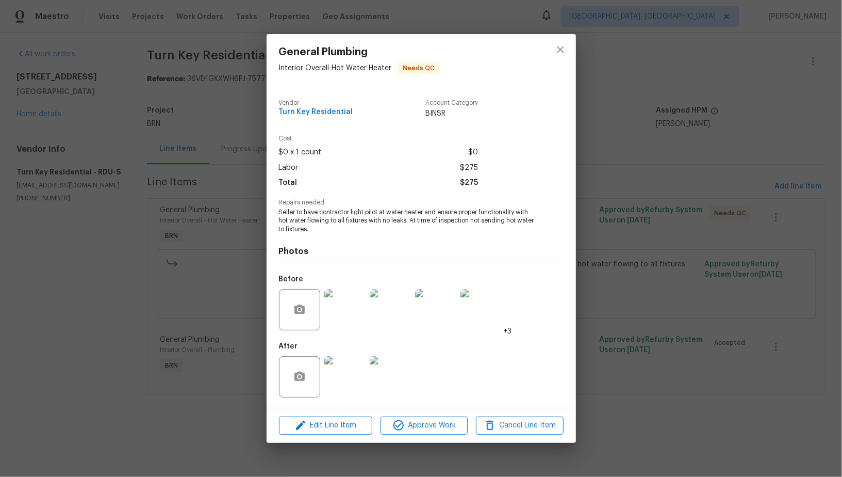
click at [248, 214] on div "General Plumbing Interior Overall - Hot Water Heater Needs QC Vendor Turn Key R…" at bounding box center [421, 238] width 842 height 477
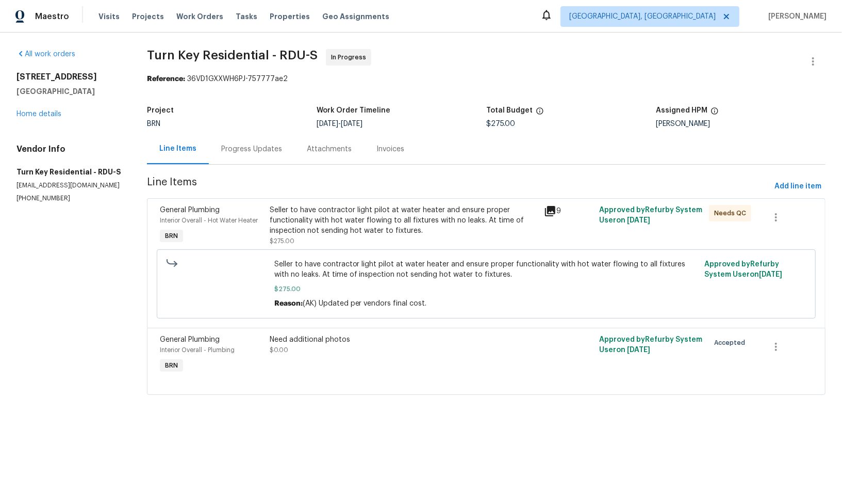
click at [263, 146] on div "Progress Updates" at bounding box center [251, 149] width 61 height 10
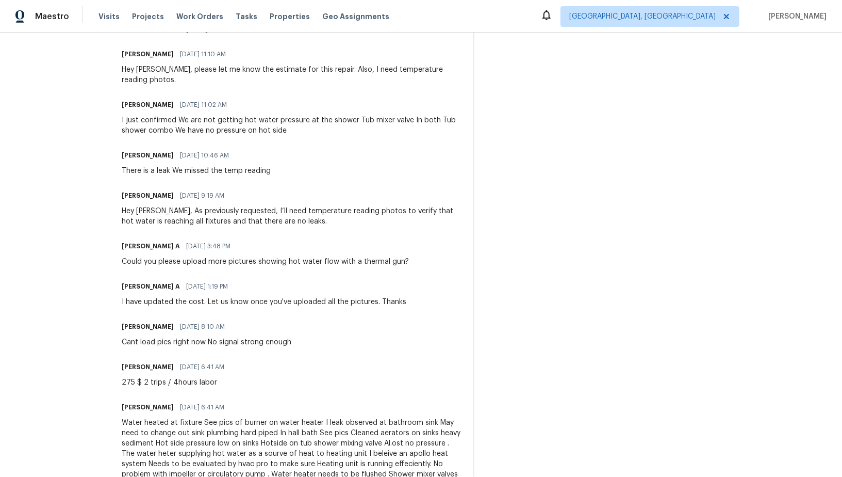
scroll to position [437, 0]
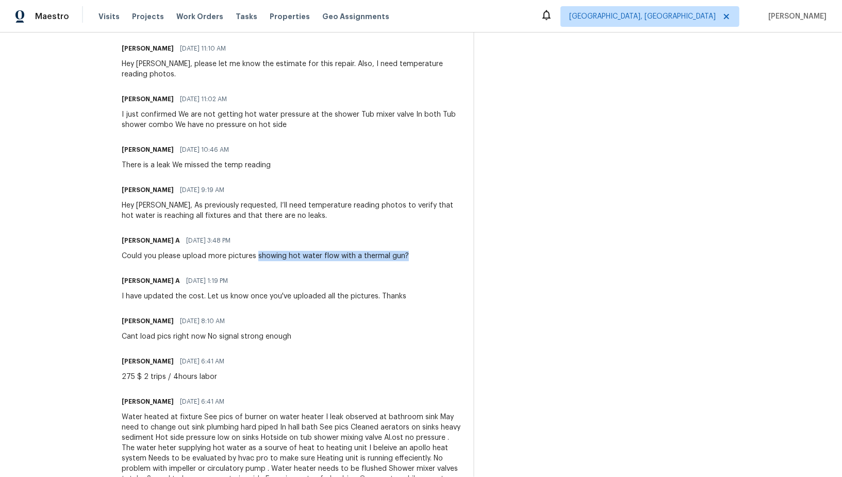
drag, startPoint x: 282, startPoint y: 246, endPoint x: 445, endPoint y: 242, distance: 163.6
click at [445, 242] on div "[PERSON_NAME] A [DATE] 3:48 PM Could you please upload more pictures showing ho…" at bounding box center [291, 247] width 339 height 28
copy div "showing hot water flow with a thermal gun?"
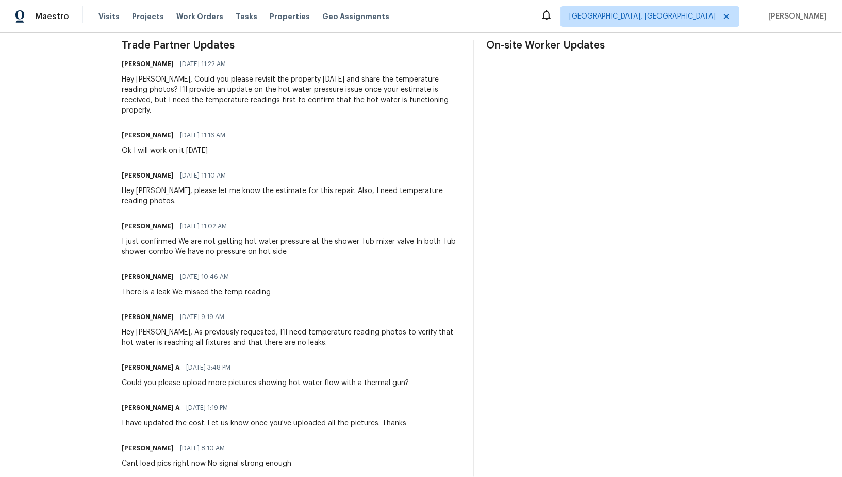
scroll to position [0, 0]
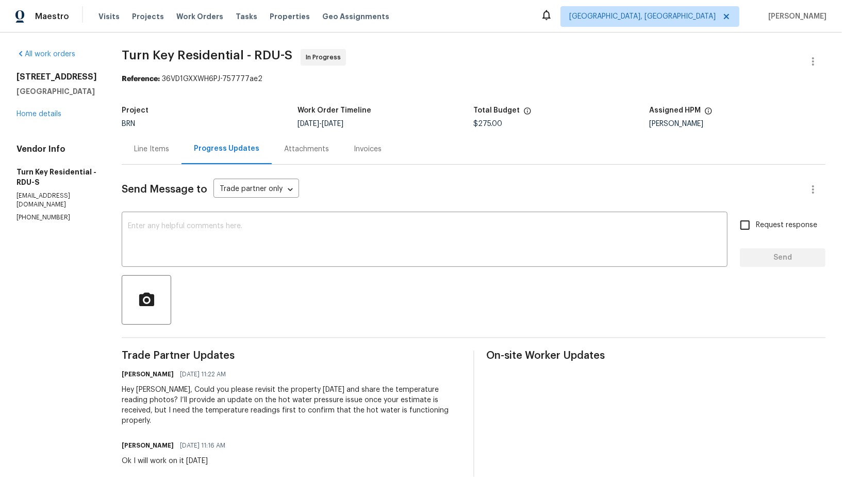
click at [169, 147] on div "Line Items" at bounding box center [151, 149] width 35 height 10
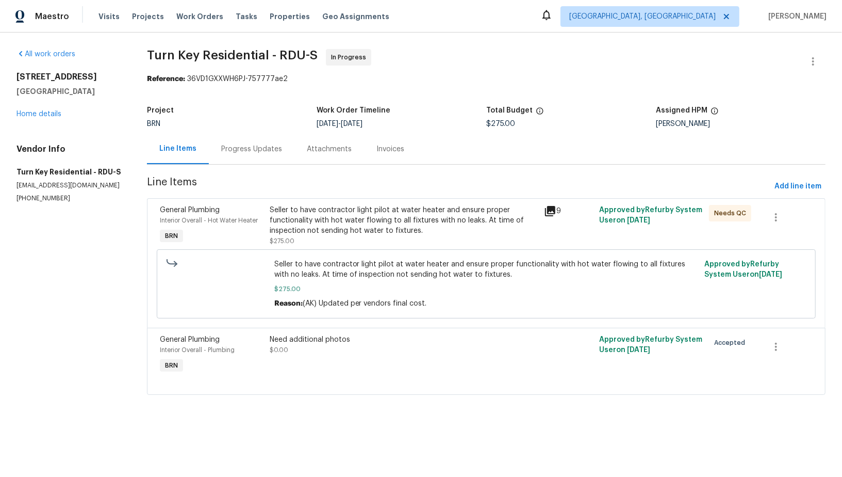
click at [328, 235] on div "Seller to have contractor light pilot at water heater and ensure proper functio…" at bounding box center [404, 220] width 269 height 31
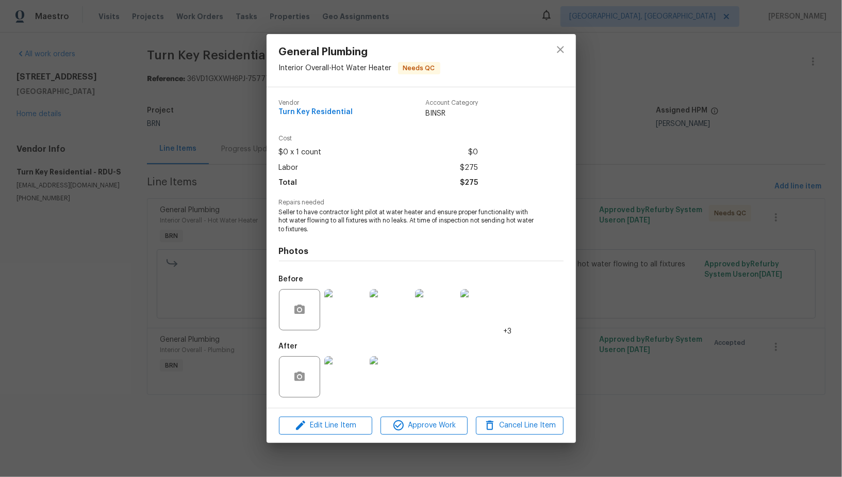
click at [343, 380] on img at bounding box center [344, 376] width 41 height 41
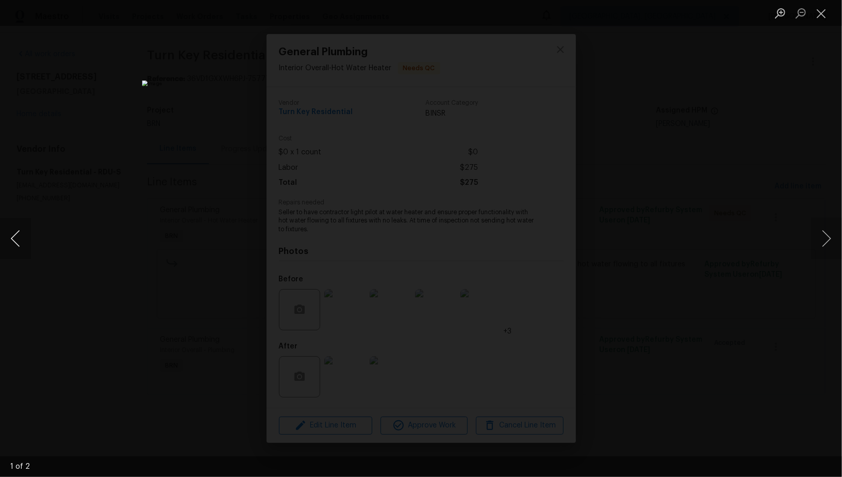
click at [12, 247] on button "Previous image" at bounding box center [15, 238] width 31 height 41
click at [596, 319] on div "Lightbox" at bounding box center [421, 238] width 842 height 477
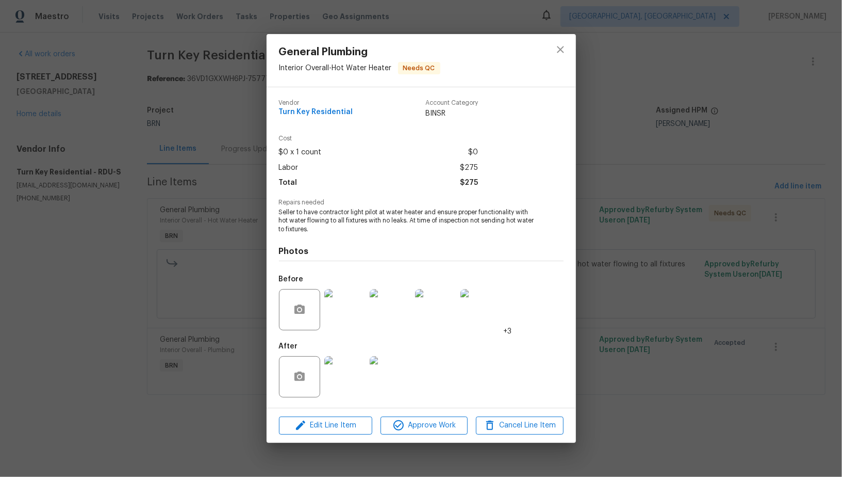
click at [337, 306] on img at bounding box center [344, 309] width 41 height 41
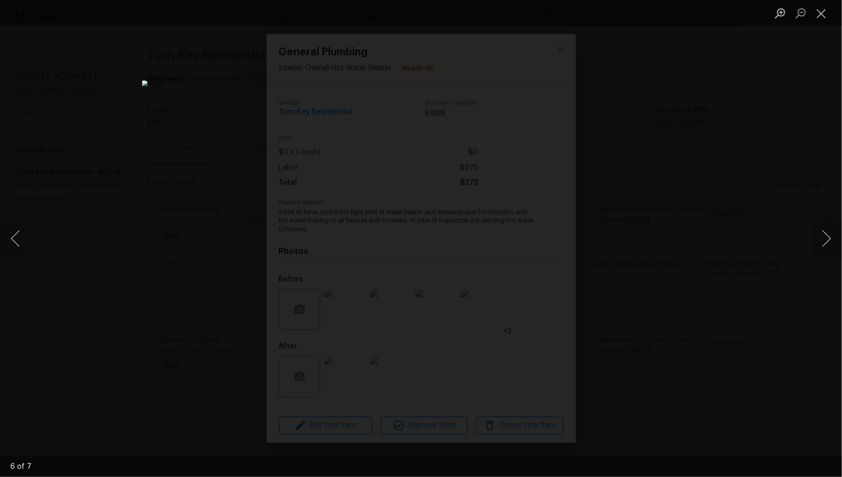
click at [700, 339] on div "Lightbox" at bounding box center [421, 238] width 842 height 477
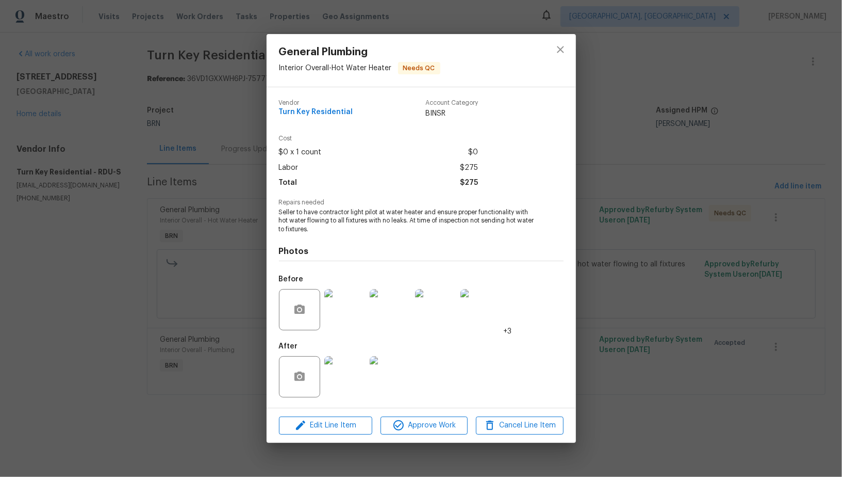
click at [700, 339] on div "General Plumbing Interior Overall - Hot Water Heater Needs QC Vendor Turn Key R…" at bounding box center [421, 238] width 842 height 477
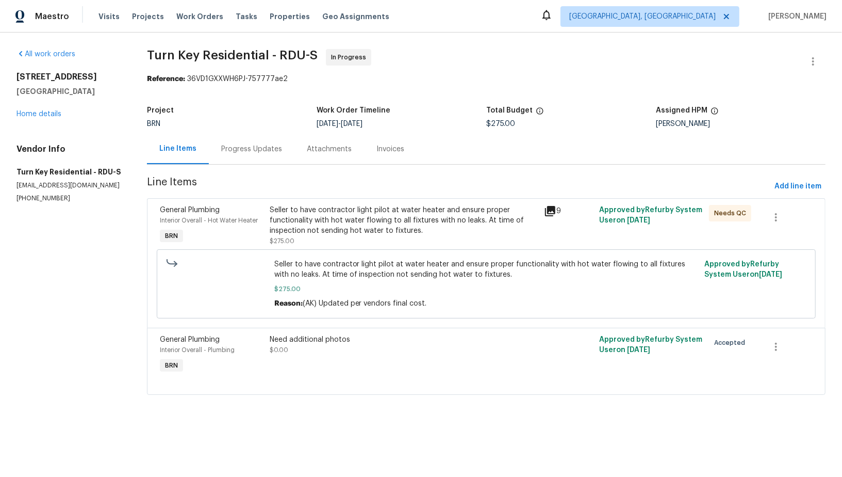
click at [267, 161] on div "Progress Updates" at bounding box center [252, 149] width 86 height 30
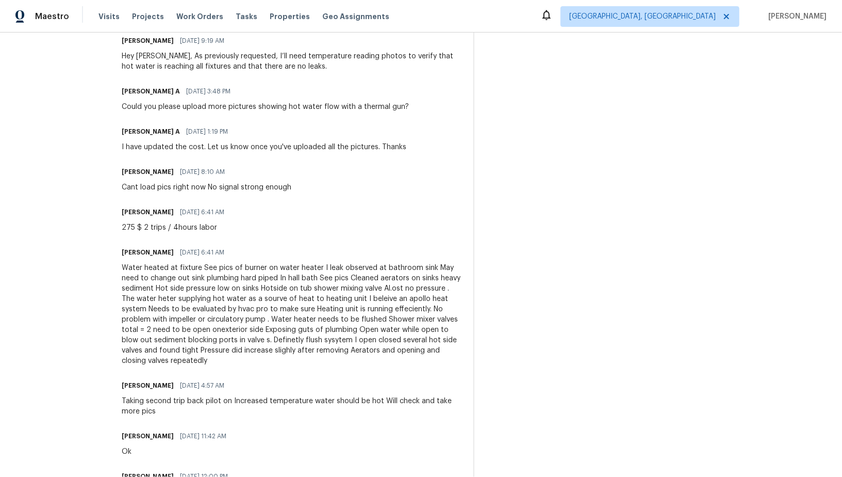
scroll to position [593, 0]
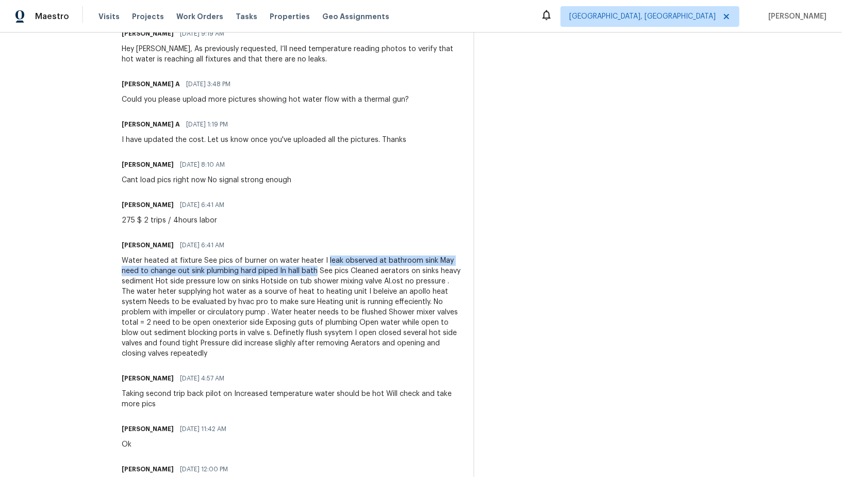
drag, startPoint x: 349, startPoint y: 251, endPoint x: 339, endPoint y: 259, distance: 13.2
click at [339, 259] on div "Water heated at fixture See pics of burner on water heater I leak observed at b…" at bounding box center [291, 306] width 339 height 103
copy div "leak observed at bathroom sink May need to change out sink plumbing hard piped …"
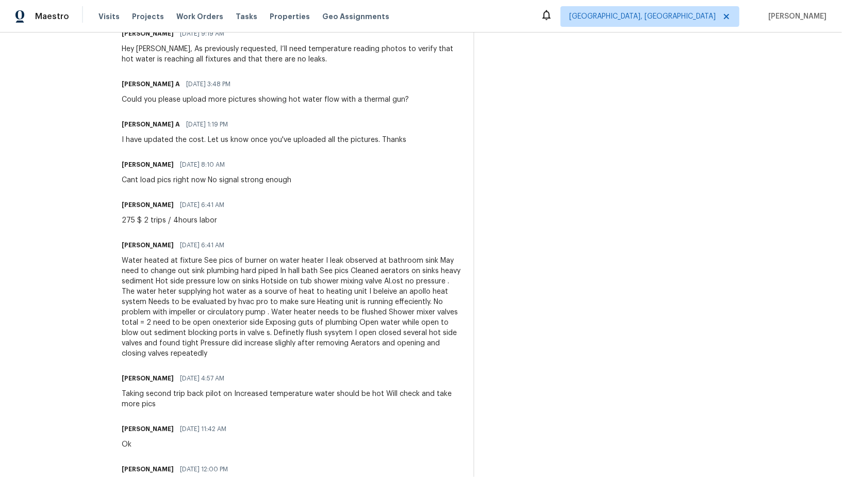
click at [258, 299] on div "Water heated at fixture See pics of burner on water heater I leak observed at b…" at bounding box center [291, 306] width 339 height 103
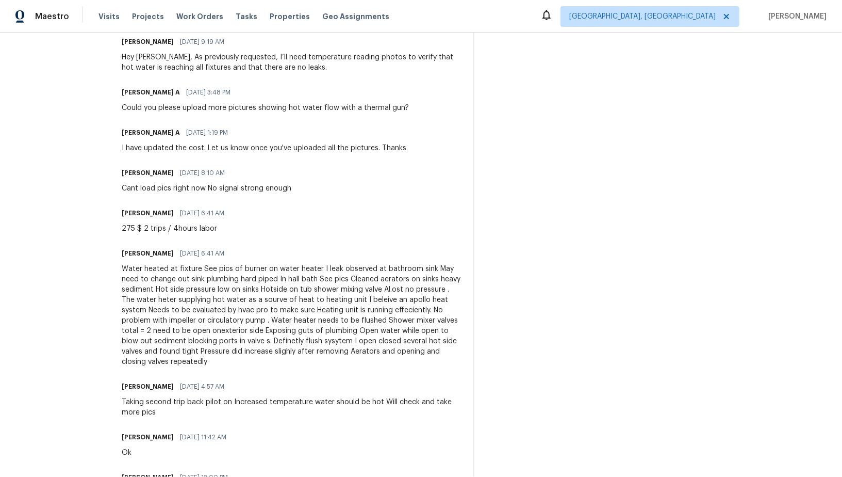
scroll to position [579, 0]
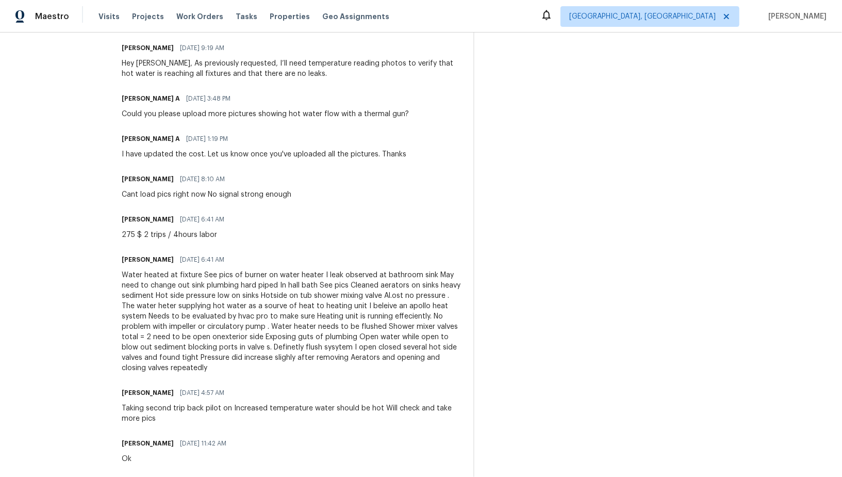
click at [330, 334] on div "Water heated at fixture See pics of burner on water heater I leak observed at b…" at bounding box center [291, 321] width 339 height 103
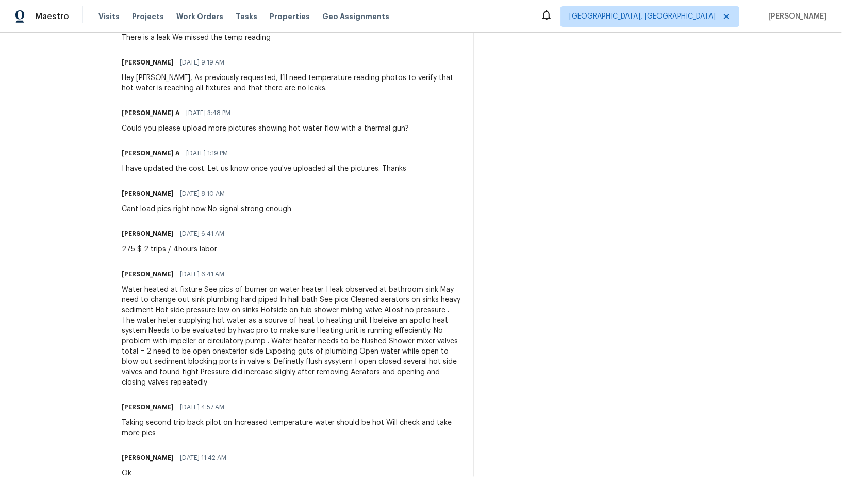
scroll to position [528, 0]
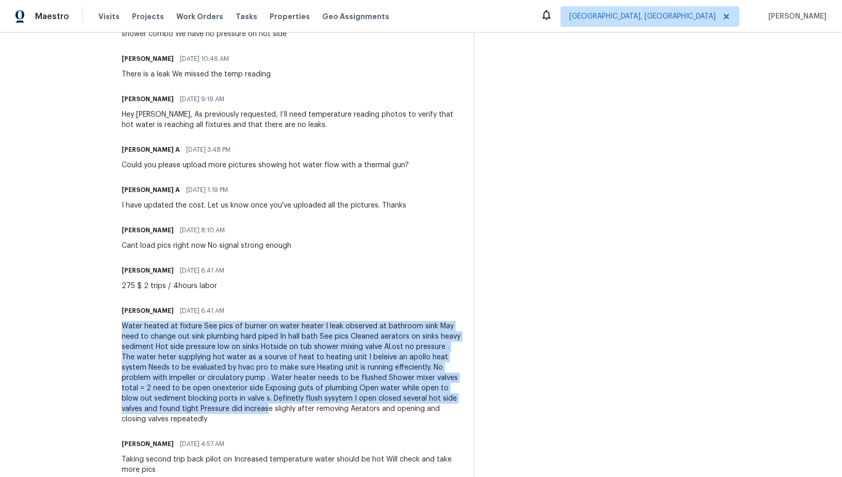
drag, startPoint x: 143, startPoint y: 315, endPoint x: 369, endPoint y: 403, distance: 242.6
click at [369, 403] on div "All work orders [STREET_ADDRESS] Home details Vendor Info Turn Key Residential …" at bounding box center [421, 116] width 842 height 1222
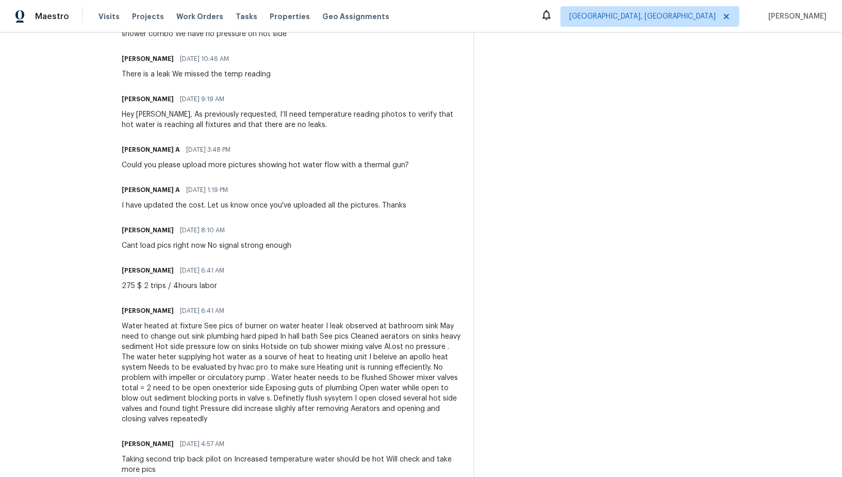
click at [352, 409] on div "Water heated at fixture See pics of burner on water heater I leak observed at b…" at bounding box center [291, 372] width 339 height 103
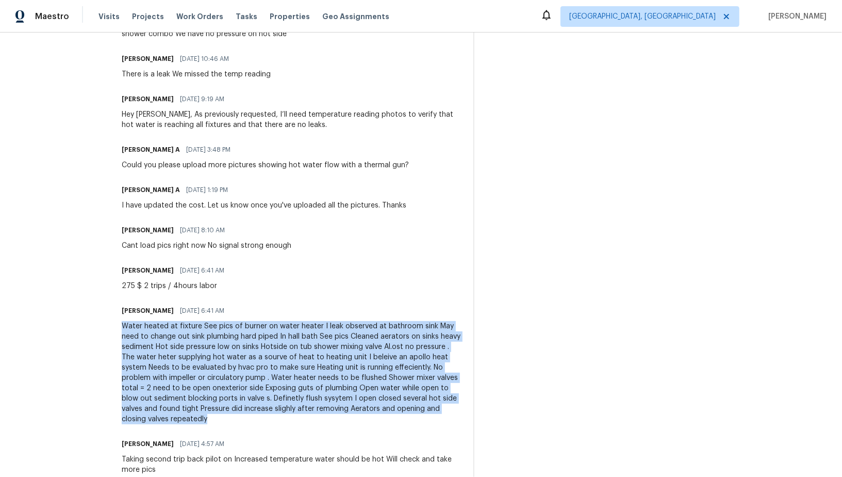
drag, startPoint x: 325, startPoint y: 412, endPoint x: 148, endPoint y: 315, distance: 201.8
click at [148, 321] on div "Water heated at fixture See pics of burner on water heater I leak observed at b…" at bounding box center [291, 372] width 339 height 103
copy div "Water heated at fixture See pics of burner on water heater I leak observed at b…"
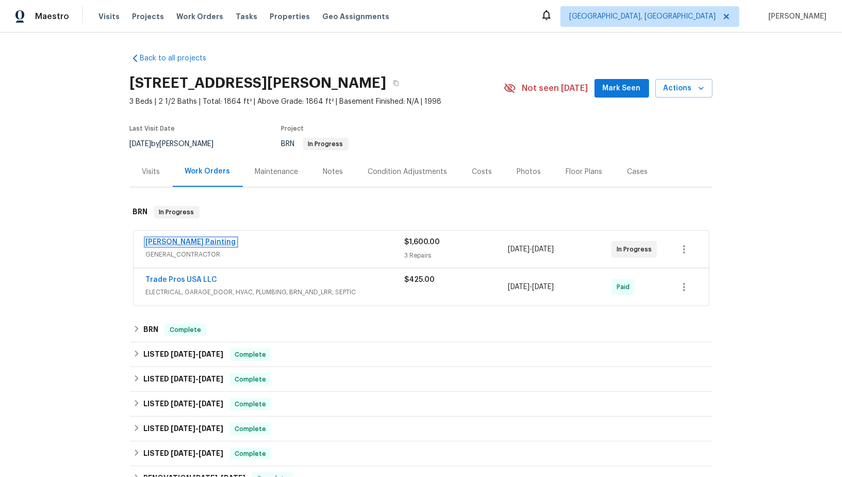
click at [171, 240] on link "[PERSON_NAME] Painting" at bounding box center [191, 241] width 90 height 7
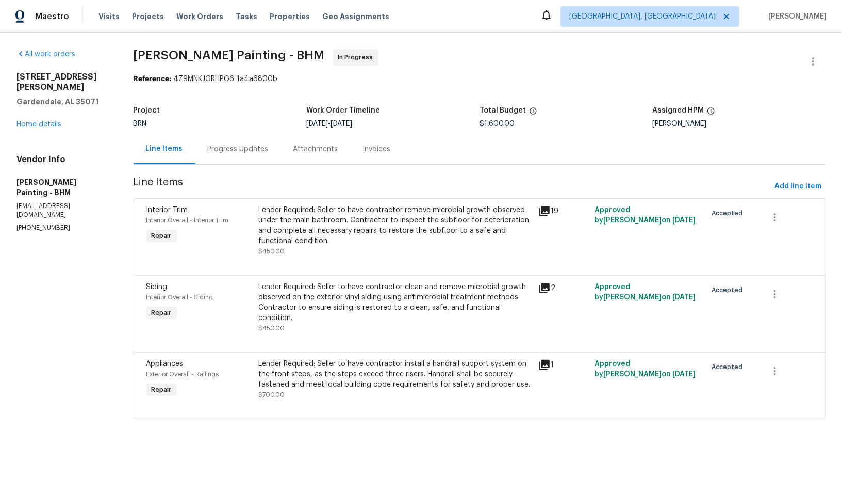
click at [269, 150] on div "Progress Updates" at bounding box center [238, 149] width 61 height 10
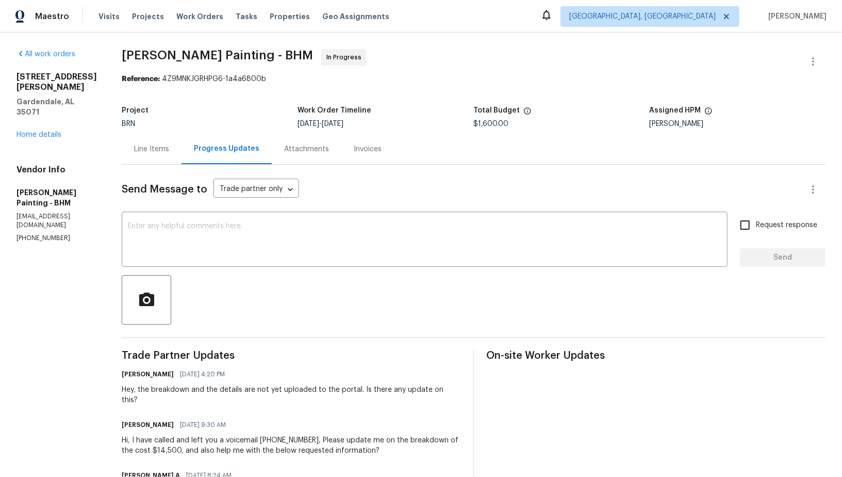
click at [182, 164] on div "Line Items" at bounding box center [152, 149] width 60 height 30
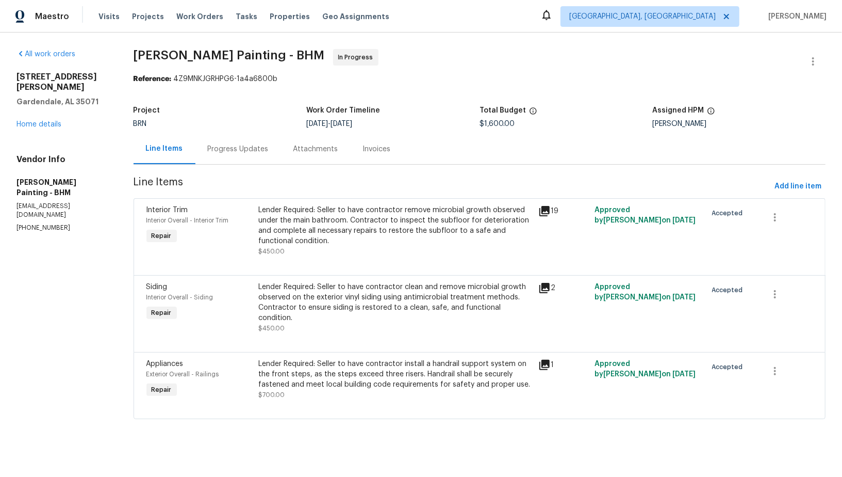
click at [326, 243] on div "Lender Required: Seller to have contractor remove microbial growth observed und…" at bounding box center [395, 225] width 274 height 41
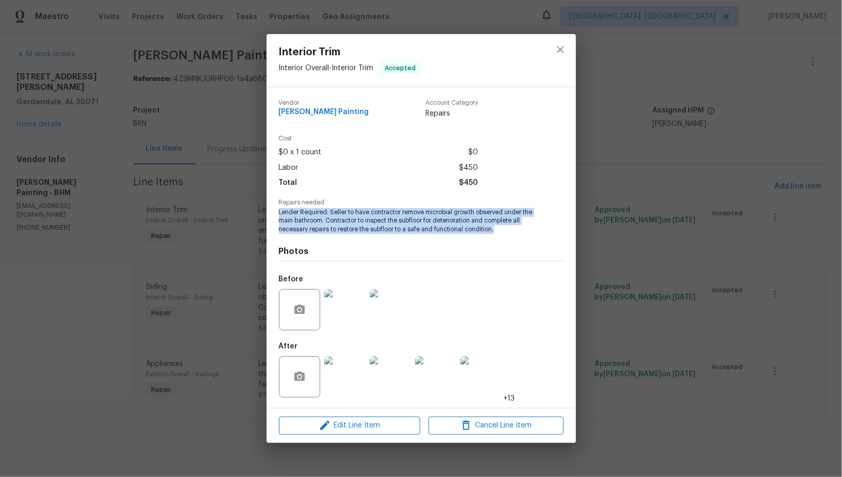
drag, startPoint x: 274, startPoint y: 212, endPoint x: 534, endPoint y: 233, distance: 261.4
click at [534, 233] on div "Vendor Perez Painting Account Category Repairs Cost $0 x 1 count $0 Labor $450 …" at bounding box center [422, 247] width 310 height 320
copy span "Lender Required: Seller to have contractor remove microbial growth observed und…"
